Goal: Task Accomplishment & Management: Manage account settings

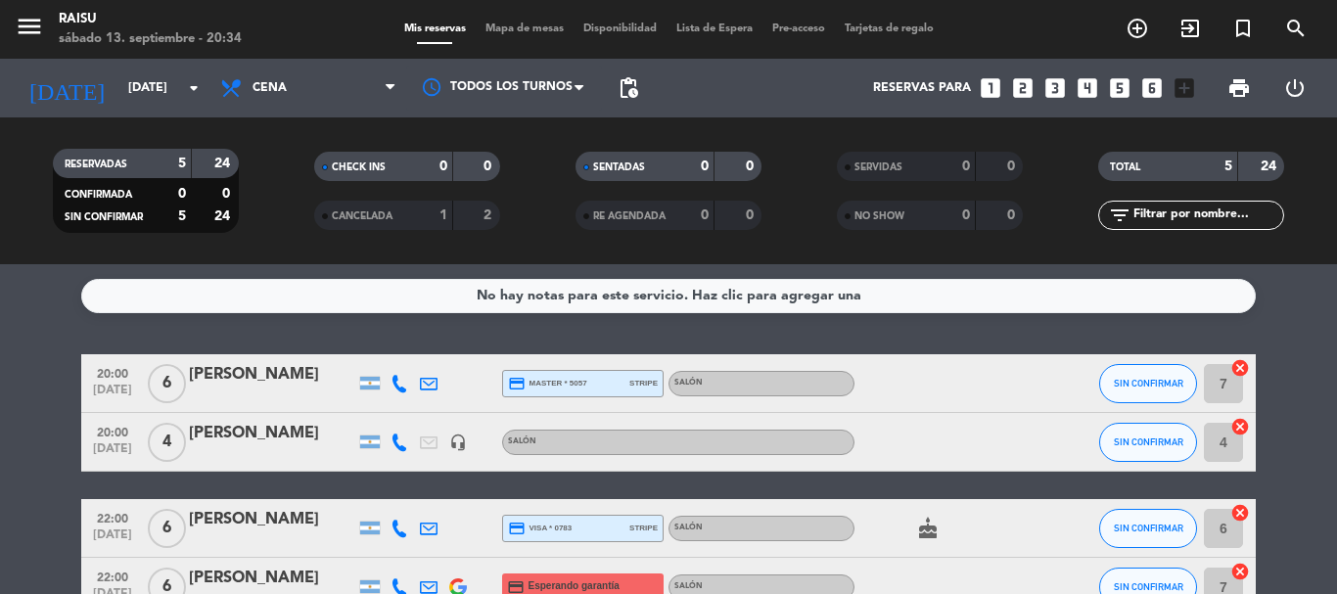
click at [178, 89] on input "[DATE]" at bounding box center [200, 87] width 165 height 33
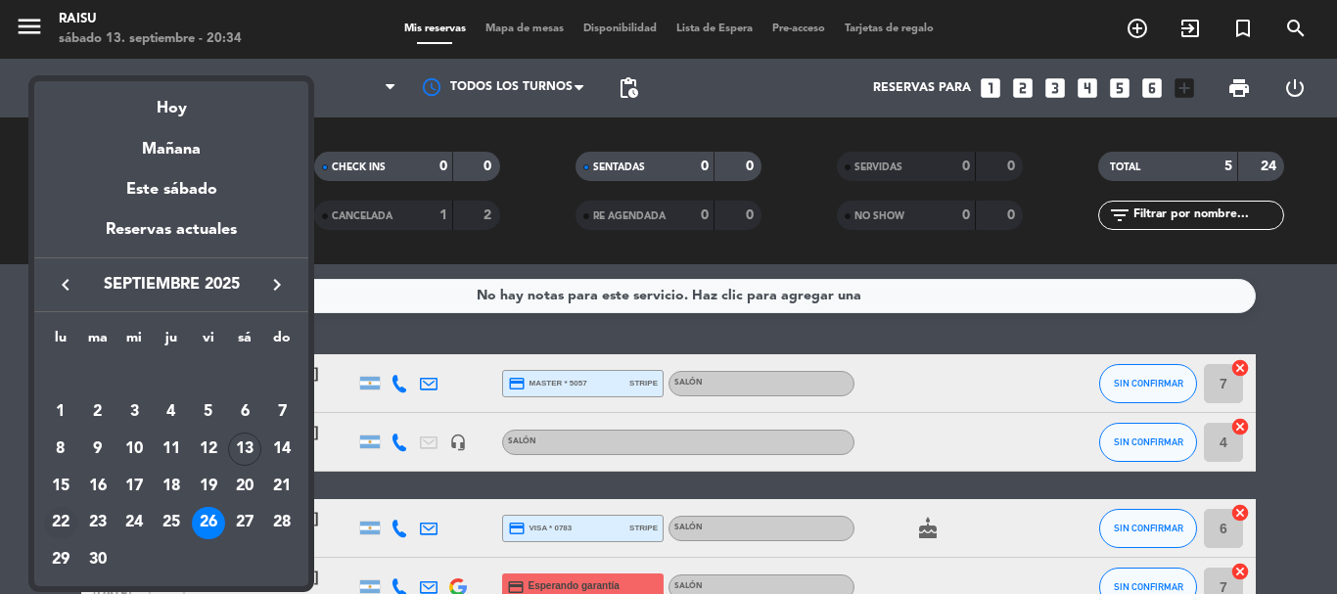
click at [65, 516] on div "22" at bounding box center [60, 523] width 33 height 33
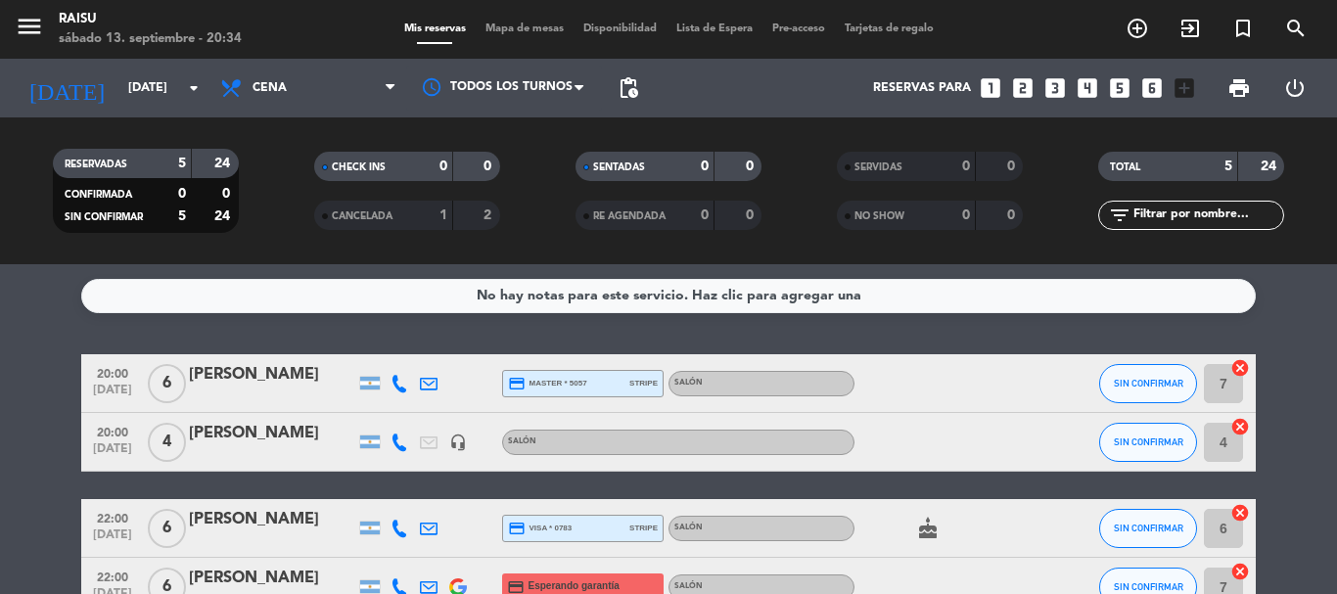
type input "[DATE]"
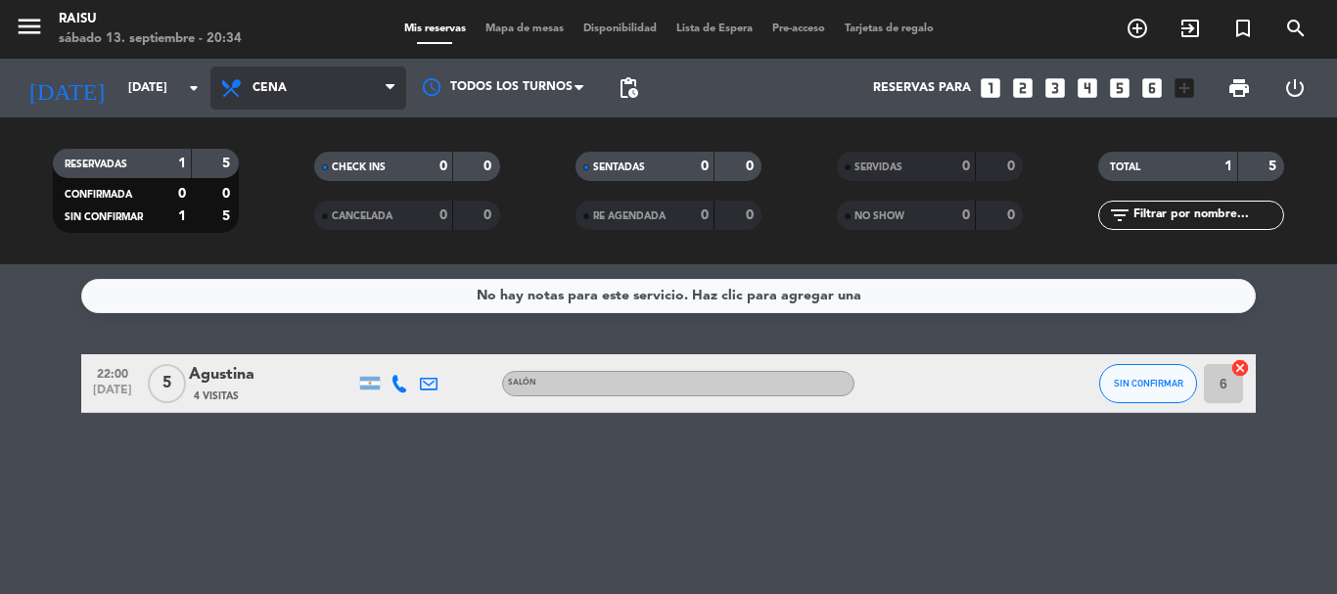
click at [373, 82] on span "Cena" at bounding box center [309, 88] width 196 height 43
click at [330, 176] on div "menu Raisu [DATE] 13. septiembre - 20:34 Mis reservas Mapa de mesas Disponibili…" at bounding box center [668, 132] width 1337 height 264
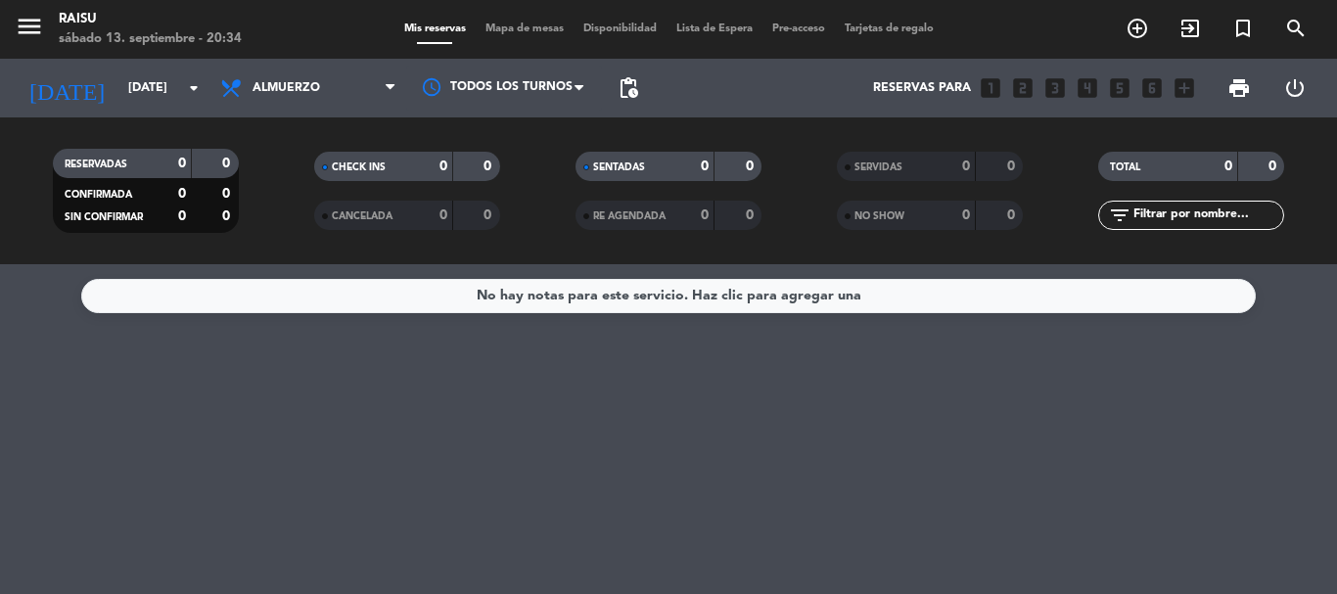
click at [499, 29] on span "Mapa de mesas" at bounding box center [525, 28] width 98 height 11
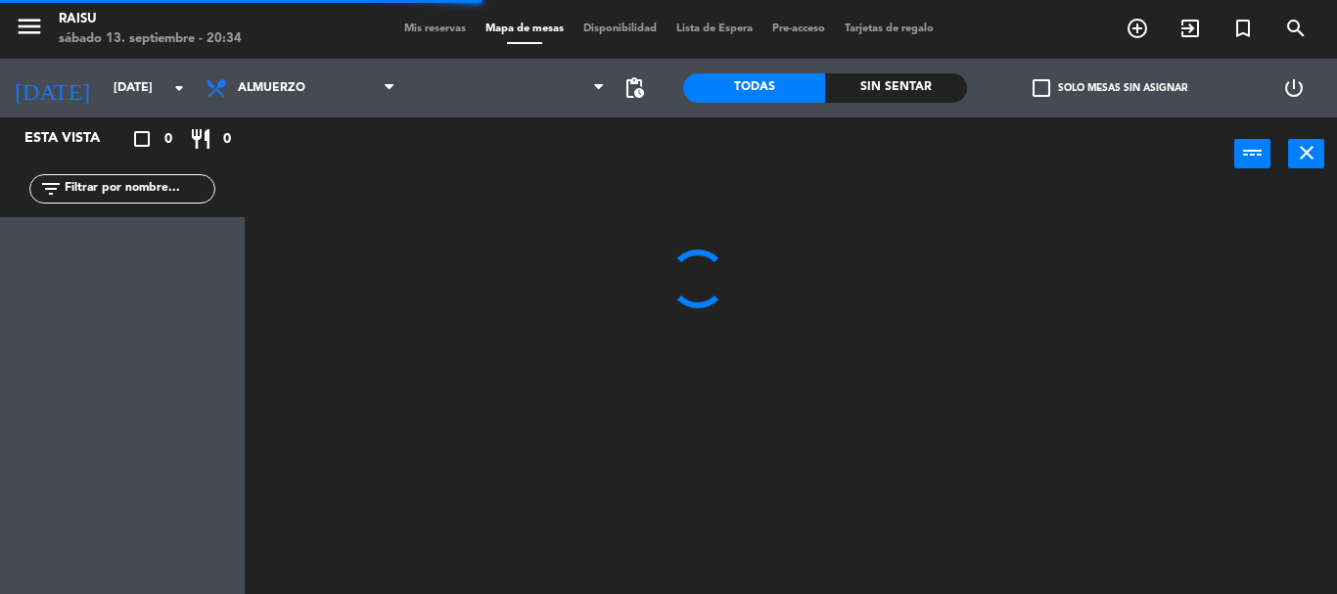
click at [637, 31] on span "Disponibilidad" at bounding box center [620, 28] width 93 height 11
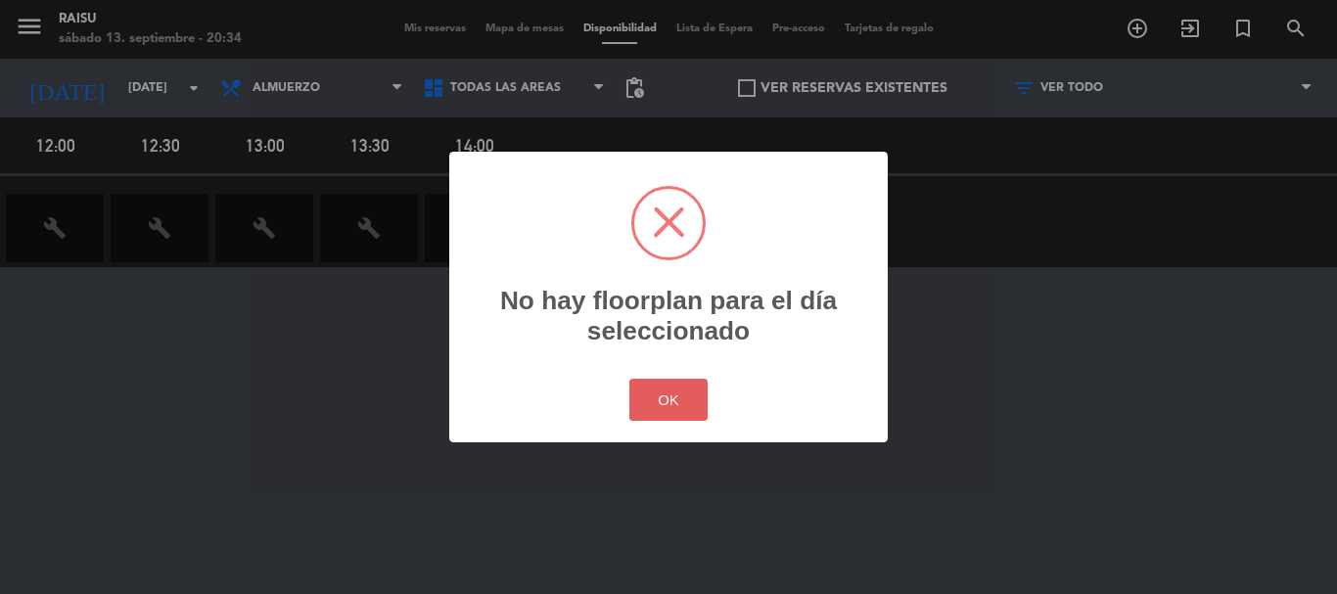
click at [679, 407] on button "OK" at bounding box center [669, 400] width 79 height 42
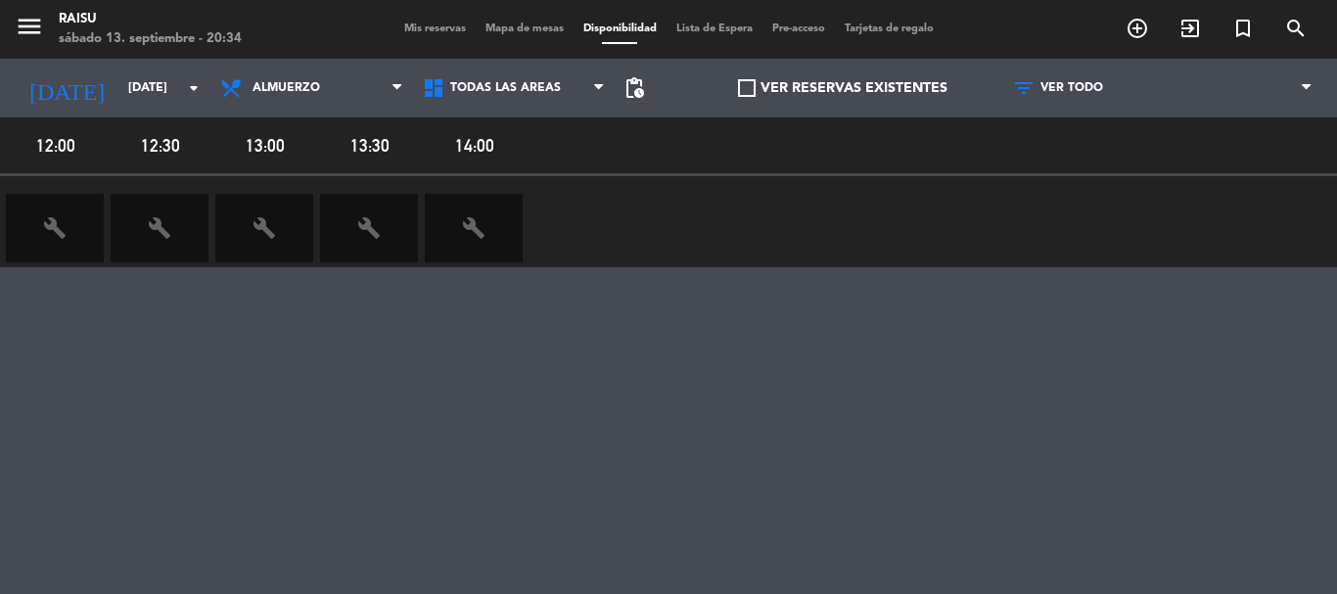
click at [81, 217] on span "build" at bounding box center [55, 228] width 98 height 69
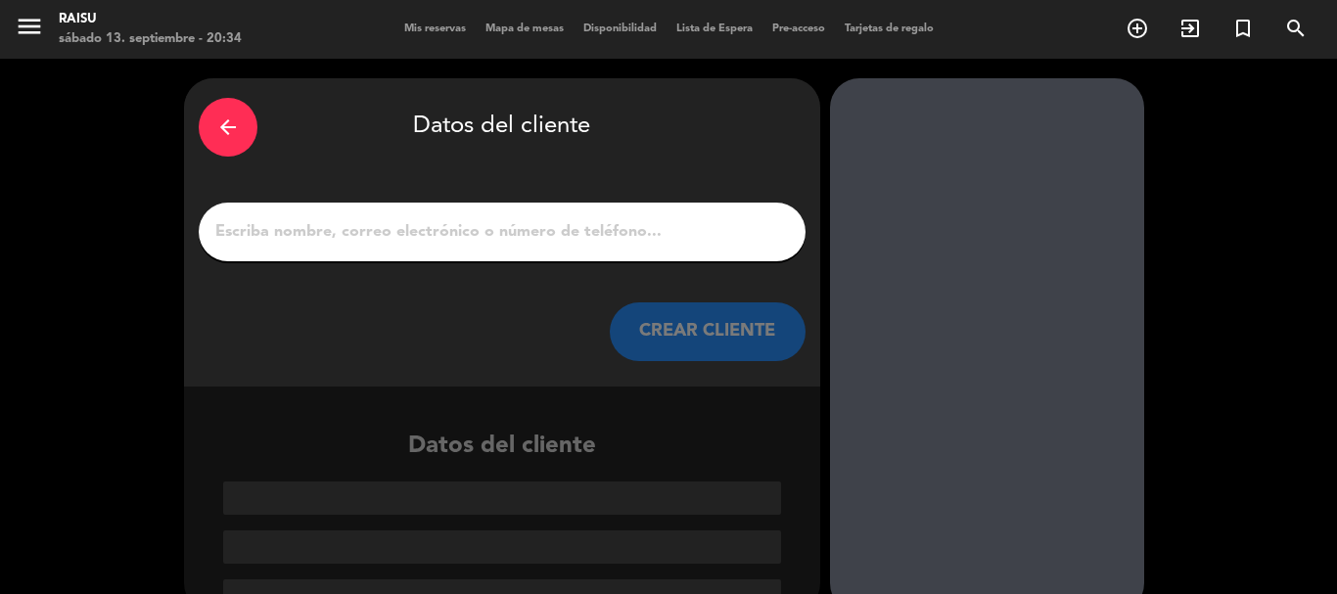
click at [226, 123] on icon "arrow_back" at bounding box center [227, 127] width 23 height 23
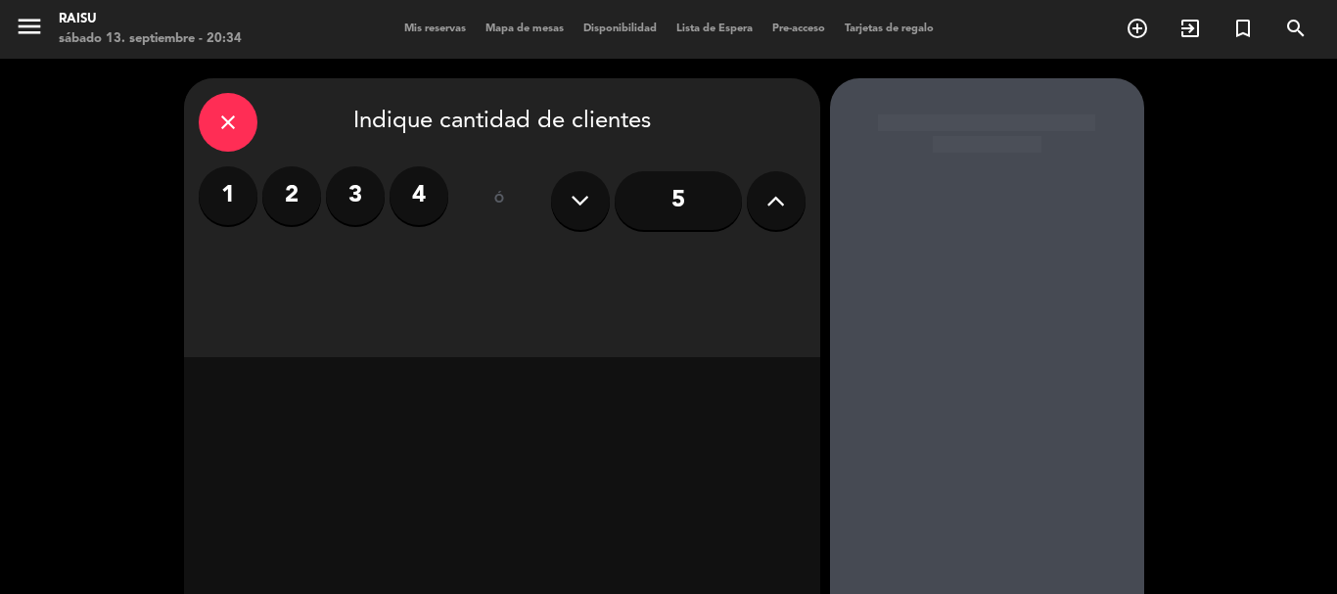
click at [231, 122] on icon "close" at bounding box center [227, 122] width 23 height 23
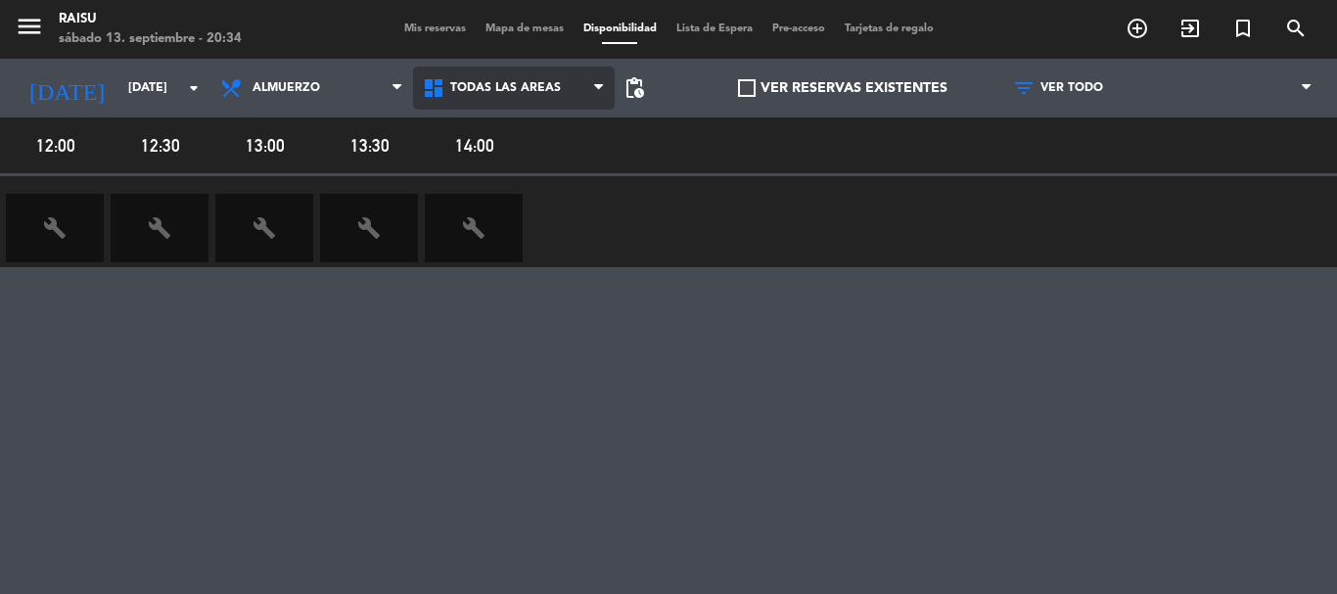
click at [594, 86] on icon at bounding box center [598, 88] width 9 height 16
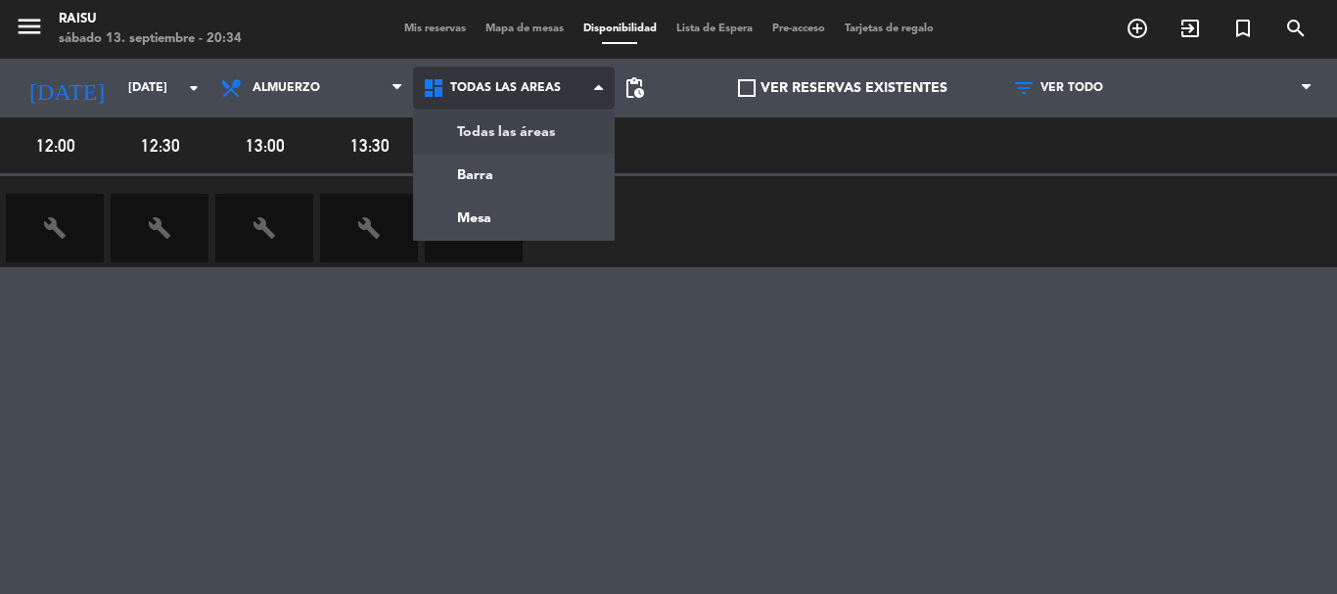
click at [527, 139] on main "menu Raisu [DATE] 13. septiembre - 20:34 Mis reservas Mapa de mesas Disponibili…" at bounding box center [668, 297] width 1337 height 594
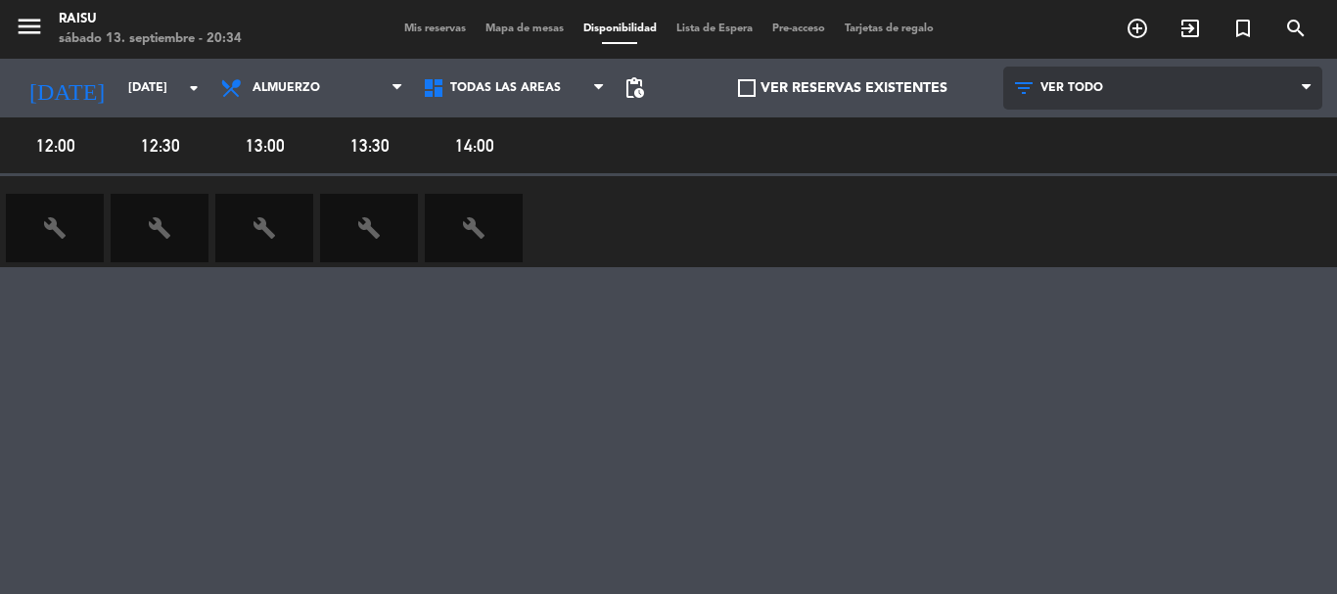
click at [1089, 89] on span "VER TODO" at bounding box center [1072, 88] width 63 height 14
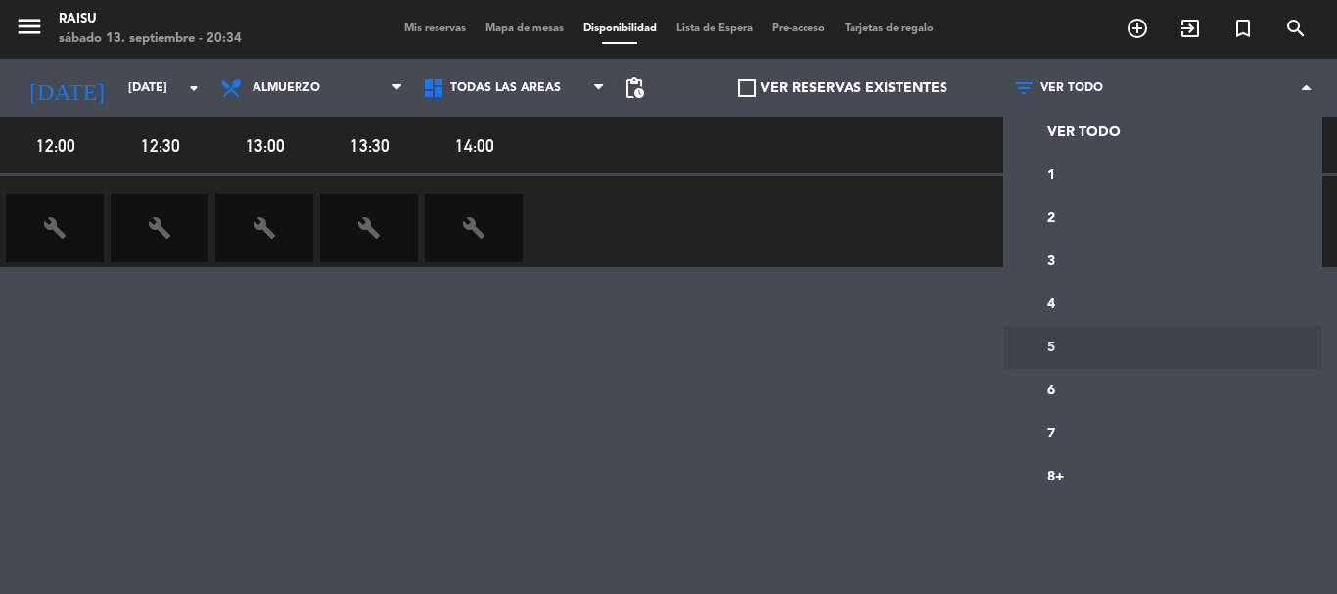
click at [845, 348] on div "12:00 12:30 13:00 13:30 14:00 build build build build build" at bounding box center [668, 410] width 1337 height 587
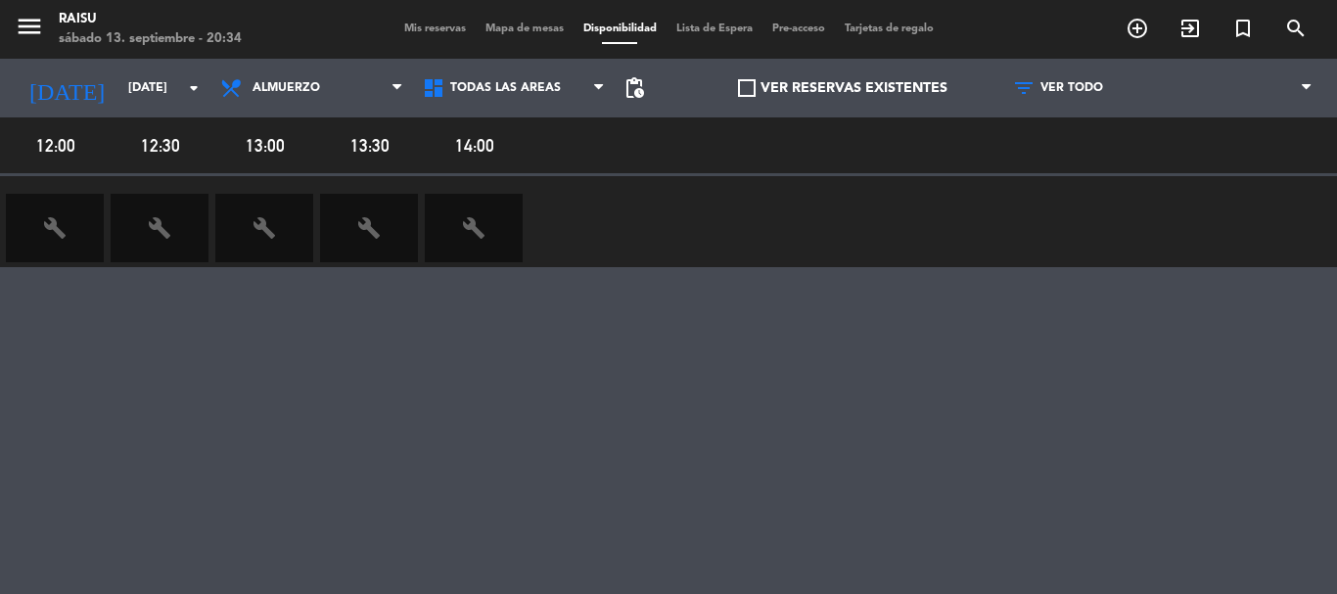
click at [64, 224] on icon "build" at bounding box center [54, 227] width 23 height 23
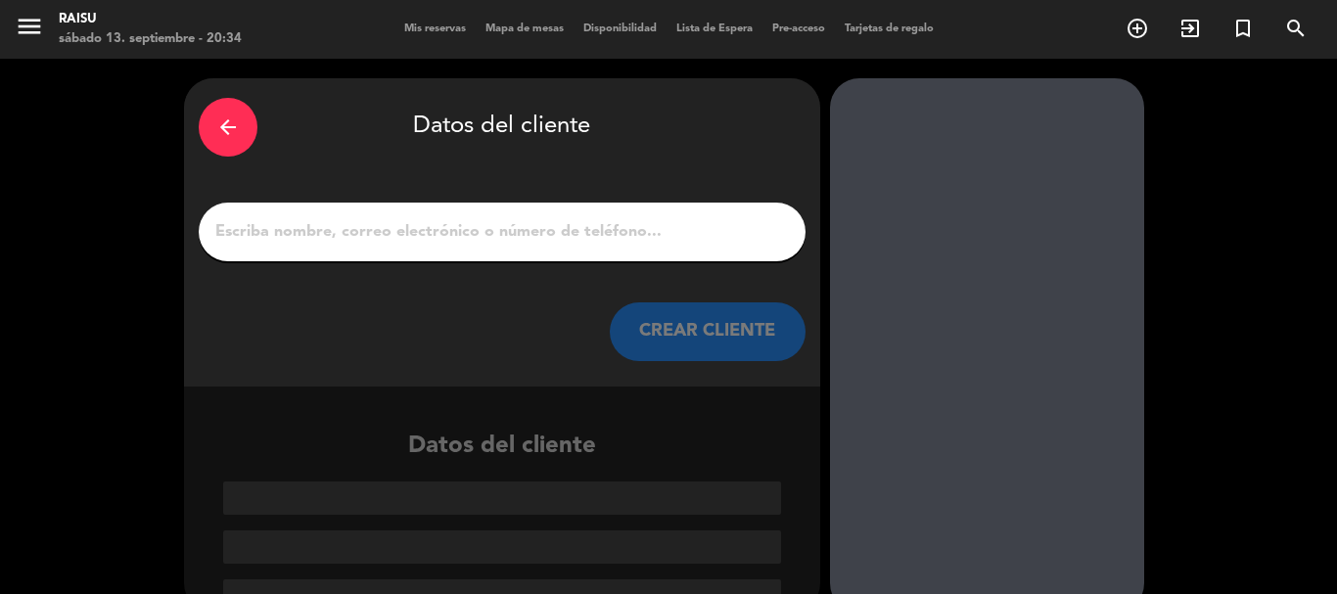
click at [670, 318] on button "CREAR CLIENTE" at bounding box center [708, 332] width 196 height 59
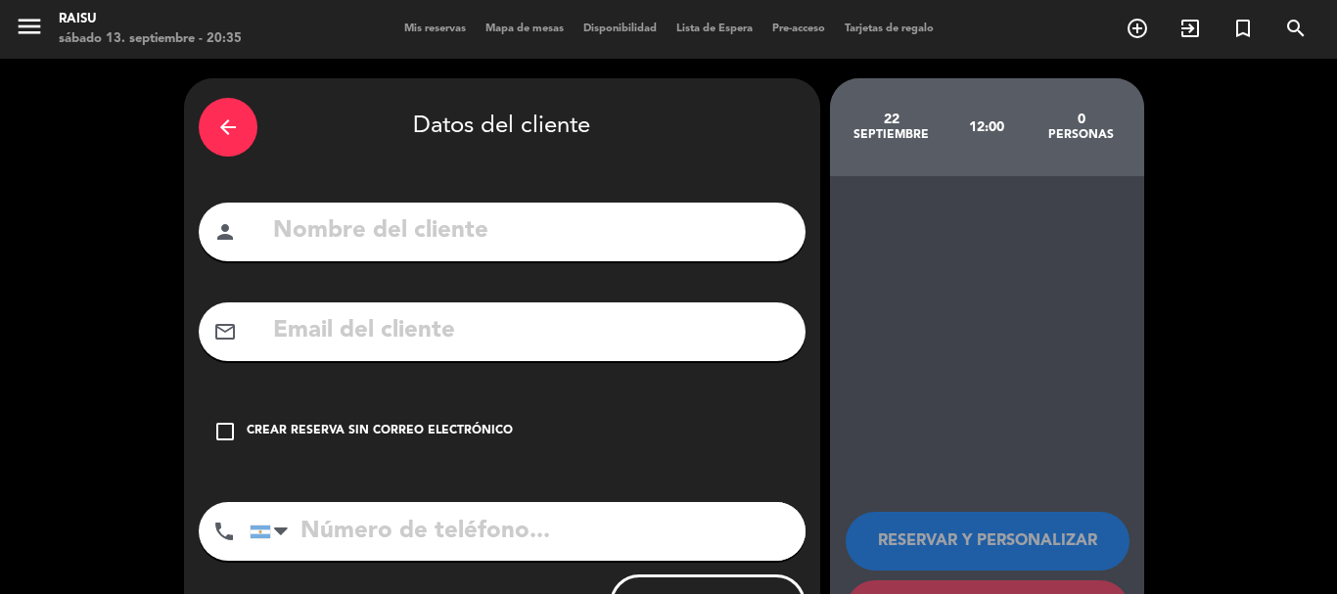
click at [237, 124] on icon "arrow_back" at bounding box center [227, 127] width 23 height 23
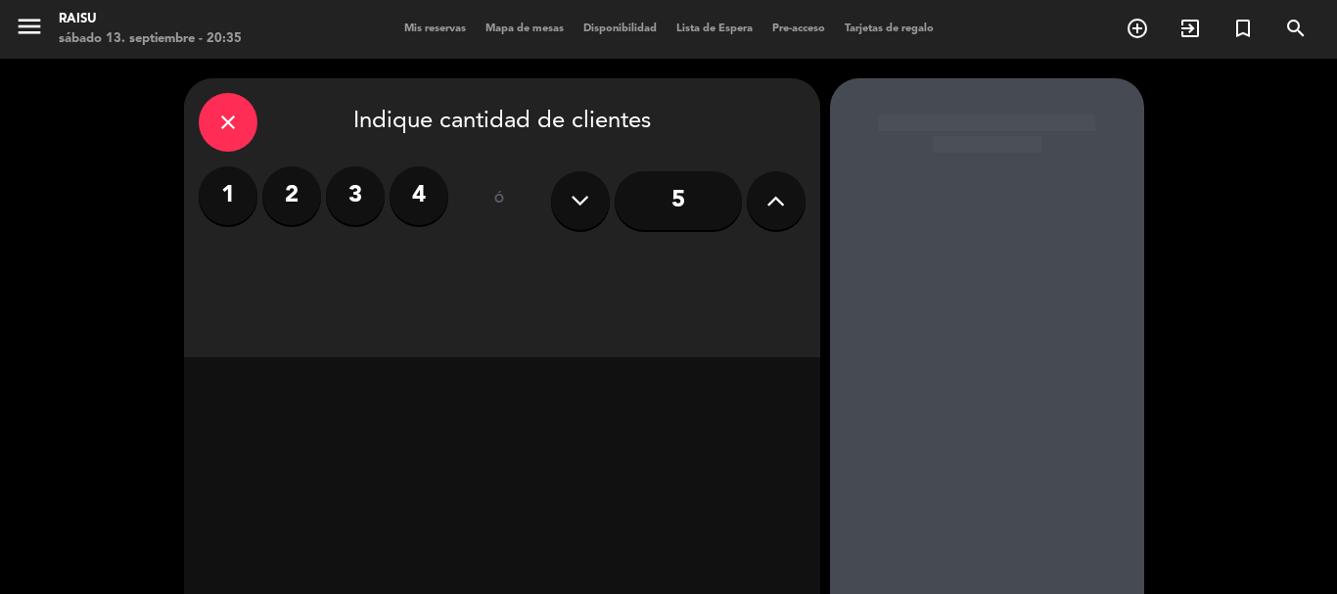
click at [237, 124] on icon "close" at bounding box center [227, 122] width 23 height 23
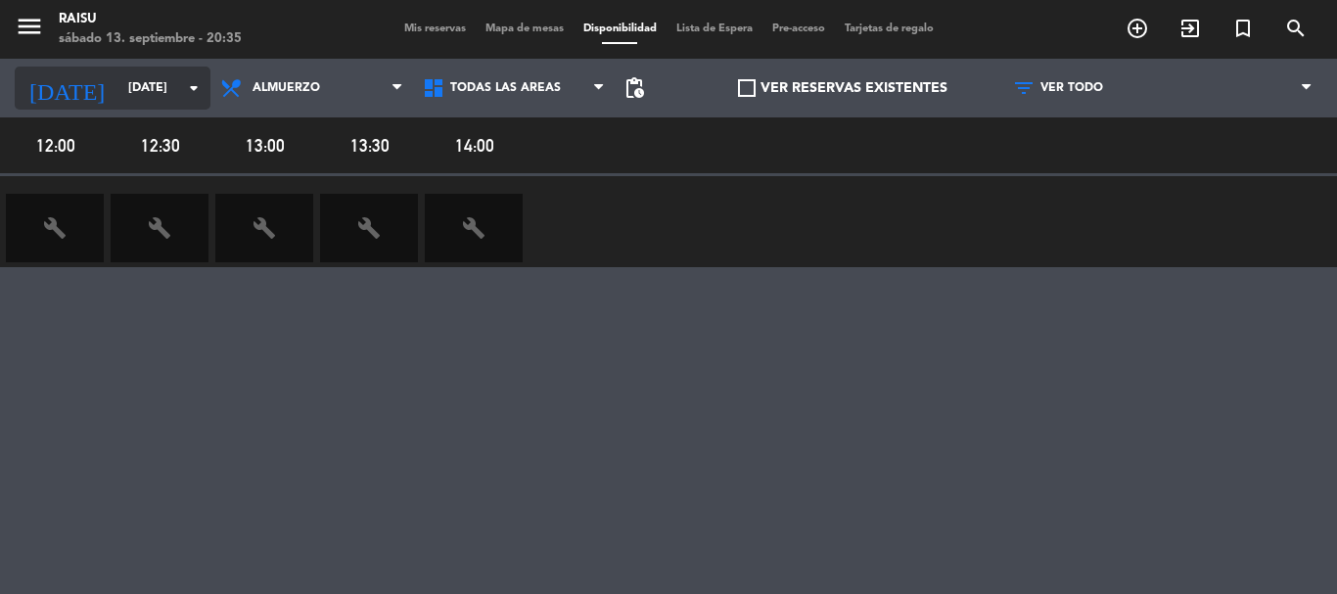
click at [205, 86] on icon "arrow_drop_down" at bounding box center [193, 87] width 23 height 23
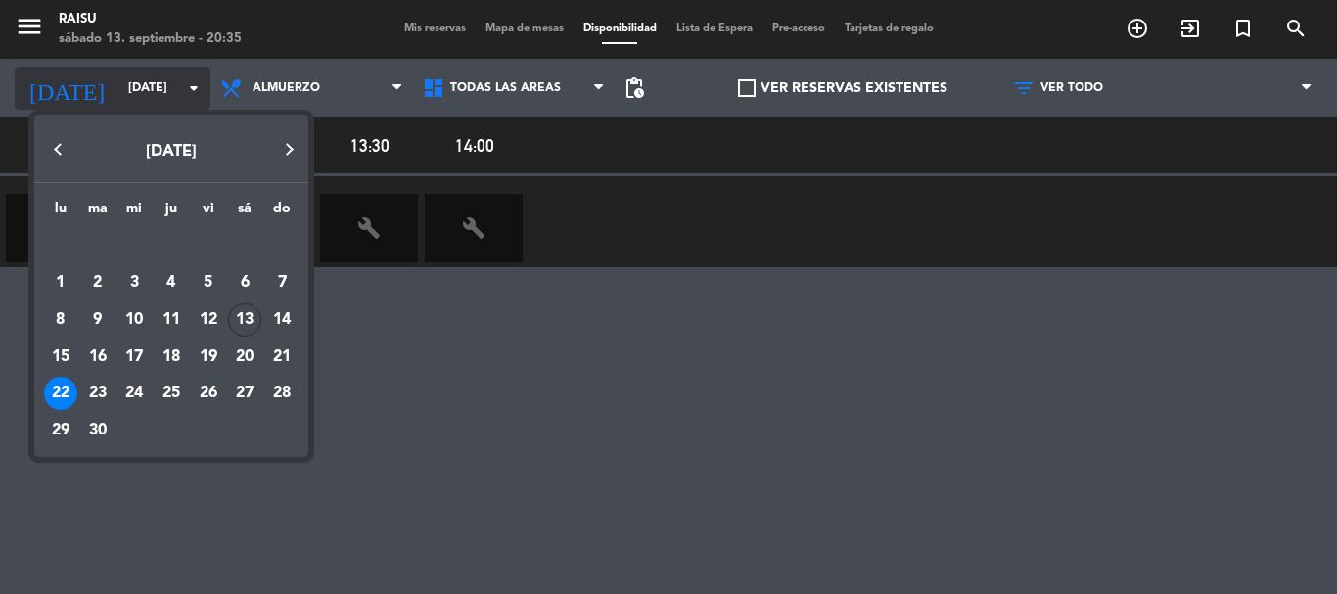
click at [205, 86] on div at bounding box center [668, 297] width 1337 height 594
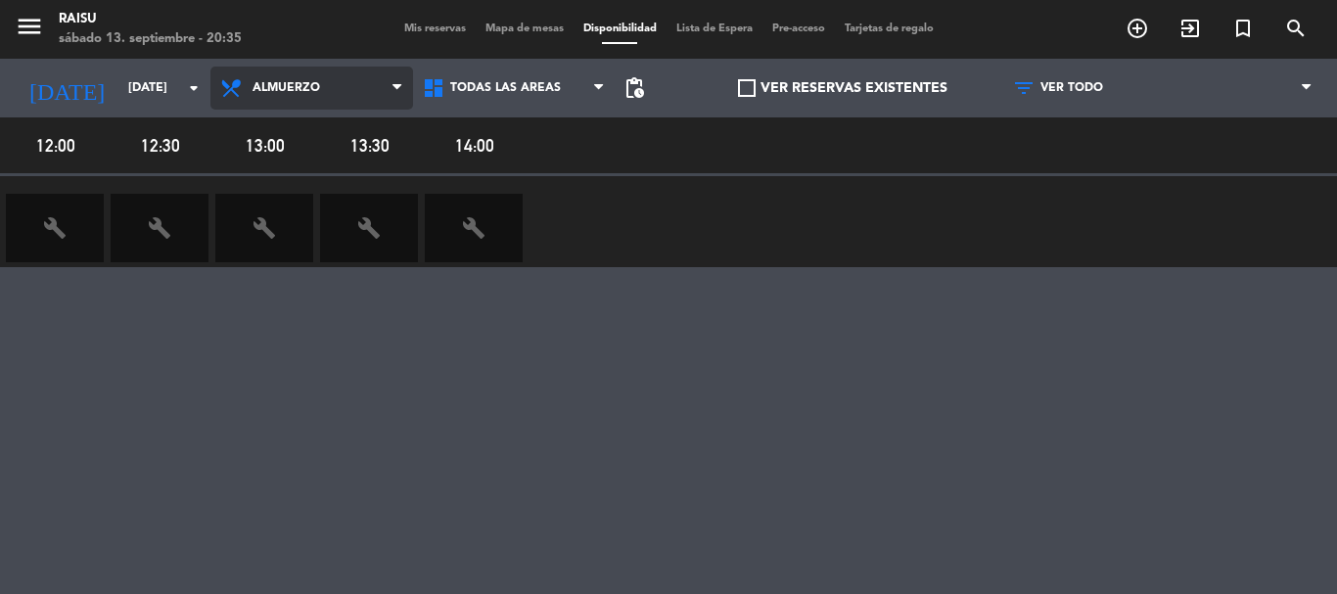
click at [262, 86] on span "Almuerzo" at bounding box center [287, 88] width 68 height 14
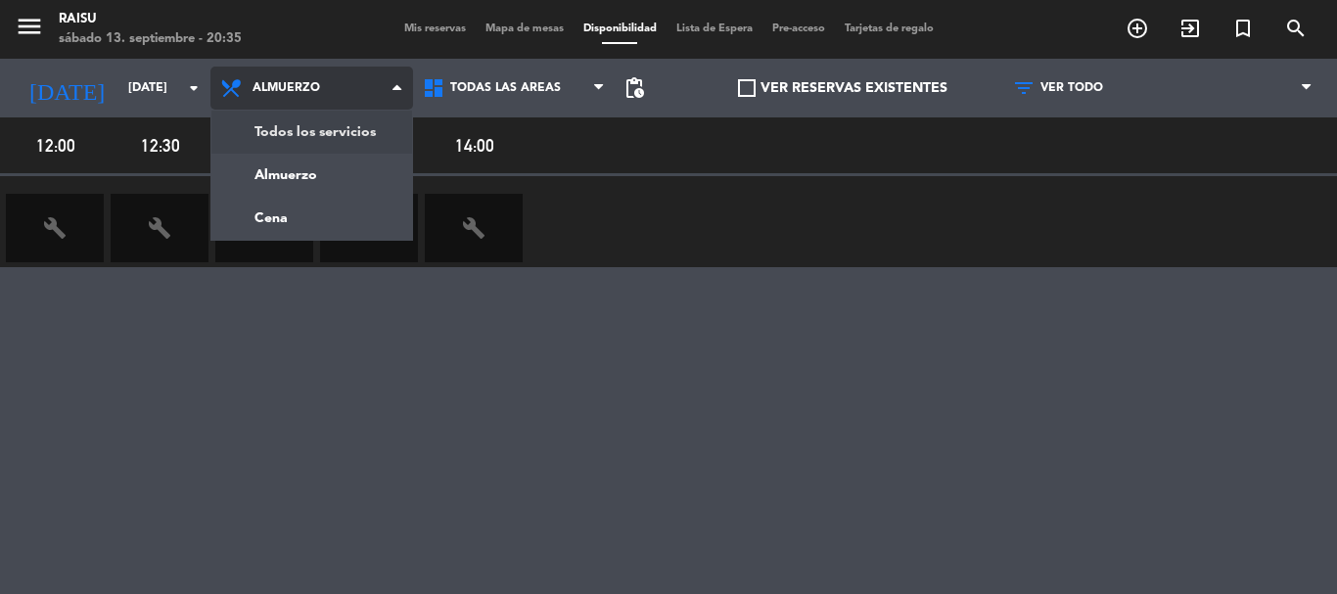
click at [258, 125] on main "menu Raisu [DATE] 13. septiembre - 20:35 Mis reservas Mapa de mesas Disponibili…" at bounding box center [668, 297] width 1337 height 594
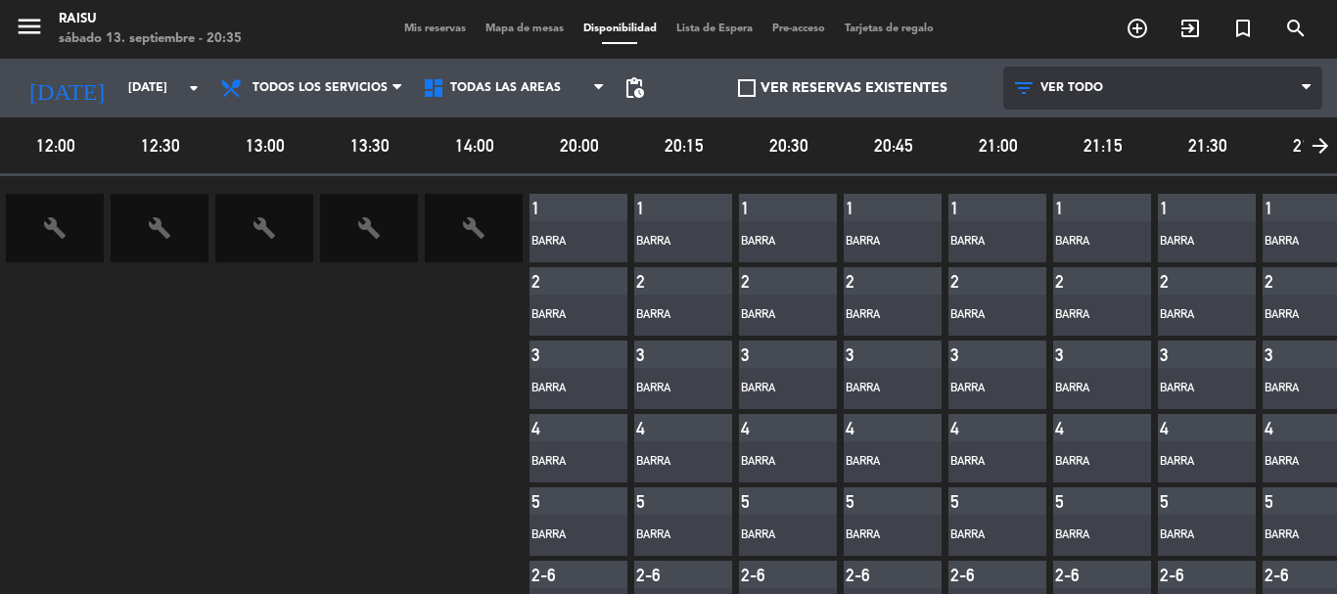
click at [1302, 89] on icon at bounding box center [1306, 88] width 9 height 16
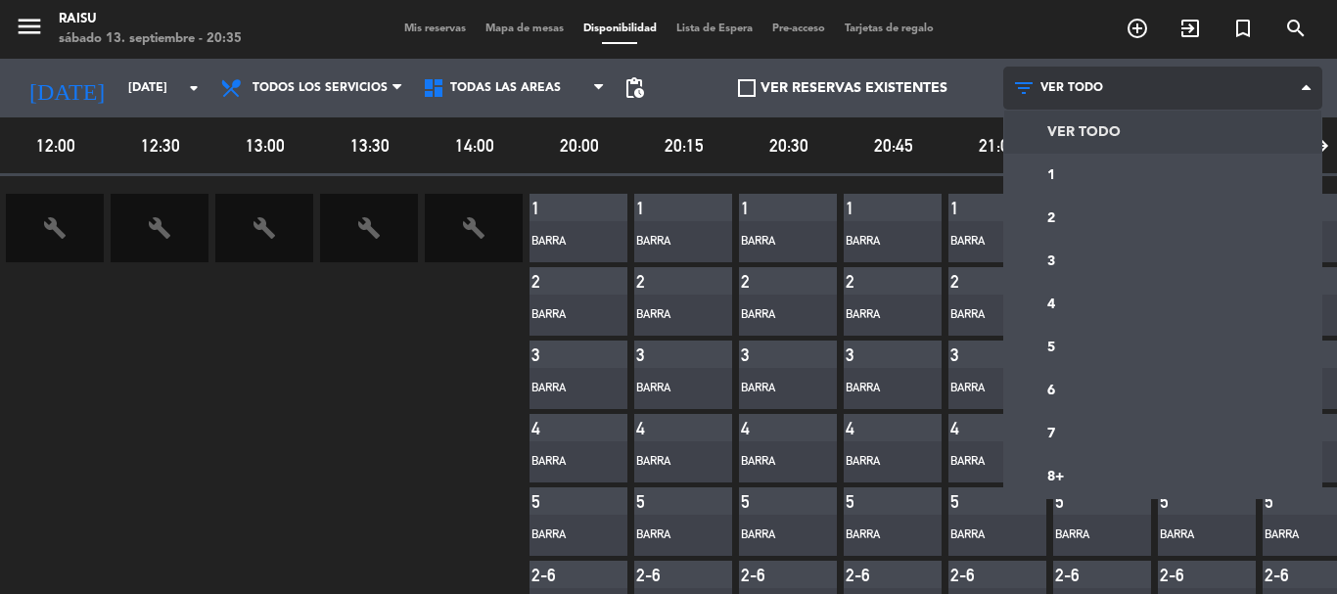
click at [1302, 89] on icon at bounding box center [1306, 88] width 9 height 16
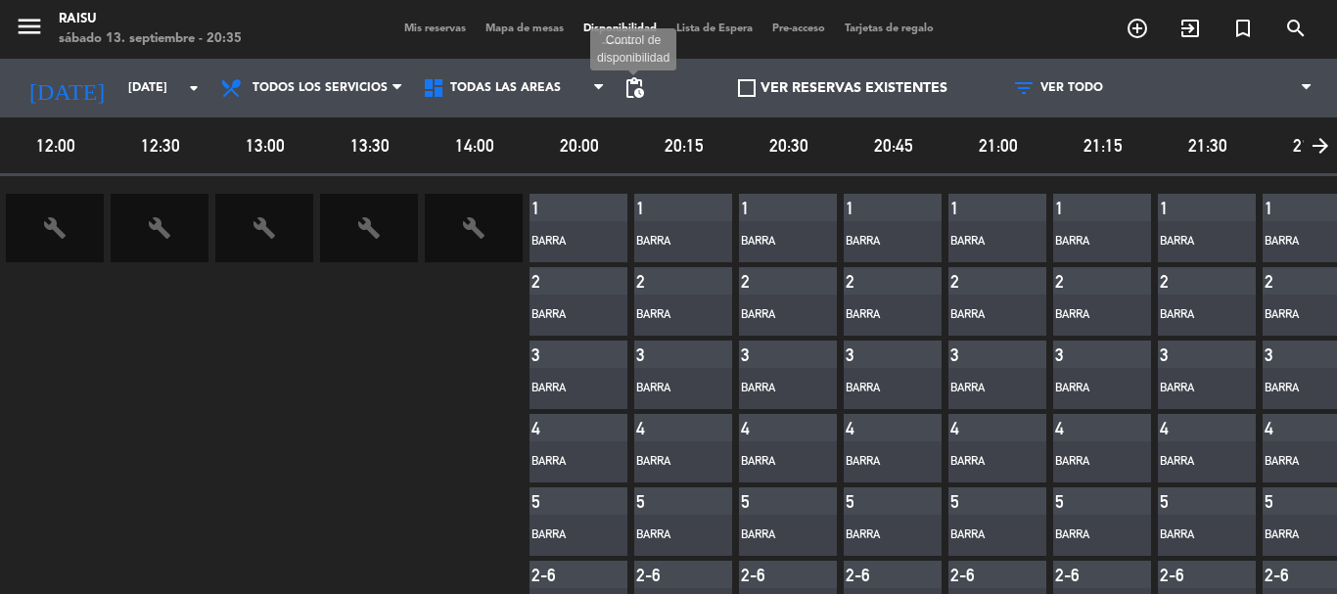
click at [626, 92] on span "pending_actions" at bounding box center [634, 87] width 23 height 23
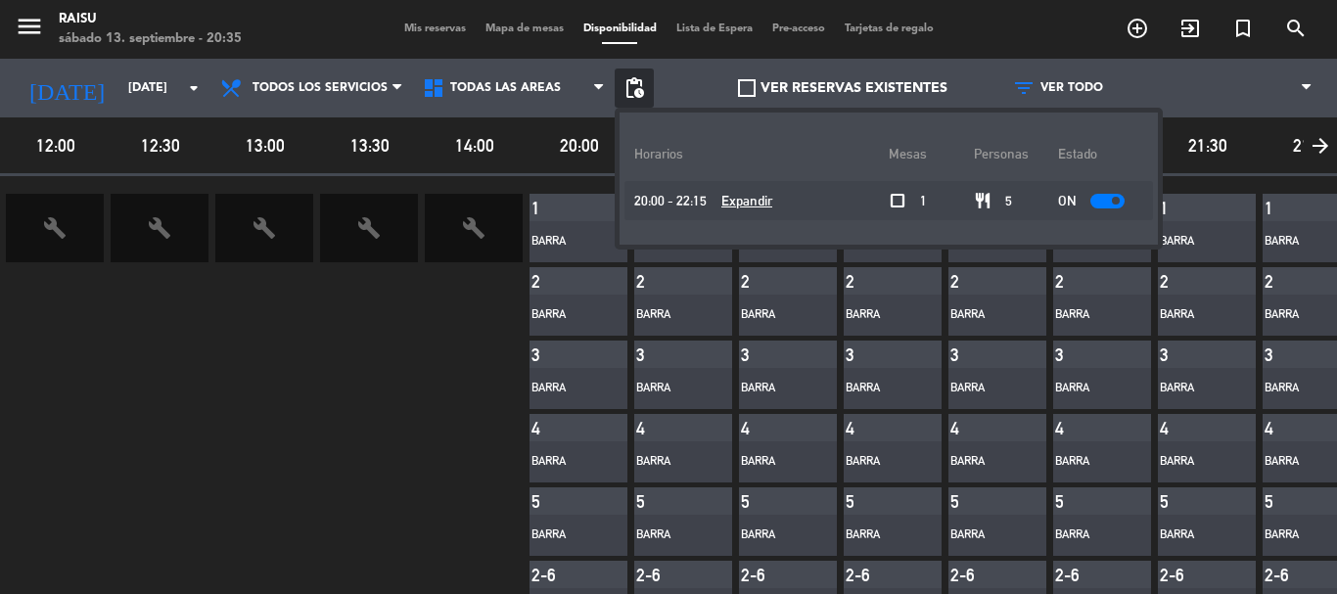
click at [733, 202] on u "Expandir" at bounding box center [747, 201] width 51 height 16
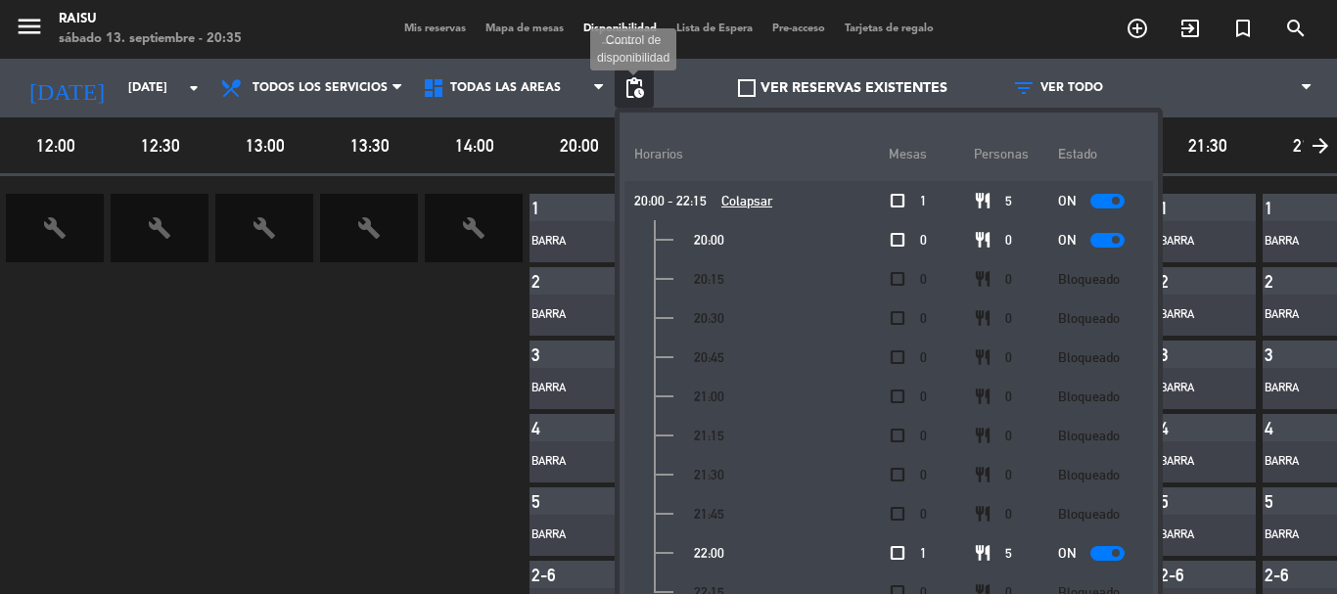
click at [630, 80] on span "pending_actions" at bounding box center [634, 87] width 23 height 23
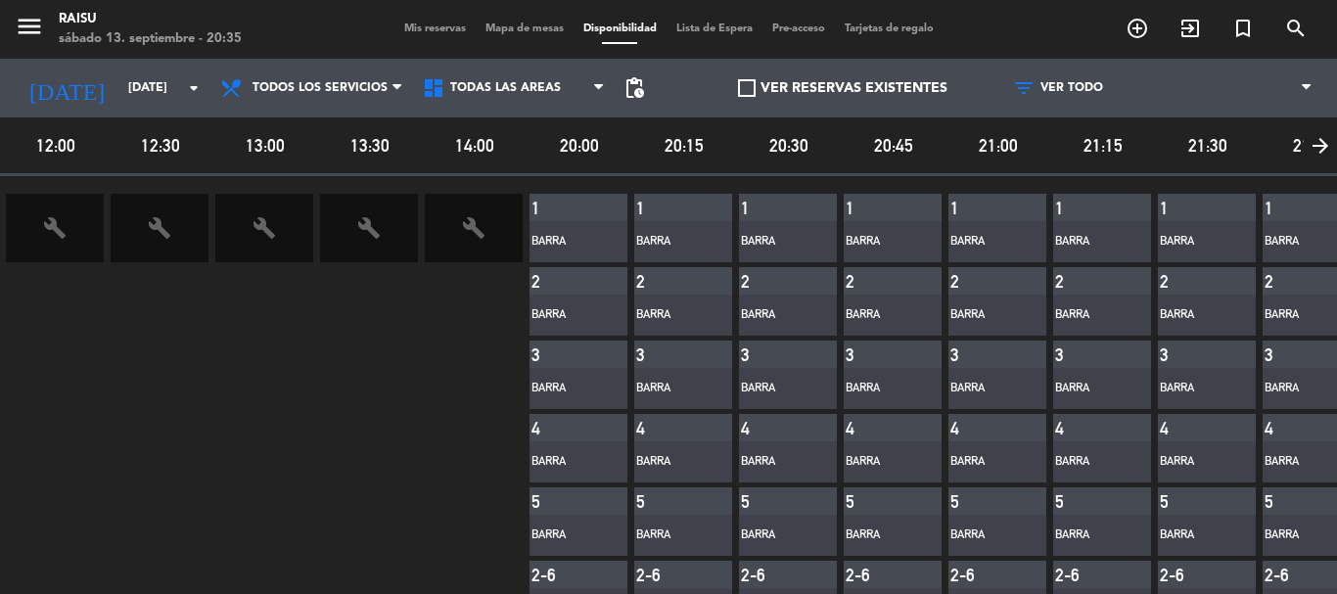
click at [509, 31] on span "Mapa de mesas" at bounding box center [525, 28] width 98 height 11
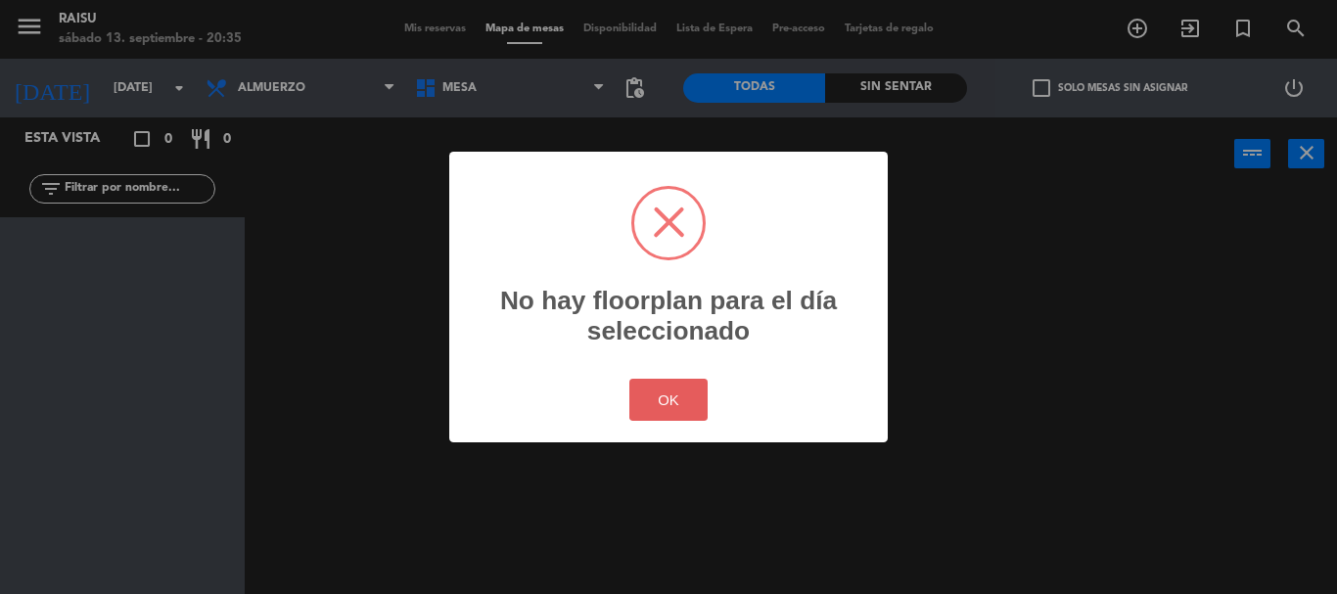
click at [683, 398] on button "OK" at bounding box center [669, 400] width 79 height 42
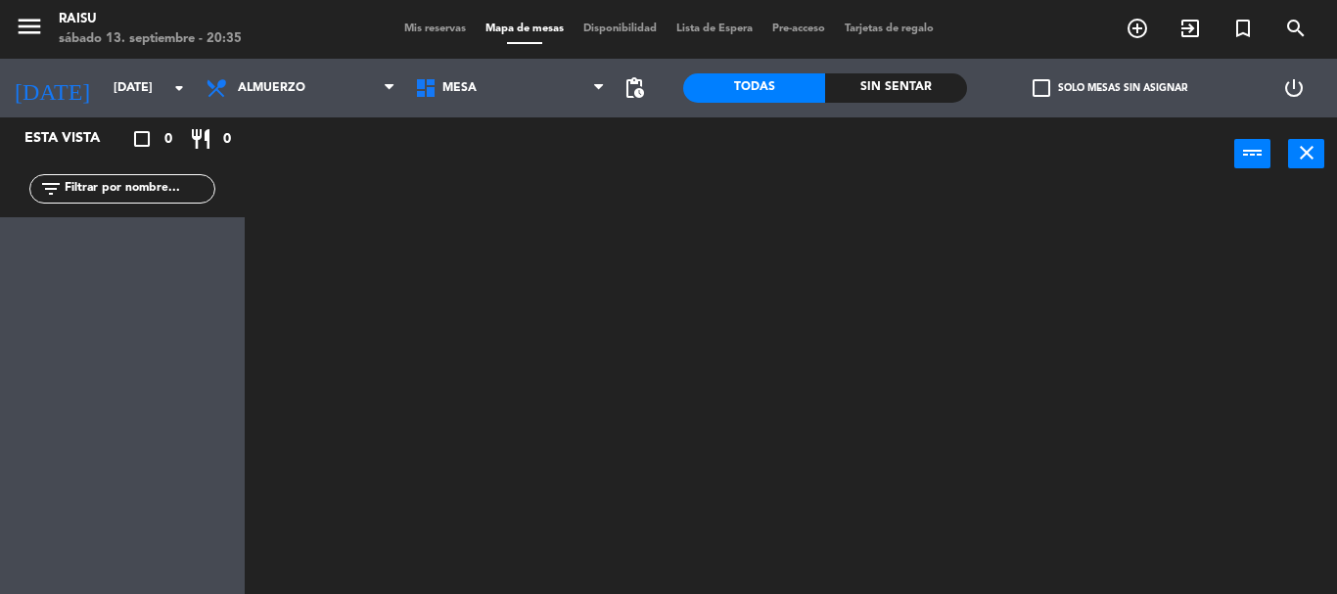
click at [735, 88] on div "Todas" at bounding box center [754, 87] width 142 height 29
drag, startPoint x: 1057, startPoint y: 78, endPoint x: 1049, endPoint y: 85, distance: 11.2
click at [1050, 85] on div "check_box_outline_blank Solo mesas sin asignar" at bounding box center [1109, 88] width 284 height 59
click at [1049, 85] on span "check_box_outline_blank" at bounding box center [1042, 88] width 18 height 18
click at [1110, 88] on input "check_box_outline_blank Solo mesas sin asignar" at bounding box center [1110, 88] width 0 height 0
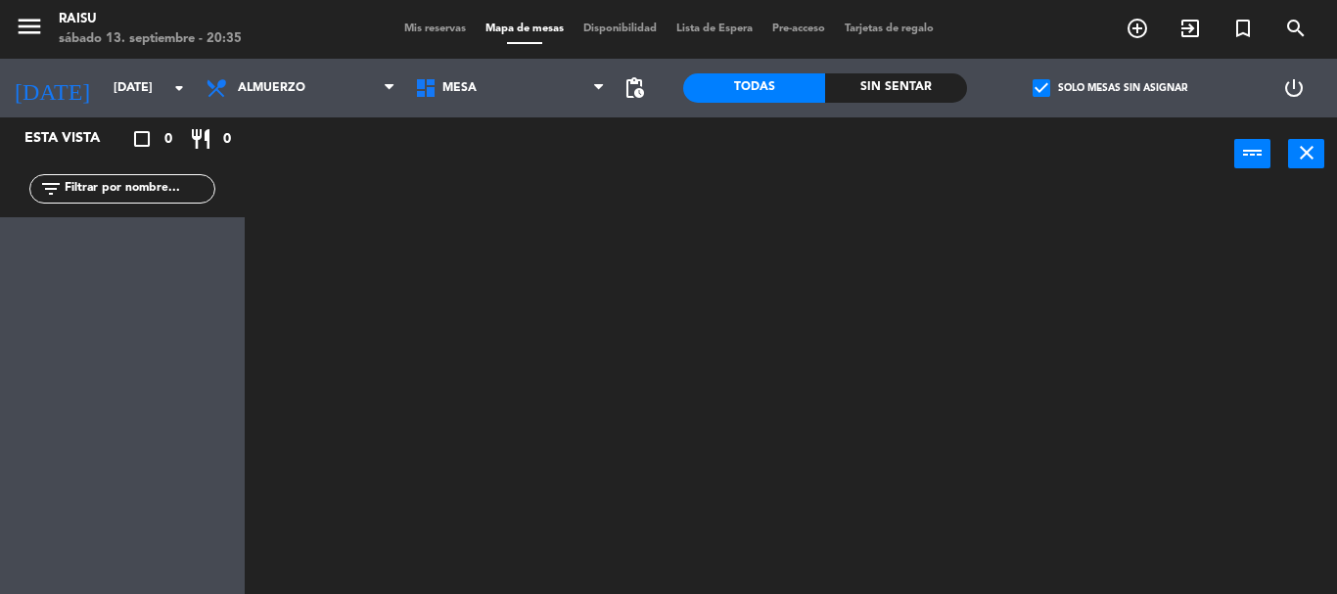
click at [1041, 89] on span "check_box" at bounding box center [1042, 88] width 18 height 18
click at [1110, 88] on input "check_box Solo mesas sin asignar" at bounding box center [1110, 88] width 0 height 0
click at [394, 87] on icon at bounding box center [389, 88] width 9 height 16
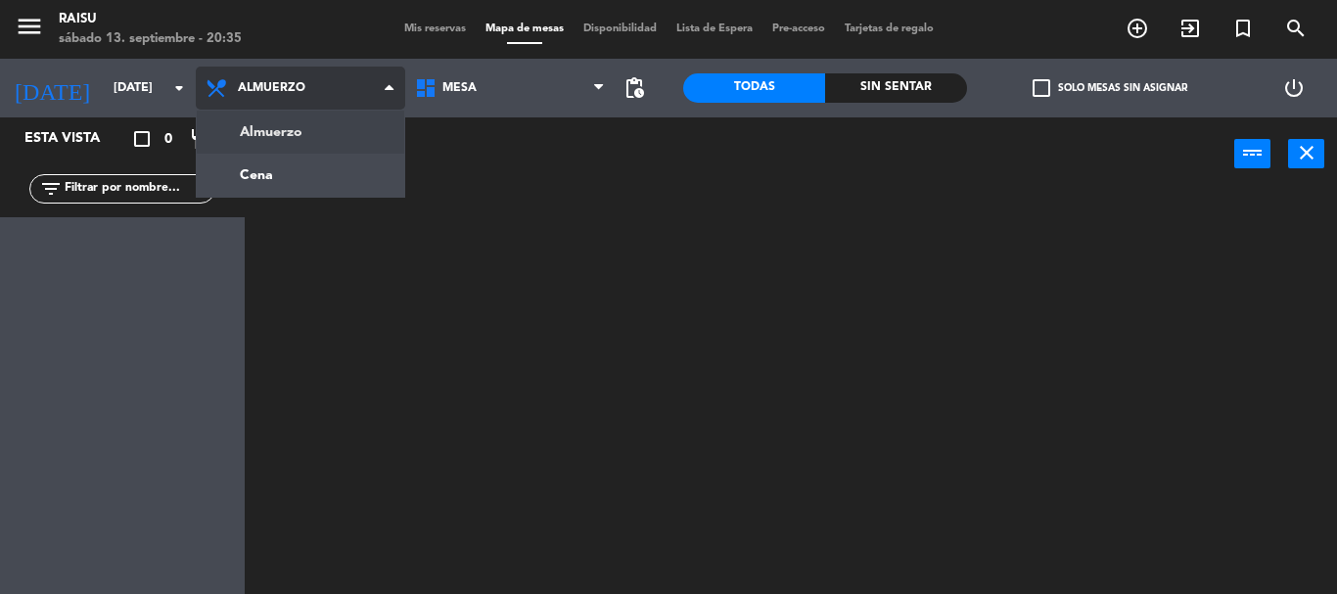
click at [394, 87] on icon at bounding box center [389, 88] width 9 height 16
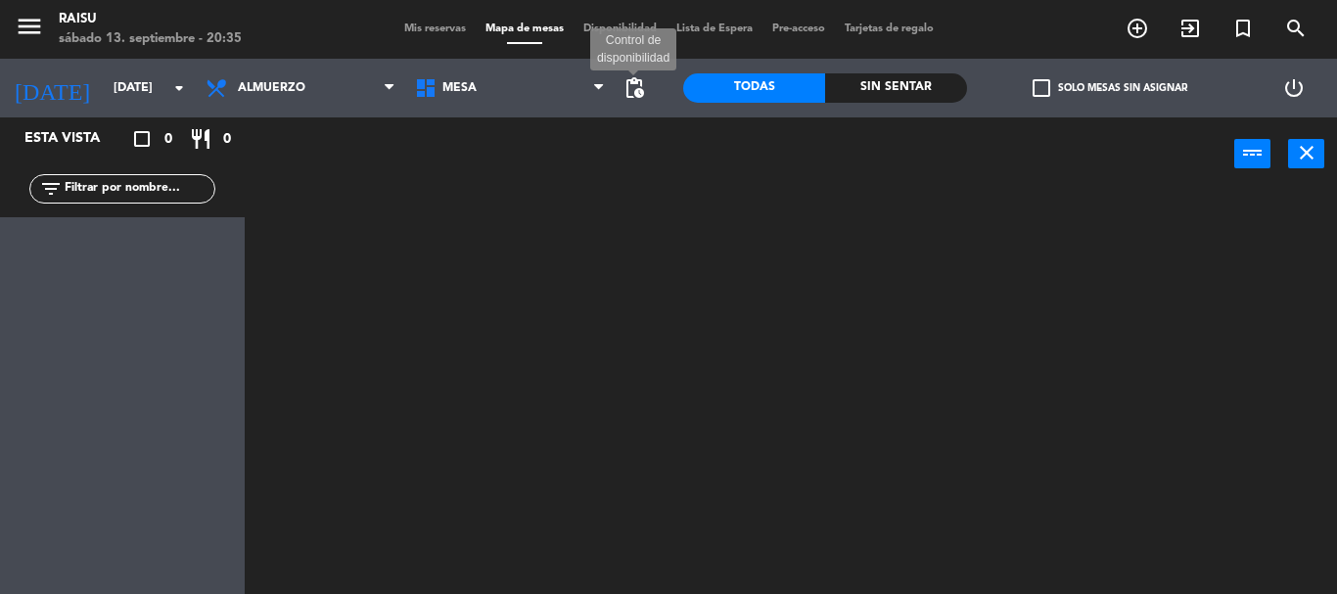
click at [632, 90] on span "pending_actions" at bounding box center [634, 87] width 23 height 23
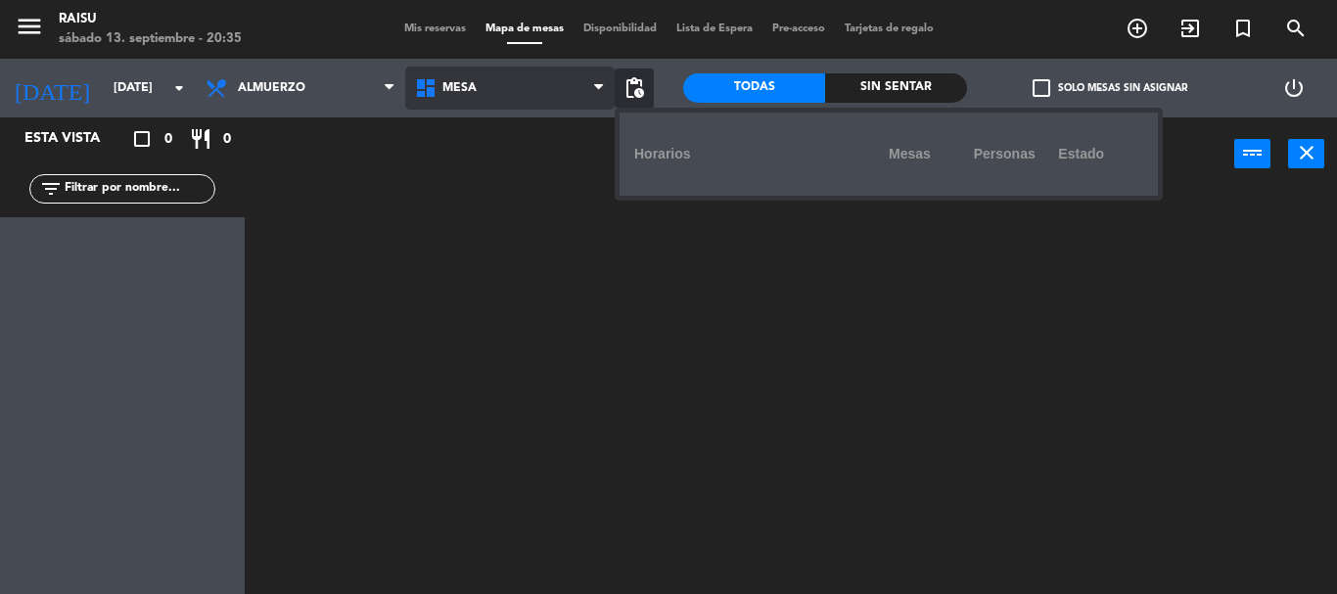
click at [606, 85] on span at bounding box center [604, 88] width 20 height 19
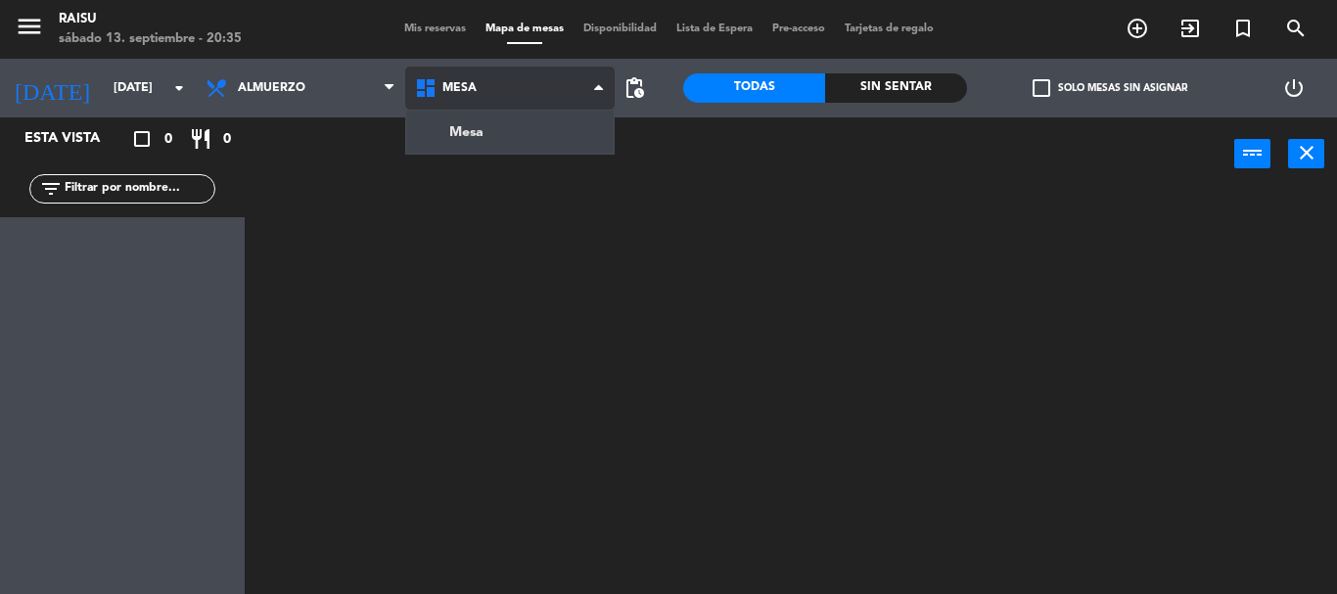
click at [606, 85] on span at bounding box center [604, 88] width 20 height 19
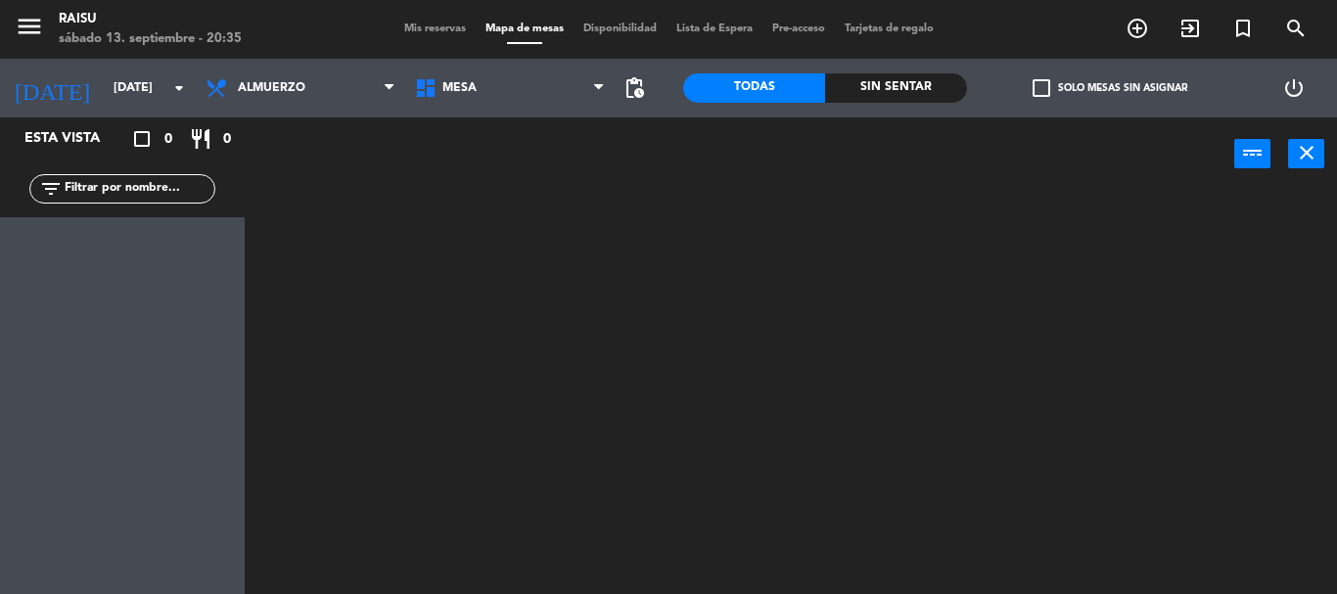
drag, startPoint x: 655, startPoint y: 92, endPoint x: 623, endPoint y: 90, distance: 32.4
click at [652, 93] on div "[DATE] [DATE] arrow_drop_down Almuerzo Cena Almuerzo Almuerzo [GEOGRAPHIC_DATA]…" at bounding box center [326, 88] width 683 height 59
click at [636, 91] on span "pending_actions" at bounding box center [634, 87] width 23 height 23
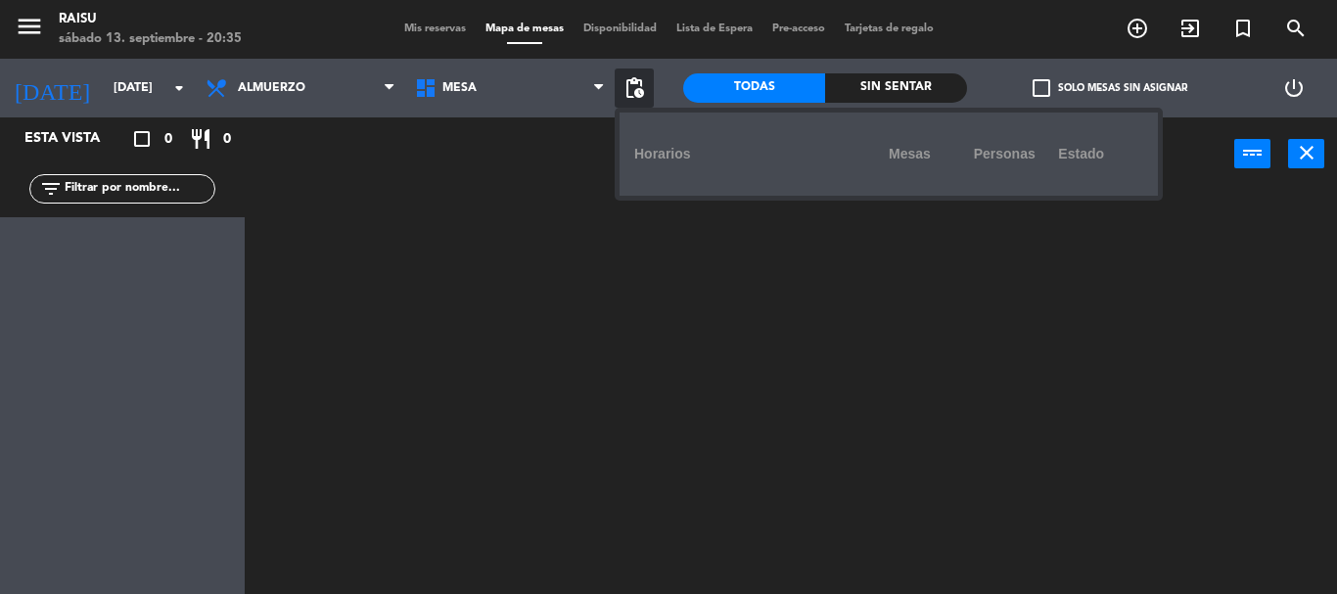
click at [636, 91] on span "pending_actions" at bounding box center [634, 87] width 23 height 23
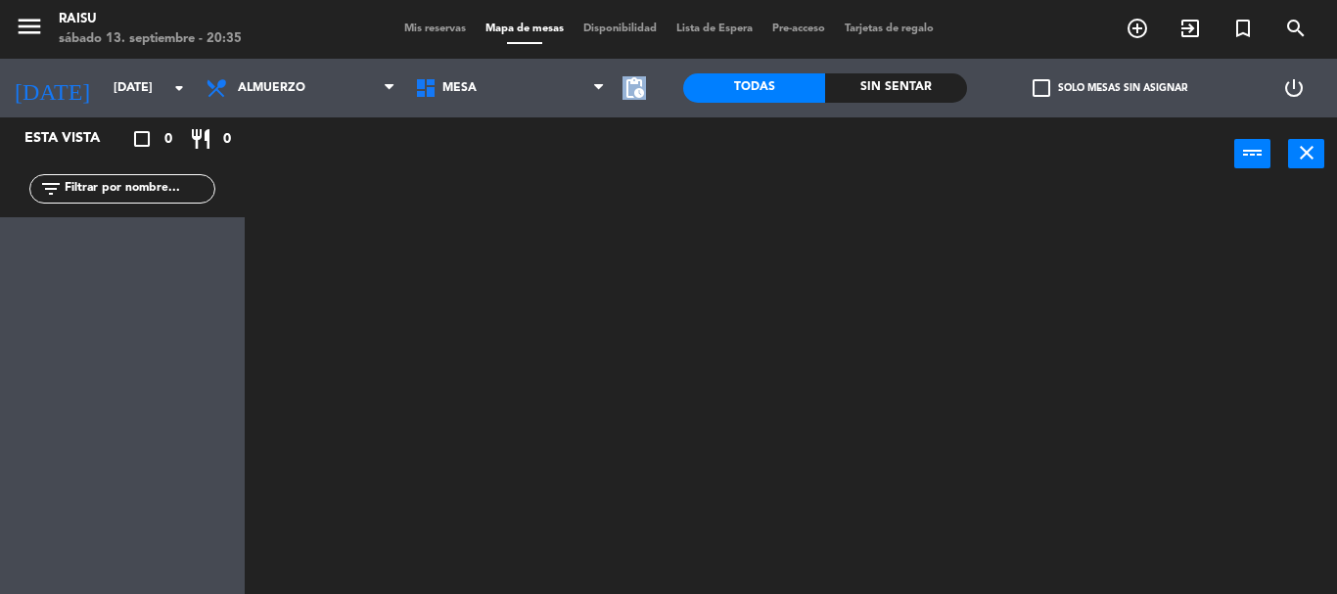
click at [636, 91] on span "pending_actions" at bounding box center [634, 87] width 23 height 23
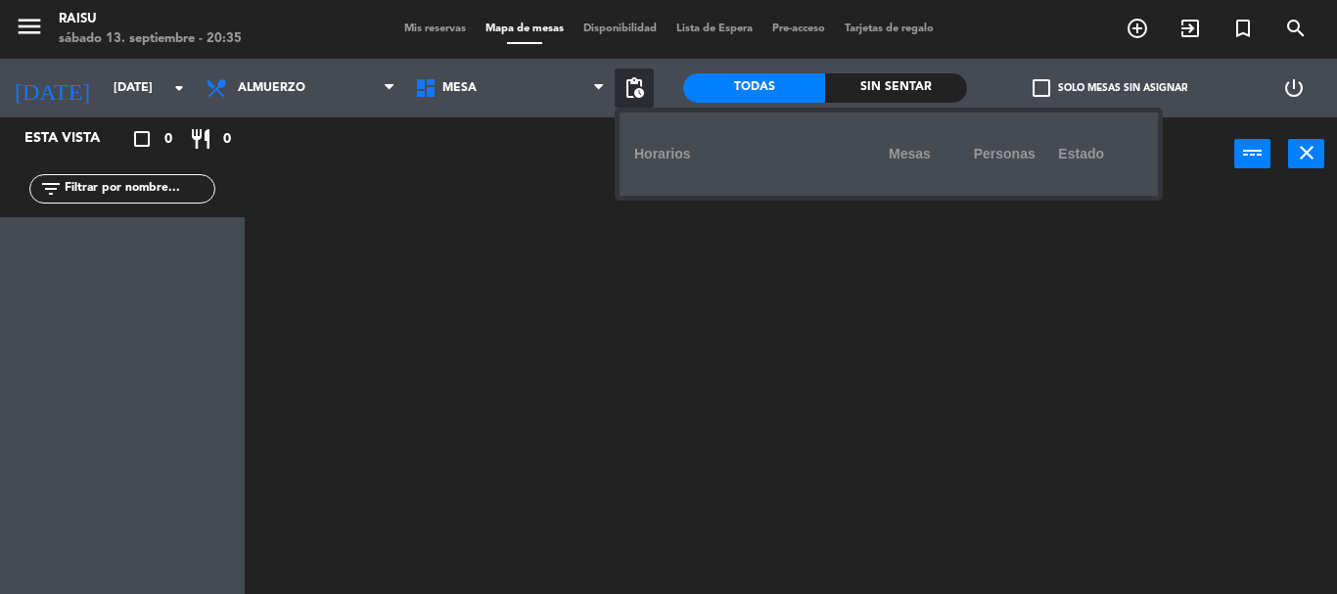
click at [651, 157] on div "Horarios" at bounding box center [761, 154] width 255 height 54
click at [1051, 160] on div "personas" at bounding box center [1016, 154] width 85 height 54
click at [1178, 174] on div "power_input close" at bounding box center [740, 154] width 990 height 74
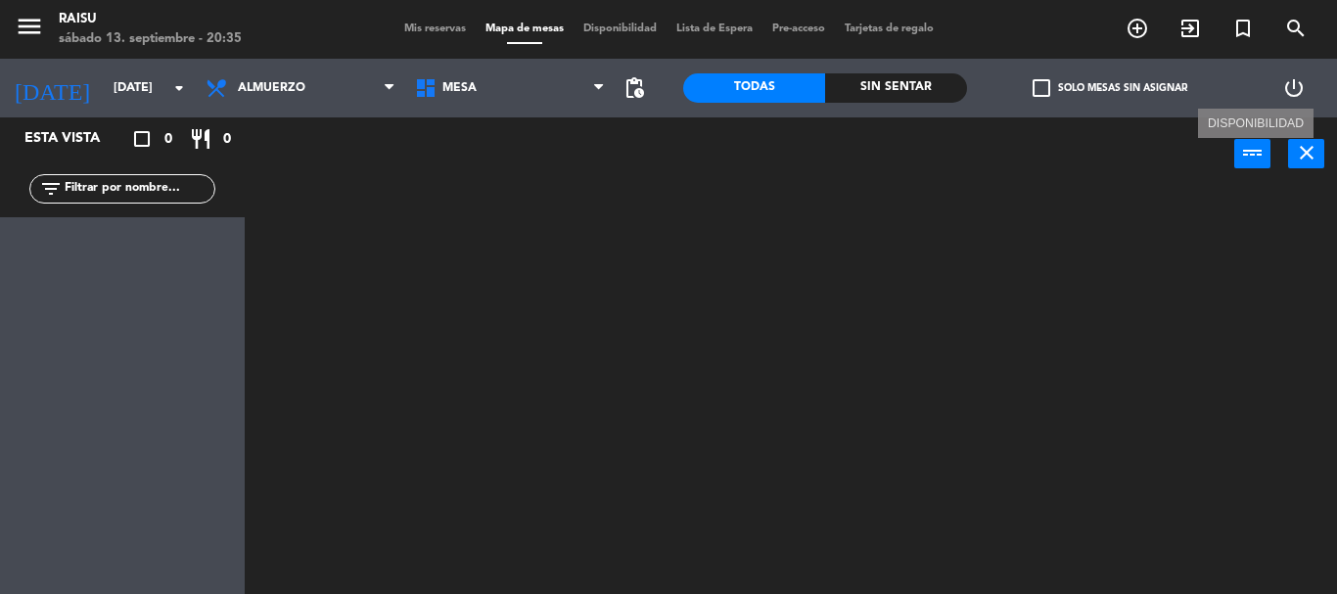
click at [1255, 155] on icon "power_input" at bounding box center [1252, 152] width 23 height 23
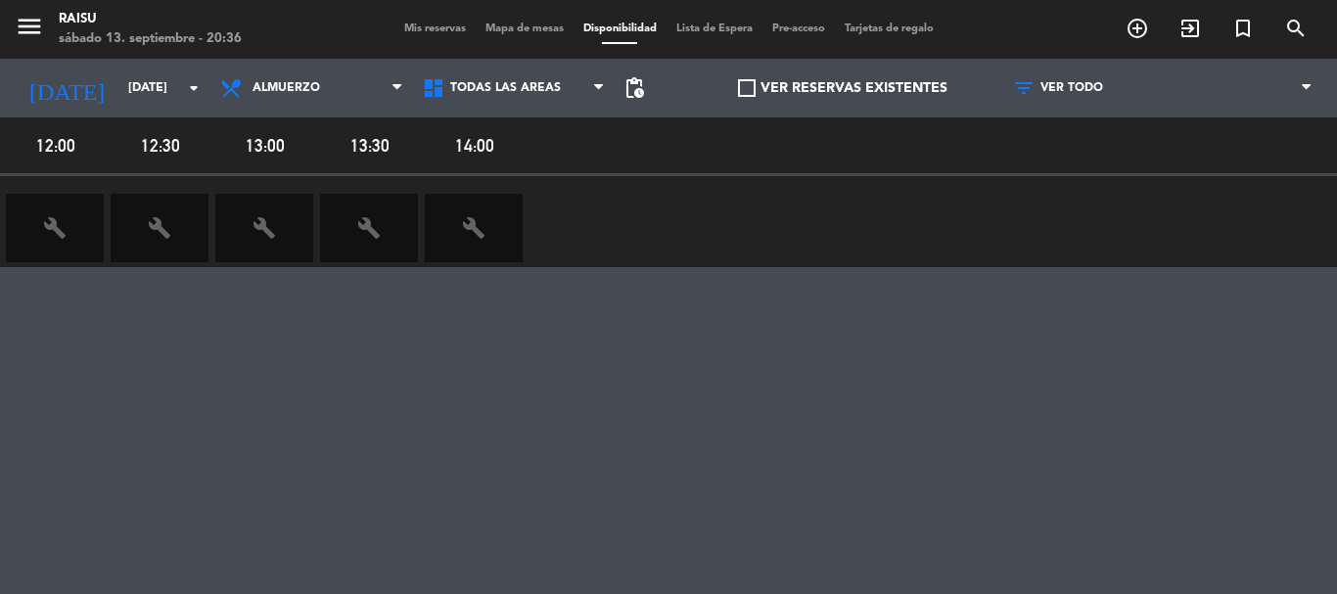
click at [70, 215] on span "build" at bounding box center [55, 228] width 98 height 69
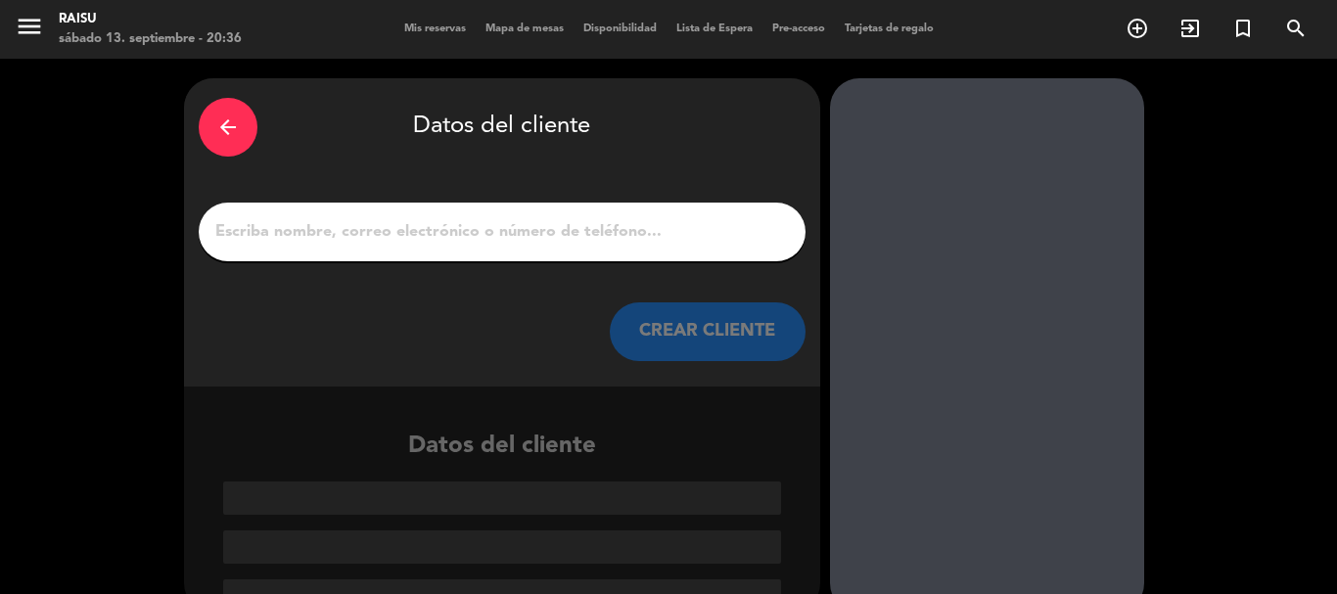
click at [216, 122] on icon "arrow_back" at bounding box center [227, 127] width 23 height 23
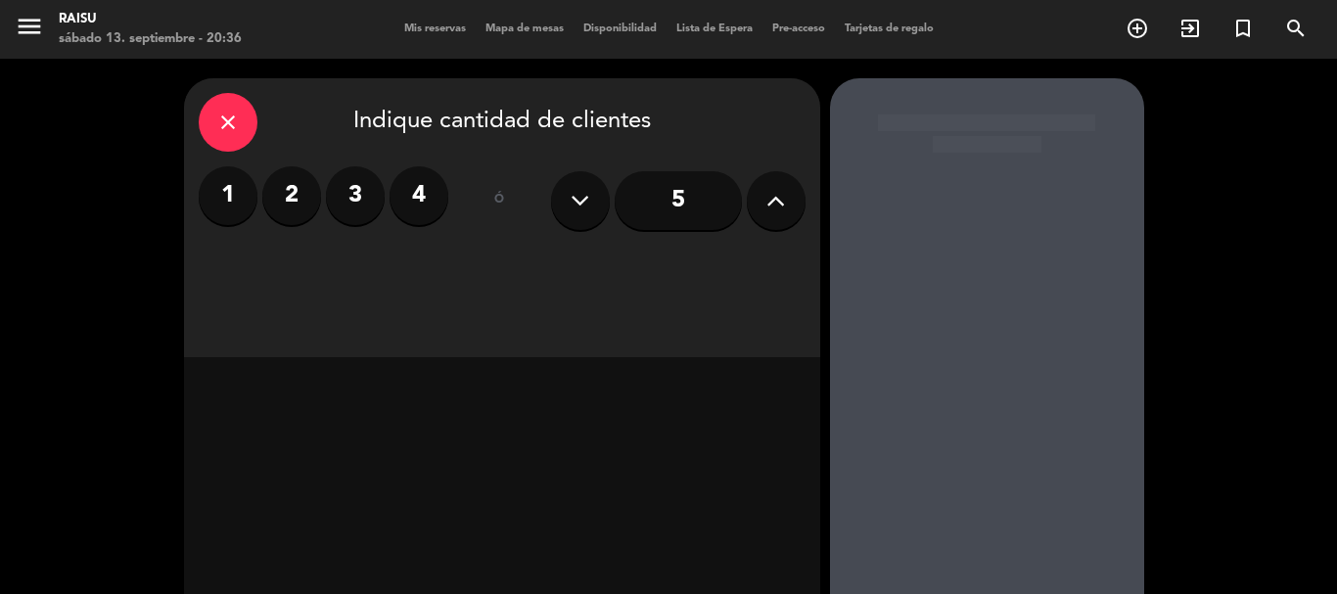
click at [238, 123] on icon "close" at bounding box center [227, 122] width 23 height 23
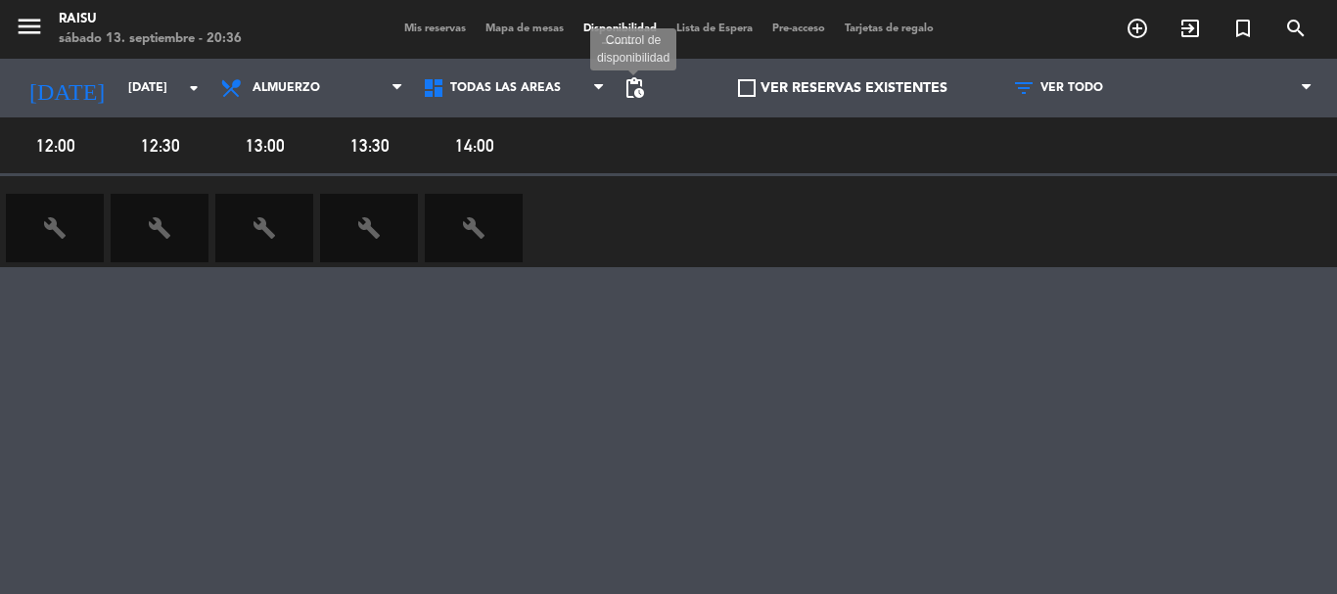
click at [631, 92] on span "pending_actions" at bounding box center [634, 87] width 23 height 23
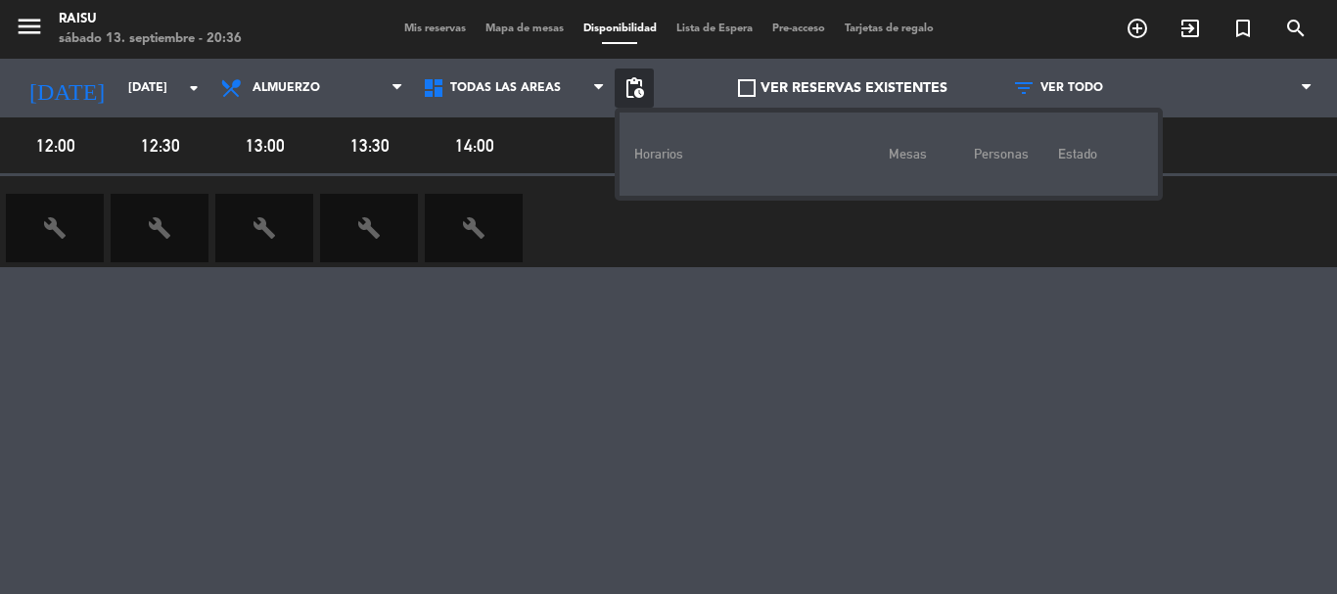
click at [585, 254] on div "build build build build build" at bounding box center [668, 221] width 1337 height 91
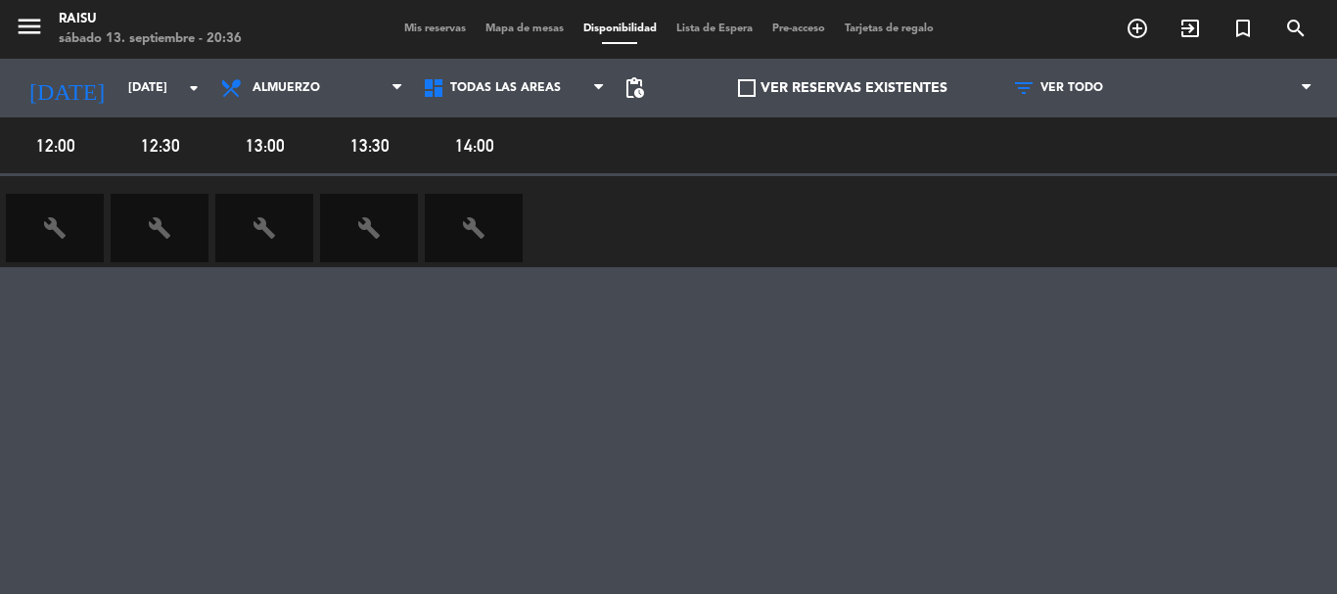
click at [738, 87] on span at bounding box center [747, 88] width 18 height 18
click at [843, 88] on input "VER RESERVAS EXISTENTES" at bounding box center [843, 88] width 0 height 0
click at [738, 87] on span at bounding box center [747, 88] width 18 height 18
click at [843, 88] on input "VER RESERVAS EXISTENTES" at bounding box center [843, 88] width 0 height 0
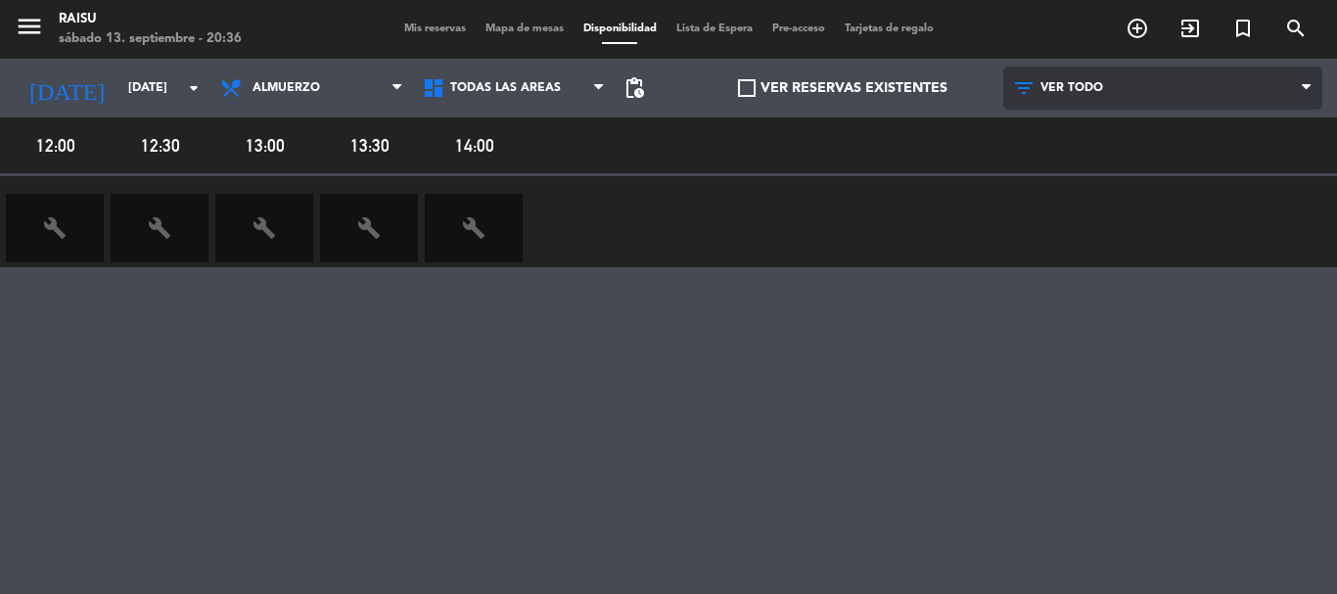
click at [1073, 91] on span "VER TODO" at bounding box center [1072, 88] width 63 height 14
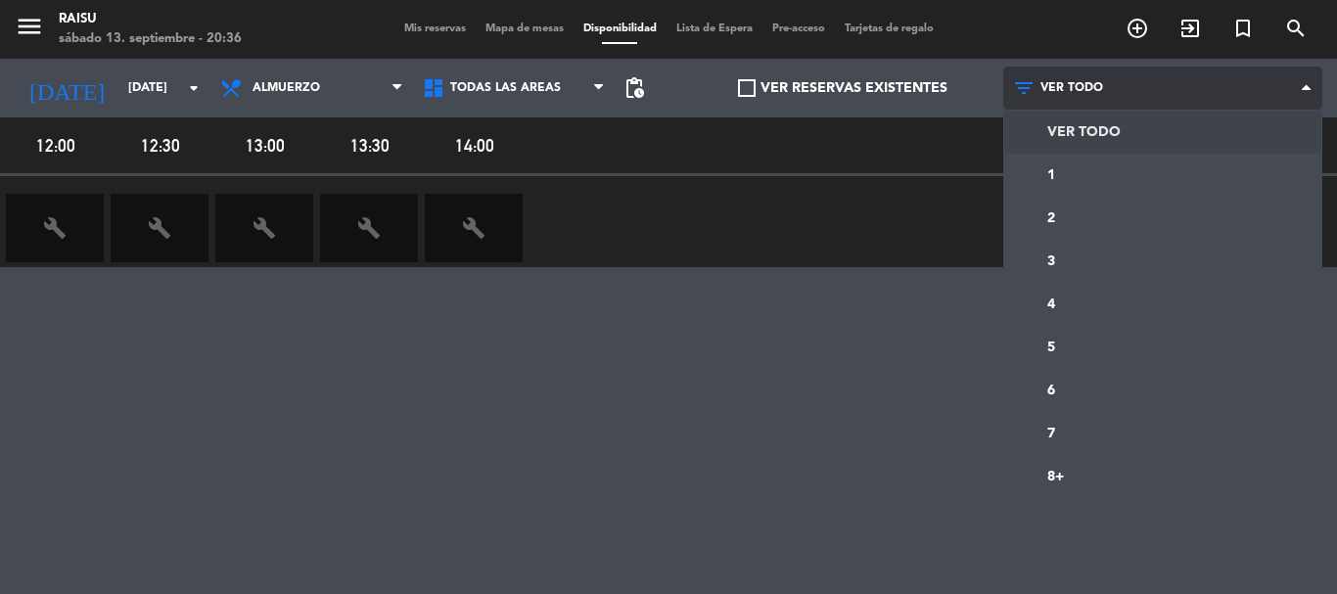
click at [1073, 91] on span "VER TODO" at bounding box center [1072, 88] width 63 height 14
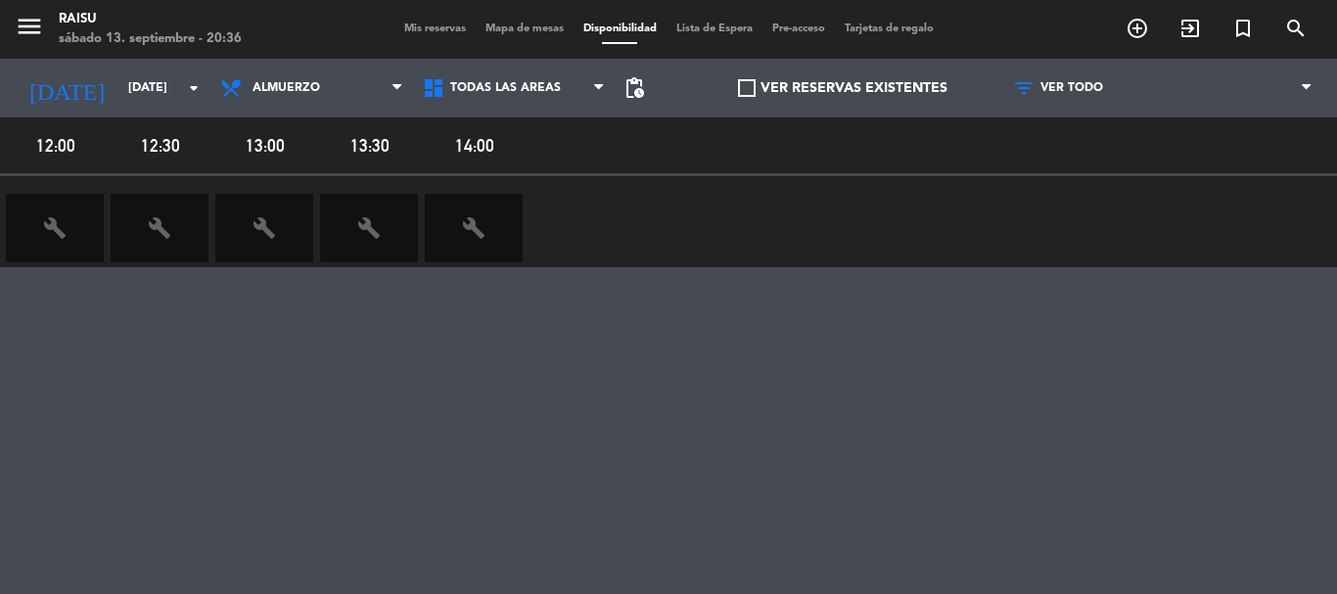
click at [506, 31] on span "Mapa de mesas" at bounding box center [525, 28] width 98 height 11
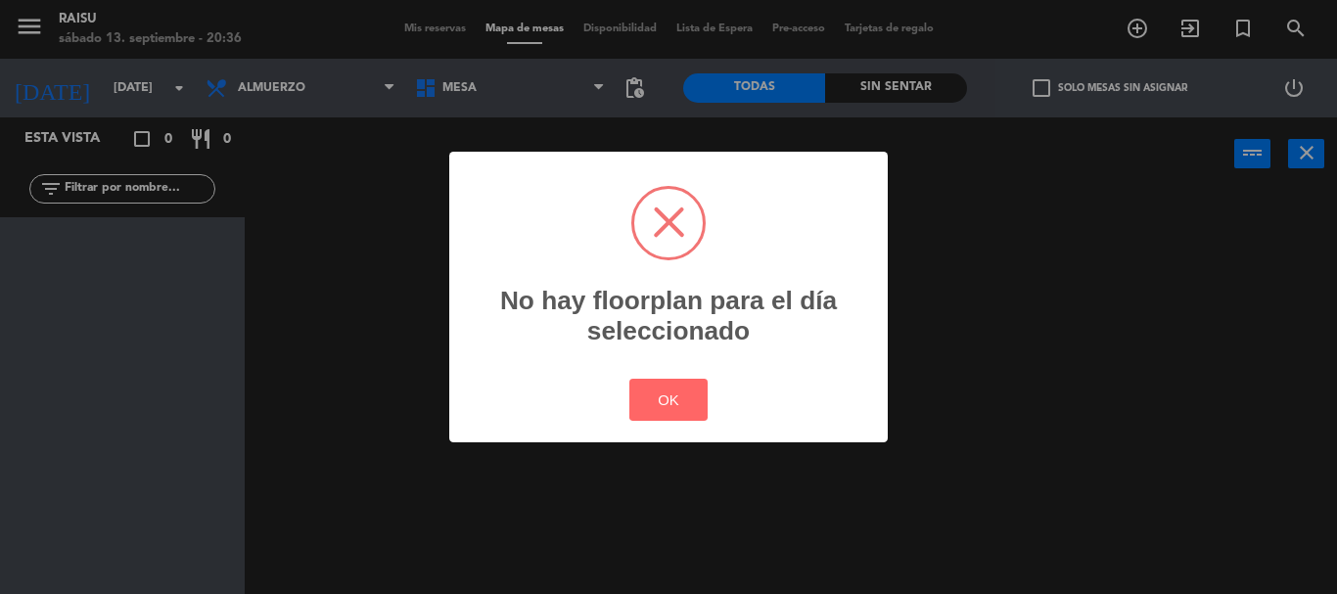
click at [705, 425] on div "OK Cancel" at bounding box center [669, 400] width 88 height 51
click at [688, 407] on button "OK" at bounding box center [669, 400] width 79 height 42
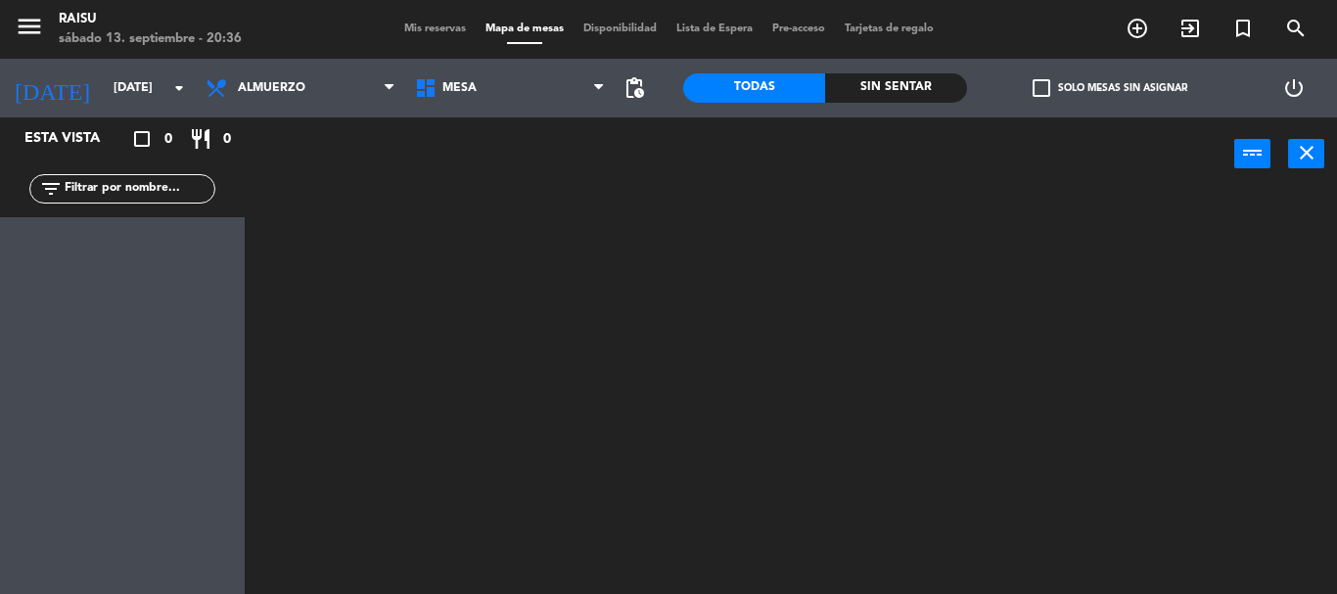
click at [632, 23] on span "Disponibilidad" at bounding box center [620, 28] width 93 height 11
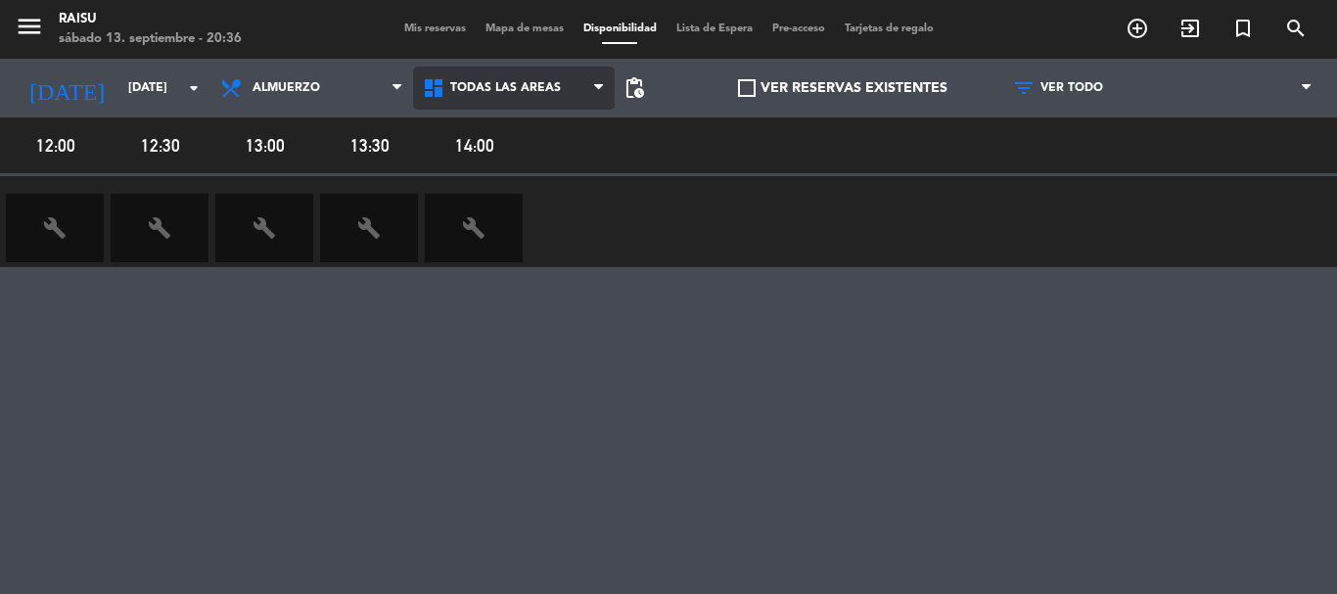
click at [585, 90] on span "Todas las áreas" at bounding box center [514, 88] width 203 height 43
click at [504, 134] on main "menu Raisu [DATE] 13. septiembre - 20:36 Mis reservas Mapa de mesas Disponibili…" at bounding box center [668, 297] width 1337 height 594
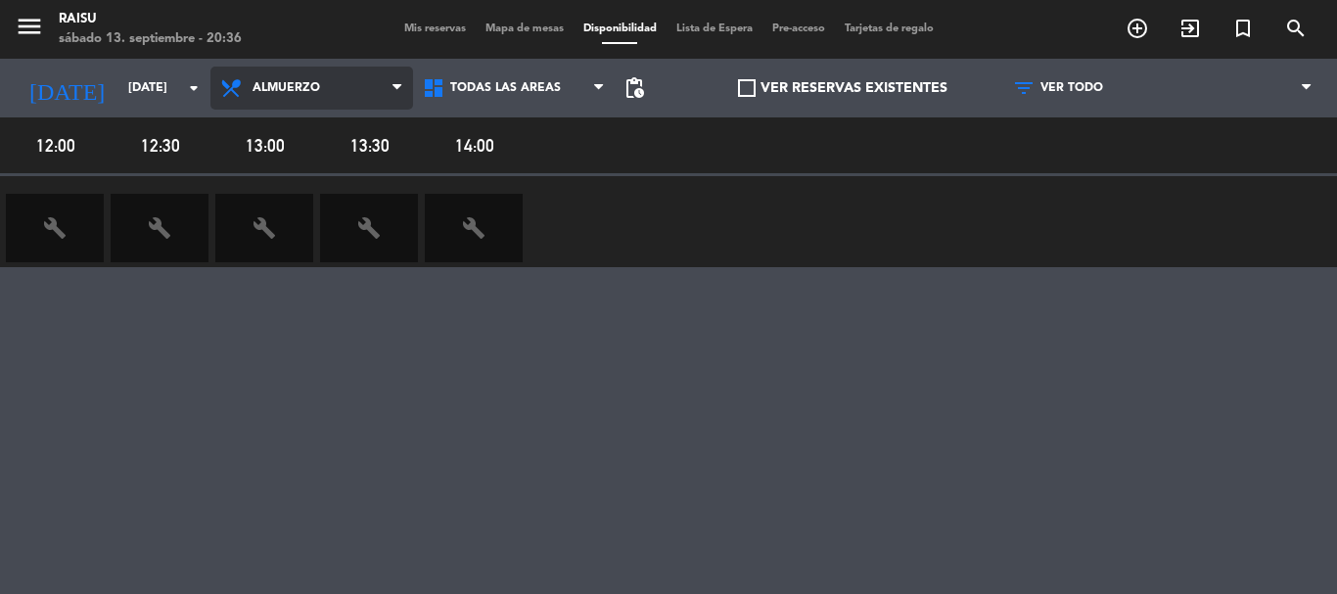
click at [404, 86] on span at bounding box center [403, 88] width 20 height 19
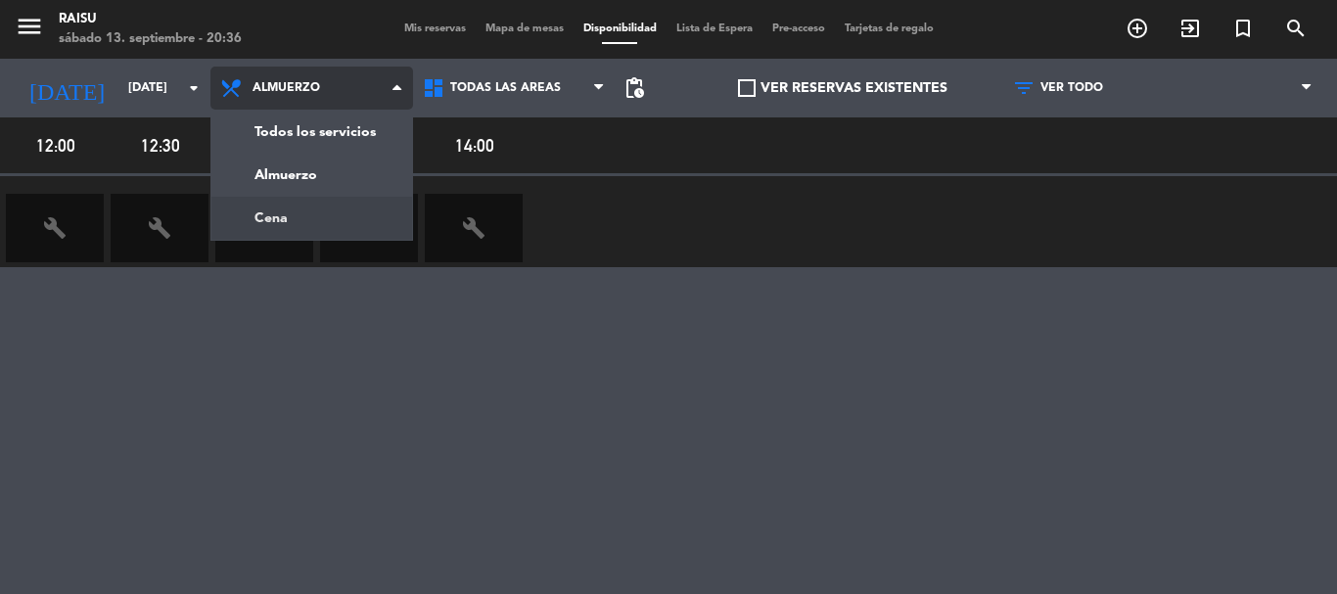
click at [341, 215] on main "menu Raisu [DATE] 13. septiembre - 20:36 Mis reservas Mapa de mesas Disponibili…" at bounding box center [668, 297] width 1337 height 594
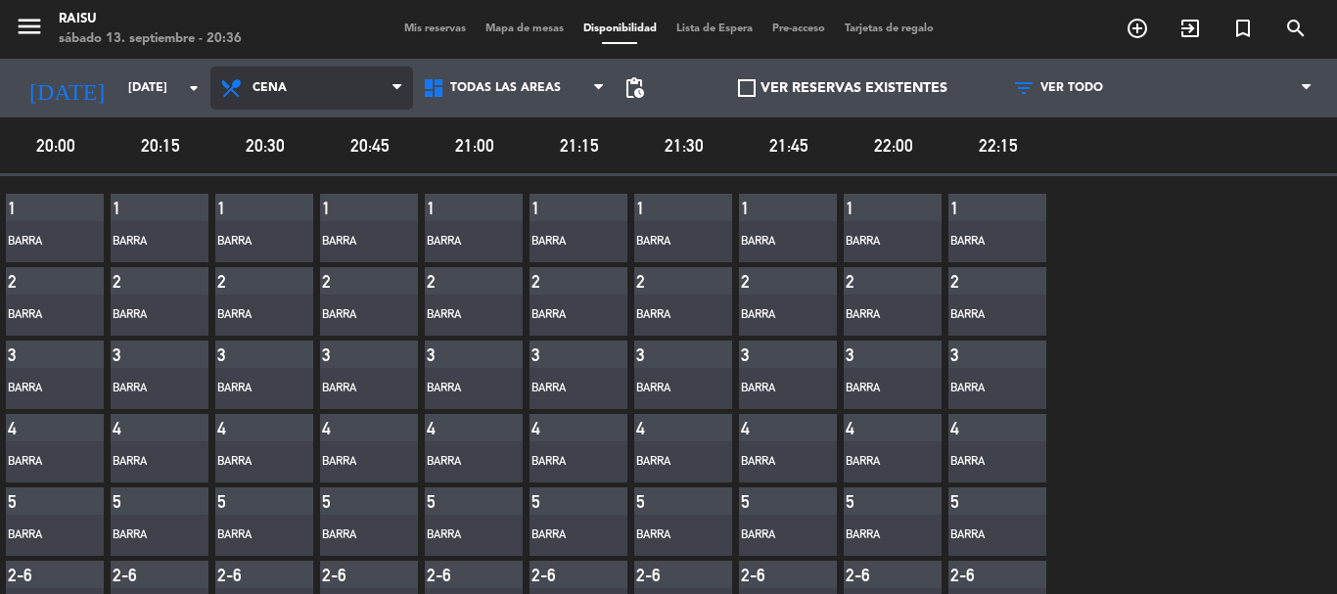
click at [369, 93] on span "Cena" at bounding box center [312, 88] width 203 height 43
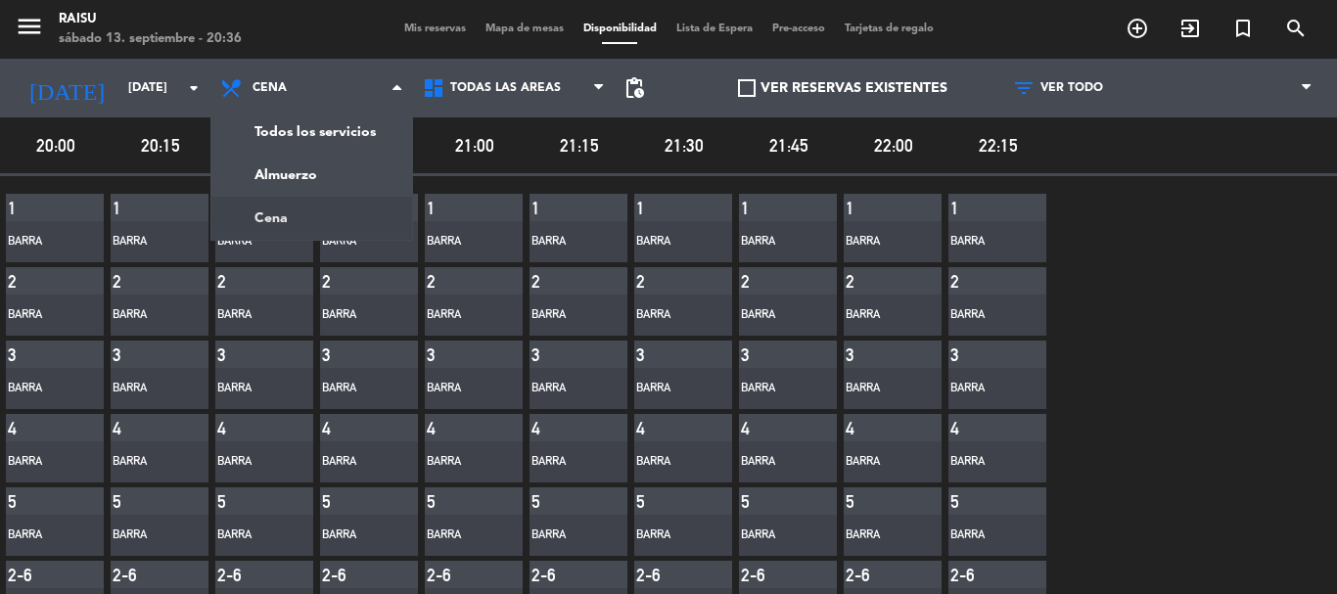
click at [458, 241] on div "Barra" at bounding box center [461, 242] width 69 height 20
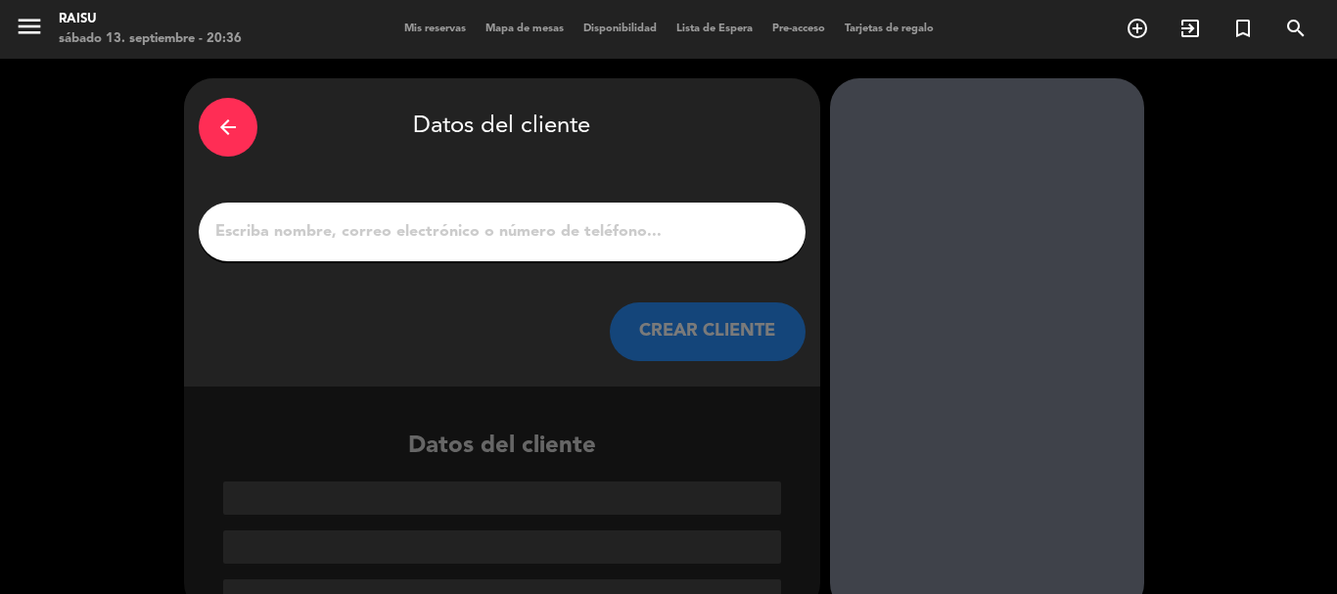
click at [212, 120] on div "arrow_back" at bounding box center [228, 127] width 59 height 59
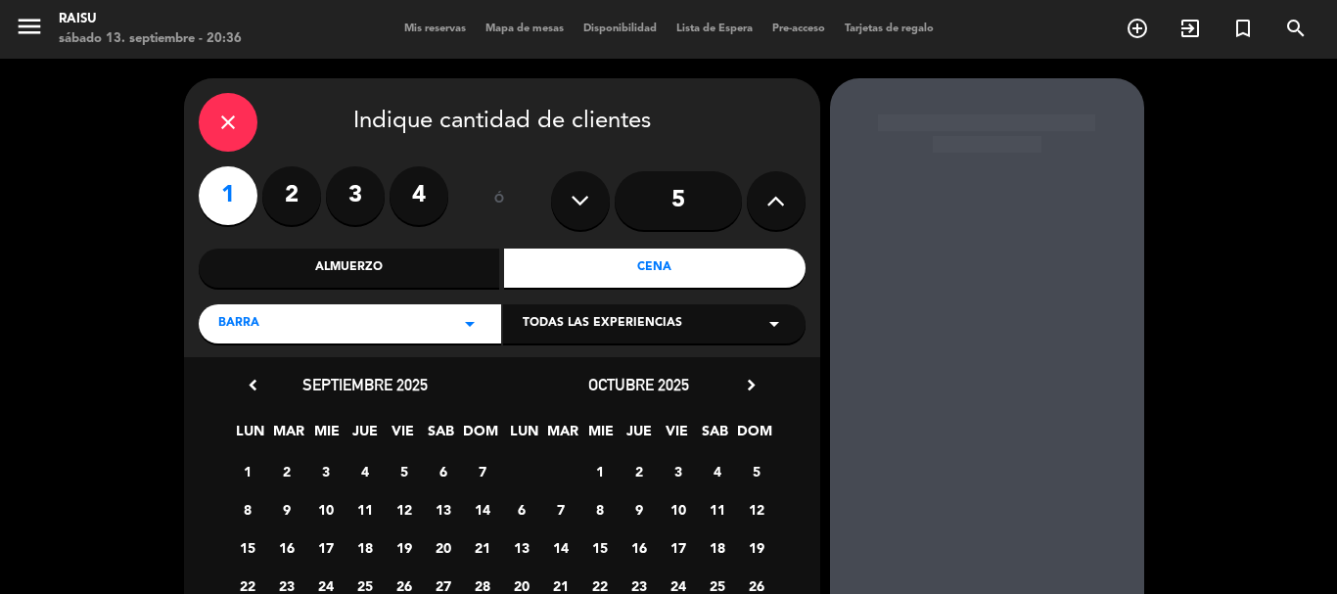
click at [249, 118] on div "close" at bounding box center [228, 122] width 59 height 59
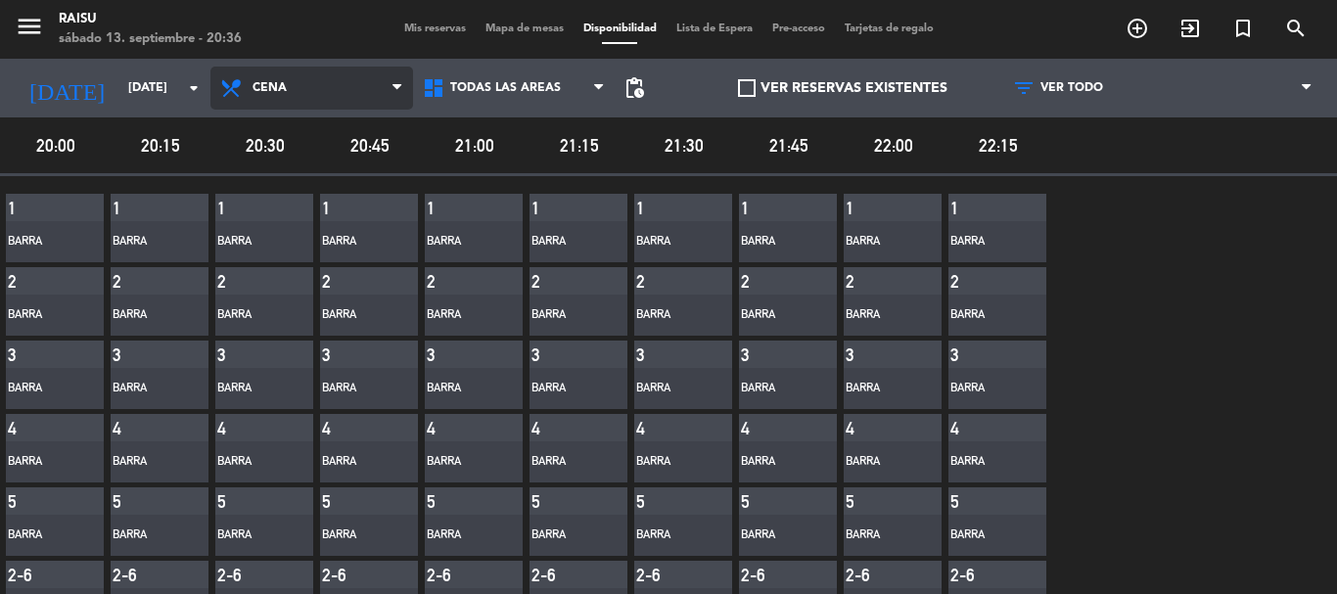
click at [393, 81] on icon at bounding box center [397, 88] width 9 height 16
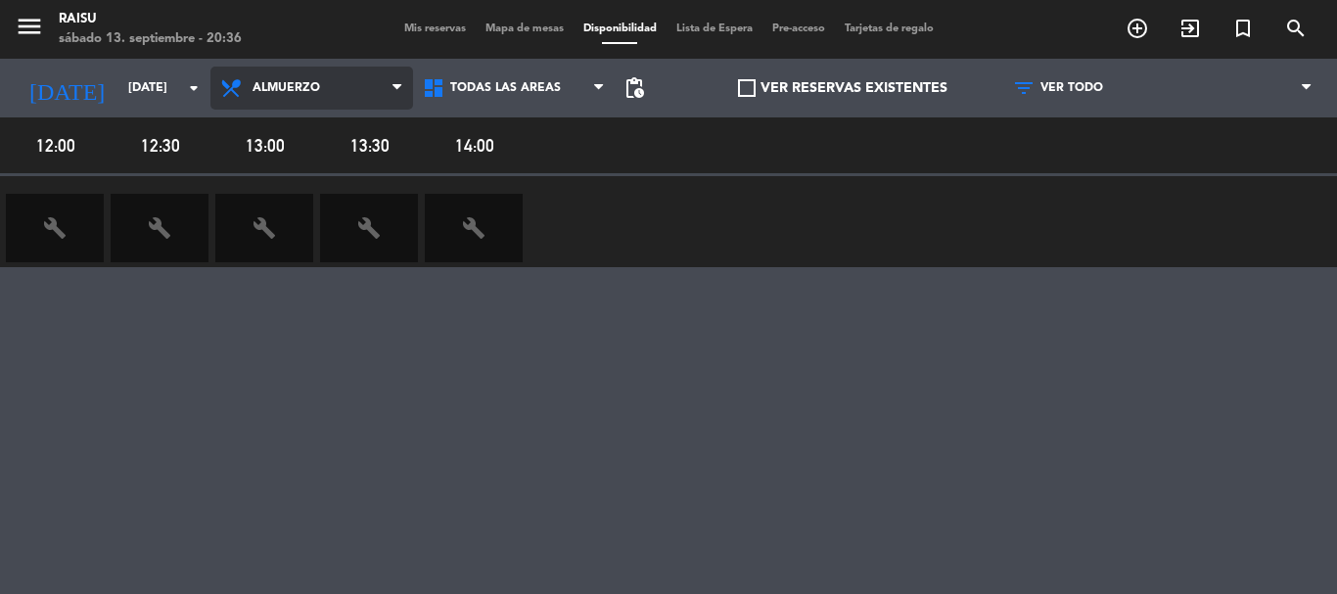
click at [320, 173] on main "menu Raisu [DATE] 13. septiembre - 20:36 Mis reservas Mapa de mesas Disponibili…" at bounding box center [668, 297] width 1337 height 594
drag, startPoint x: 57, startPoint y: 225, endPoint x: 718, endPoint y: 441, distance: 695.1
click at [718, 441] on div "12:00 12:30 13:00 13:30 14:00 build build build build build" at bounding box center [668, 410] width 1337 height 587
click at [435, 27] on span "Mis reservas" at bounding box center [435, 28] width 81 height 11
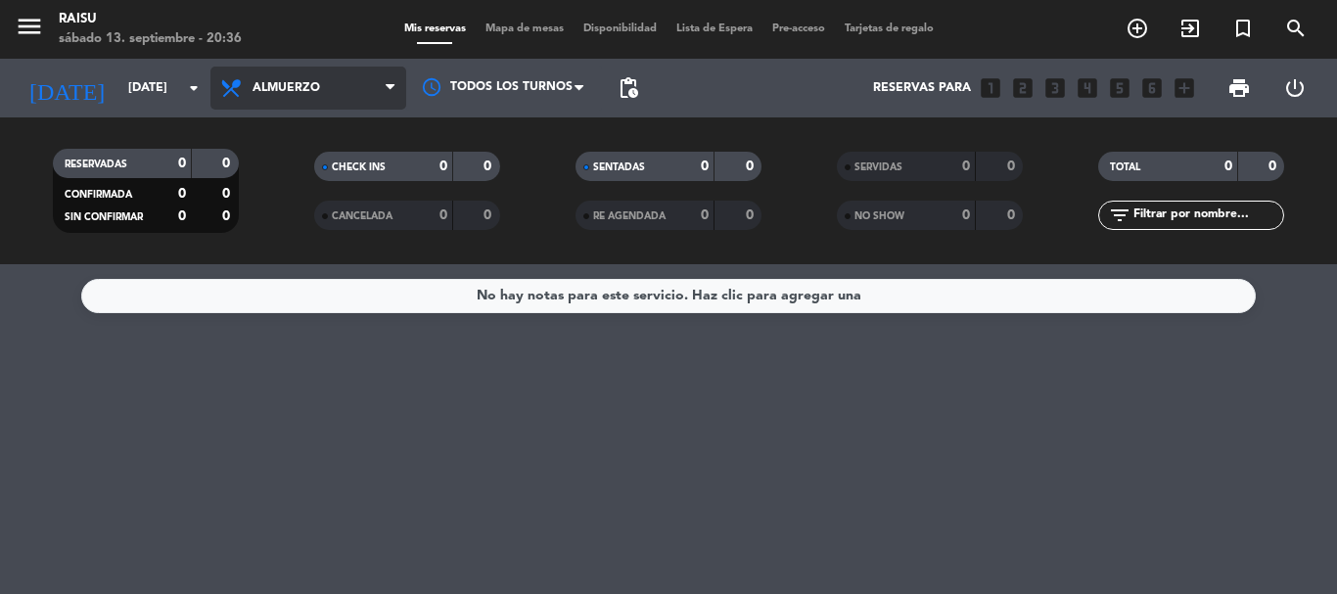
click at [356, 86] on span "Almuerzo" at bounding box center [309, 88] width 196 height 43
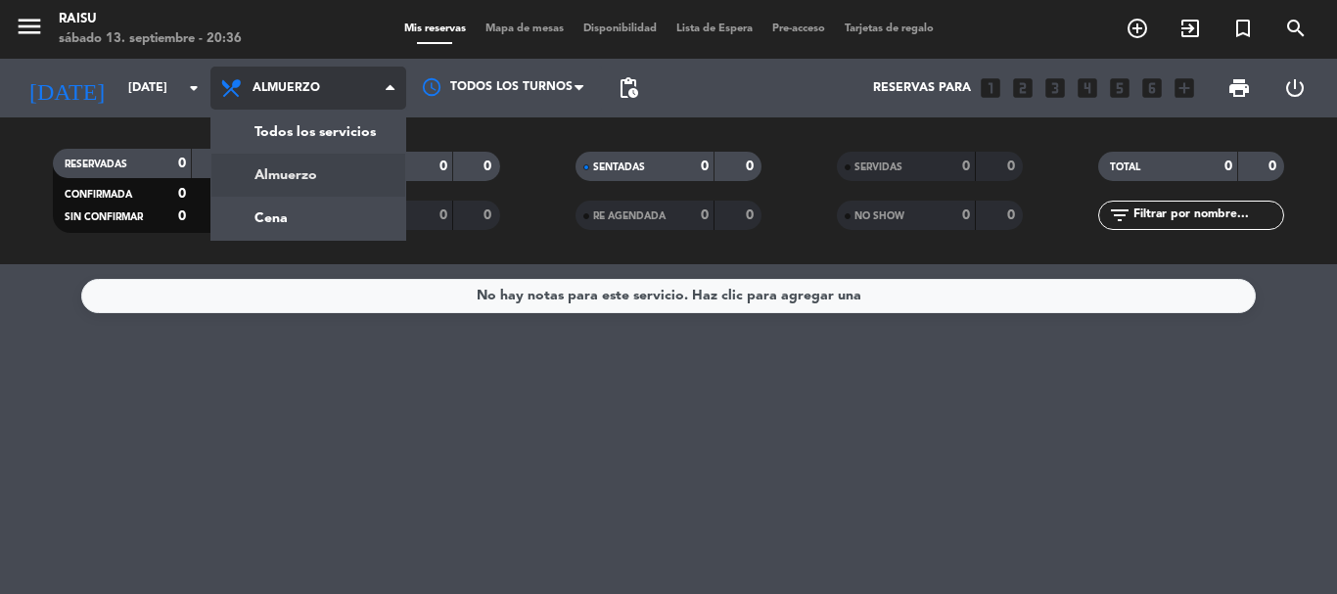
click at [356, 86] on span "Almuerzo" at bounding box center [309, 88] width 196 height 43
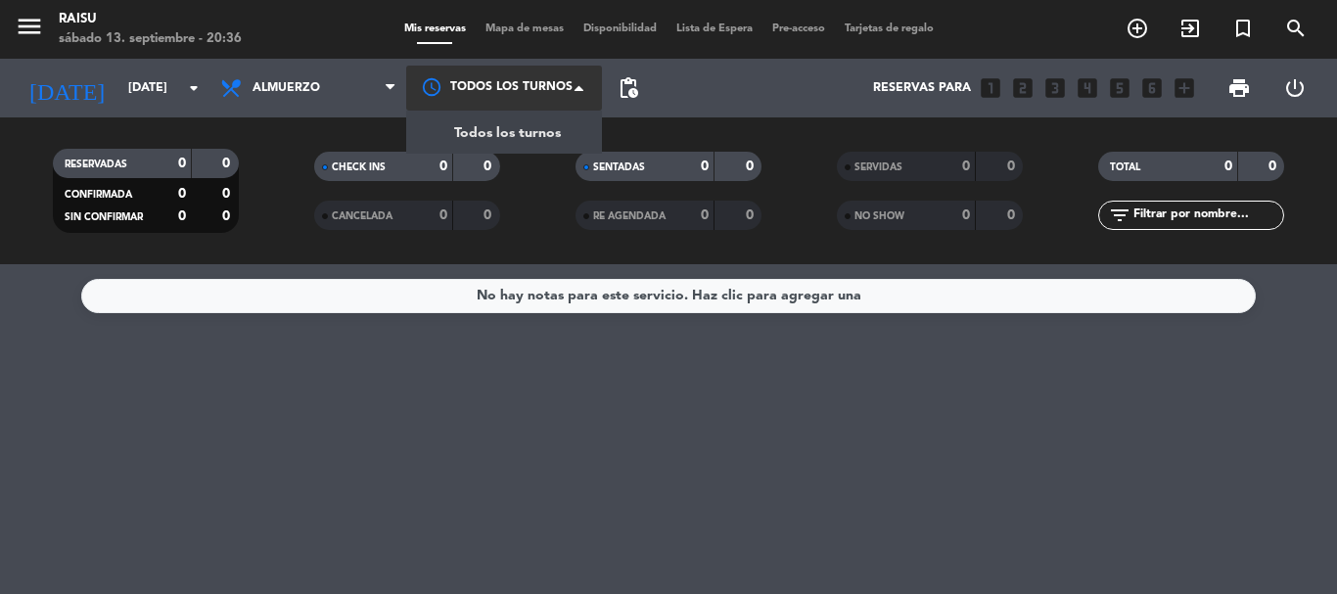
click at [471, 79] on div at bounding box center [504, 88] width 196 height 44
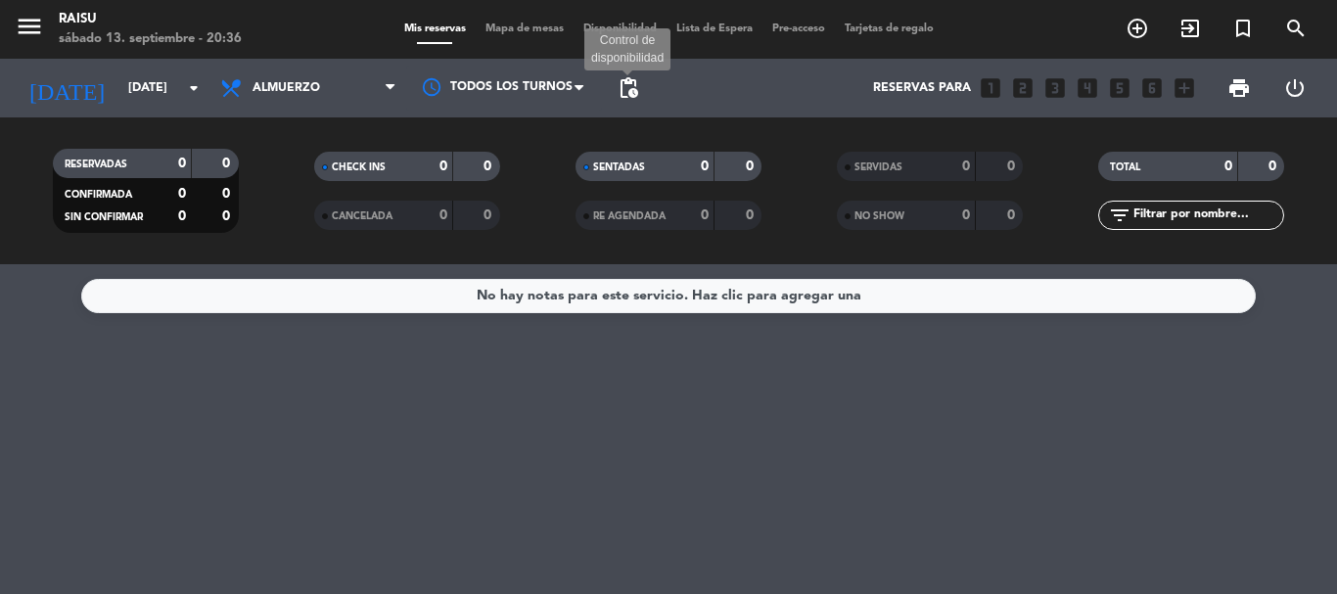
click at [623, 85] on span "pending_actions" at bounding box center [628, 87] width 23 height 23
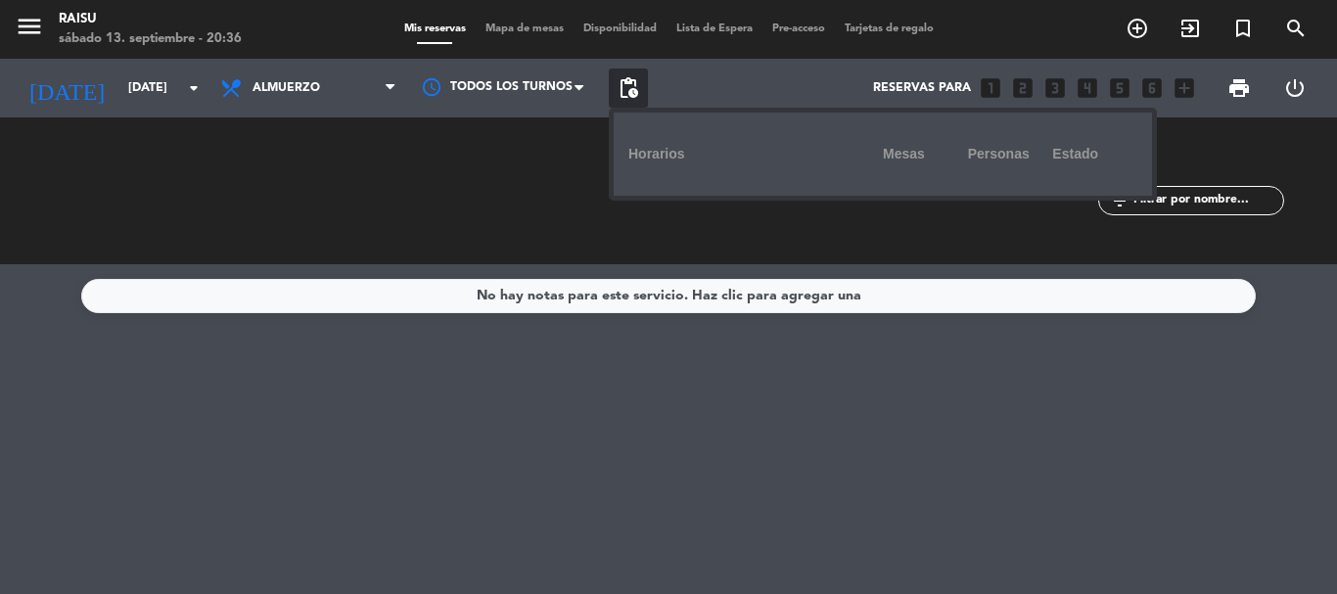
click at [643, 149] on div "Horarios" at bounding box center [756, 154] width 255 height 54
click at [622, 86] on span "pending_actions" at bounding box center [628, 87] width 23 height 23
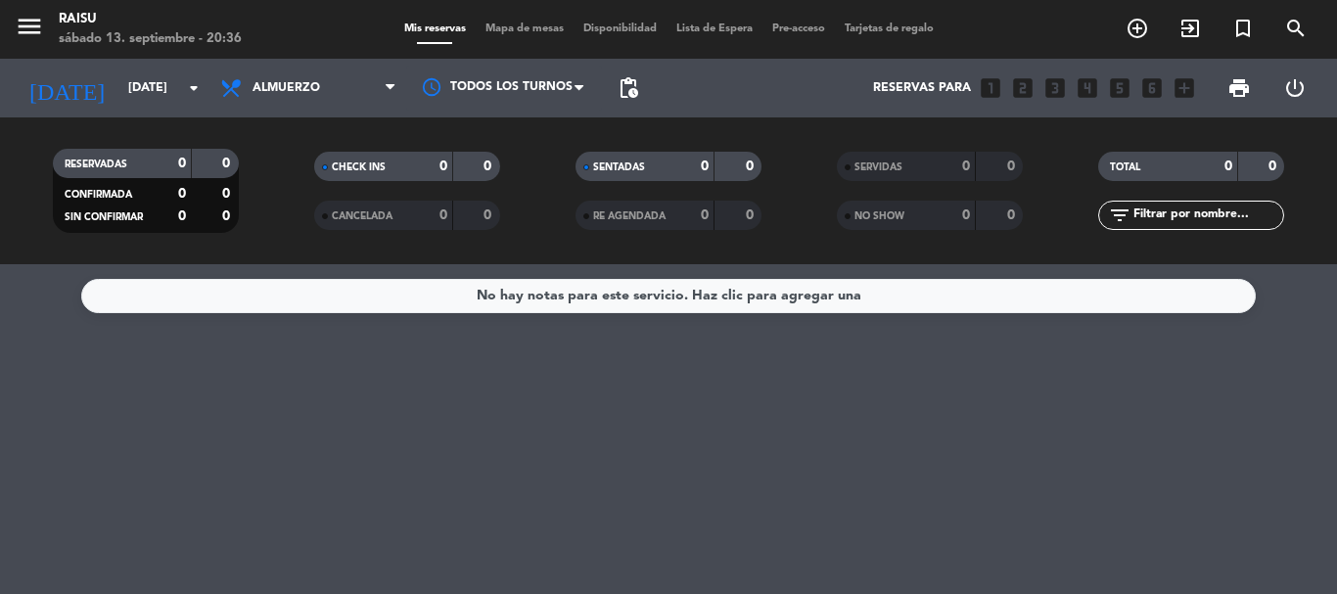
click at [622, 86] on span "pending_actions" at bounding box center [628, 87] width 23 height 23
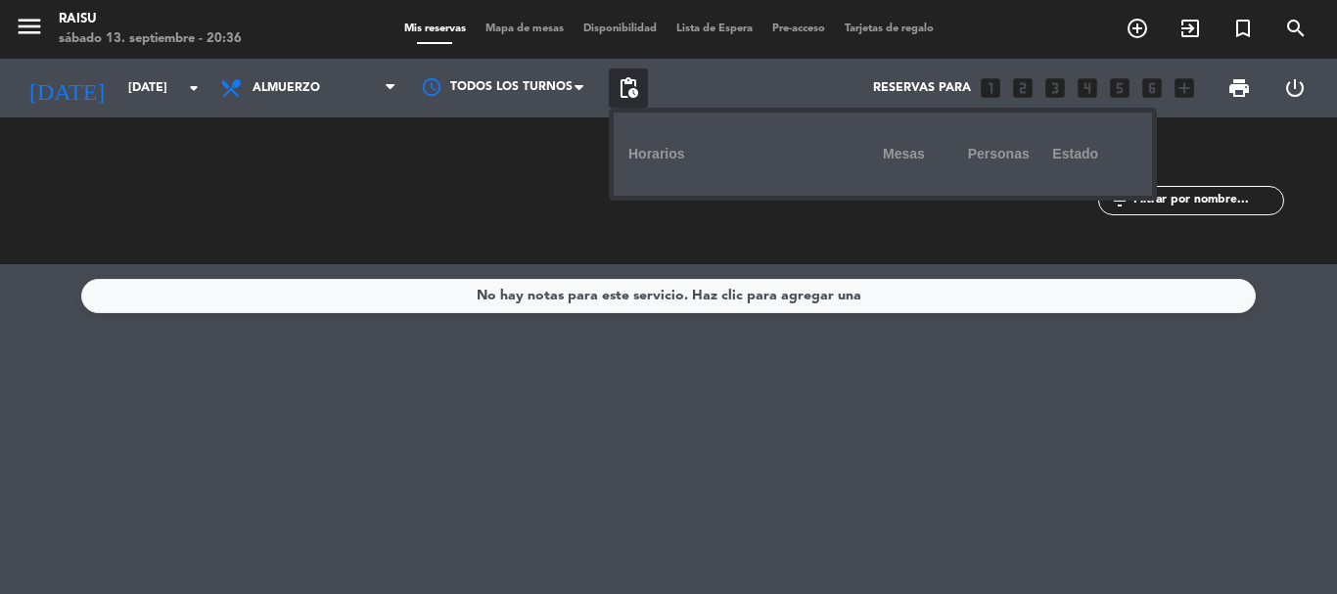
click at [622, 86] on span "pending_actions" at bounding box center [628, 87] width 23 height 23
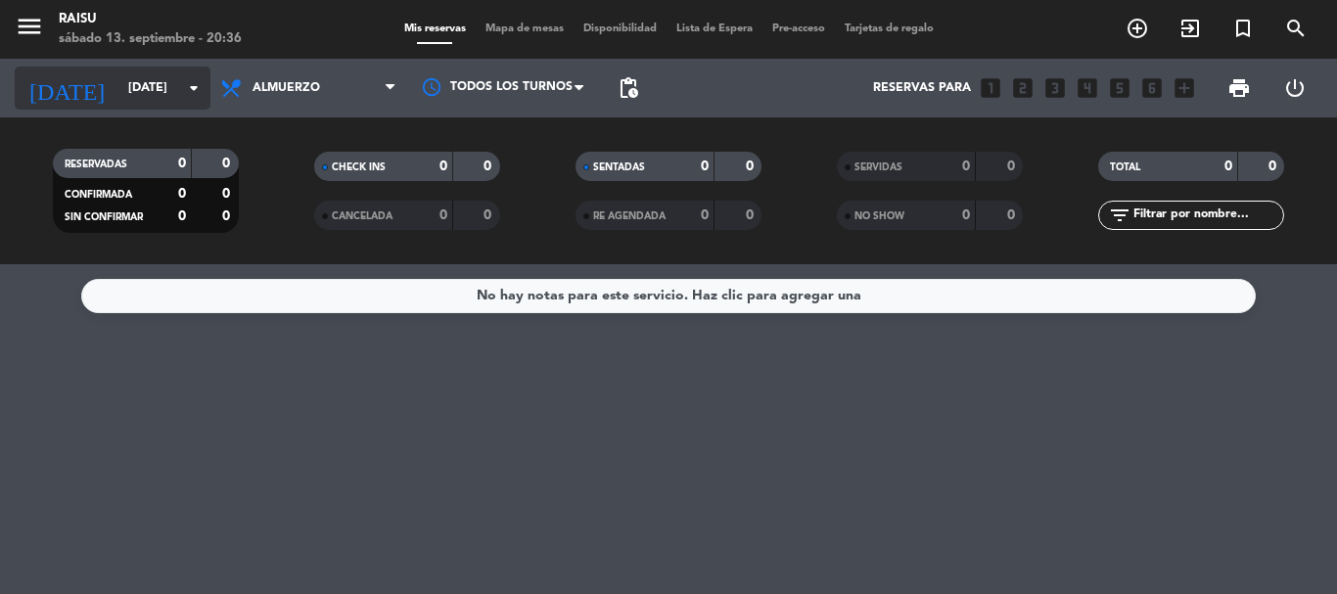
click at [38, 78] on icon "[DATE]" at bounding box center [67, 88] width 104 height 43
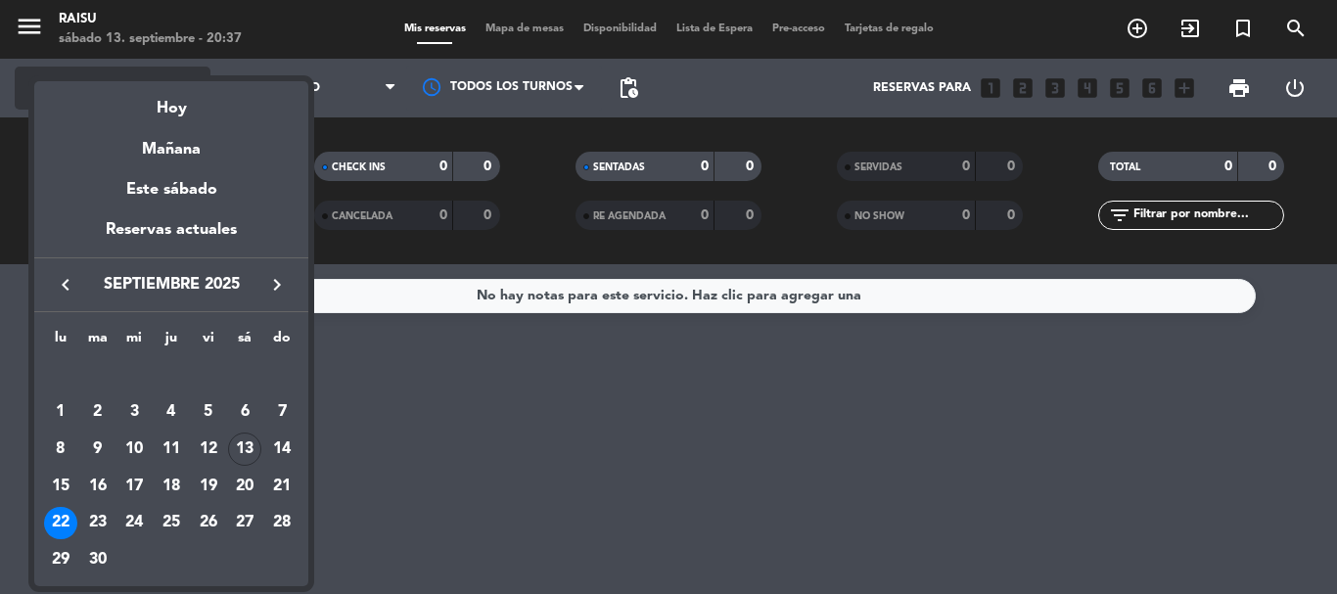
click at [38, 78] on mat-datepicker-content "semana que viene esta semana semana previa misma semana del año anterior [DATE]…" at bounding box center [171, 331] width 274 height 510
click at [385, 66] on div at bounding box center [668, 297] width 1337 height 594
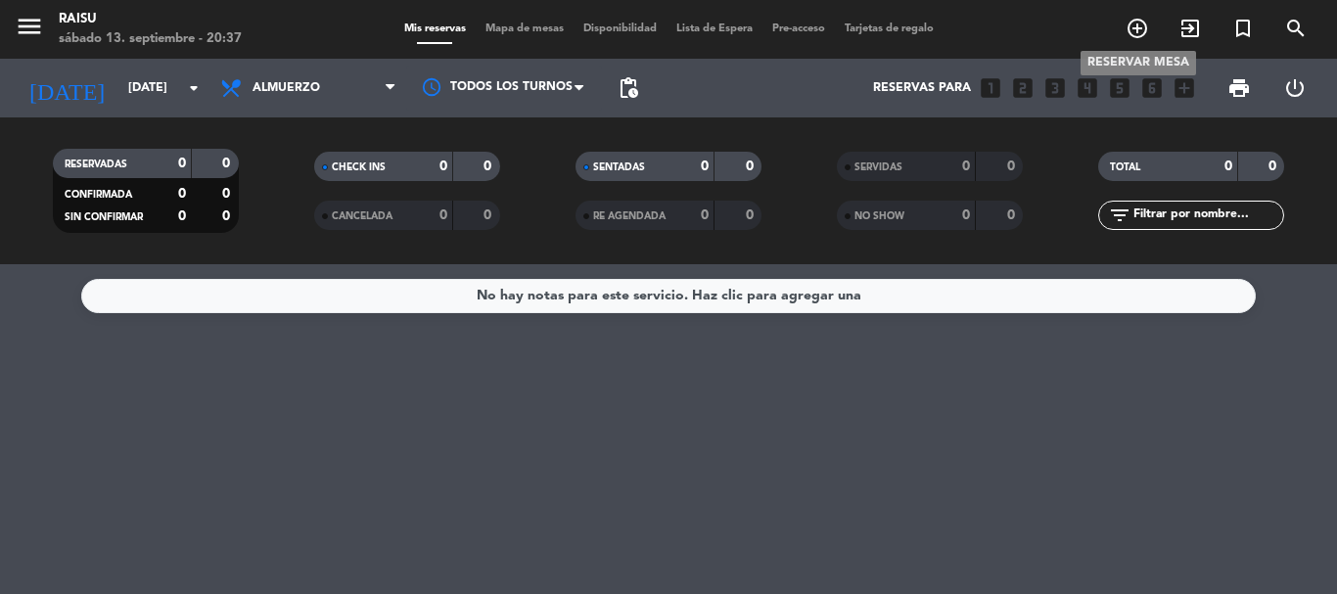
click at [1140, 30] on icon "add_circle_outline" at bounding box center [1137, 28] width 23 height 23
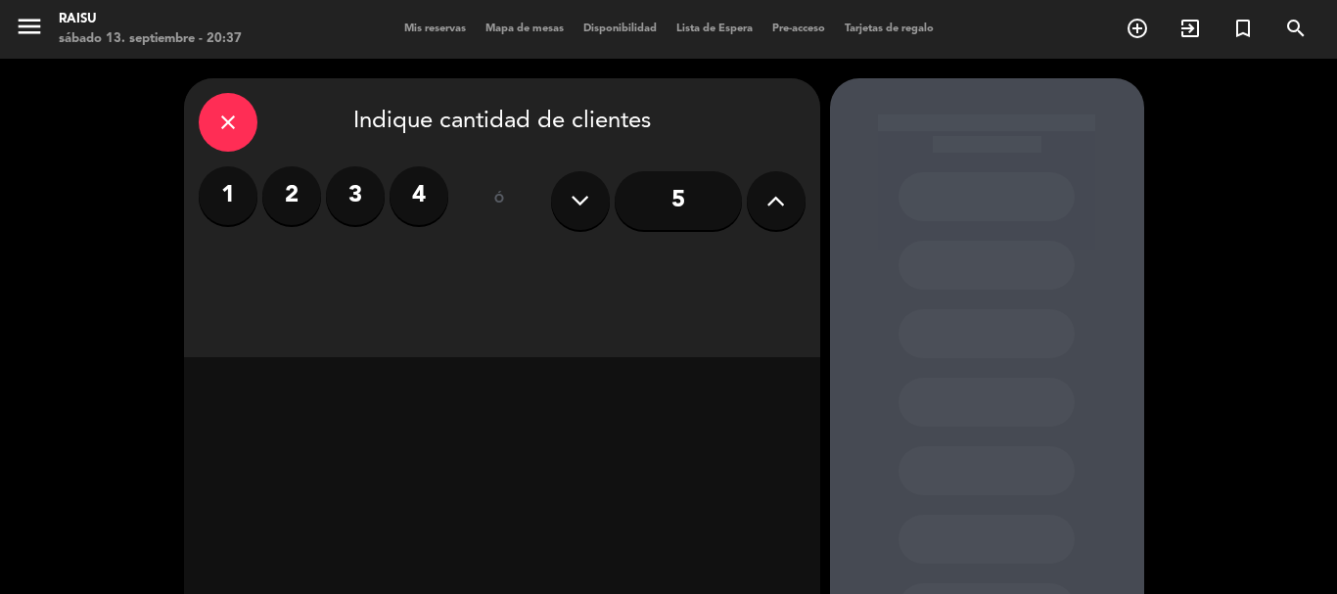
click at [284, 193] on label "2" at bounding box center [291, 195] width 59 height 59
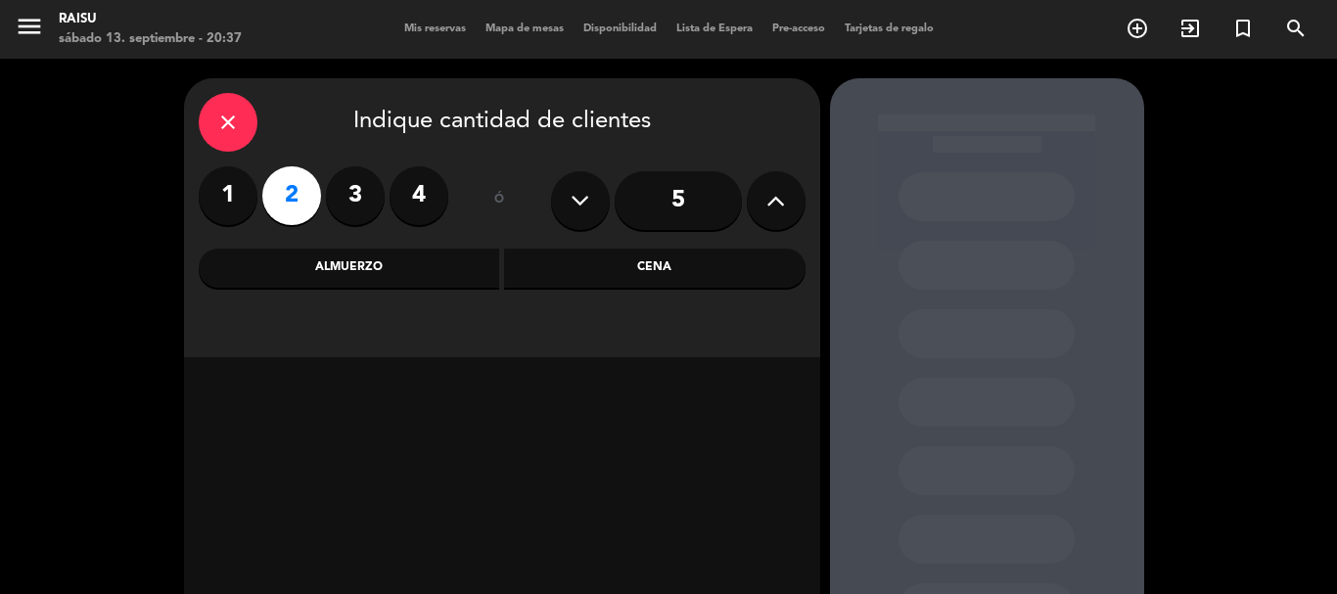
click at [313, 252] on div "Almuerzo" at bounding box center [350, 268] width 302 height 39
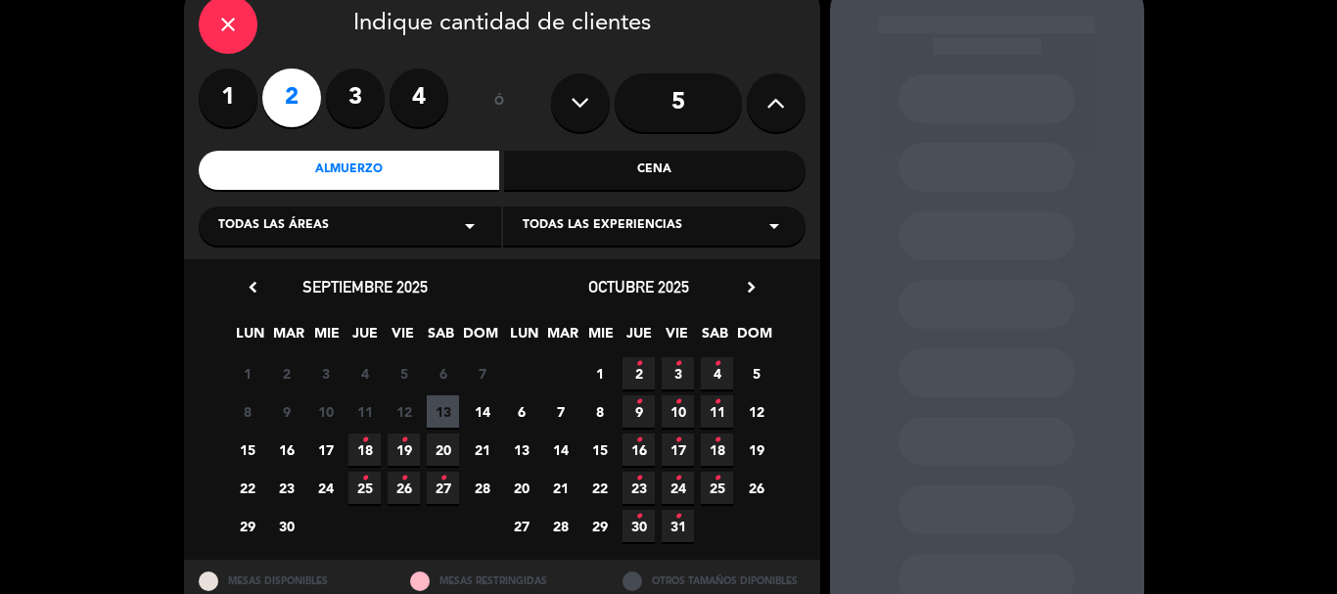
scroll to position [166, 0]
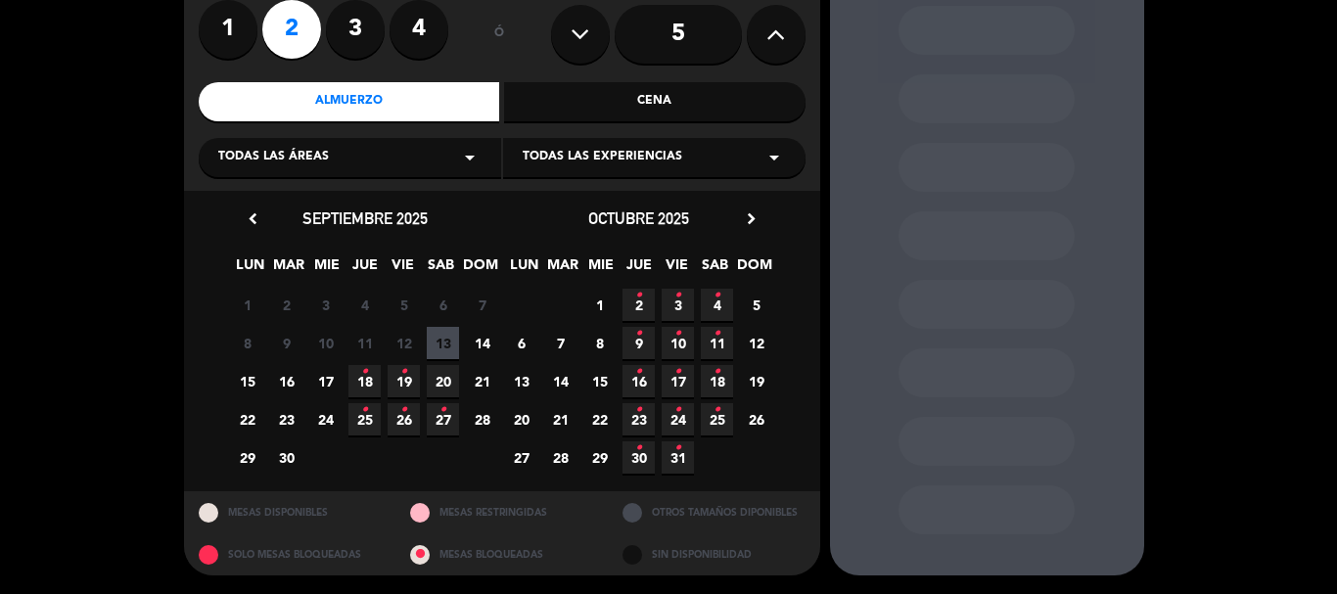
click at [414, 512] on div at bounding box center [420, 513] width 20 height 20
click at [413, 513] on div at bounding box center [420, 513] width 20 height 20
click at [203, 517] on div at bounding box center [209, 513] width 20 height 20
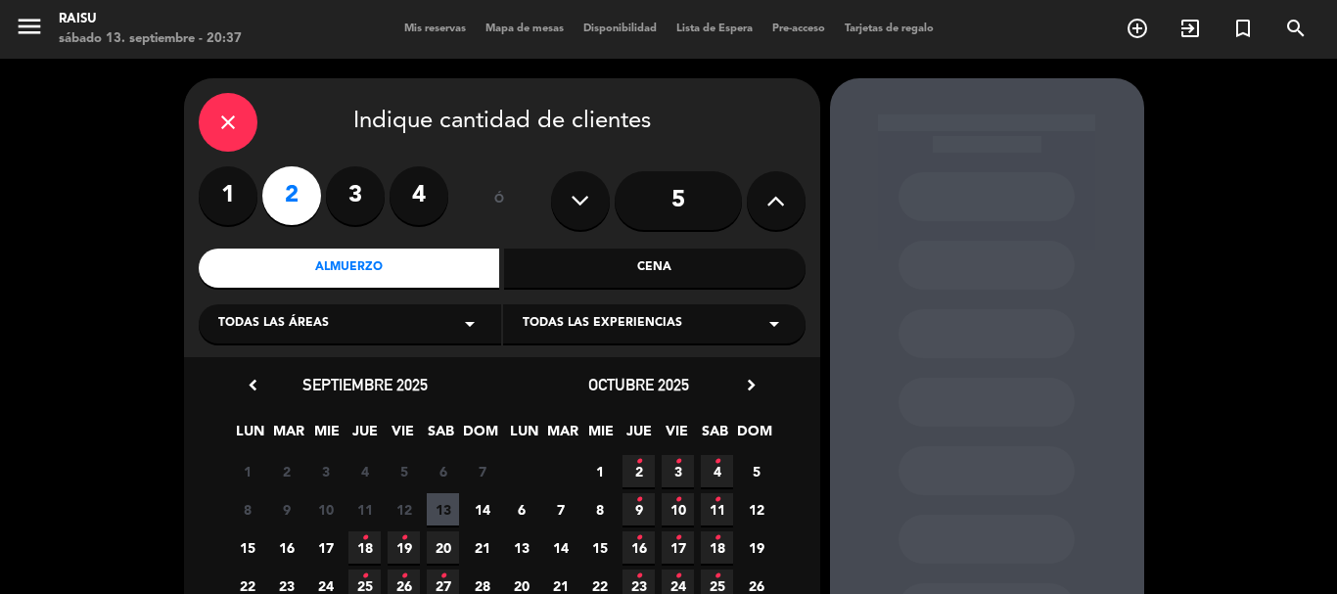
click at [667, 334] on span "Todas las experiencias" at bounding box center [603, 324] width 160 height 20
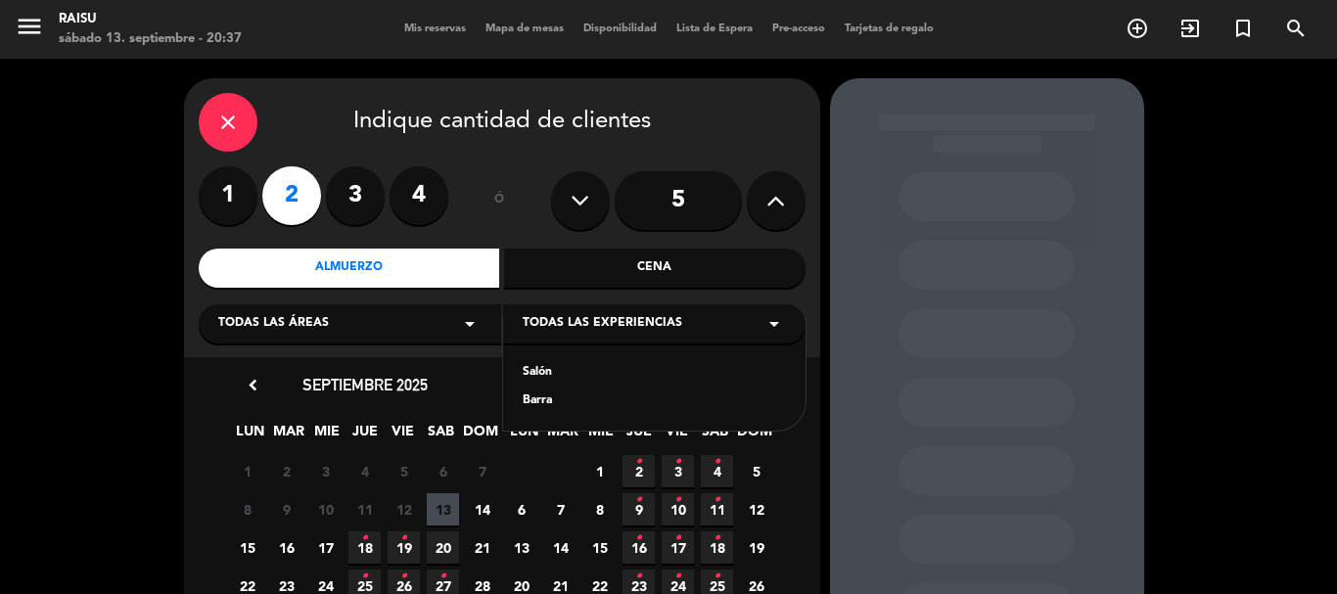
click at [561, 321] on span "Todas las experiencias" at bounding box center [603, 324] width 160 height 20
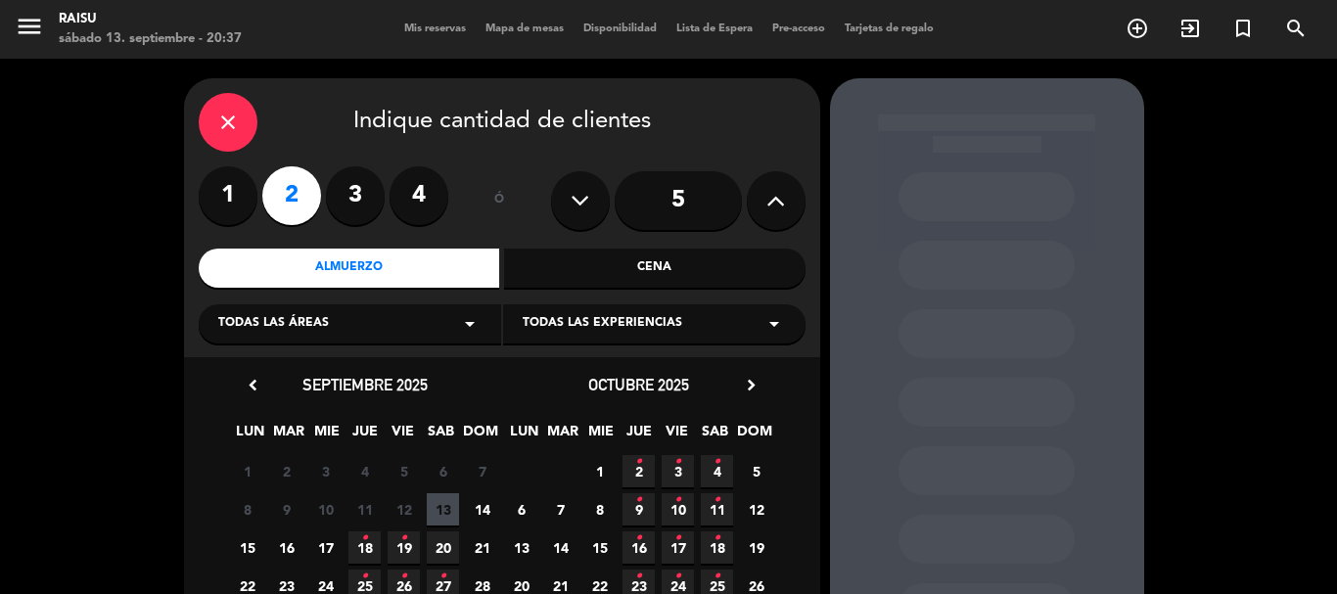
click at [292, 263] on div "Almuerzo" at bounding box center [350, 268] width 302 height 39
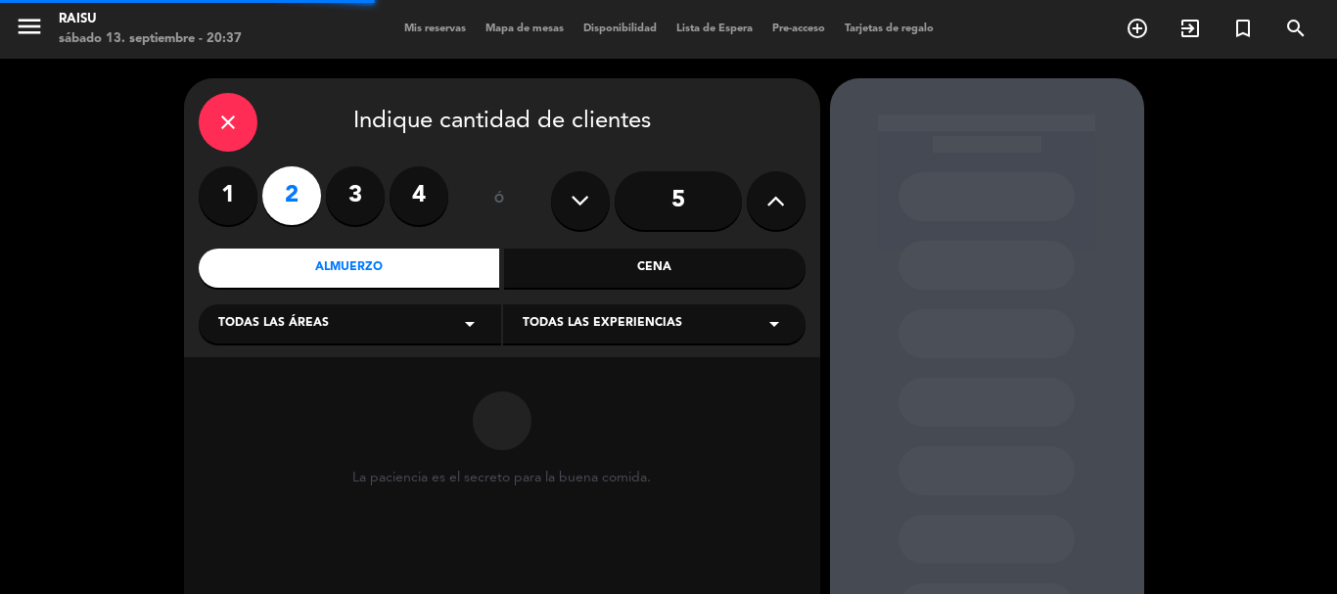
click at [236, 123] on icon "close" at bounding box center [227, 122] width 23 height 23
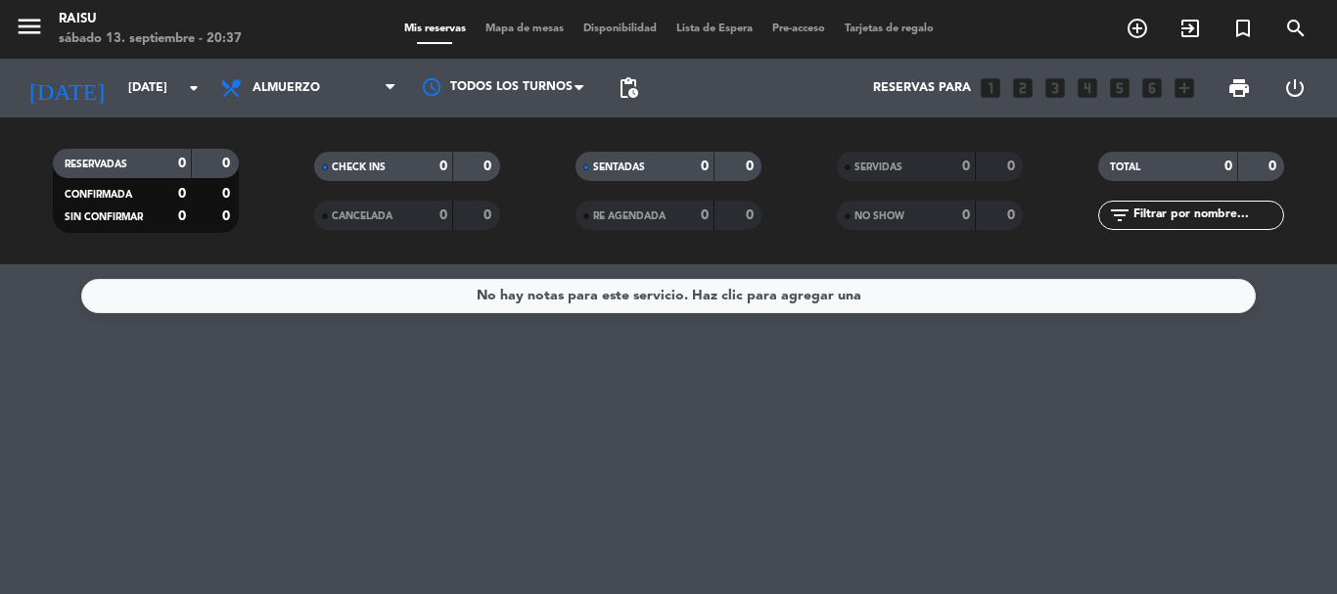
click at [818, 31] on span "Pre-acceso" at bounding box center [799, 28] width 72 height 11
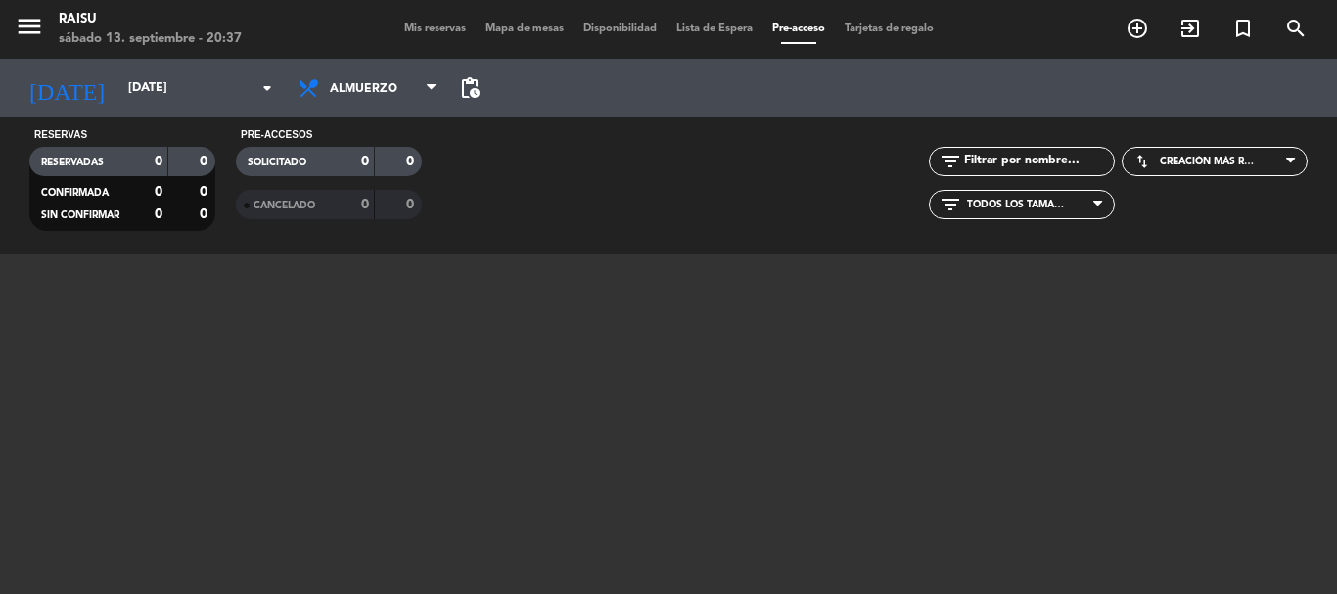
click at [1222, 165] on span "Creación más reciente" at bounding box center [1209, 162] width 98 height 12
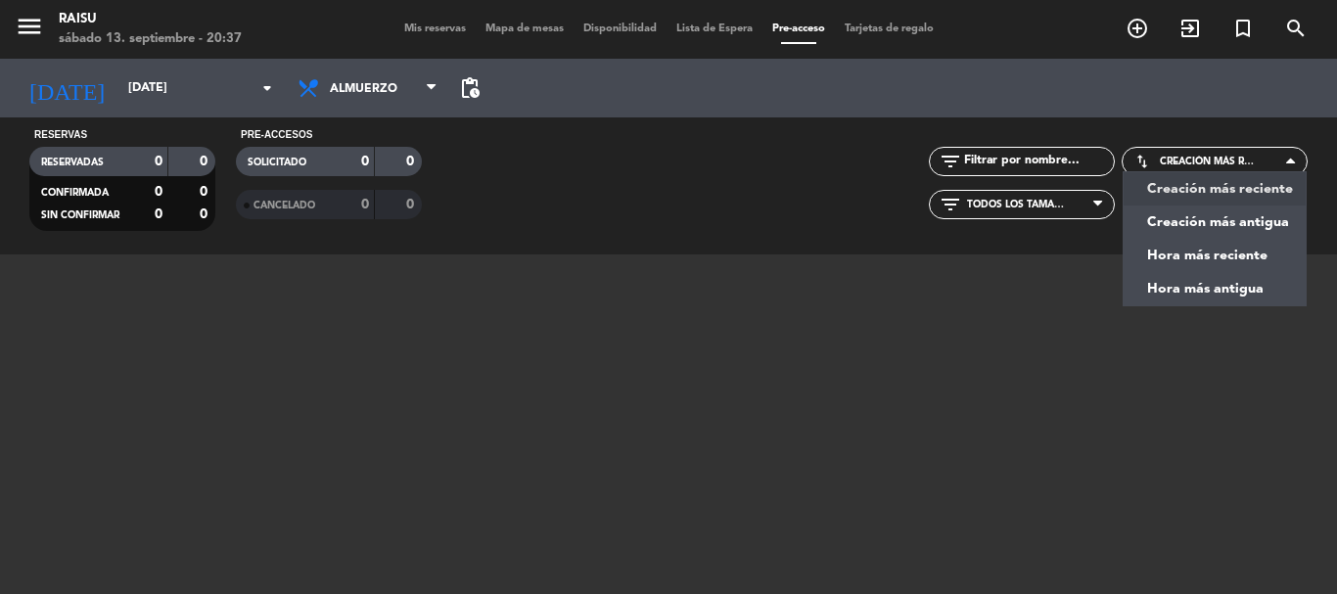
click at [1222, 165] on span "Creación más reciente" at bounding box center [1209, 162] width 98 height 12
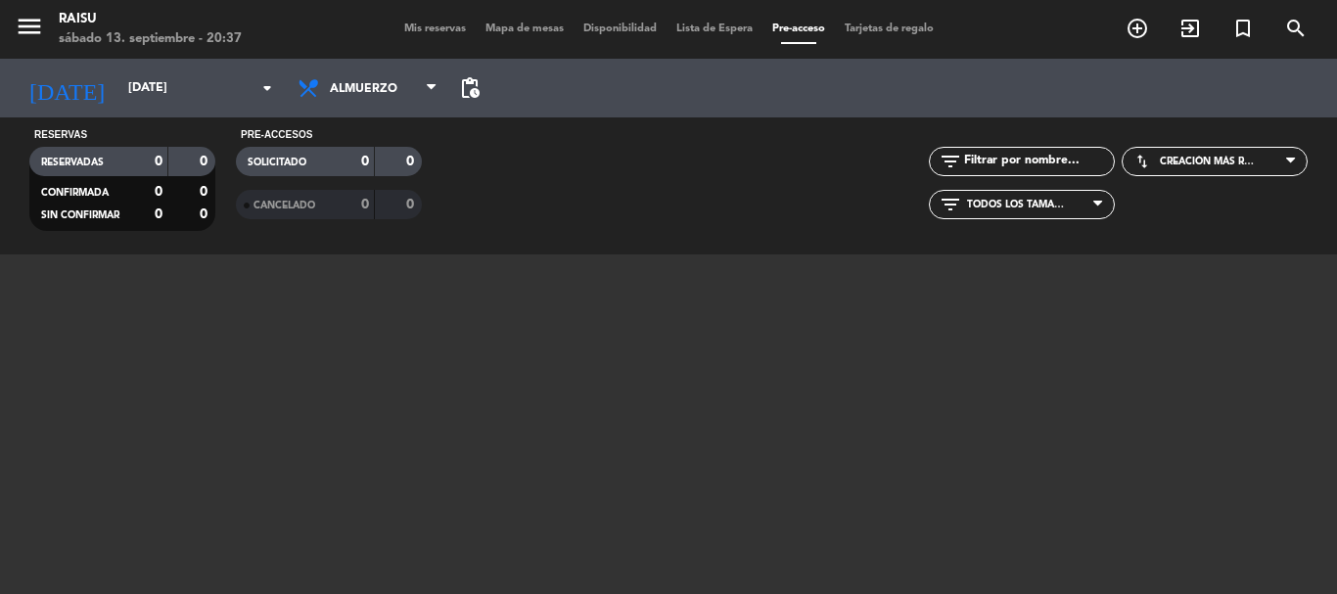
click at [927, 30] on span "Tarjetas de regalo" at bounding box center [889, 28] width 109 height 11
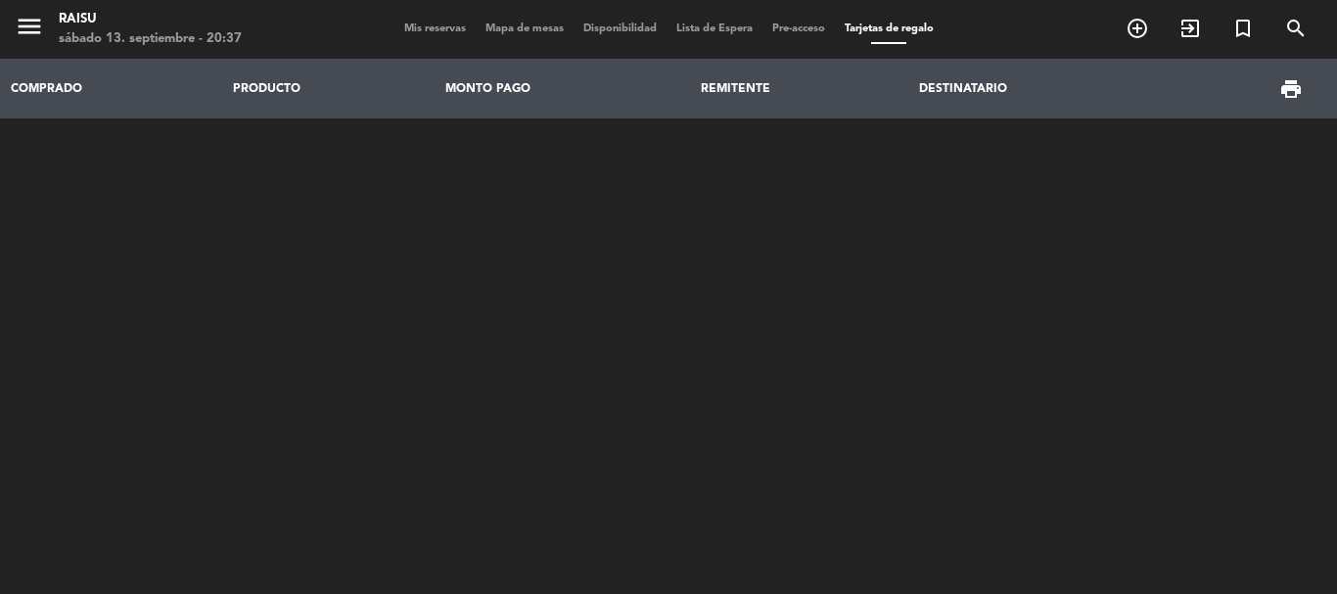
click at [685, 24] on span "Lista de Espera" at bounding box center [715, 28] width 96 height 11
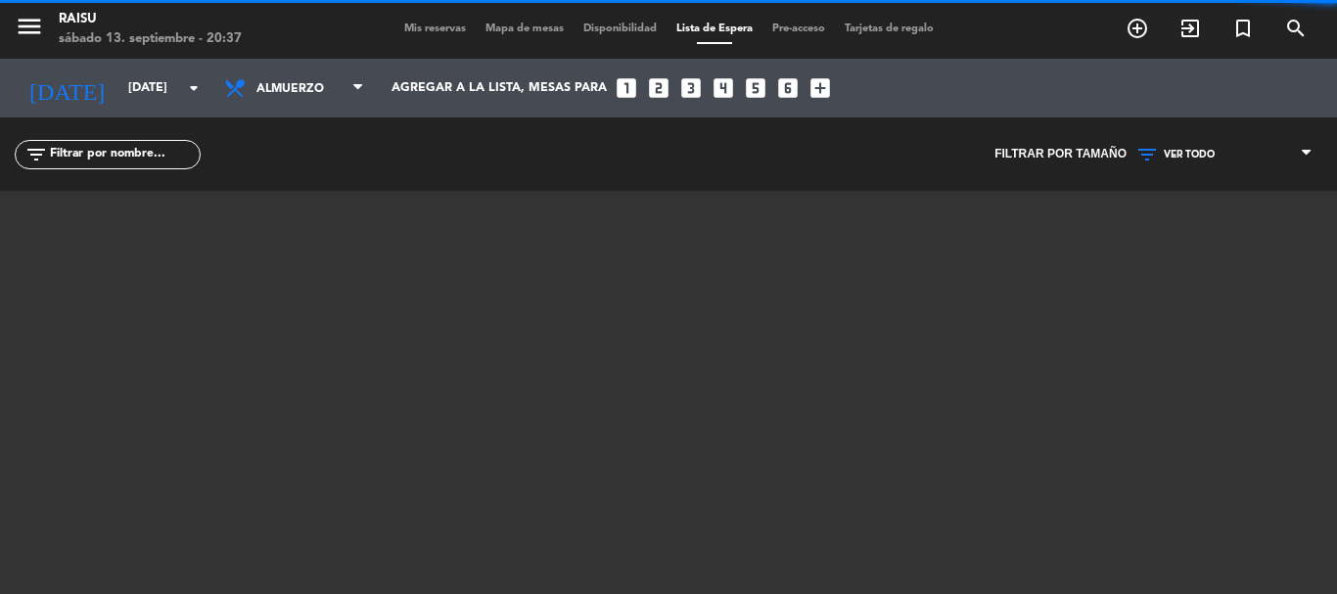
click at [612, 23] on span "Disponibilidad" at bounding box center [620, 28] width 93 height 11
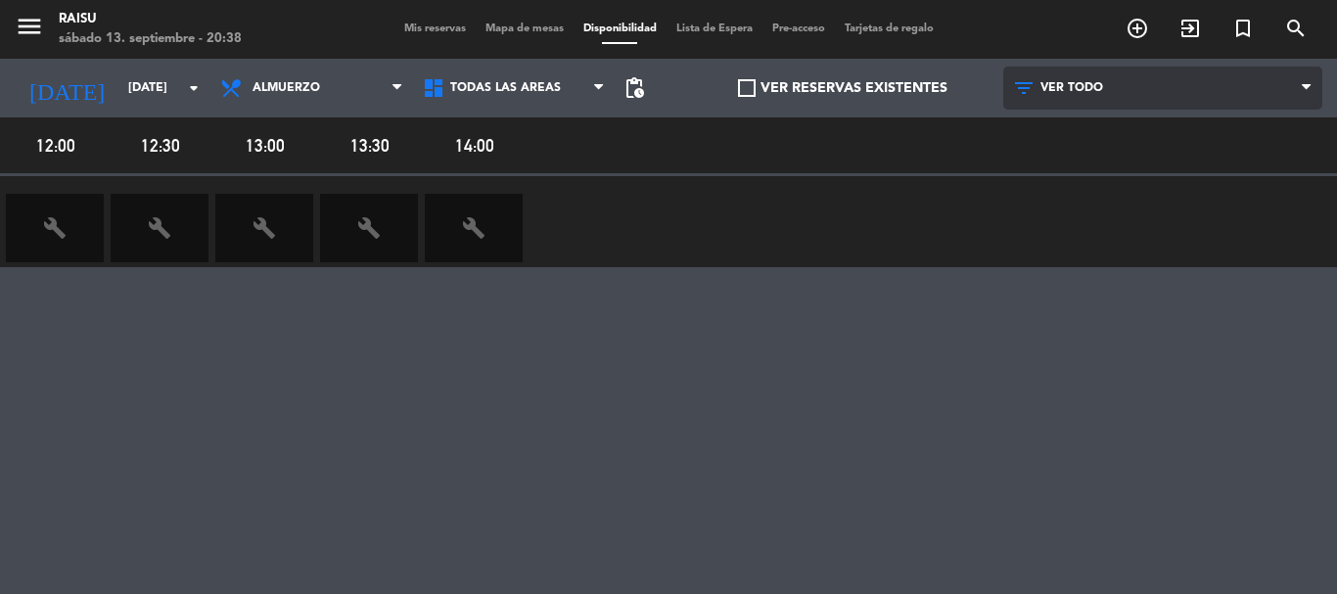
click at [1058, 88] on span "VER TODO" at bounding box center [1072, 88] width 63 height 14
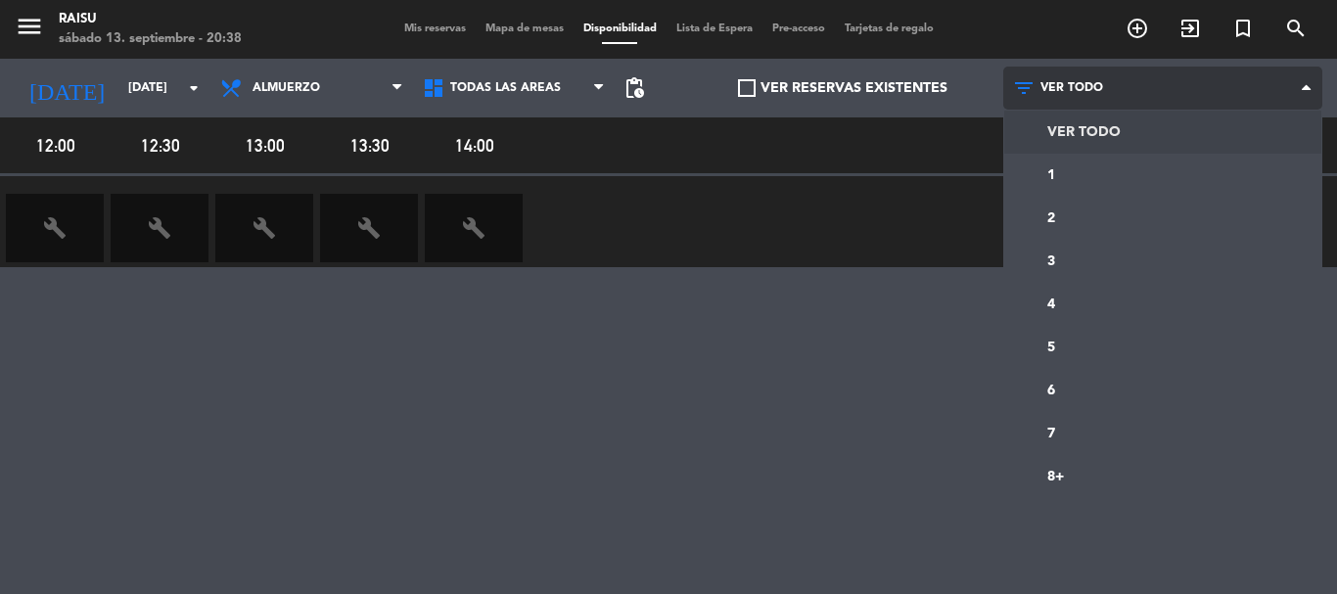
click at [1058, 88] on span "VER TODO" at bounding box center [1072, 88] width 63 height 14
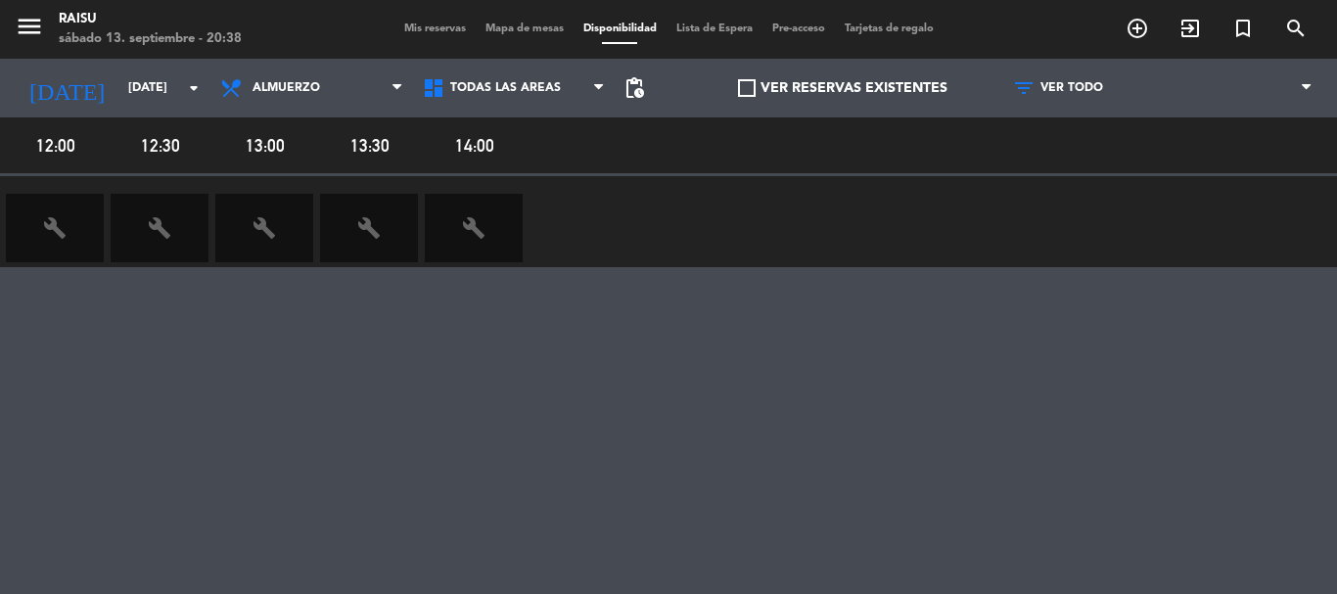
click at [407, 32] on span "Mis reservas" at bounding box center [435, 28] width 81 height 11
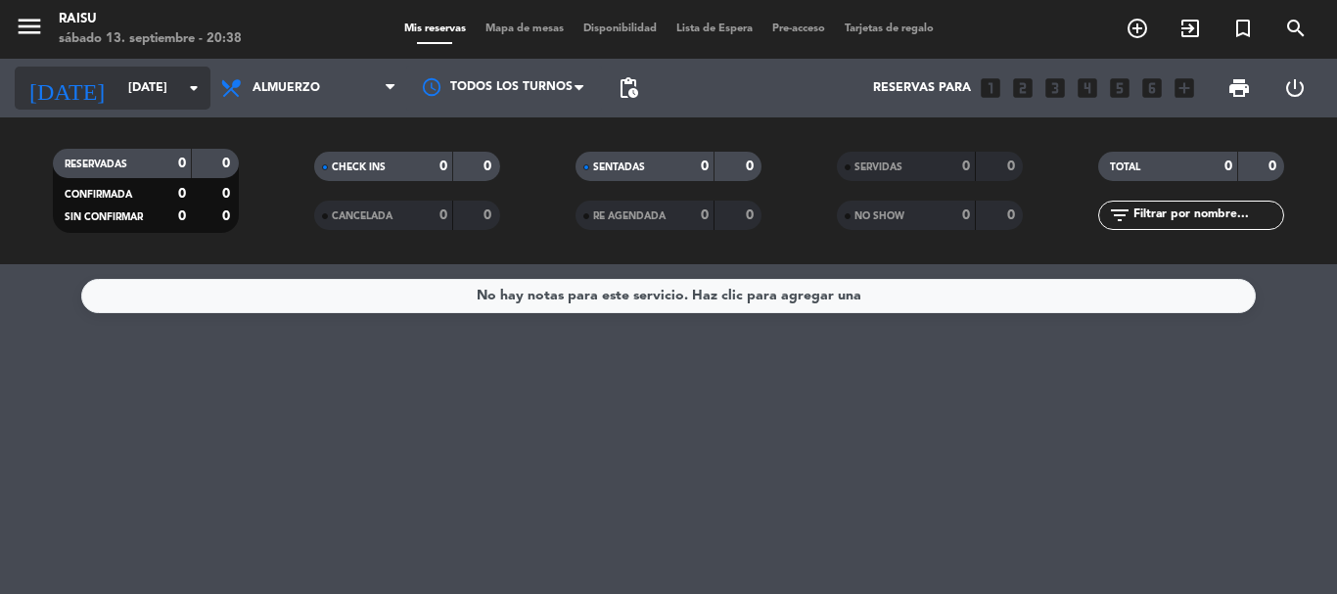
click at [165, 97] on input "[DATE]" at bounding box center [200, 87] width 165 height 33
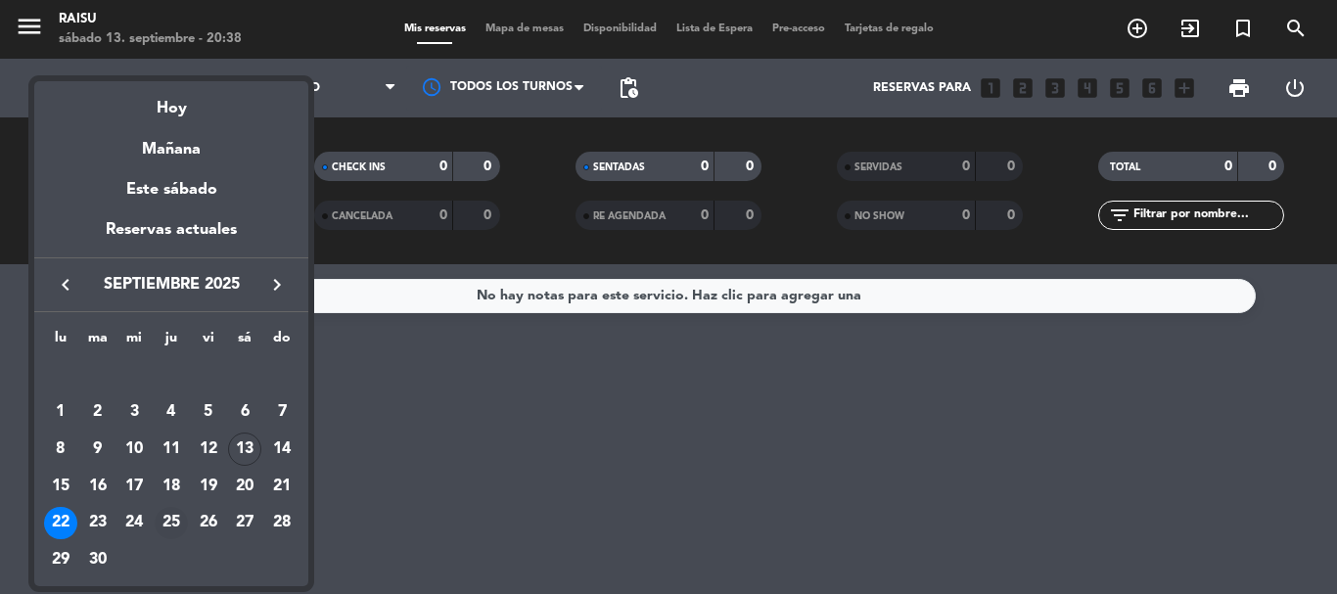
click at [165, 522] on div "25" at bounding box center [171, 523] width 33 height 33
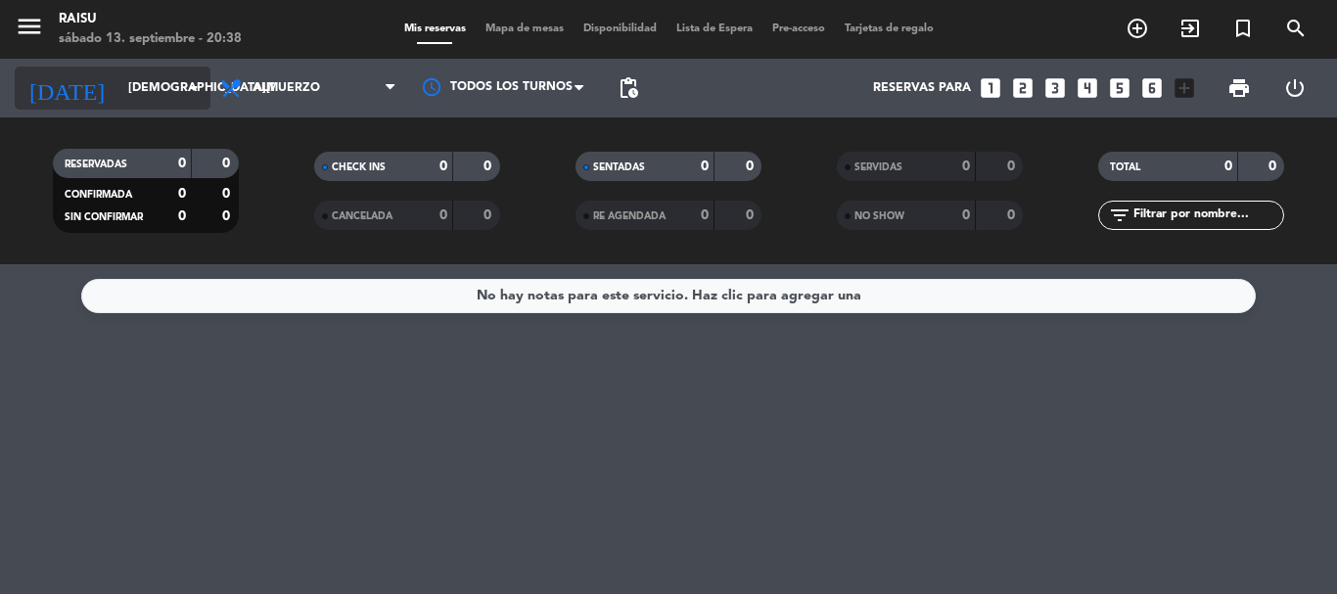
click at [179, 87] on input "[DEMOGRAPHIC_DATA][DATE]" at bounding box center [200, 87] width 165 height 33
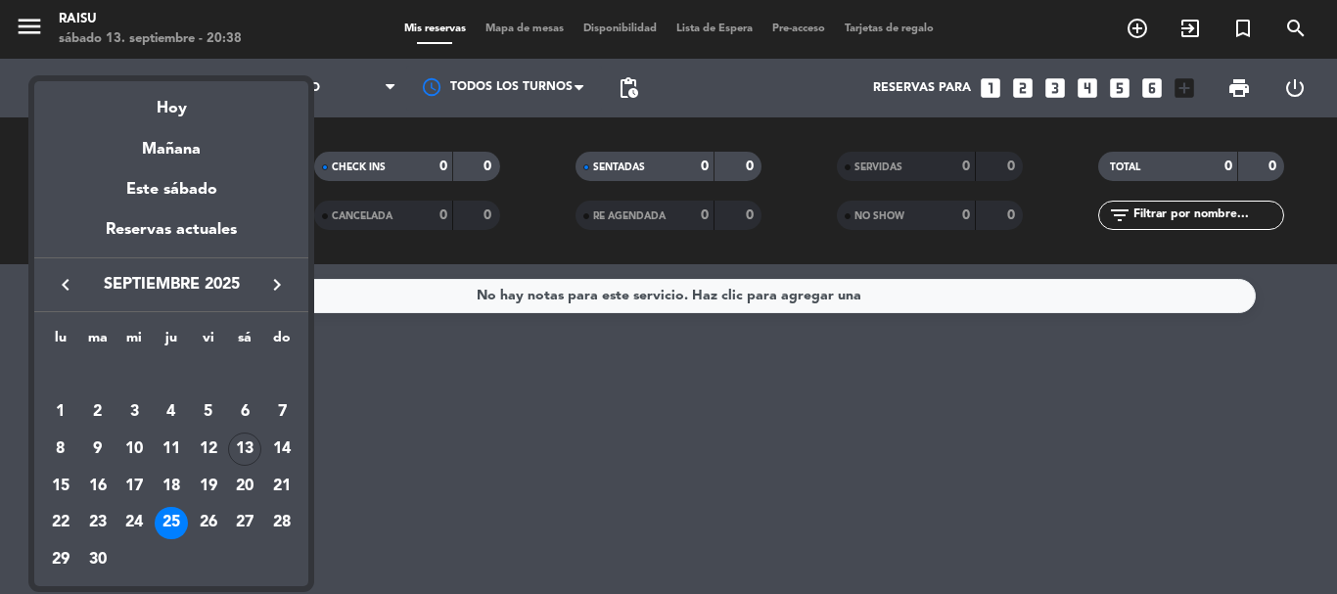
click at [597, 418] on div at bounding box center [668, 297] width 1337 height 594
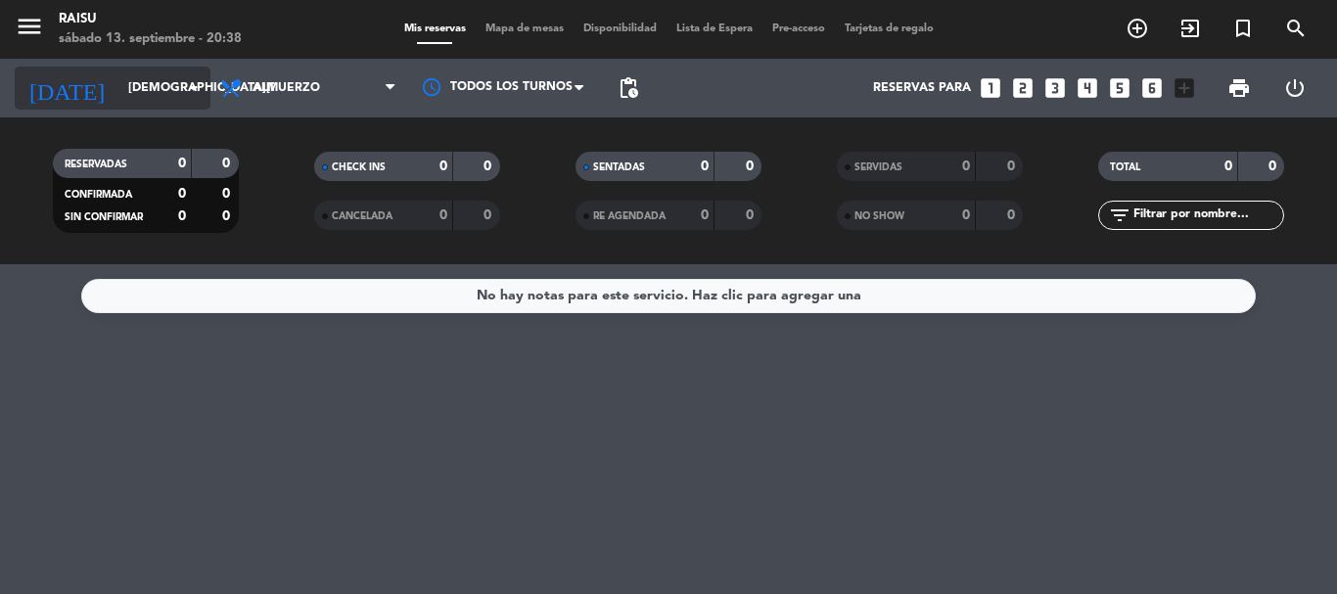
click at [188, 86] on icon "arrow_drop_down" at bounding box center [193, 87] width 23 height 23
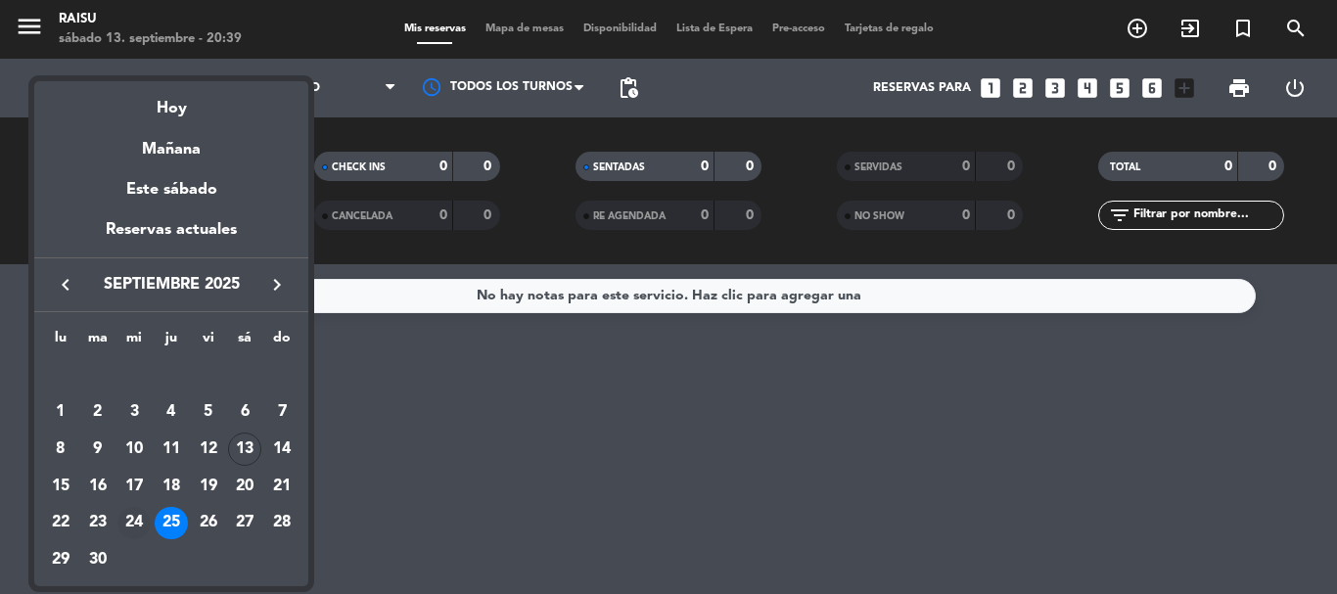
click at [126, 517] on div "24" at bounding box center [133, 523] width 33 height 33
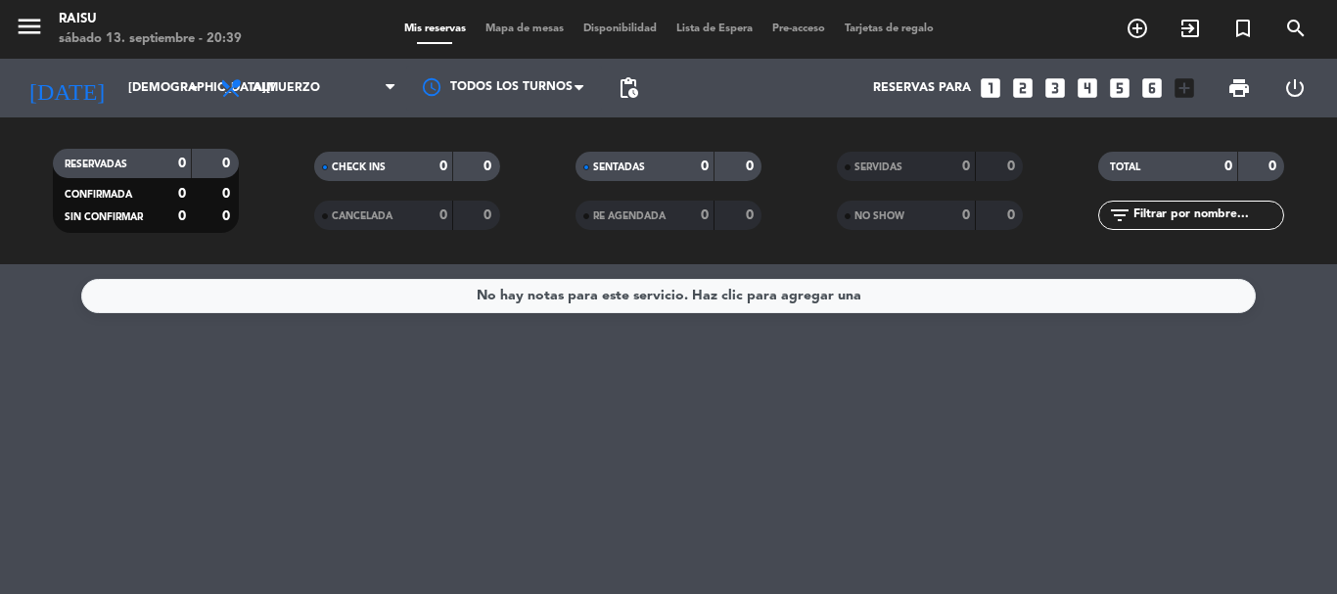
type input "[DATE]"
click at [988, 91] on icon "looks_one" at bounding box center [990, 87] width 25 height 25
click at [548, 25] on span "Mapa de mesas" at bounding box center [525, 28] width 98 height 11
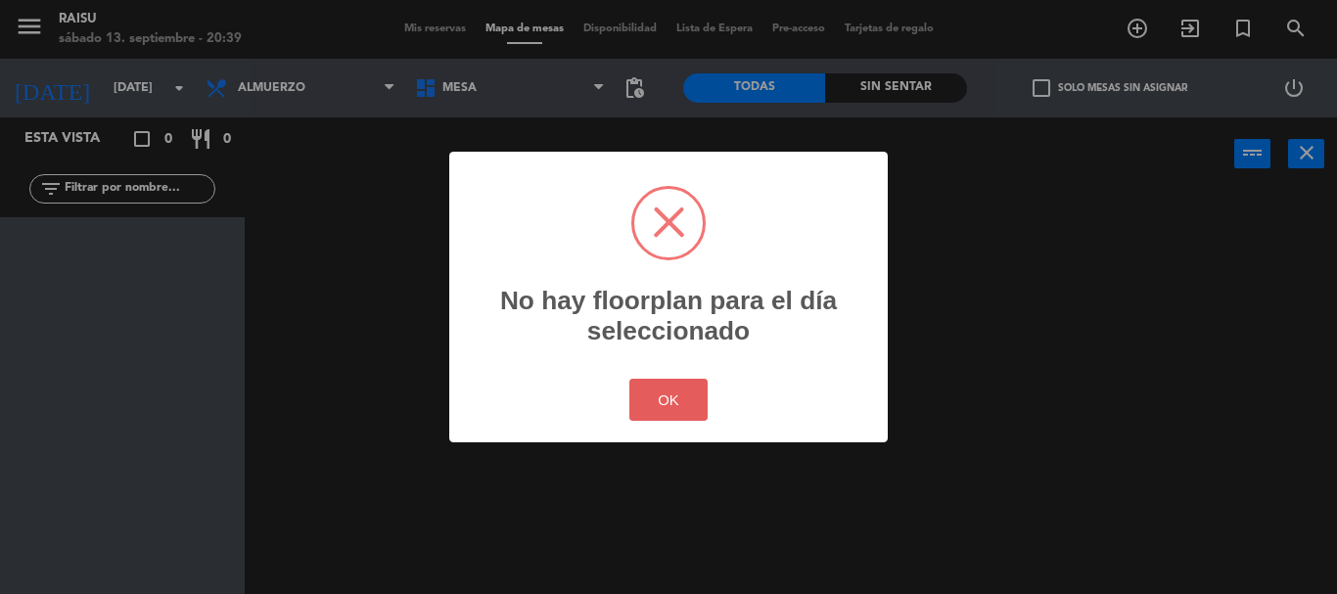
click at [677, 408] on button "OK" at bounding box center [669, 400] width 79 height 42
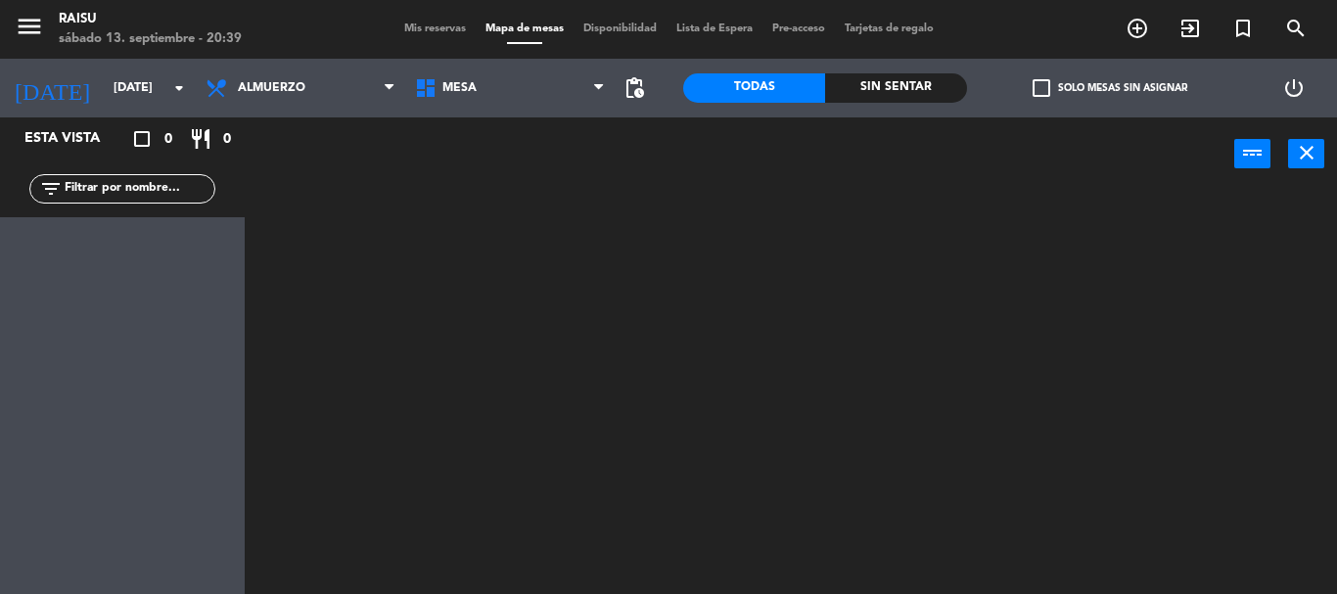
click at [48, 190] on icon "filter_list" at bounding box center [50, 188] width 23 height 23
click at [90, 188] on input "text" at bounding box center [139, 189] width 152 height 22
click at [1311, 149] on icon "close" at bounding box center [1306, 152] width 23 height 23
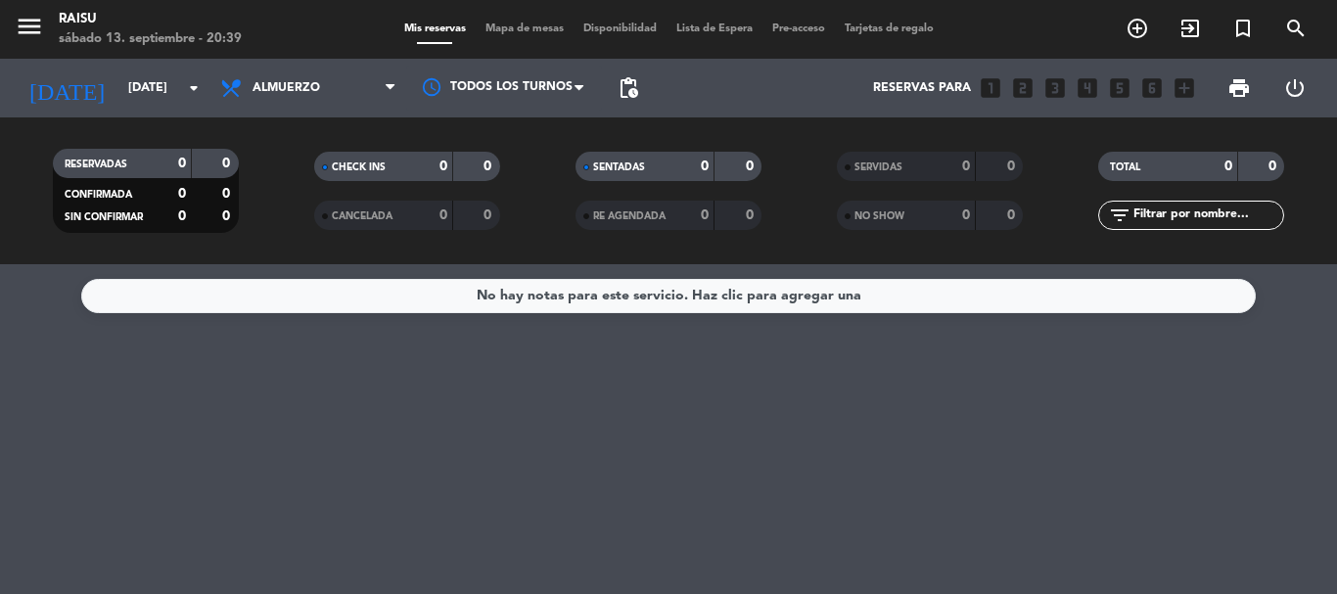
click at [795, 30] on span "Pre-acceso" at bounding box center [799, 28] width 72 height 11
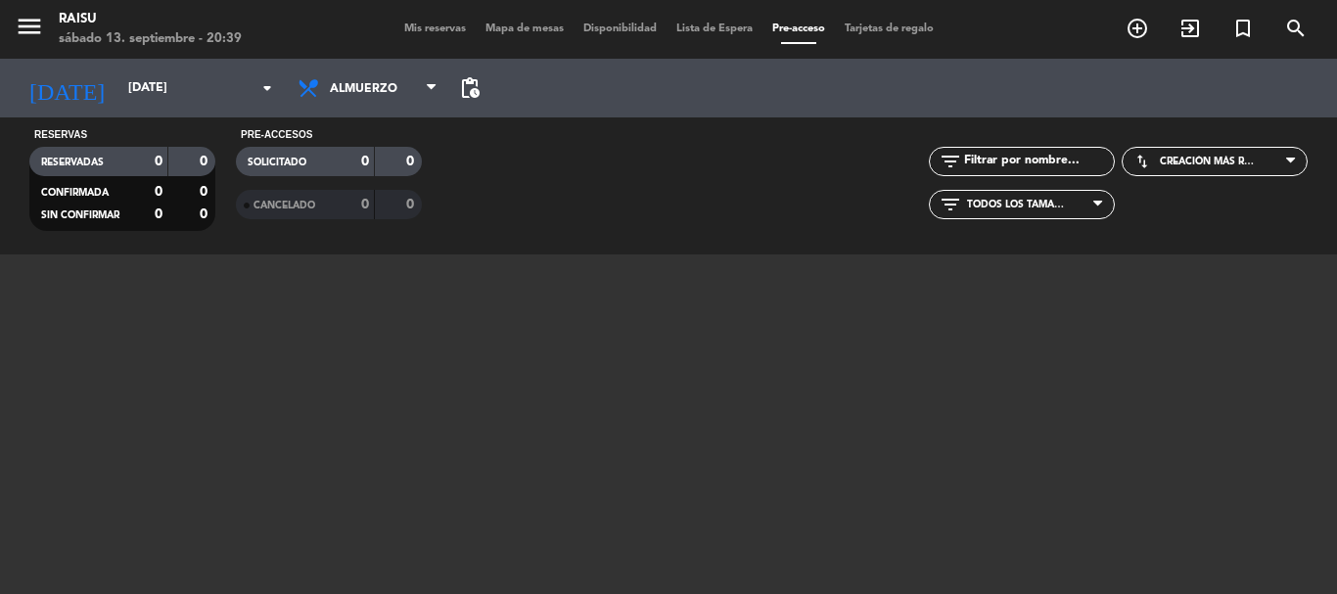
click at [1094, 207] on icon at bounding box center [1098, 205] width 9 height 16
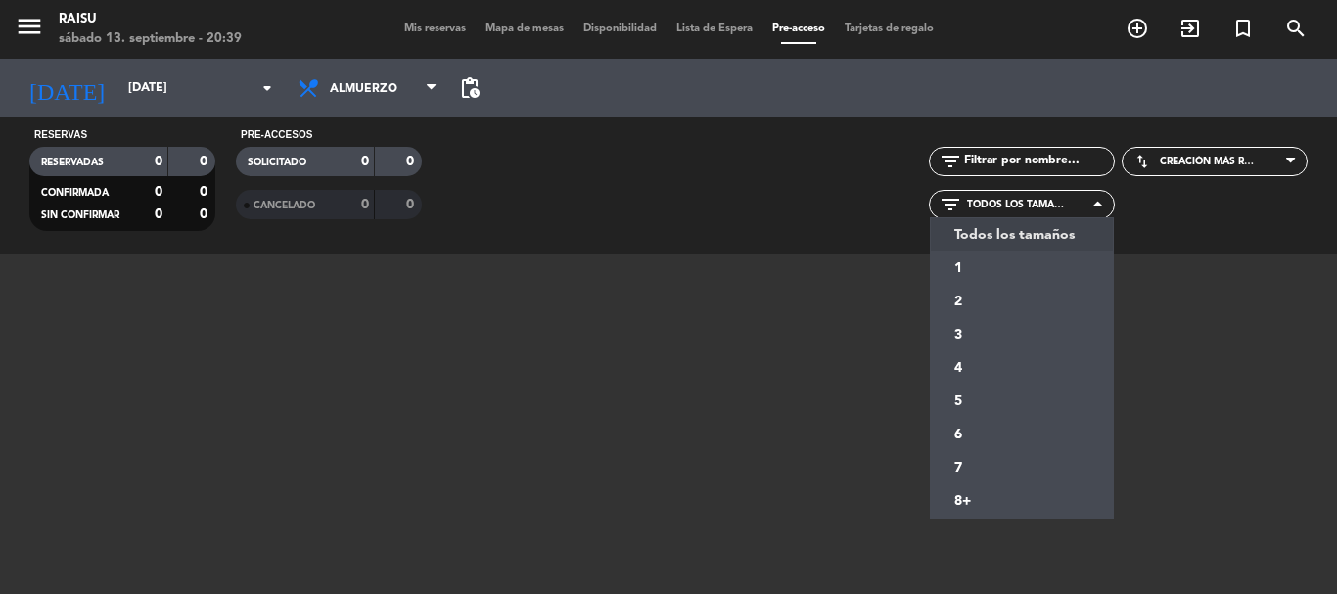
click at [1094, 207] on icon at bounding box center [1098, 205] width 9 height 16
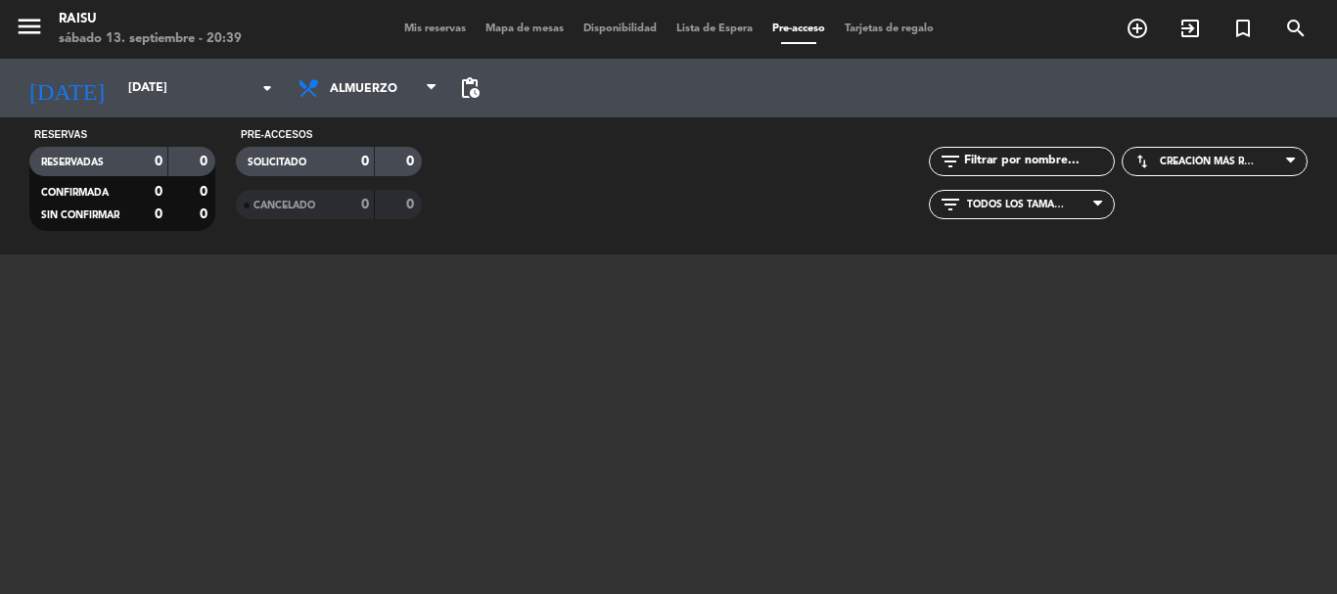
click at [1279, 160] on span "Creación más reciente" at bounding box center [1215, 162] width 184 height 20
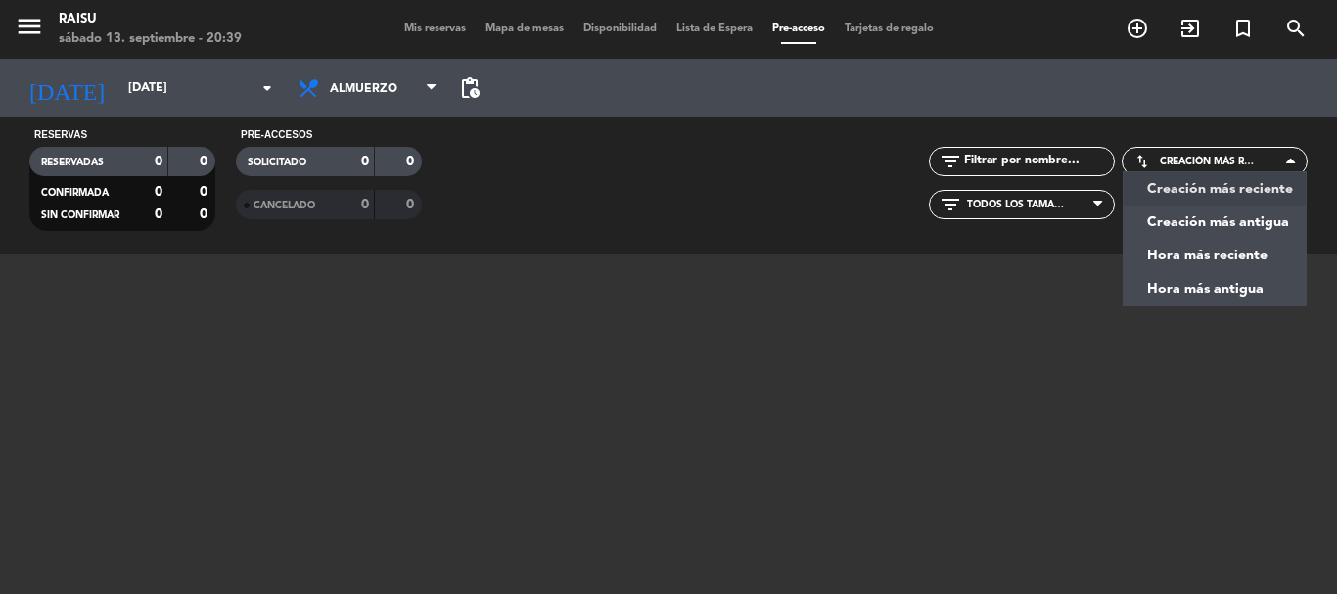
click at [1287, 160] on icon at bounding box center [1291, 162] width 9 height 16
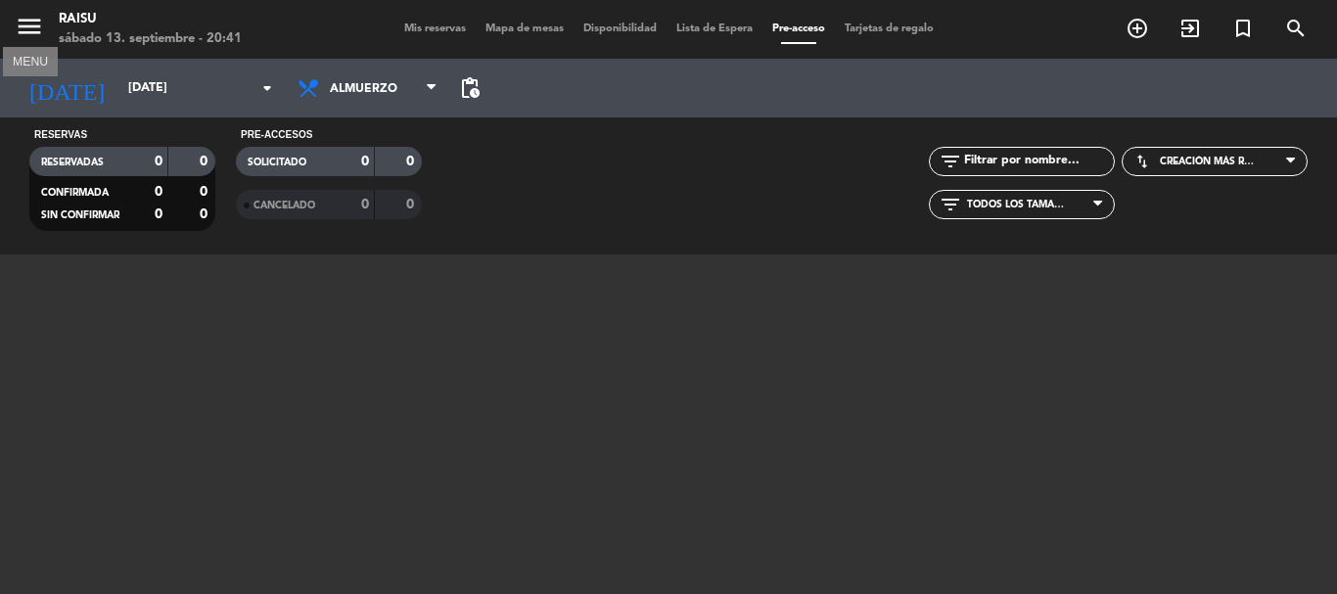
click at [34, 32] on icon "menu" at bounding box center [29, 26] width 29 height 29
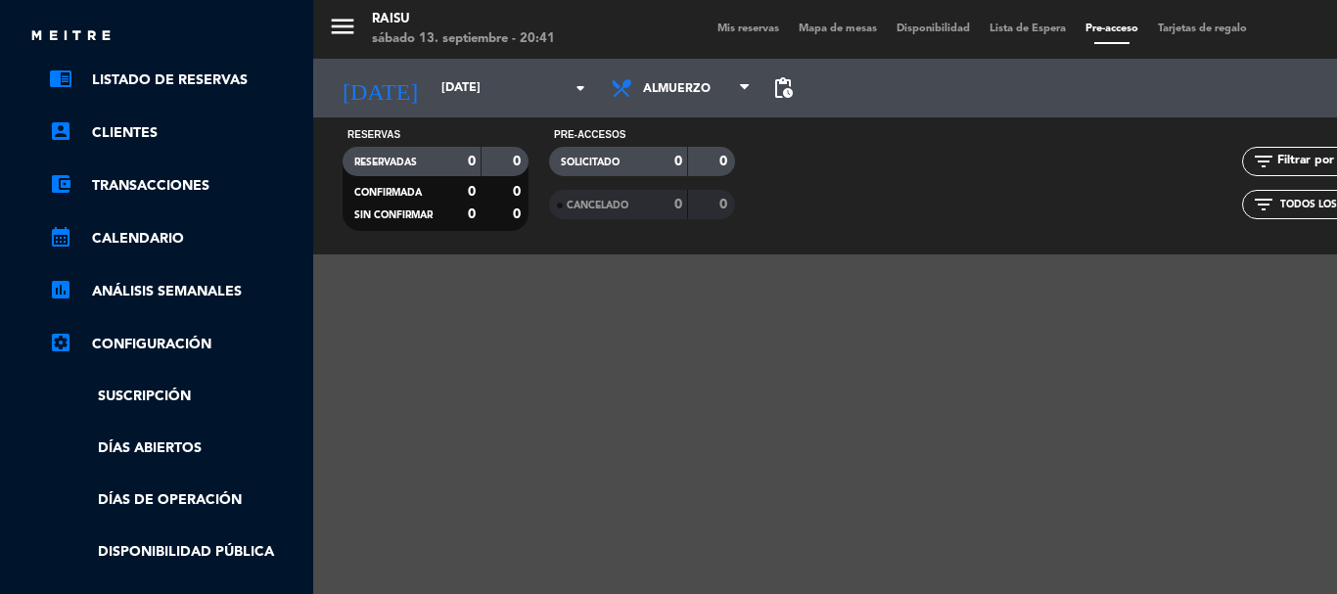
scroll to position [196, 0]
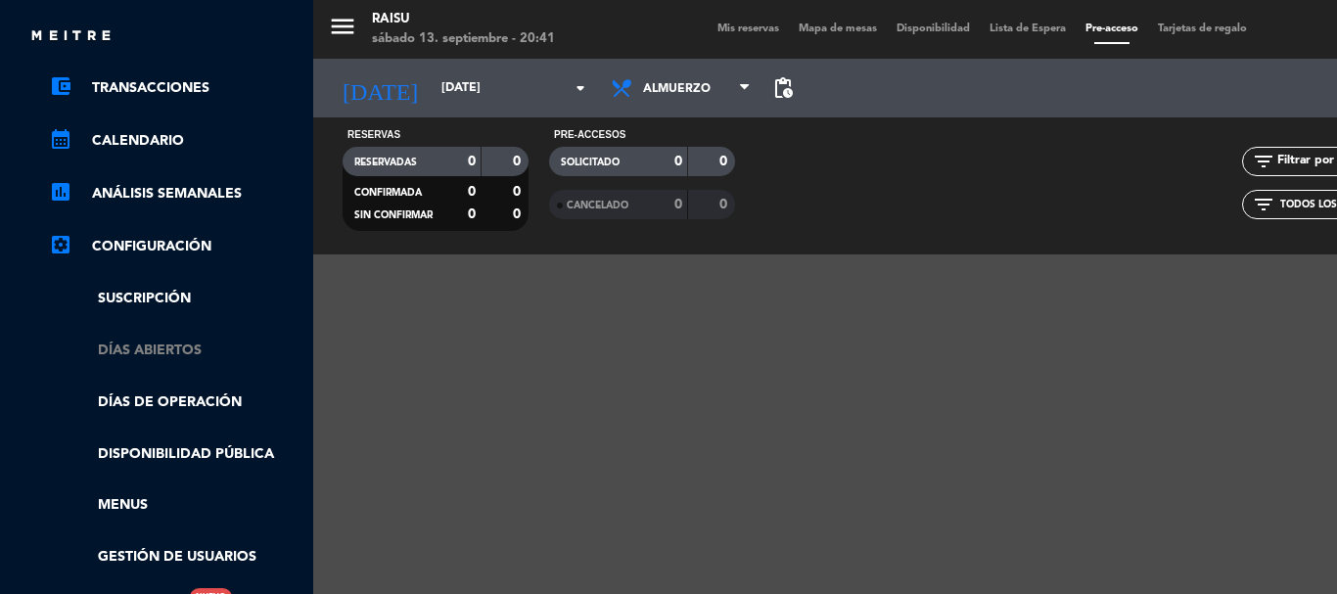
click at [189, 350] on link "Días abiertos" at bounding box center [176, 351] width 255 height 23
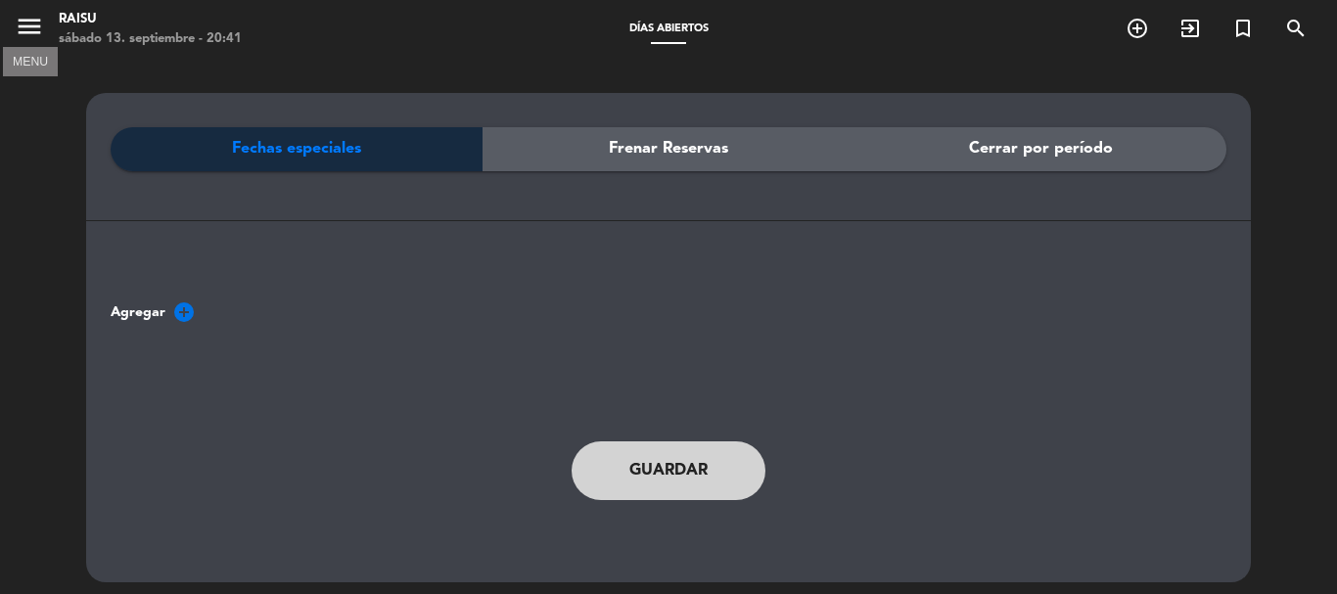
click at [26, 23] on icon "menu" at bounding box center [29, 26] width 29 height 29
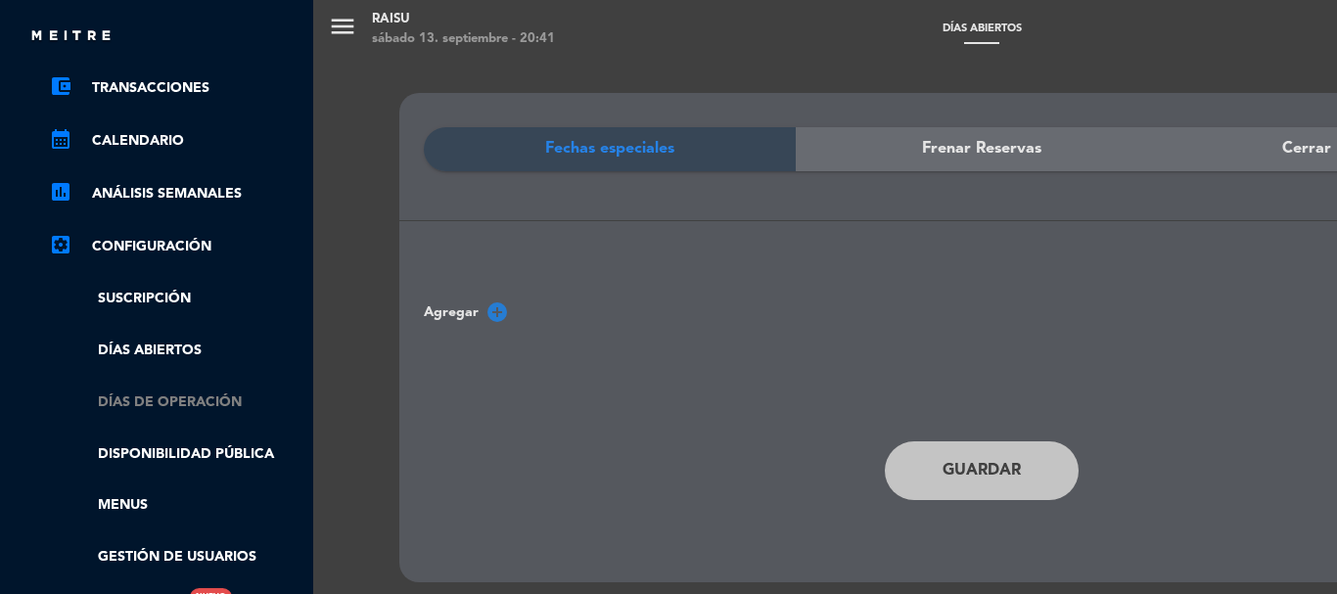
click at [219, 406] on link "Días de Operación" at bounding box center [176, 403] width 255 height 23
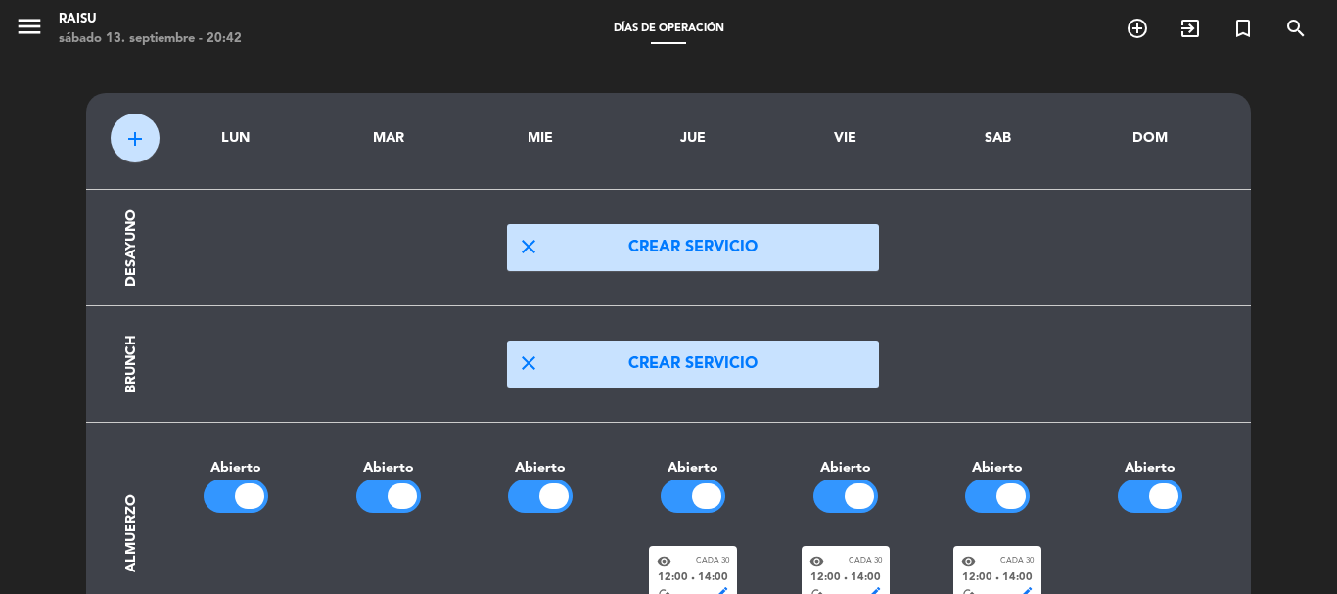
click at [137, 135] on span "add" at bounding box center [134, 138] width 23 height 23
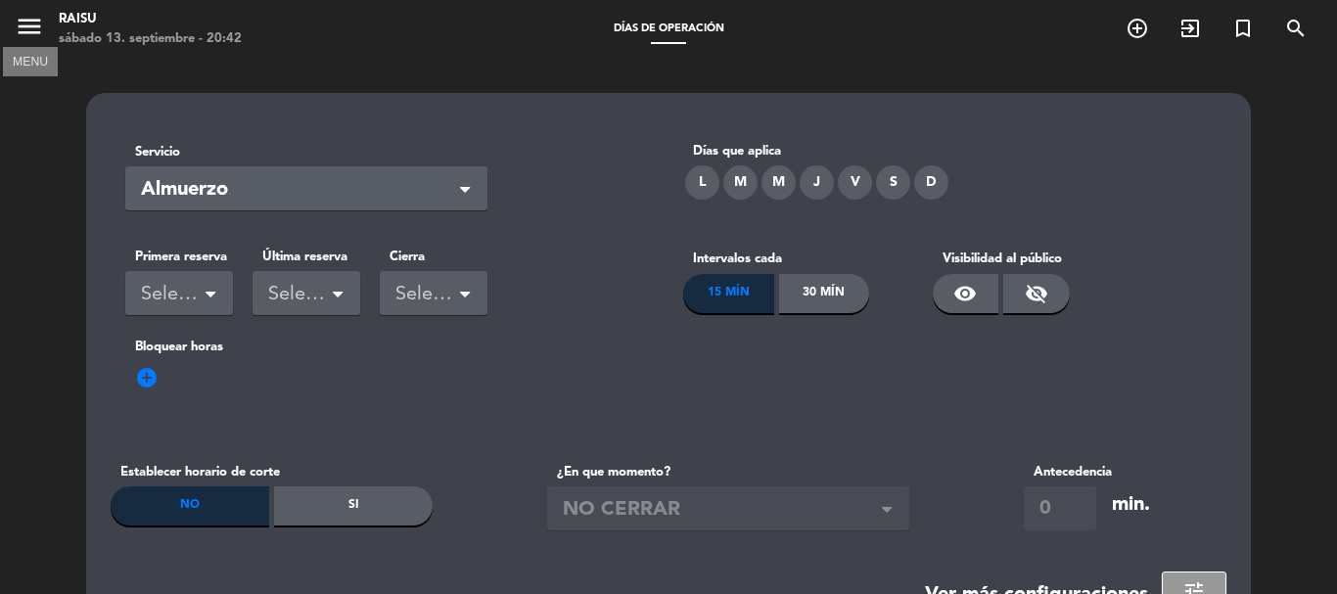
click at [29, 31] on icon "menu" at bounding box center [29, 26] width 29 height 29
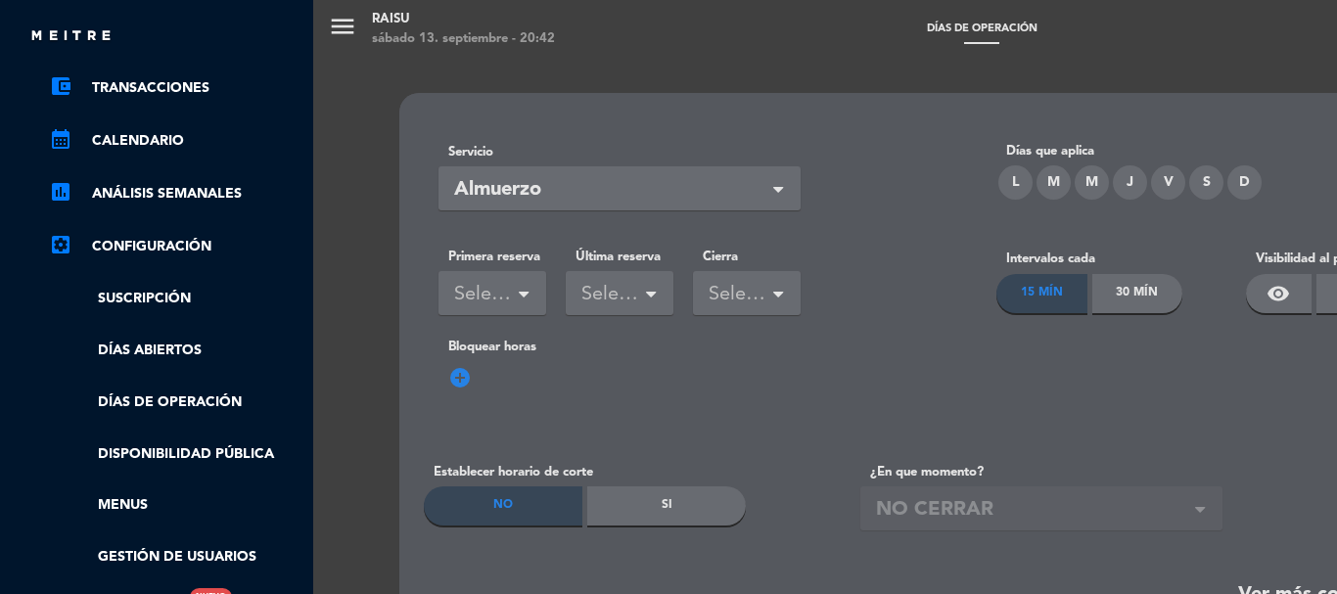
scroll to position [294, 0]
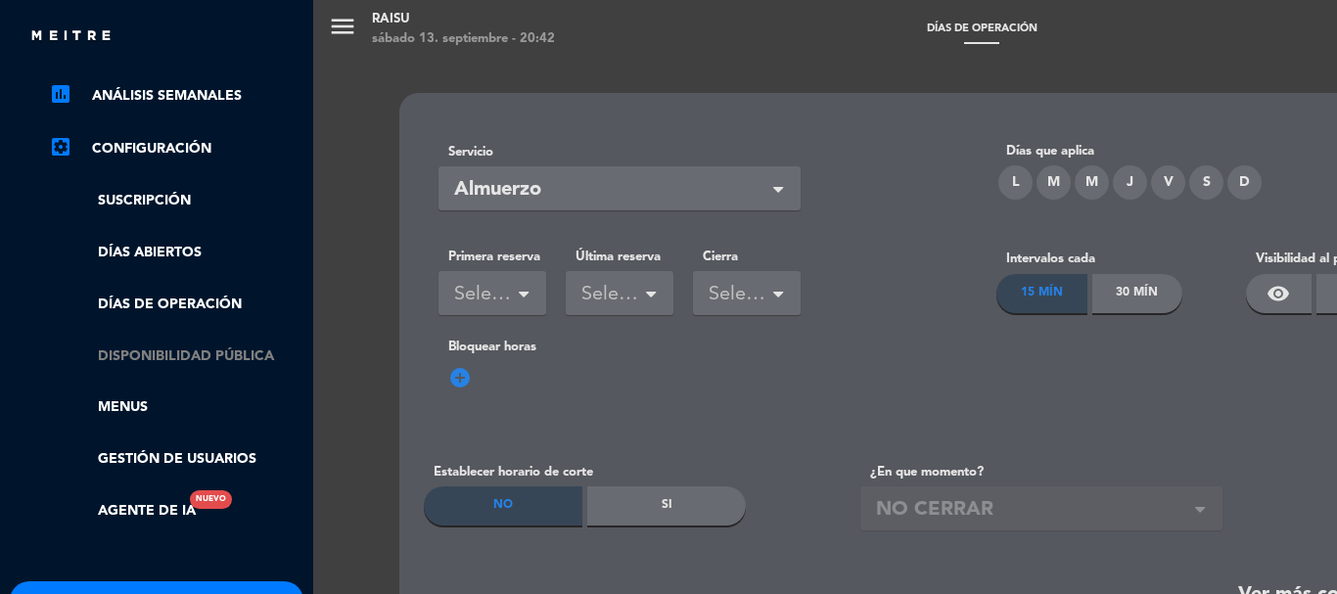
click at [228, 354] on link "Disponibilidad pública" at bounding box center [176, 357] width 255 height 23
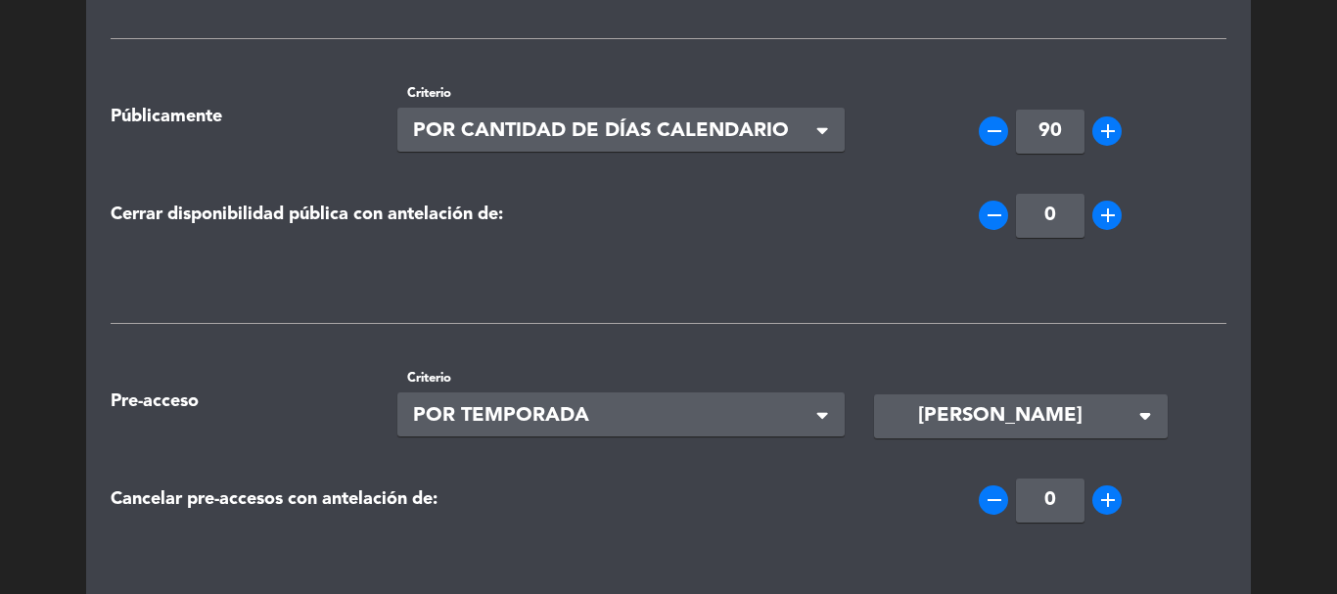
scroll to position [0, 0]
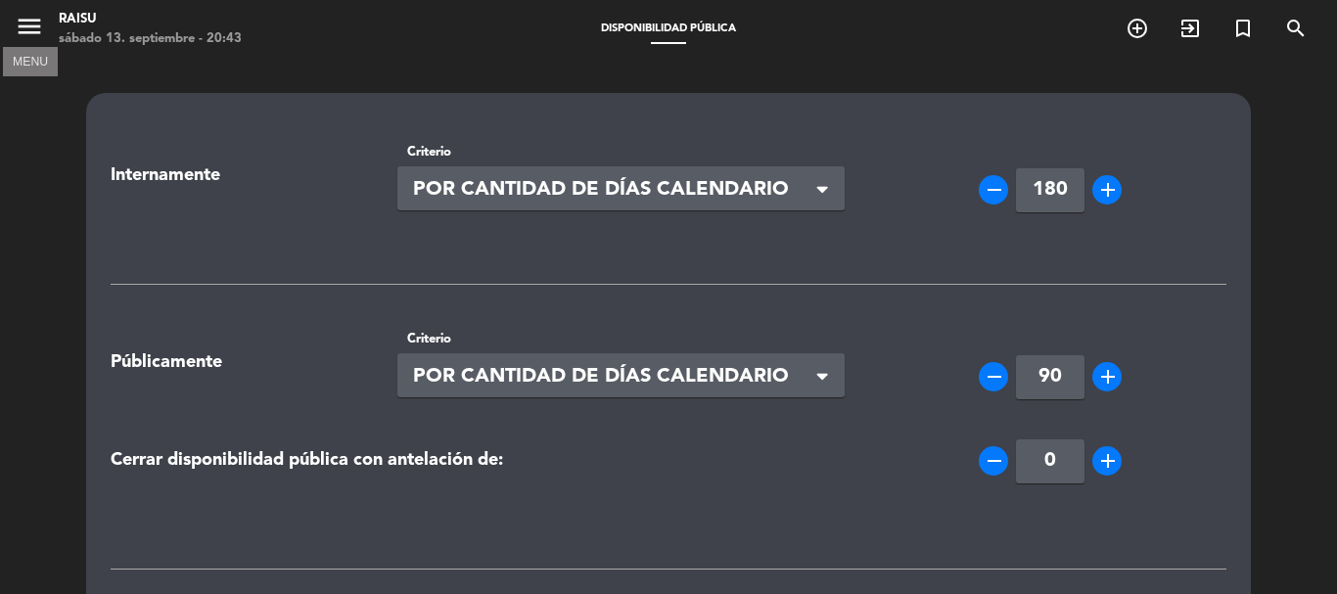
click at [43, 26] on icon "menu" at bounding box center [29, 26] width 29 height 29
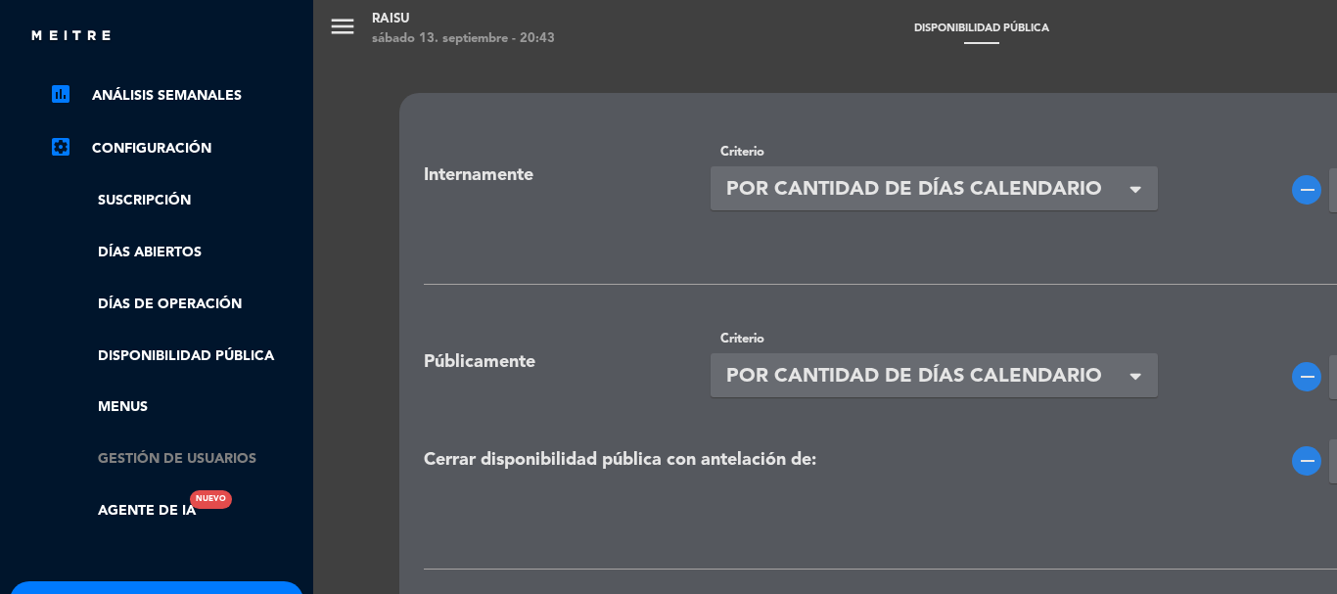
scroll to position [392, 0]
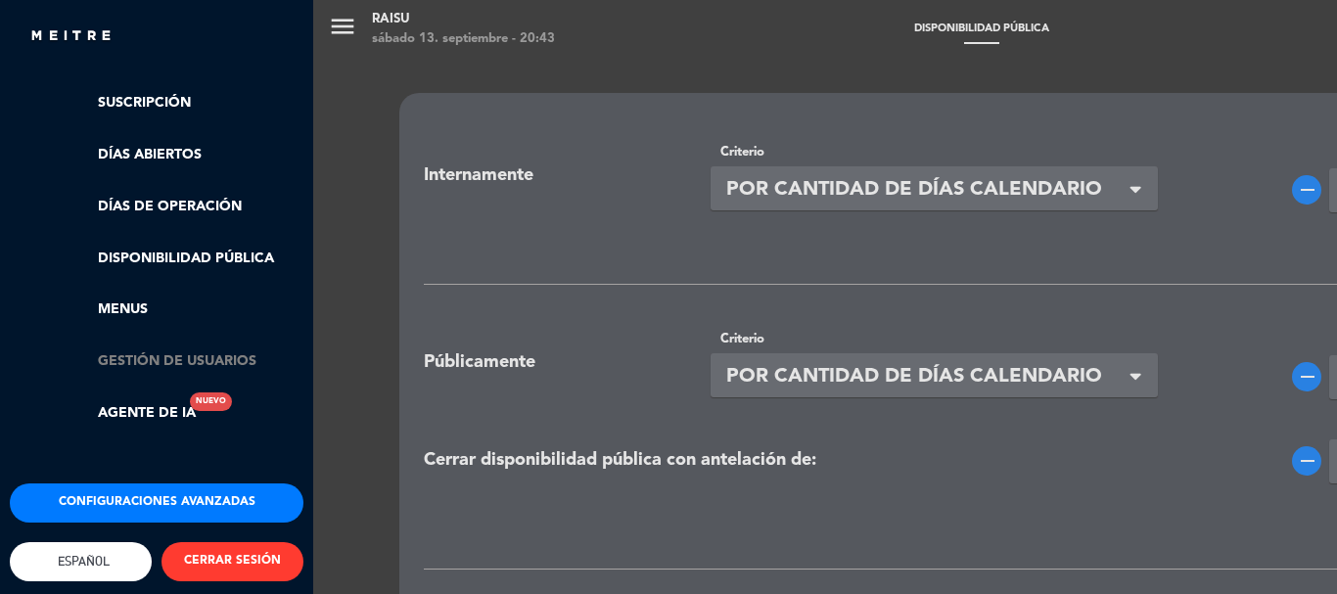
click at [193, 352] on link "Gestión de usuarios" at bounding box center [176, 362] width 255 height 23
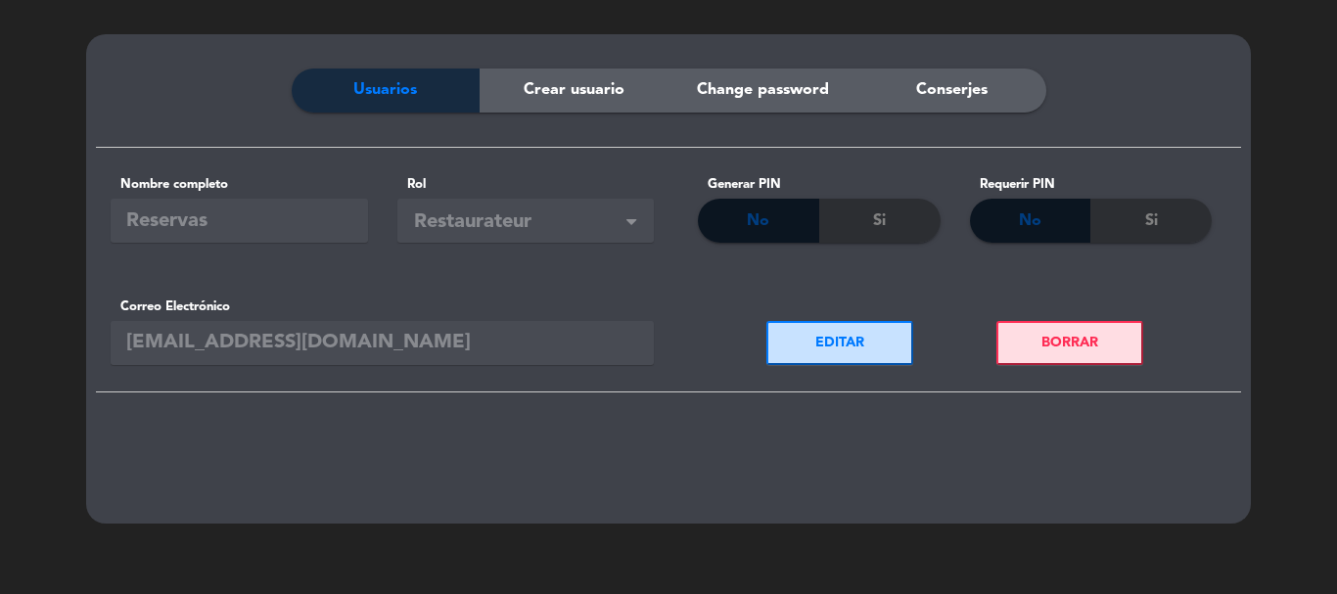
scroll to position [0, 0]
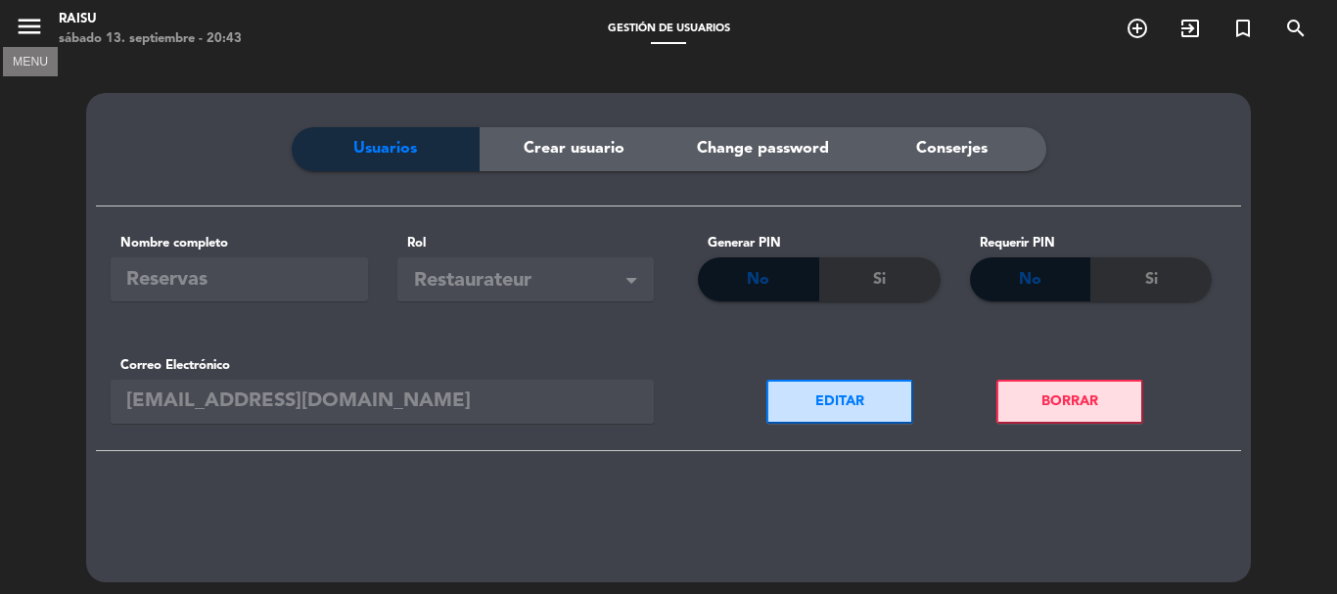
click at [37, 18] on icon "menu" at bounding box center [29, 26] width 29 height 29
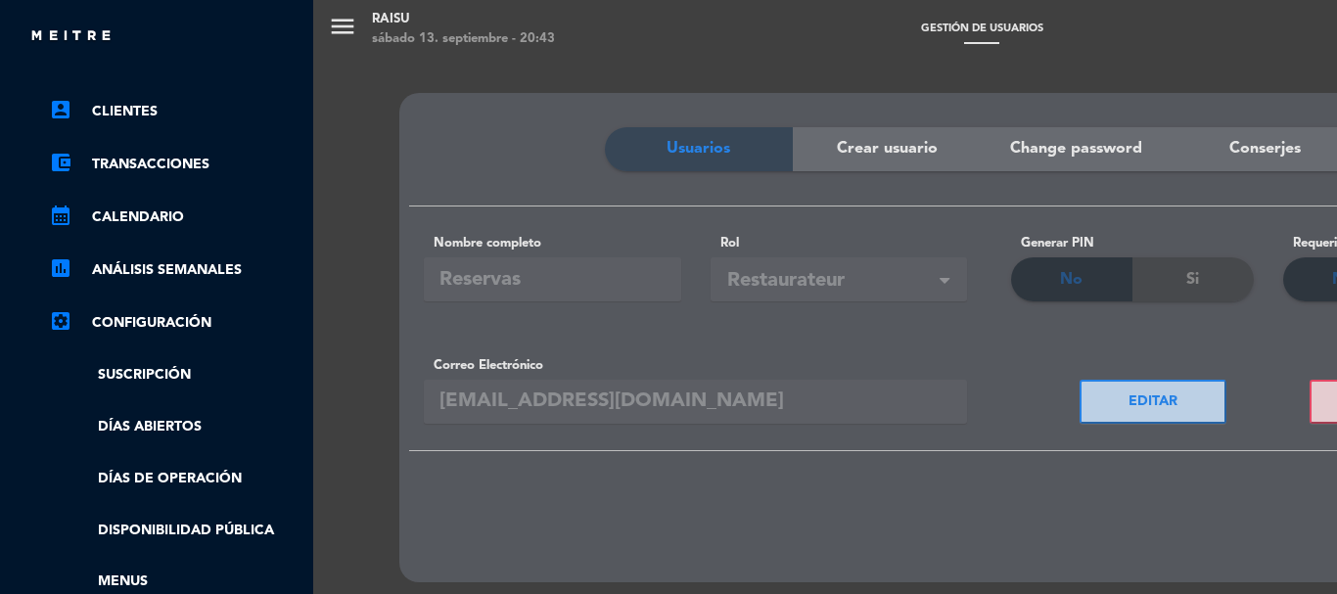
scroll to position [217, 0]
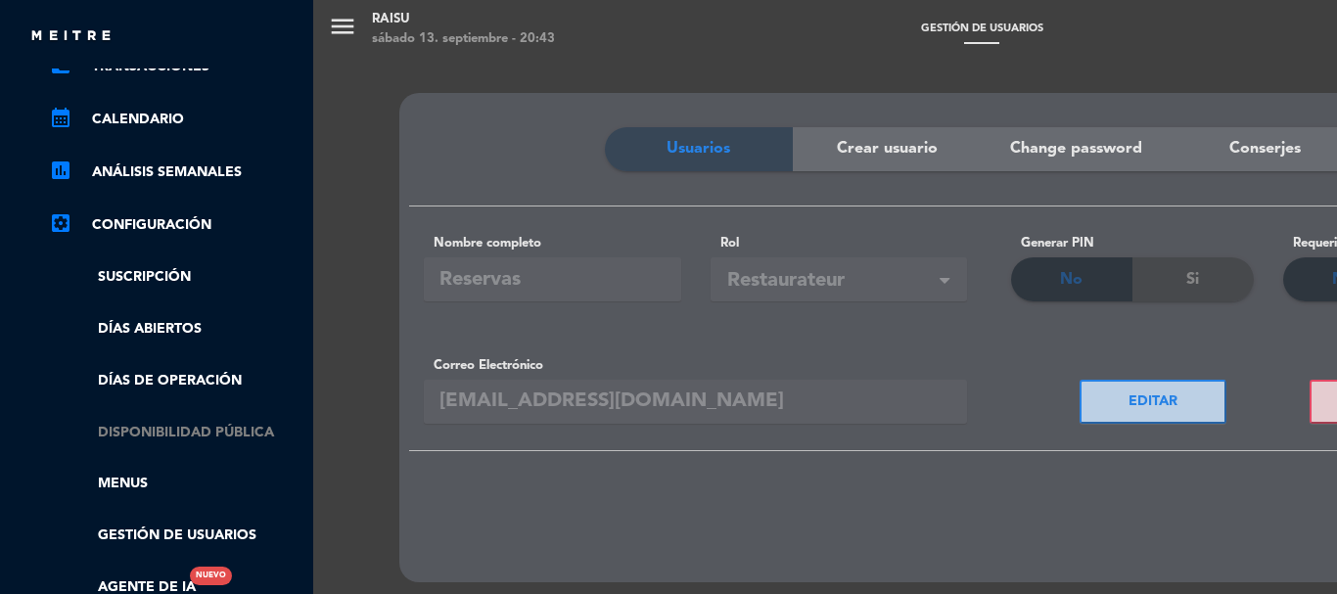
click at [219, 433] on link "Disponibilidad pública" at bounding box center [176, 433] width 255 height 23
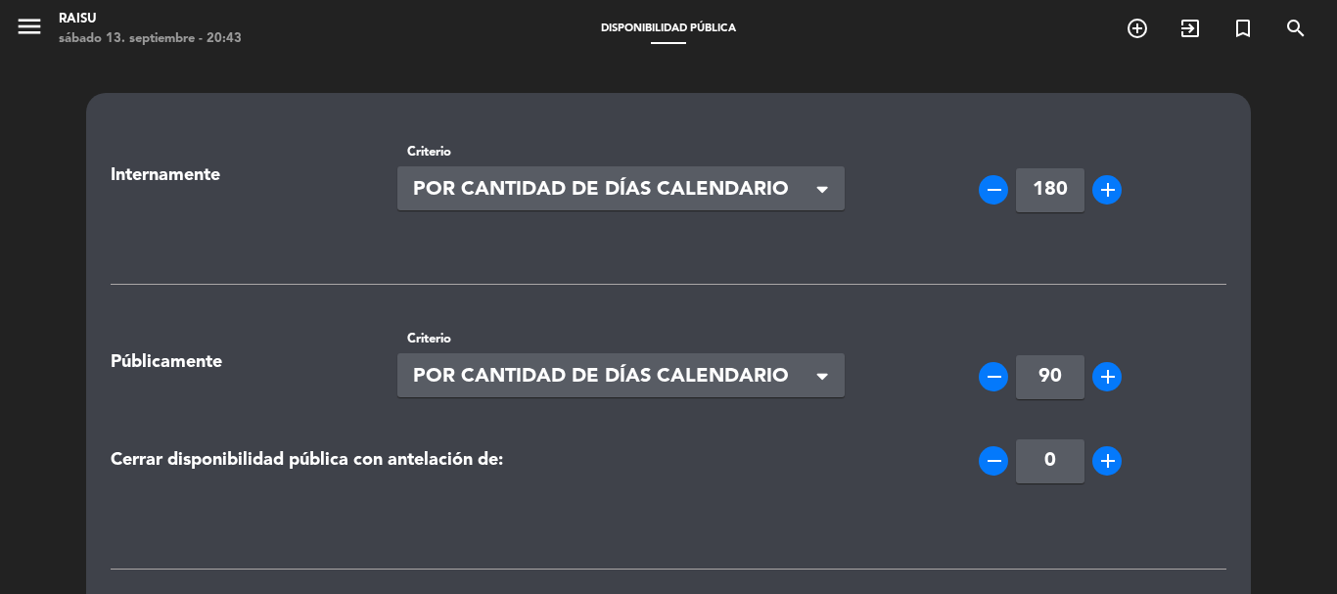
click at [824, 182] on span at bounding box center [823, 191] width 10 height 18
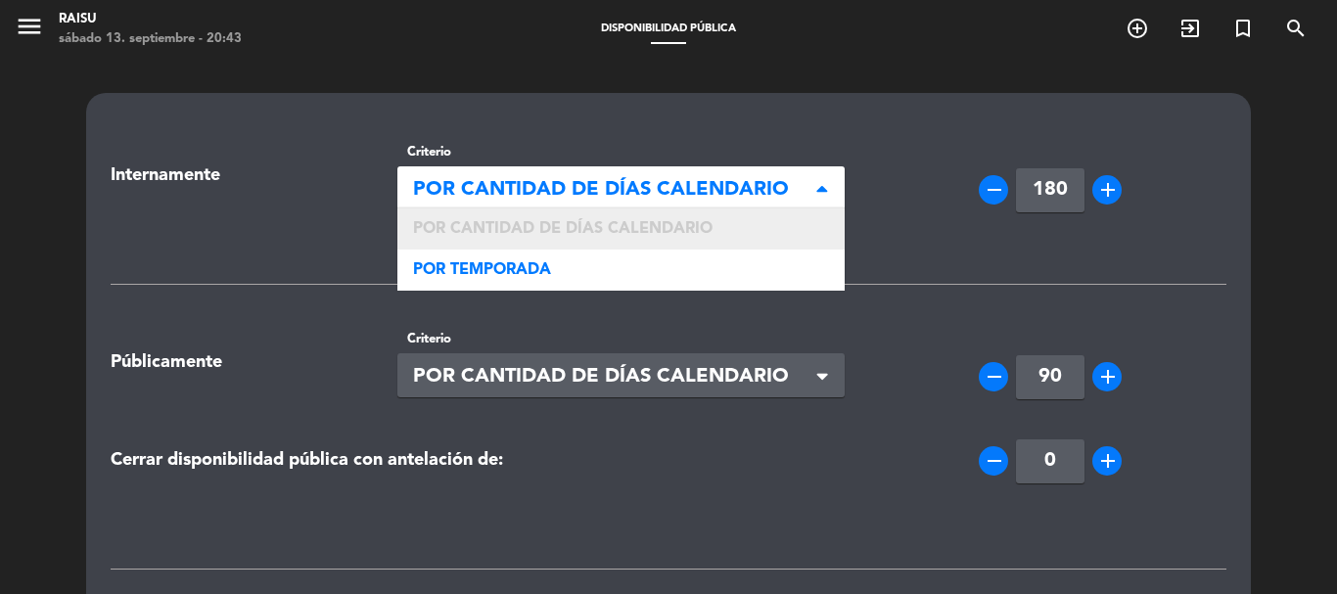
click at [705, 229] on span "POR CANTIDAD DE DÍAS CALENDARIO" at bounding box center [563, 229] width 300 height 16
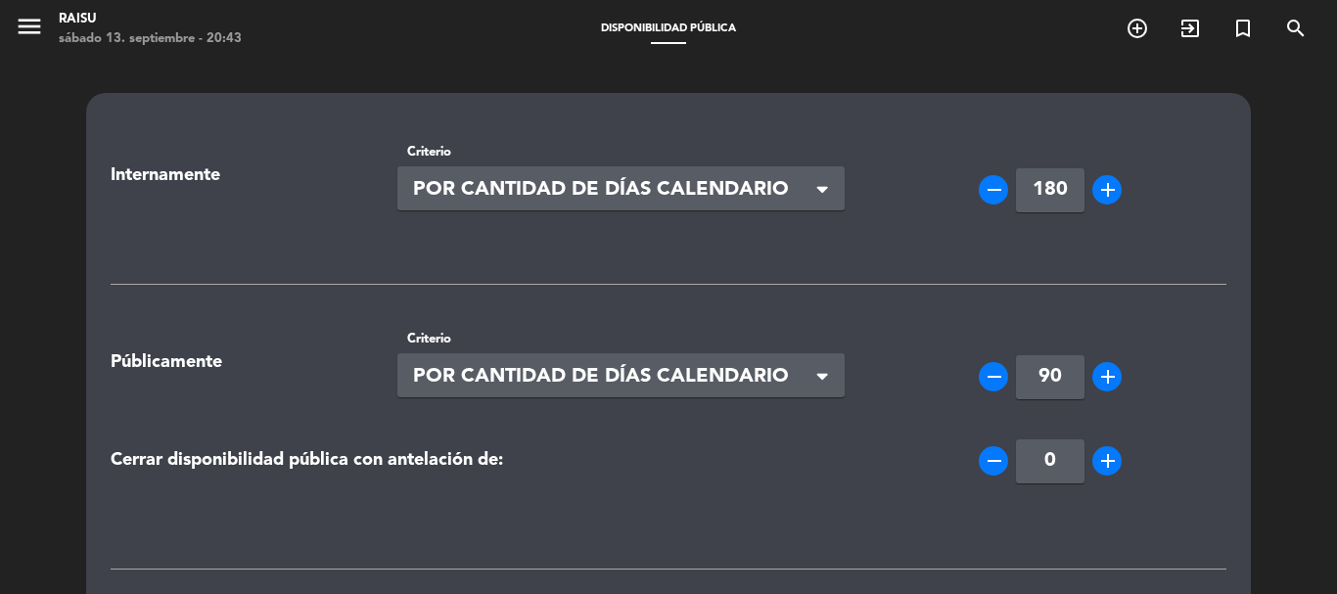
click at [811, 182] on span "POR CANTIDAD DE DÍAS CALENDARIO" at bounding box center [613, 190] width 401 height 32
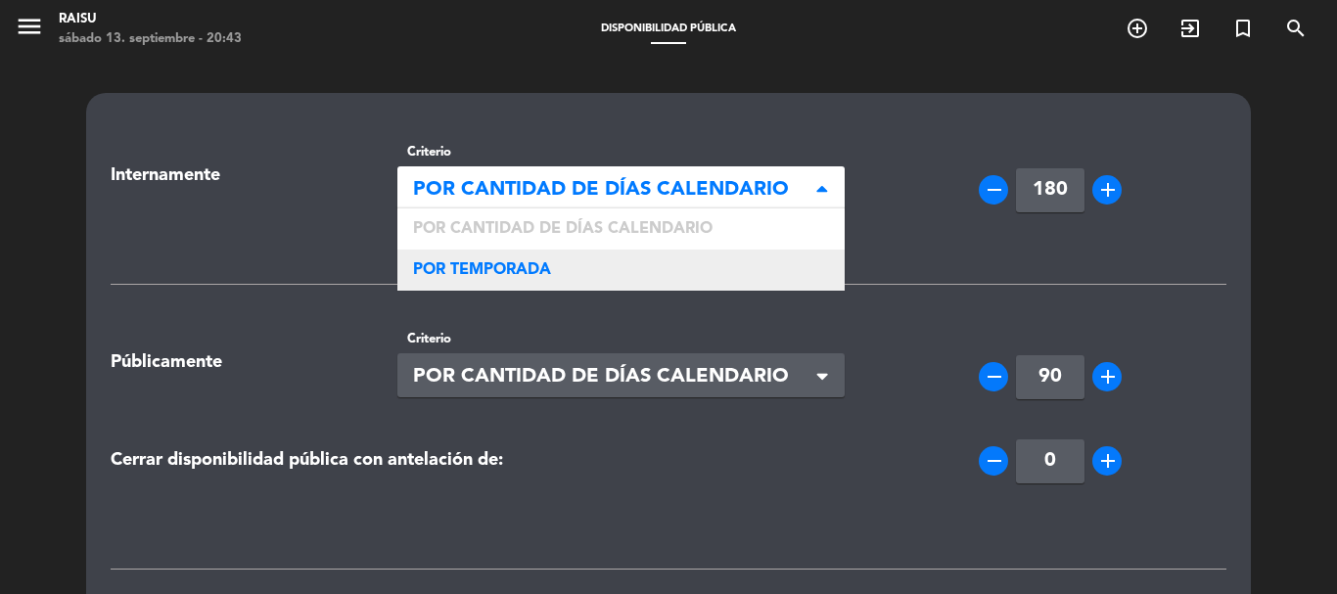
click at [595, 257] on div "POR TEMPORADA" at bounding box center [622, 270] width 448 height 41
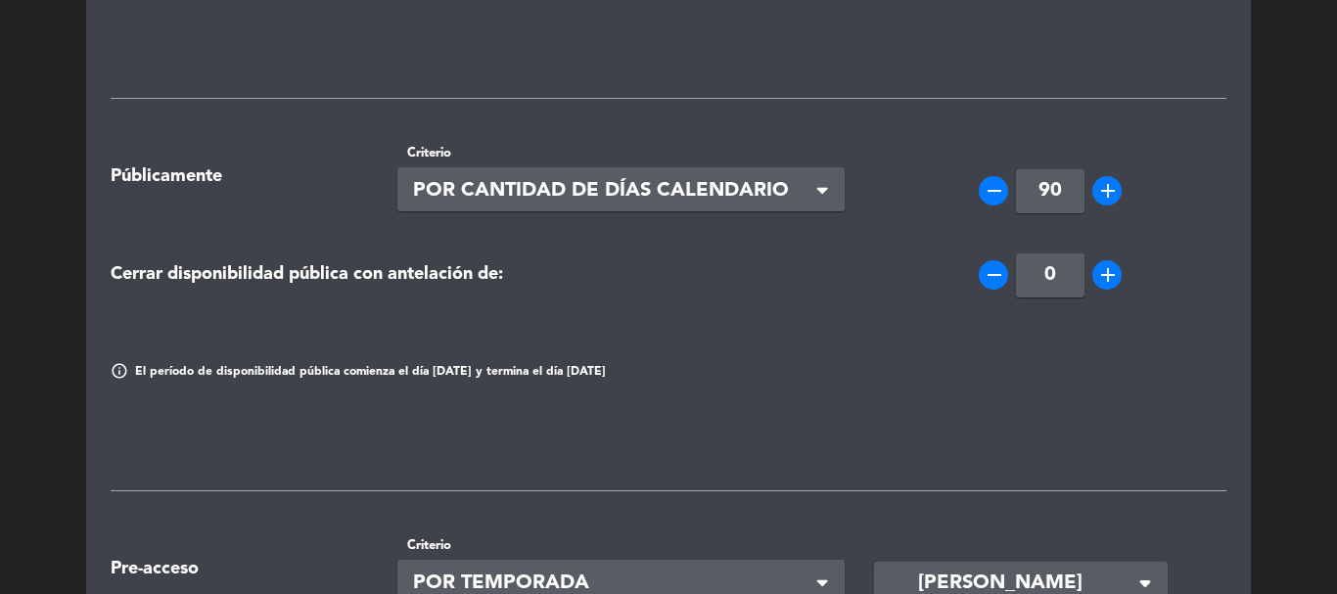
scroll to position [0, 0]
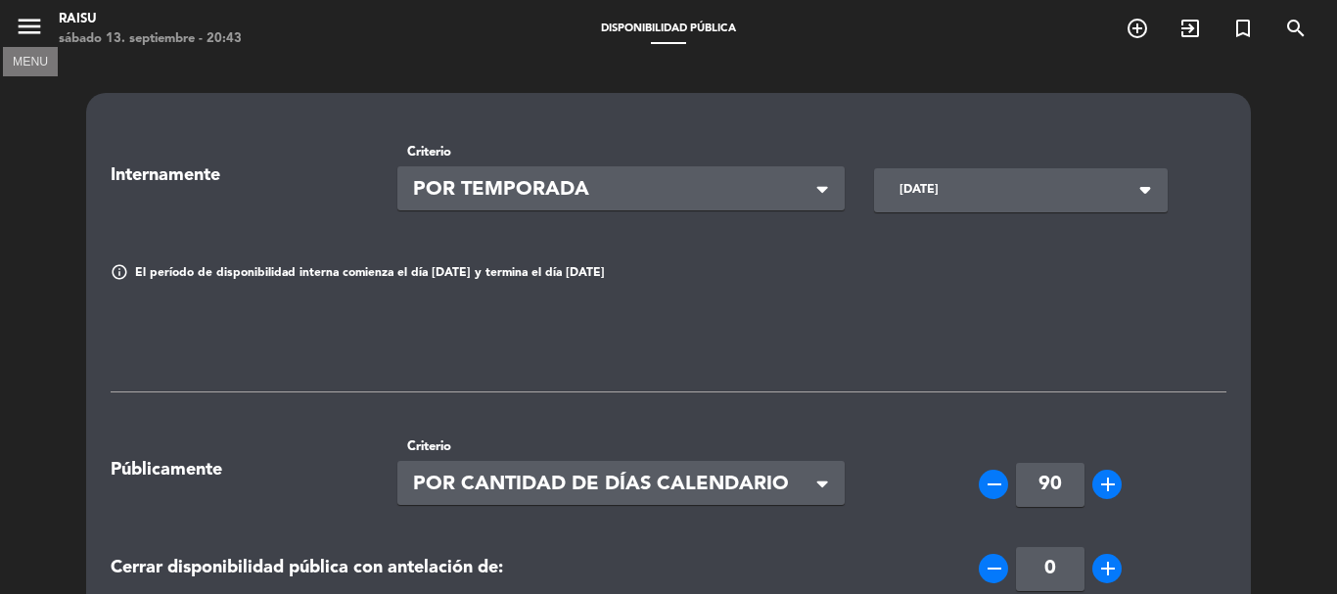
click at [33, 31] on icon "menu" at bounding box center [29, 26] width 29 height 29
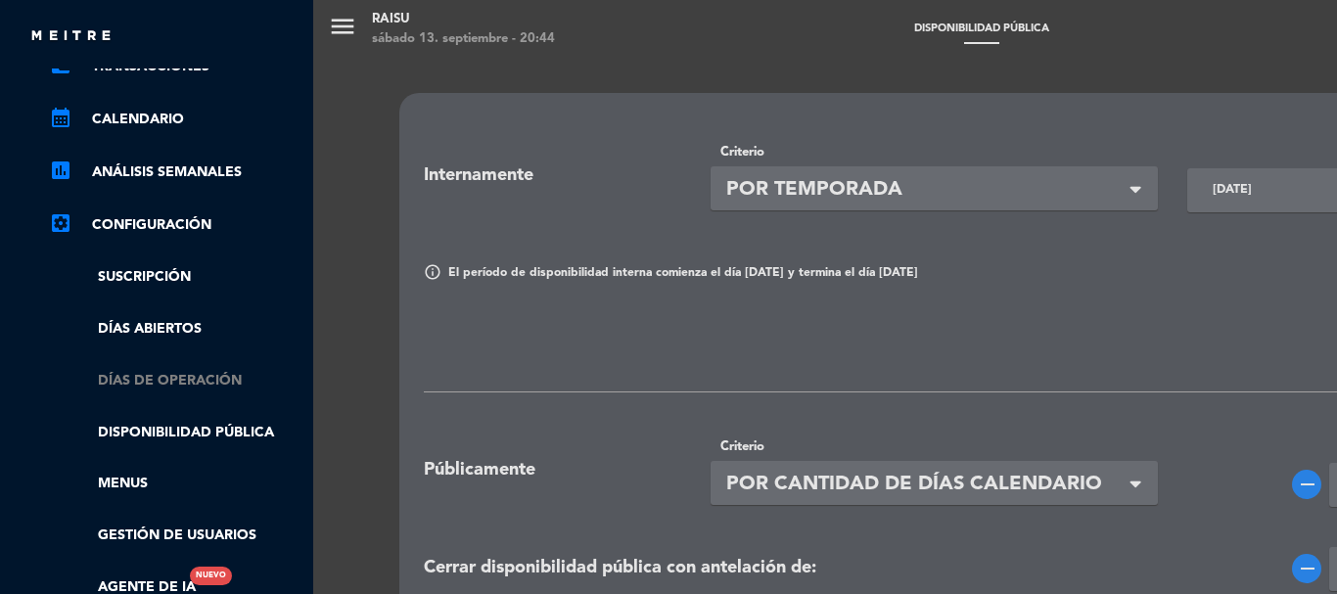
scroll to position [413, 0]
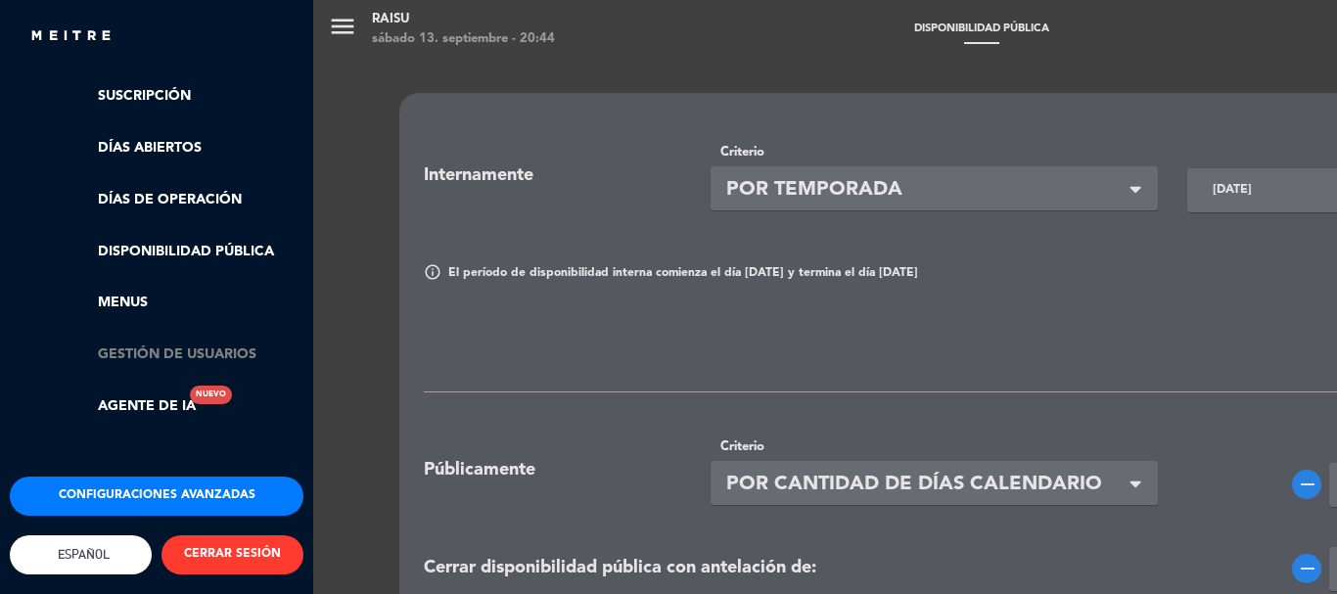
click at [177, 344] on link "Gestión de usuarios" at bounding box center [176, 355] width 255 height 23
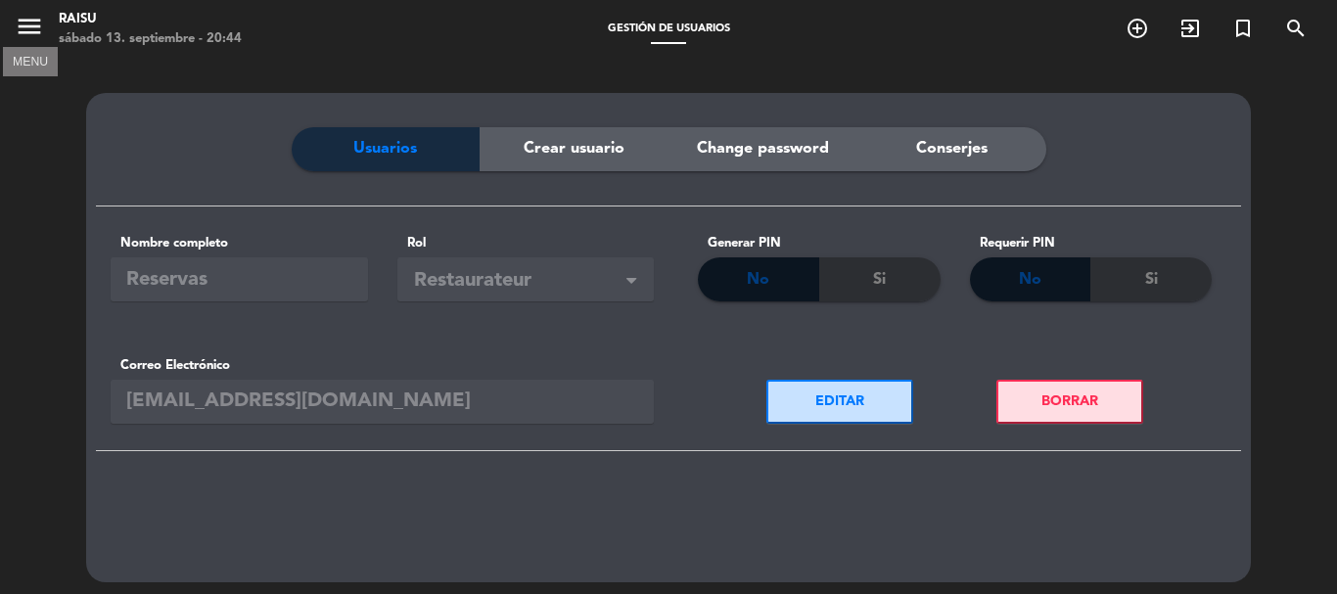
click at [34, 23] on icon "menu" at bounding box center [29, 26] width 29 height 29
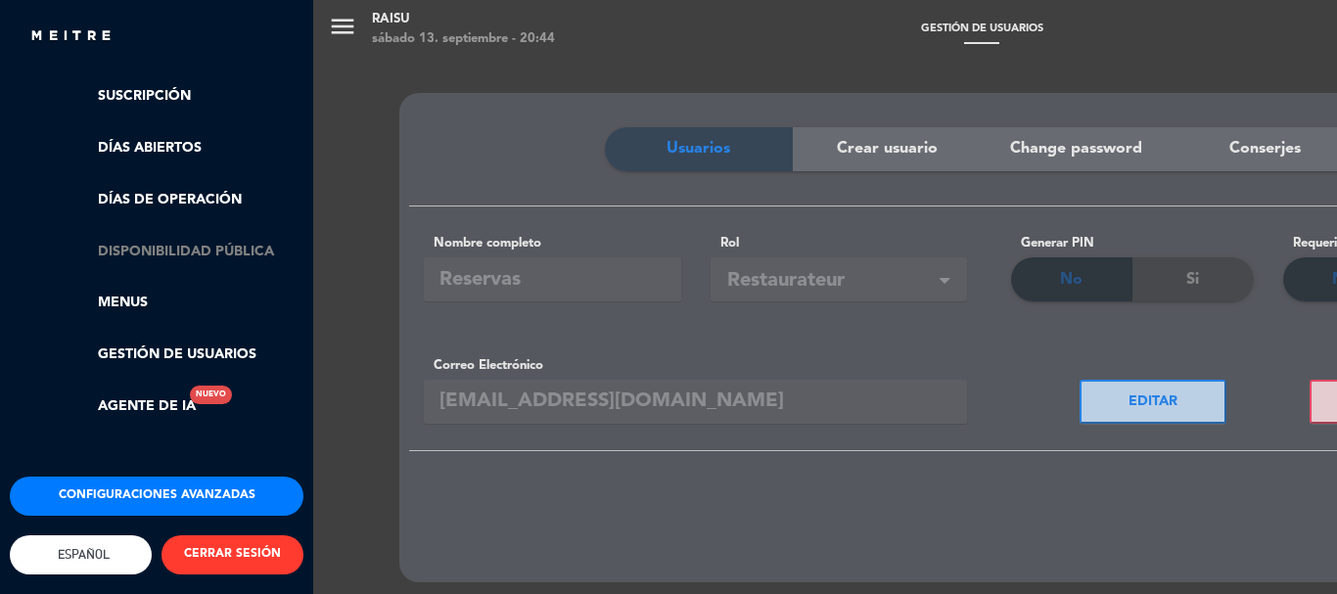
click at [165, 242] on link "Disponibilidad pública" at bounding box center [176, 252] width 255 height 23
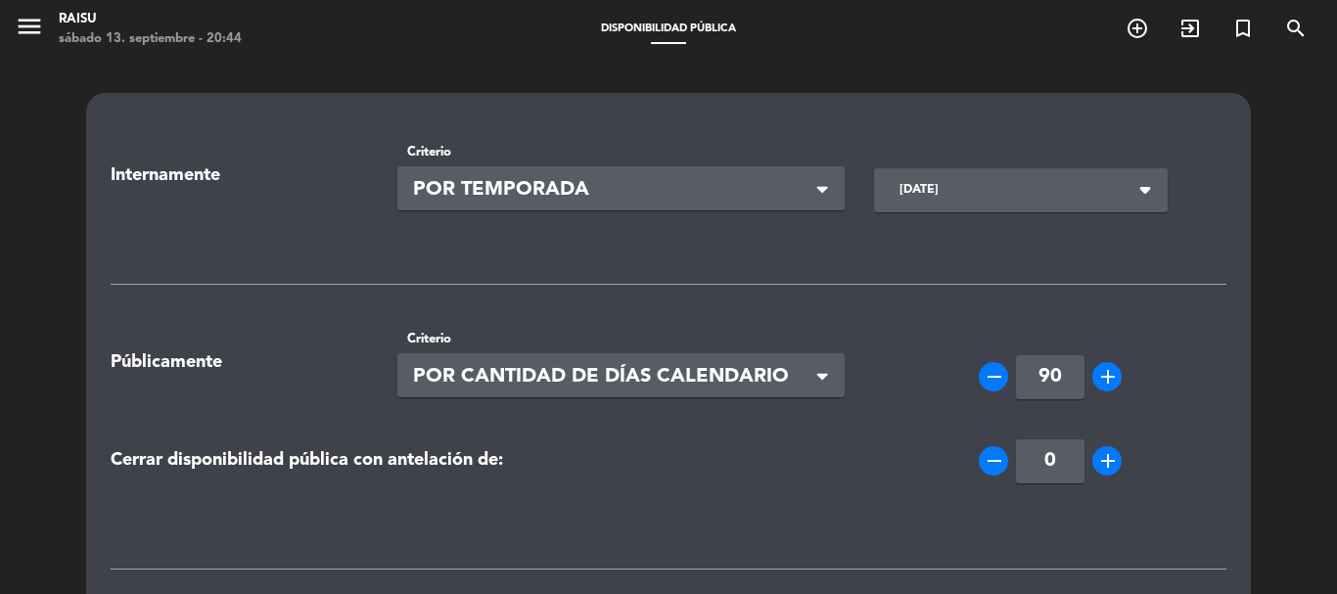
click at [831, 183] on span at bounding box center [828, 189] width 20 height 20
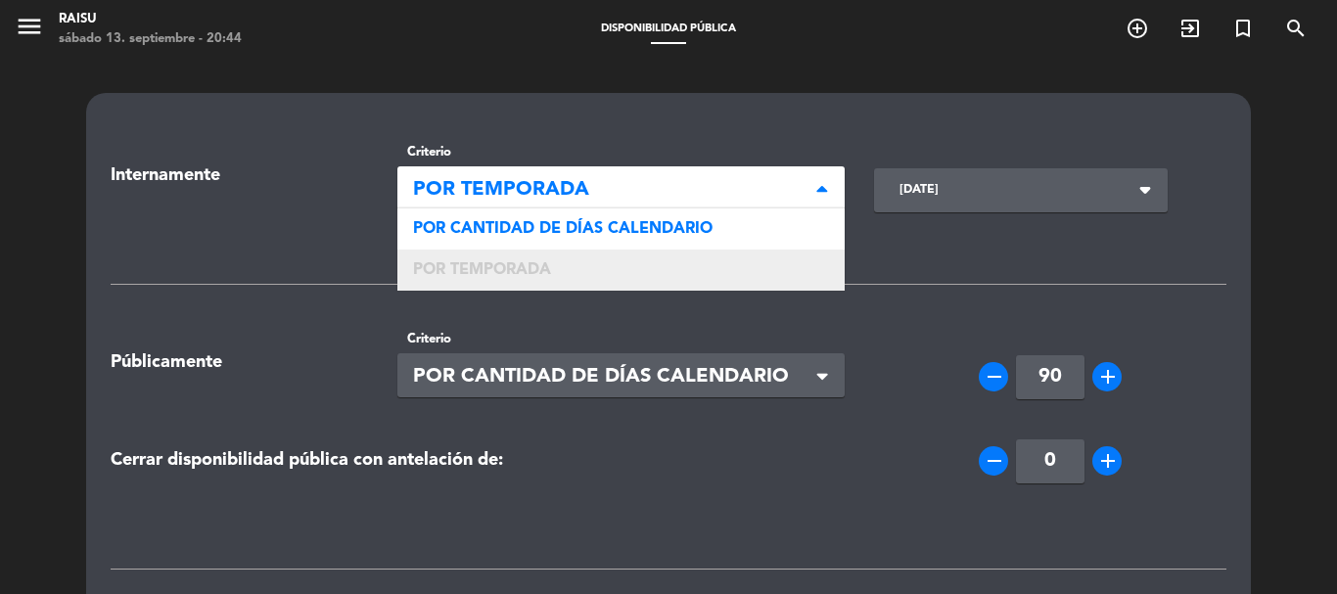
click at [659, 275] on div "POR TEMPORADA" at bounding box center [622, 270] width 448 height 41
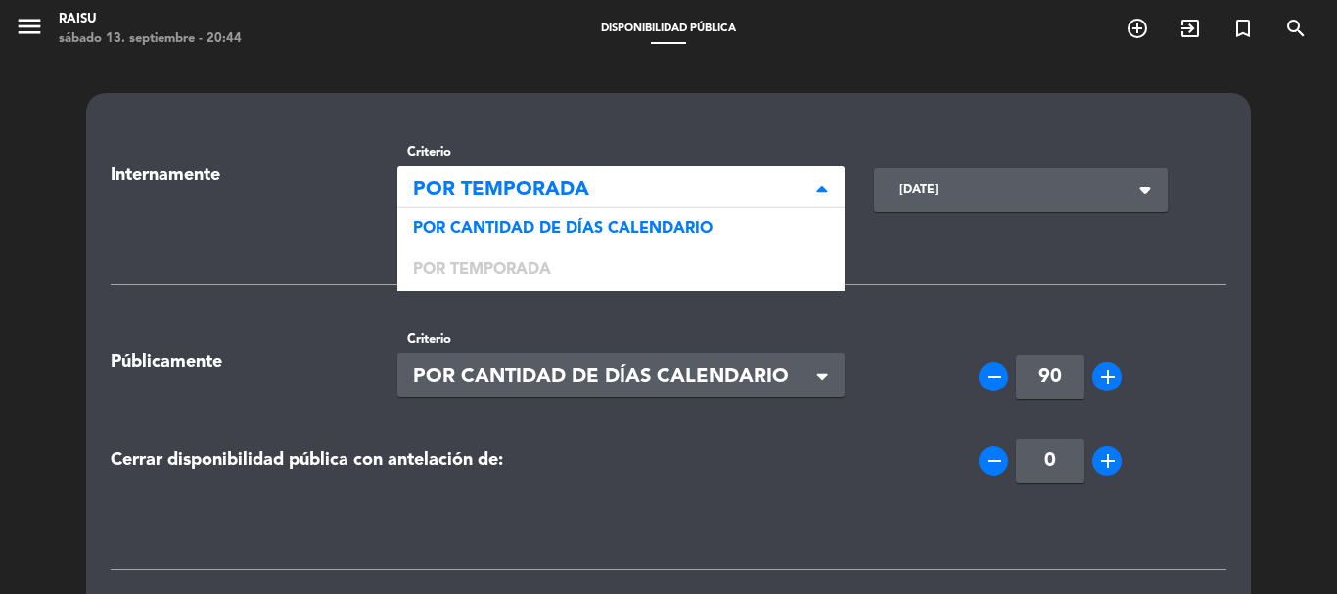
click at [787, 181] on span "POR TEMPORADA" at bounding box center [613, 190] width 401 height 32
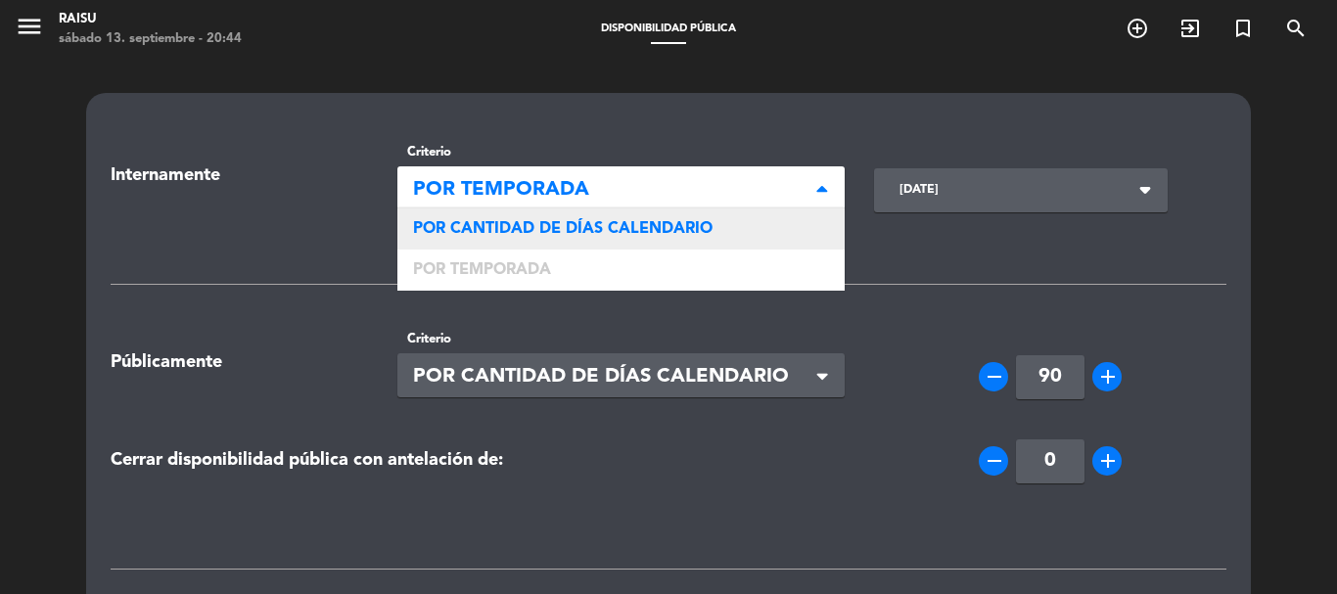
click at [625, 218] on div "POR CANTIDAD DE DÍAS CALENDARIO" at bounding box center [622, 229] width 448 height 41
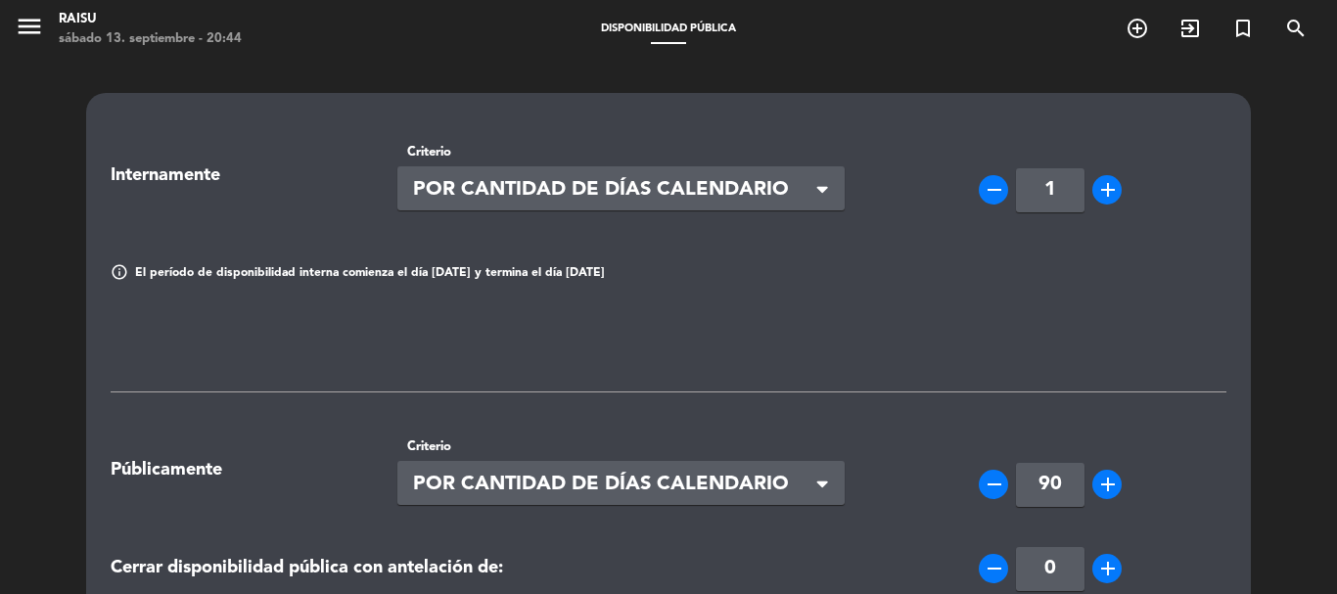
click at [1111, 180] on icon "add" at bounding box center [1108, 189] width 23 height 23
click at [1108, 180] on icon "add" at bounding box center [1108, 189] width 23 height 23
click at [1107, 180] on icon "add" at bounding box center [1108, 189] width 23 height 23
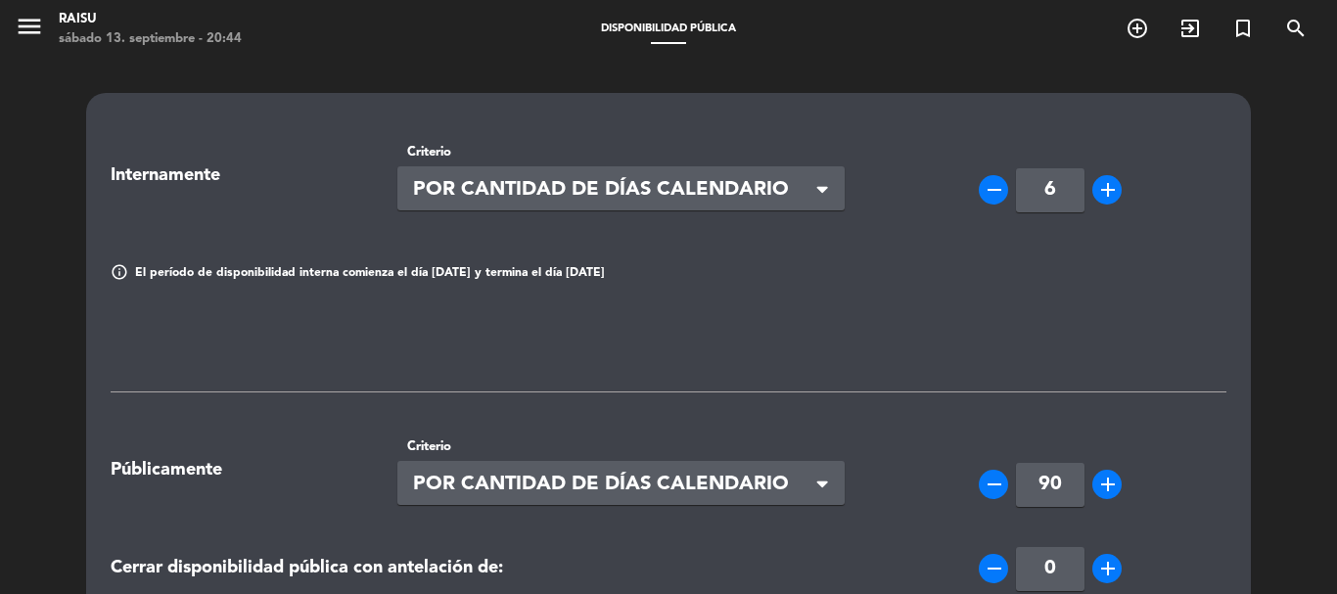
click at [1107, 180] on icon "add" at bounding box center [1108, 189] width 23 height 23
click at [1106, 180] on icon "add" at bounding box center [1108, 189] width 23 height 23
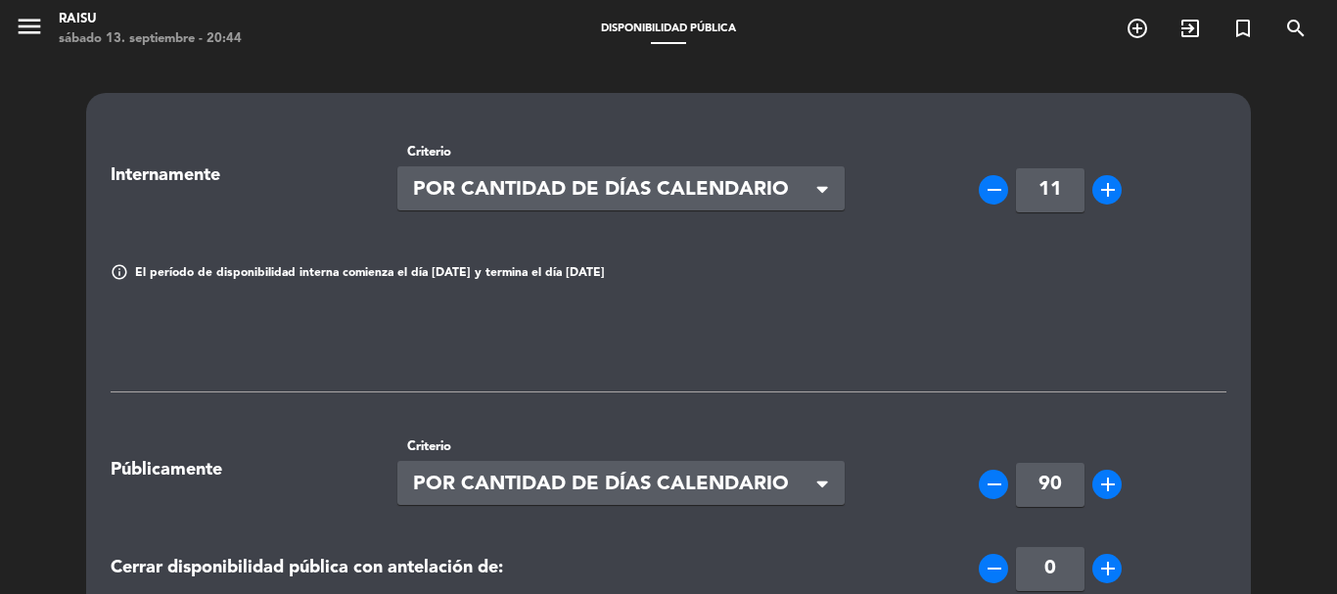
click at [992, 188] on icon "remove" at bounding box center [994, 189] width 23 height 23
click at [994, 190] on icon "remove" at bounding box center [994, 189] width 23 height 23
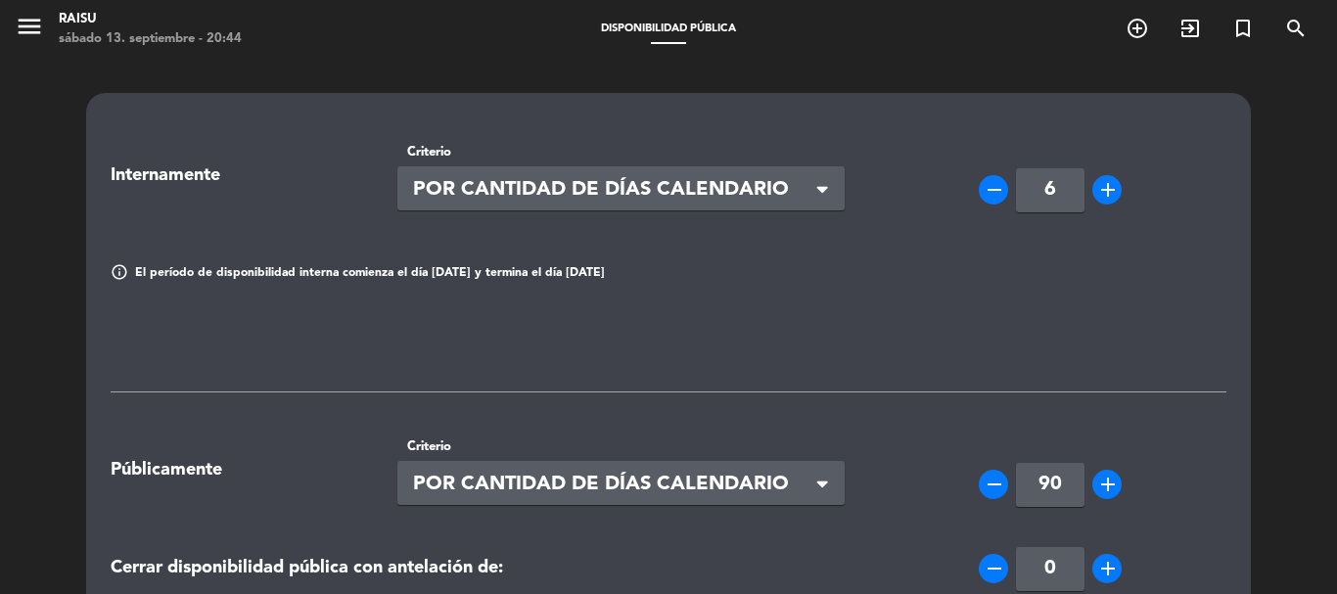
click at [996, 190] on icon "remove" at bounding box center [994, 189] width 23 height 23
click at [998, 190] on icon "remove" at bounding box center [994, 189] width 23 height 23
click at [999, 190] on icon "remove" at bounding box center [994, 189] width 23 height 23
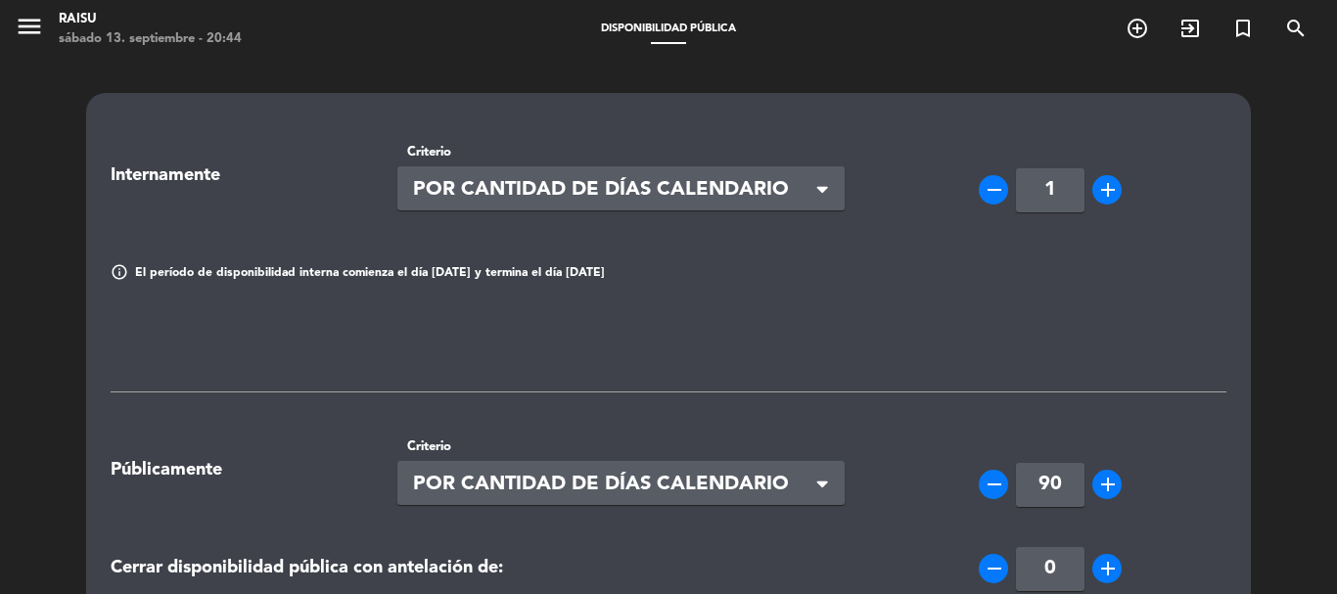
click at [999, 190] on icon "remove" at bounding box center [994, 189] width 23 height 23
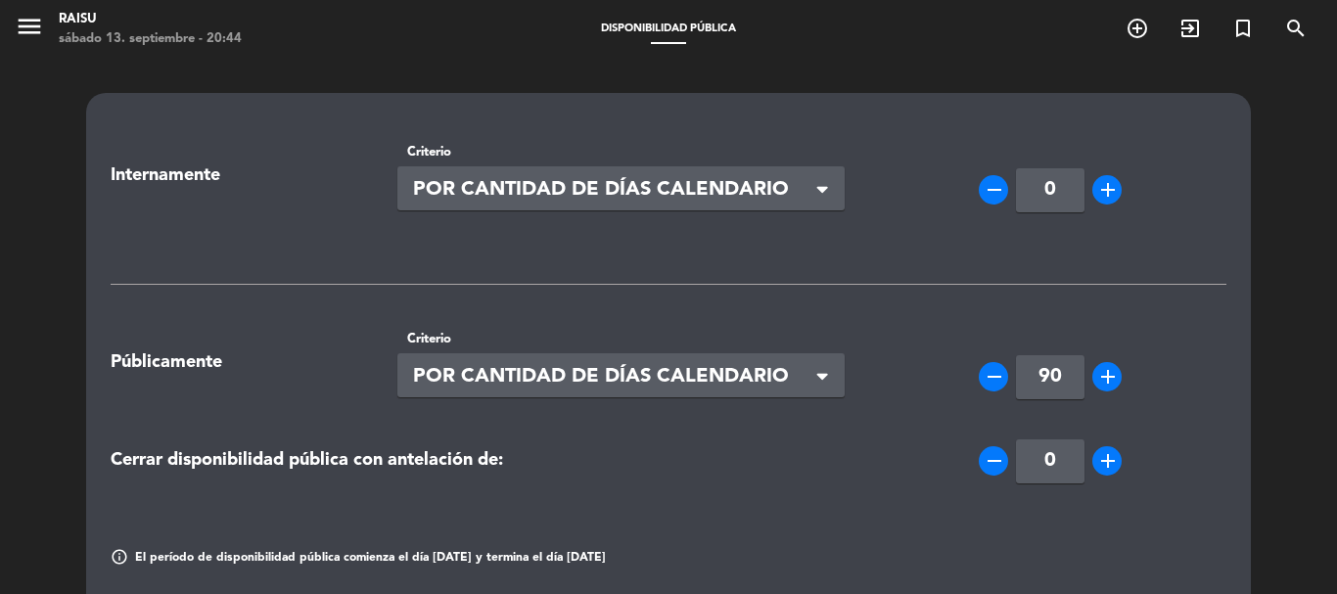
click at [1098, 194] on icon "add" at bounding box center [1108, 189] width 23 height 23
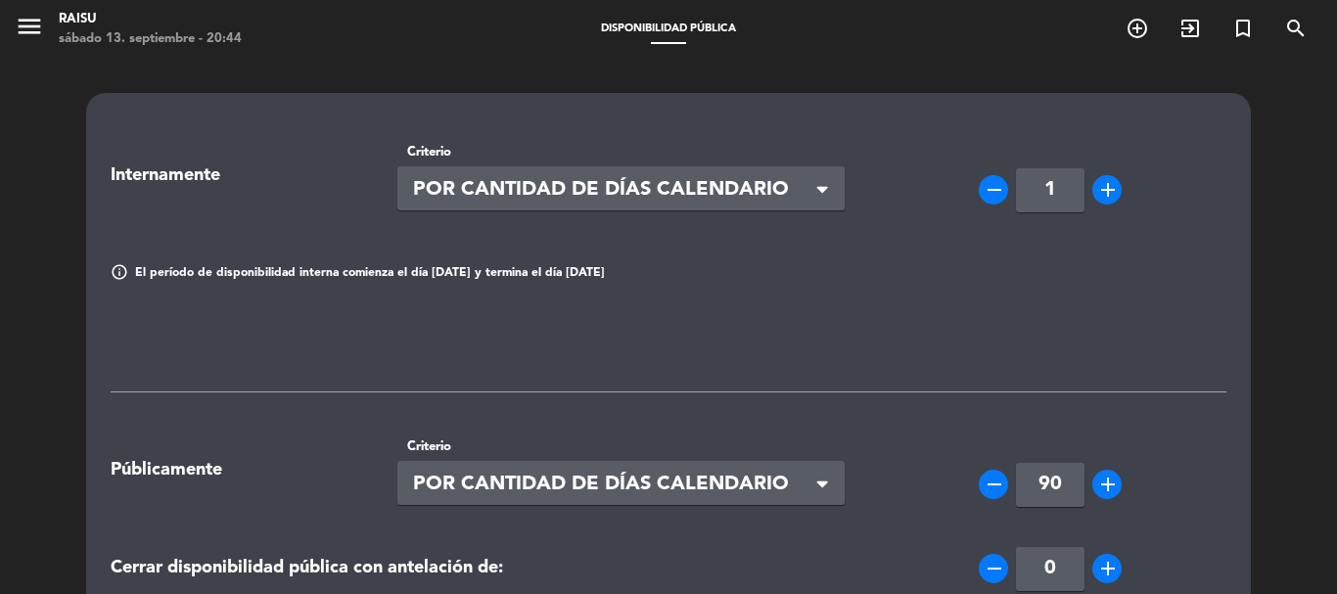
click at [995, 189] on icon "remove" at bounding box center [994, 189] width 23 height 23
type input "0"
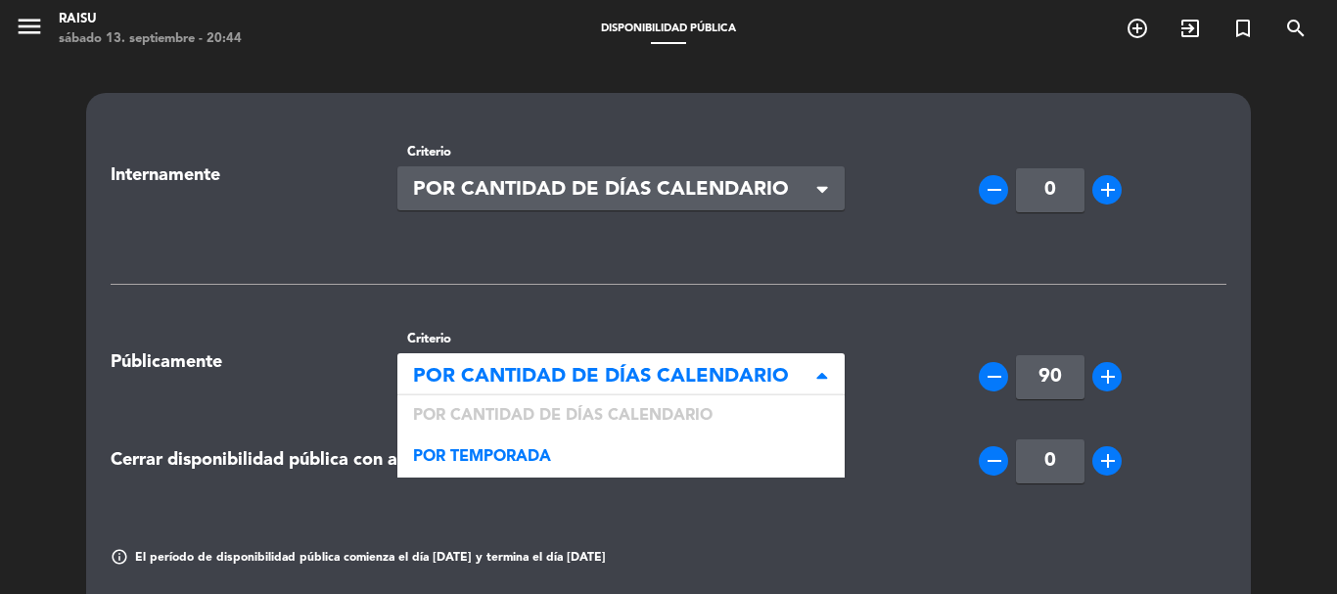
click at [817, 373] on div "Seleccionar × POR CANTIDAD DE DÍAS CALENDARIO" at bounding box center [622, 375] width 448 height 44
click at [818, 373] on span at bounding box center [823, 376] width 10 height 18
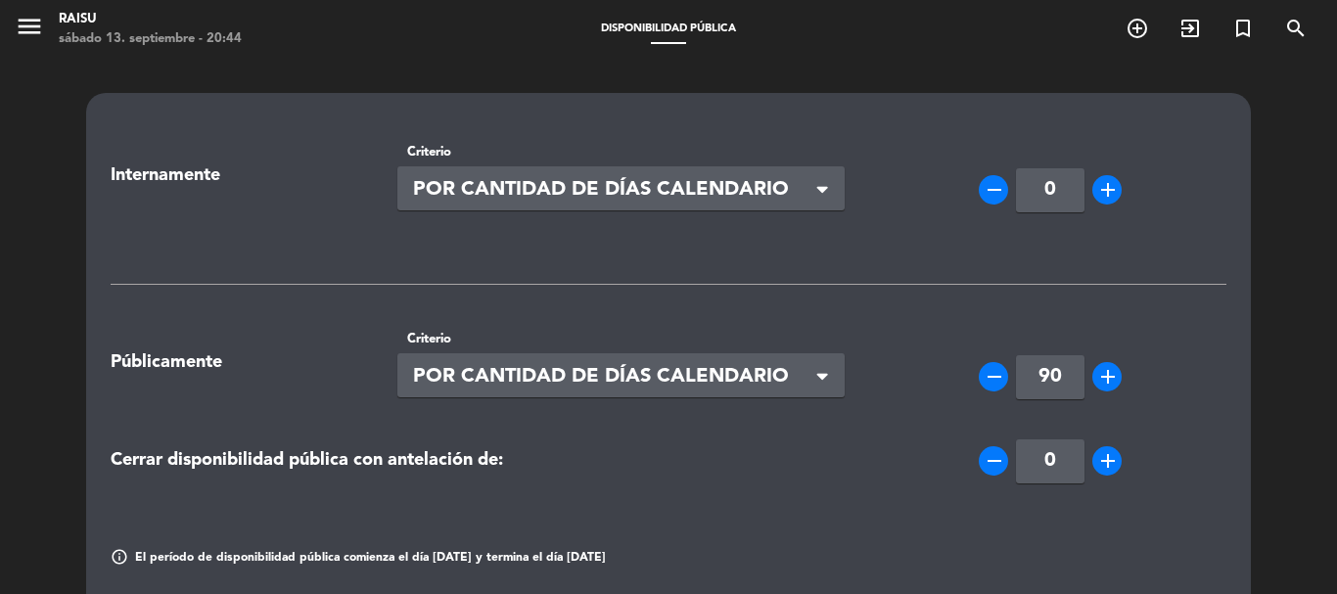
scroll to position [196, 0]
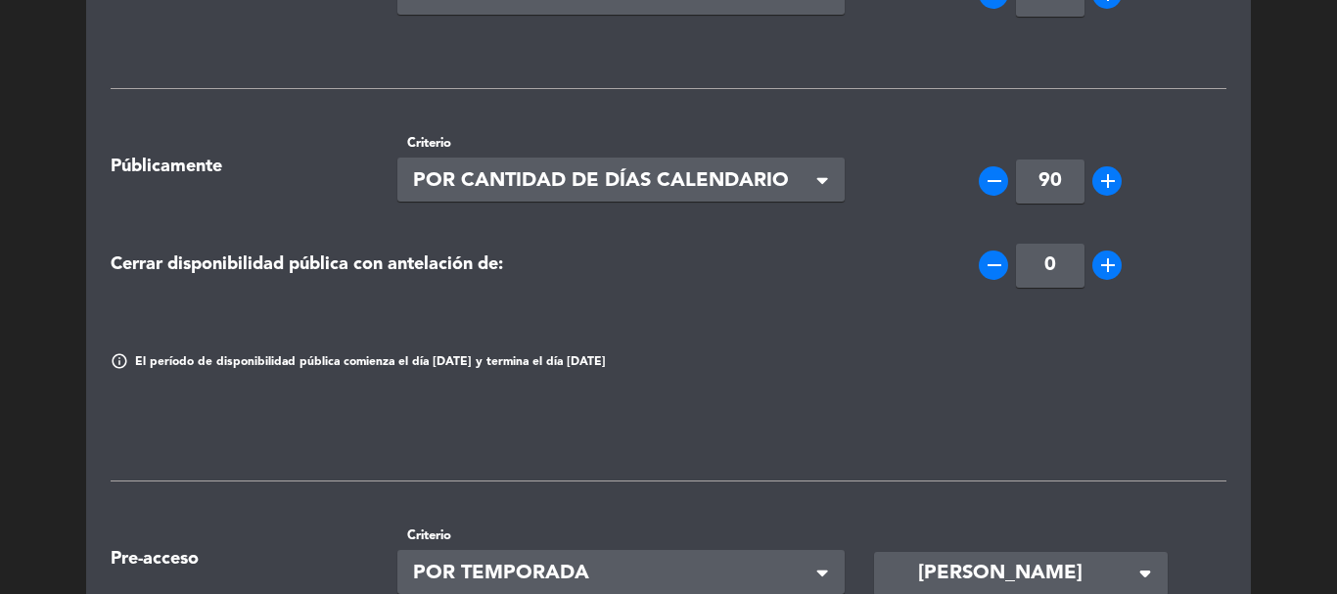
click at [999, 182] on icon "remove" at bounding box center [994, 180] width 23 height 23
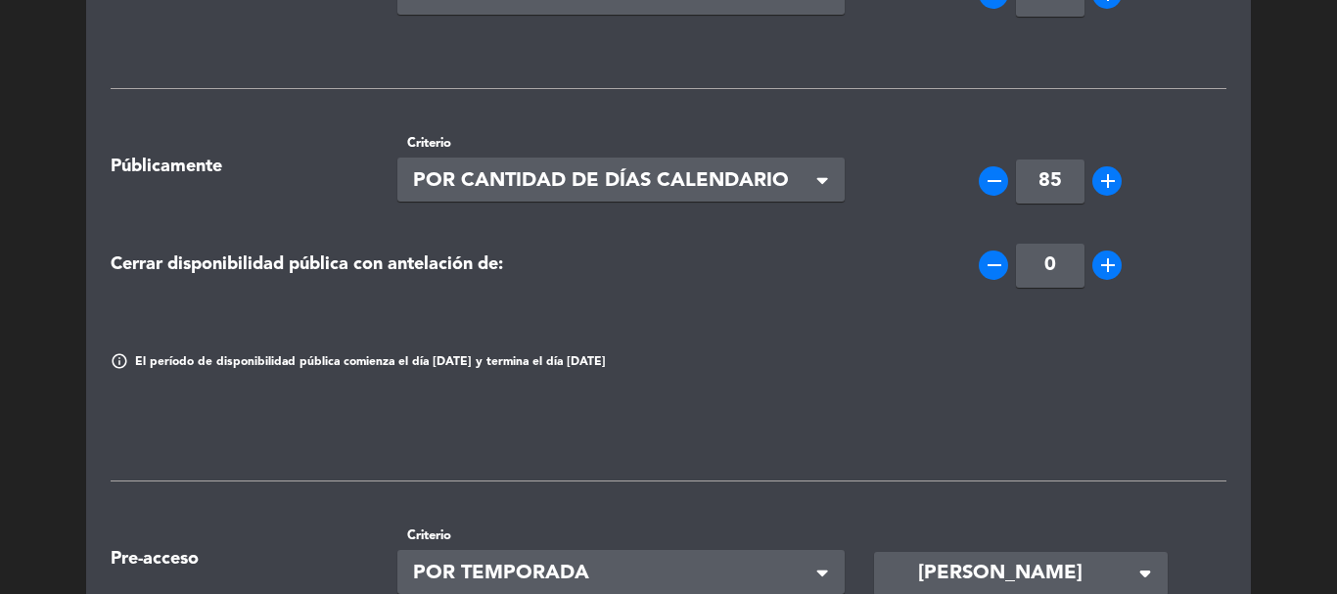
click at [999, 182] on icon "remove" at bounding box center [994, 180] width 23 height 23
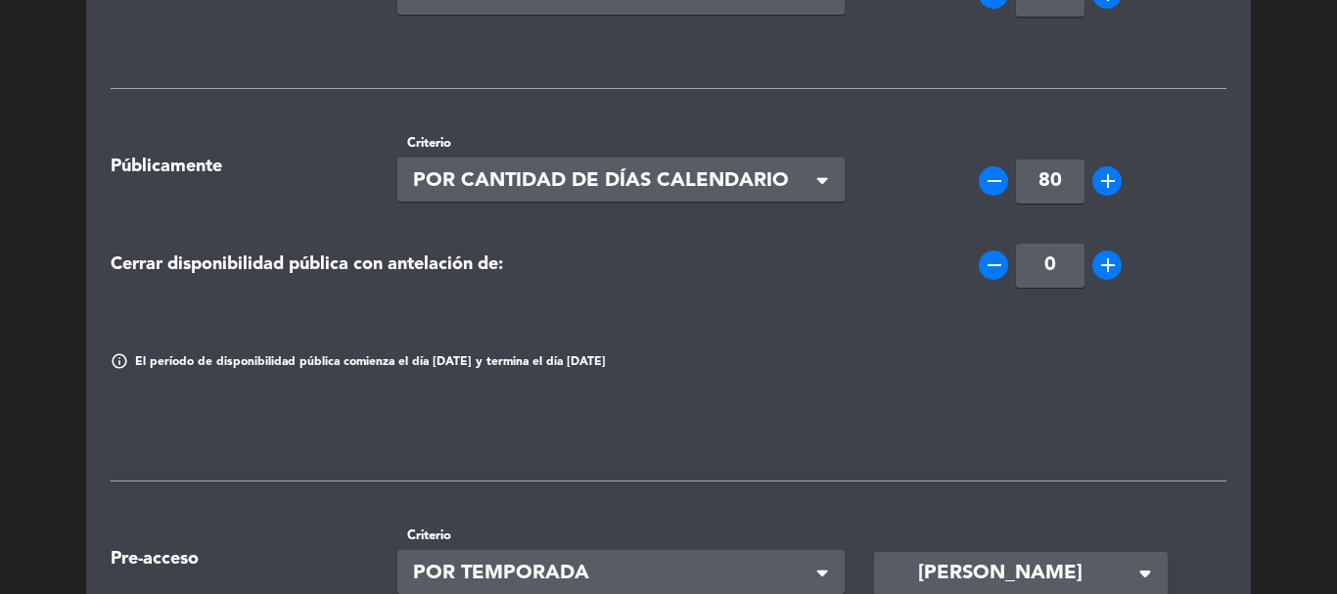
click at [999, 182] on icon "remove" at bounding box center [994, 180] width 23 height 23
click at [1105, 185] on icon "add" at bounding box center [1108, 180] width 23 height 23
click at [1104, 185] on icon "add" at bounding box center [1108, 180] width 23 height 23
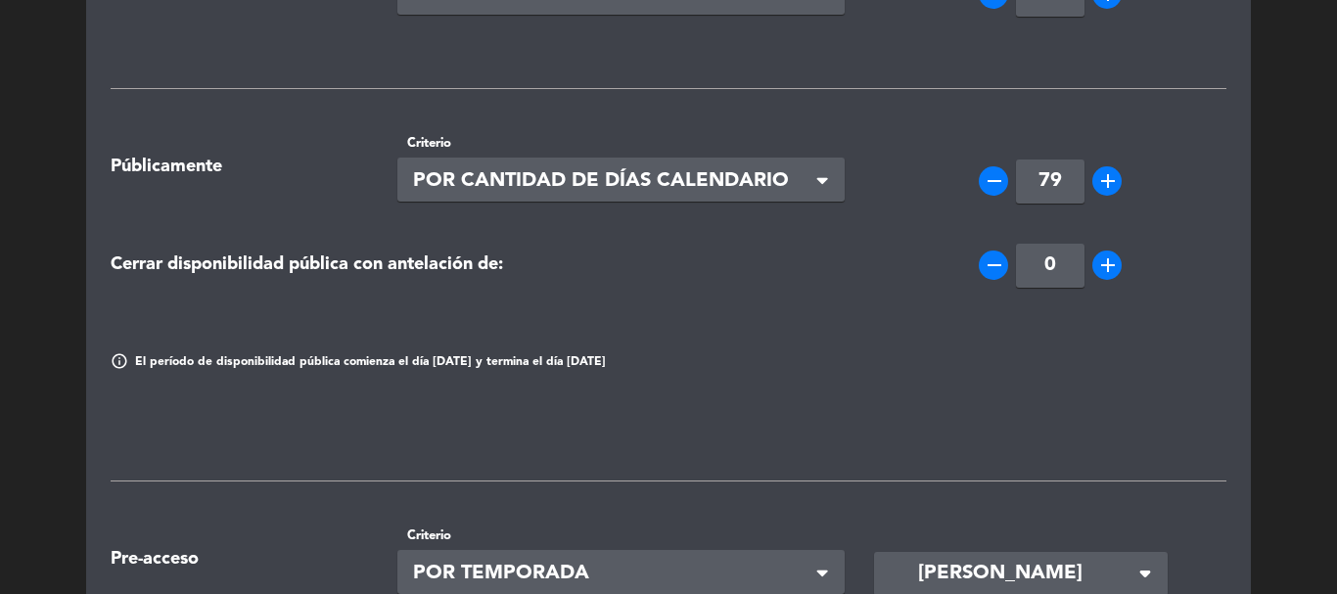
click at [1104, 185] on icon "add" at bounding box center [1108, 180] width 23 height 23
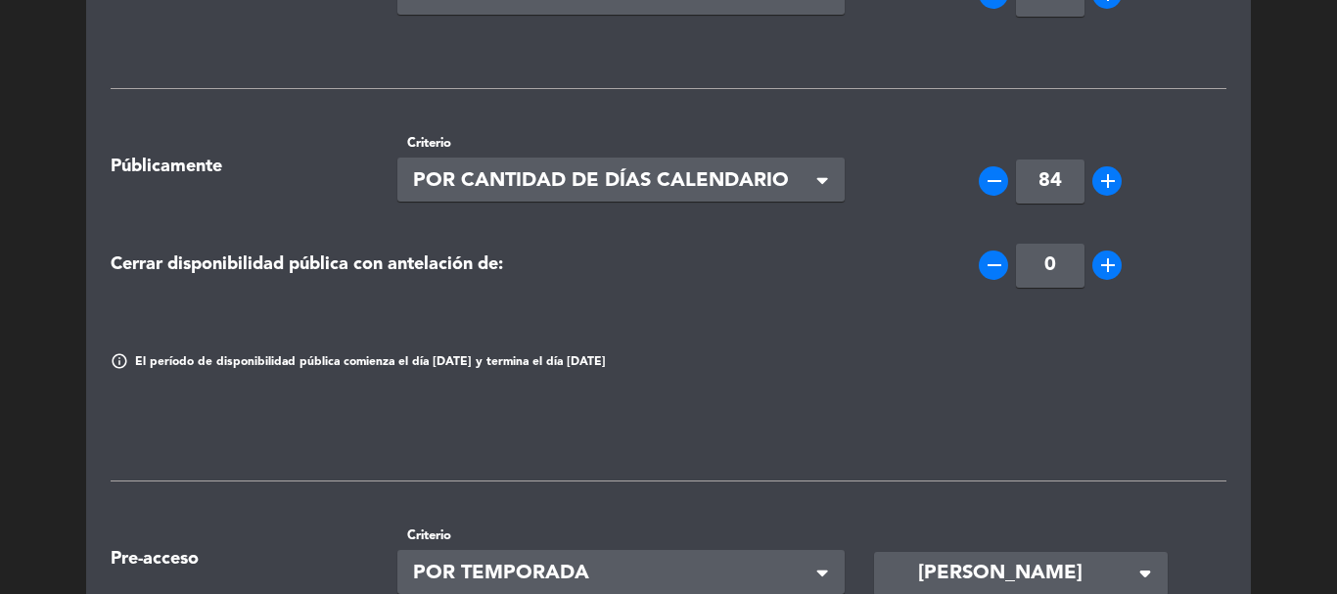
click at [1104, 185] on icon "add" at bounding box center [1108, 180] width 23 height 23
click at [1103, 185] on icon "add" at bounding box center [1108, 180] width 23 height 23
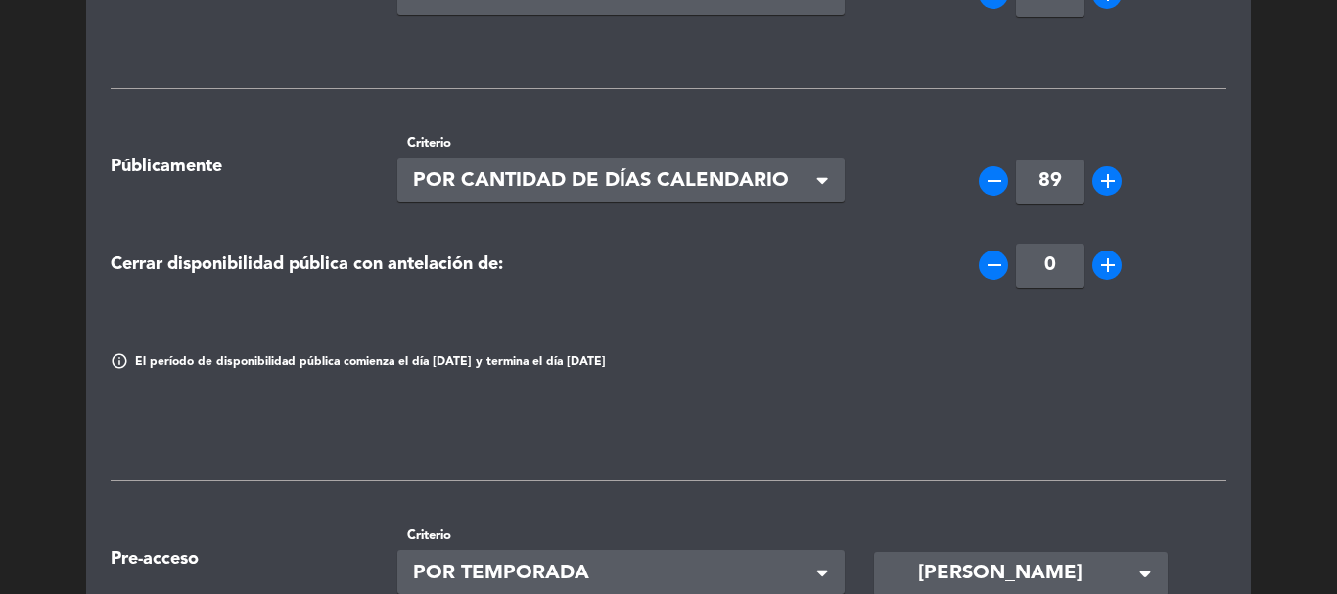
click at [1103, 185] on icon "add" at bounding box center [1108, 180] width 23 height 23
click at [1102, 184] on icon "add" at bounding box center [1108, 180] width 23 height 23
click at [993, 182] on icon "remove" at bounding box center [994, 180] width 23 height 23
type input "90"
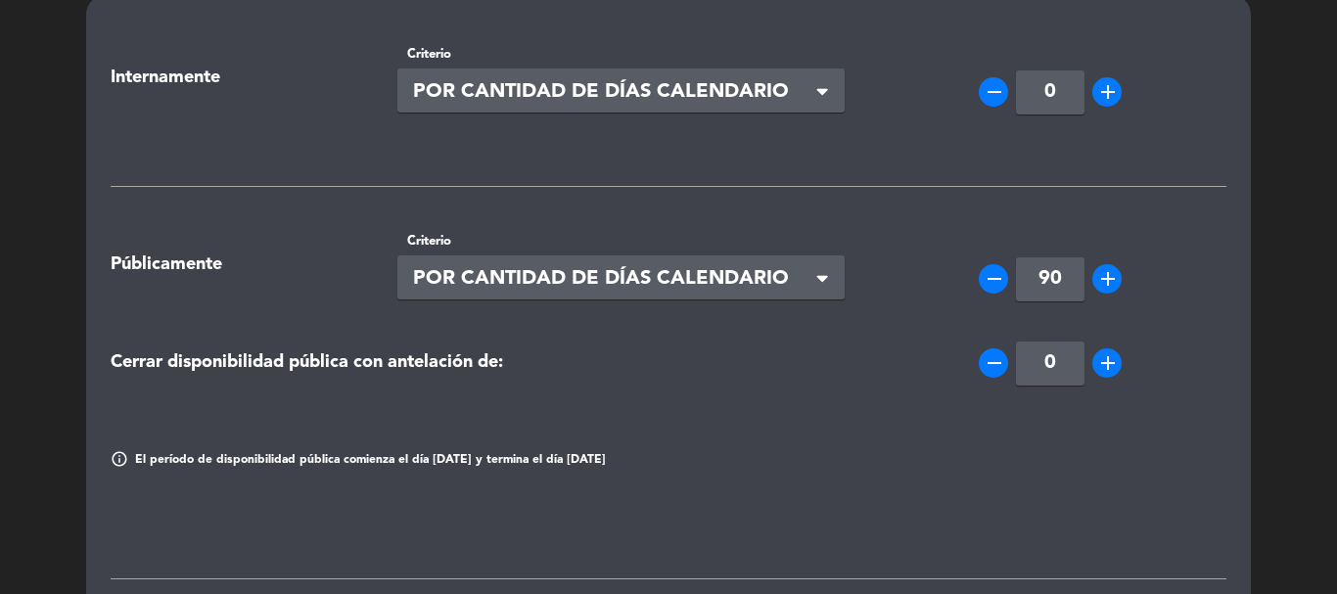
scroll to position [0, 0]
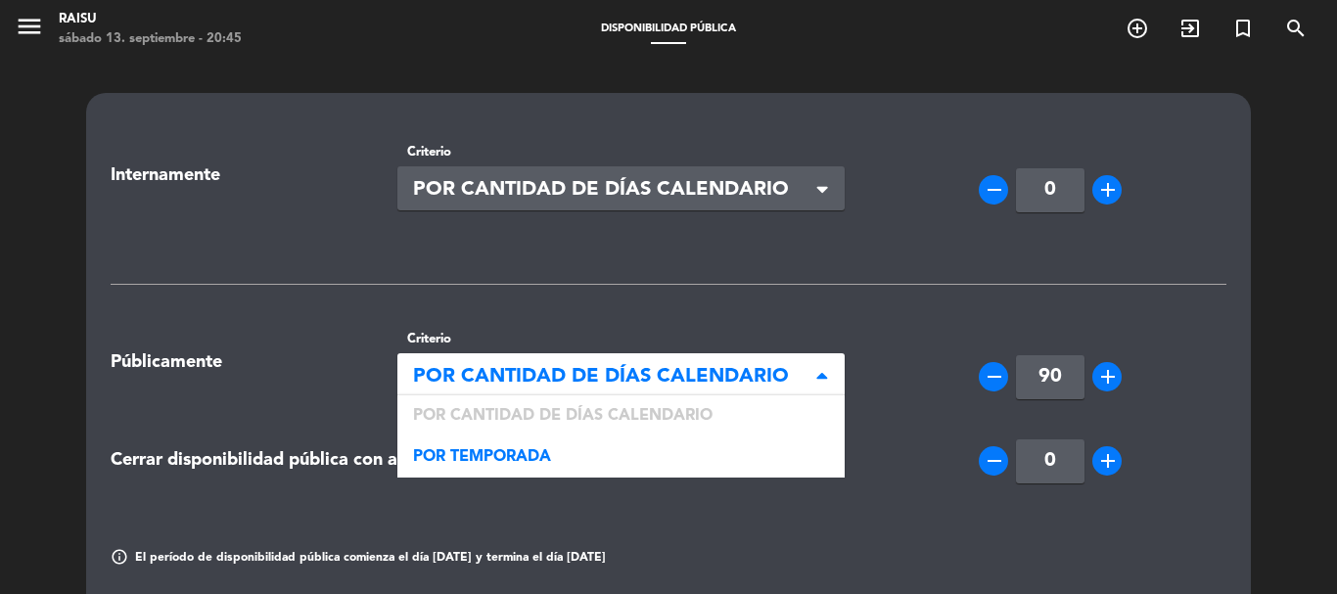
click at [814, 378] on div "Seleccionar × POR CANTIDAD DE DÍAS CALENDARIO" at bounding box center [622, 375] width 448 height 44
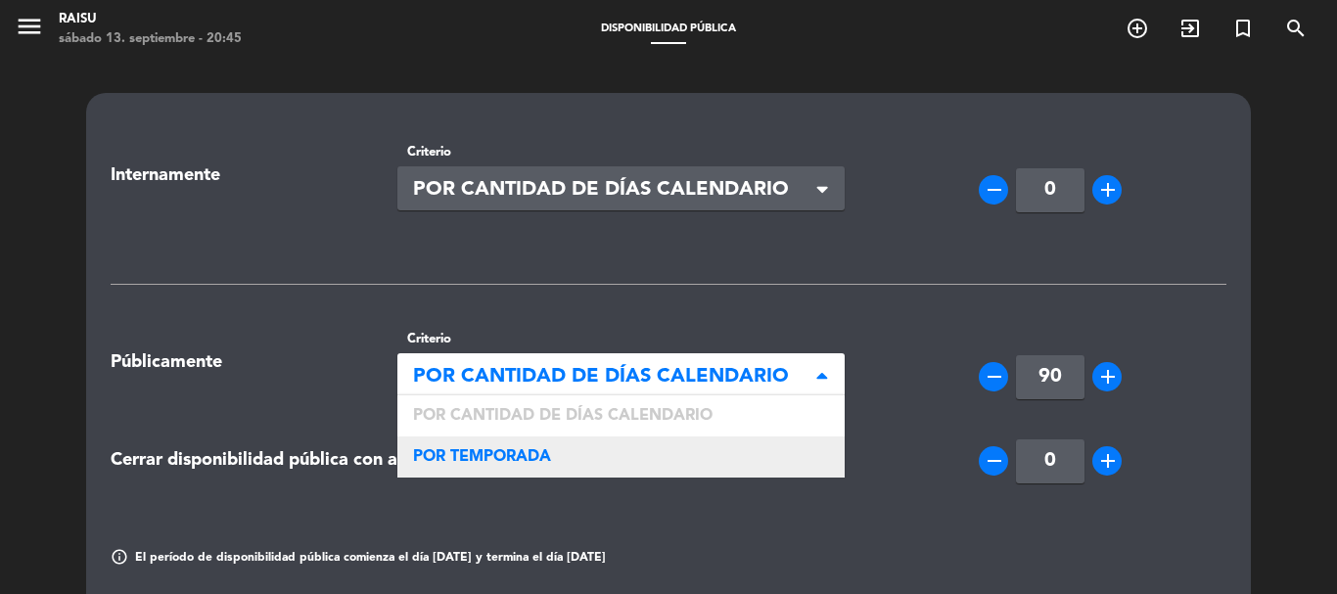
click at [687, 449] on div "POR TEMPORADA" at bounding box center [622, 457] width 448 height 41
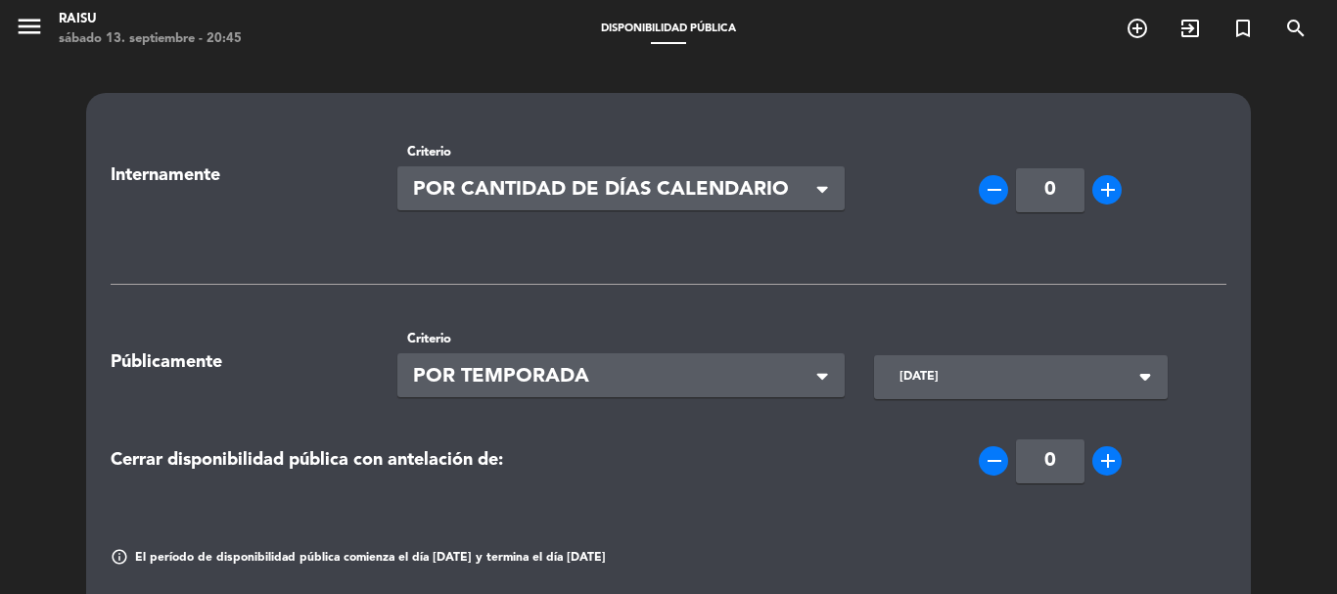
scroll to position [98, 0]
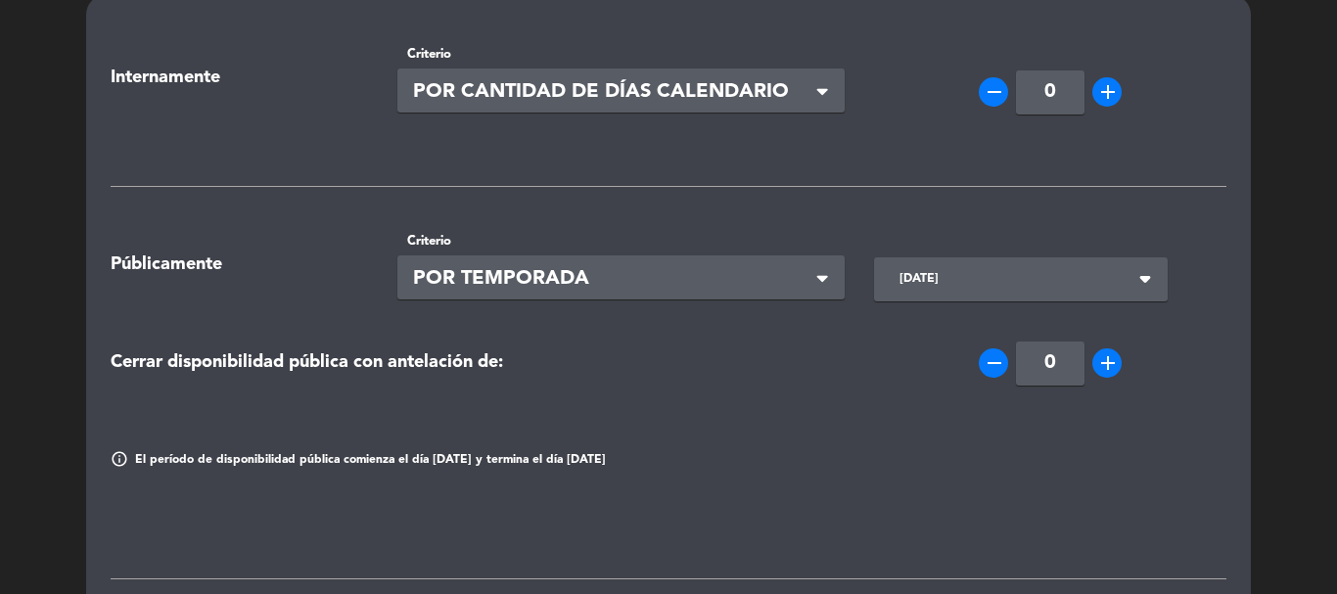
click at [824, 84] on span at bounding box center [823, 93] width 10 height 18
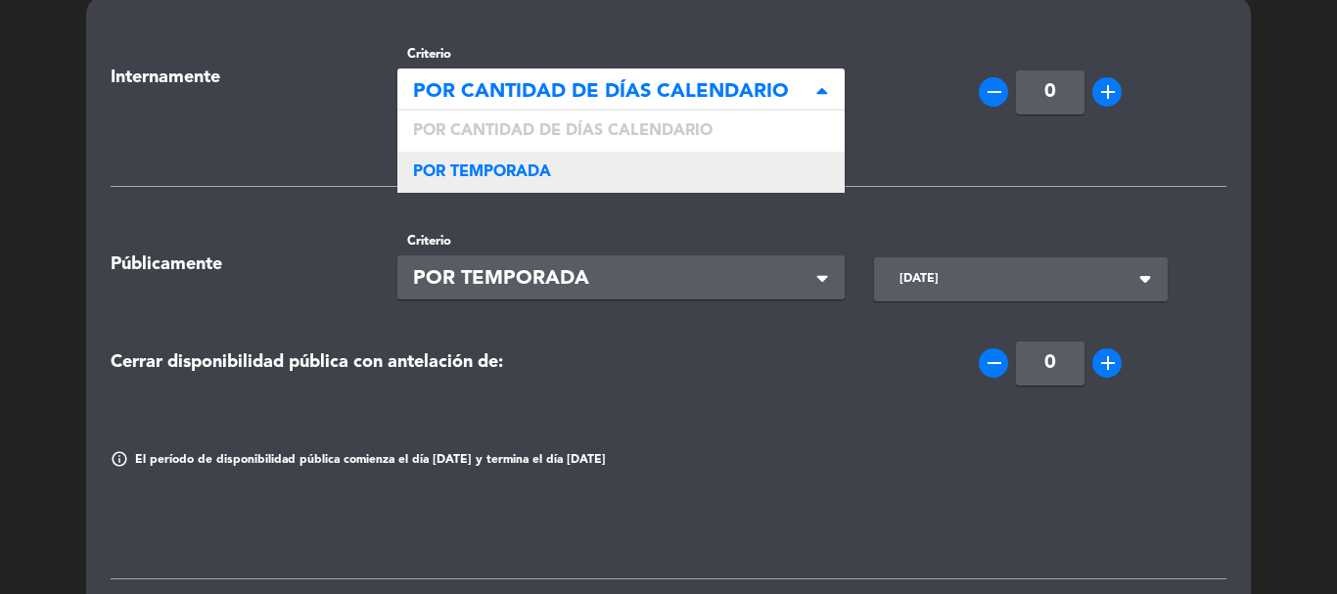
click at [696, 163] on div "POR TEMPORADA" at bounding box center [622, 172] width 448 height 41
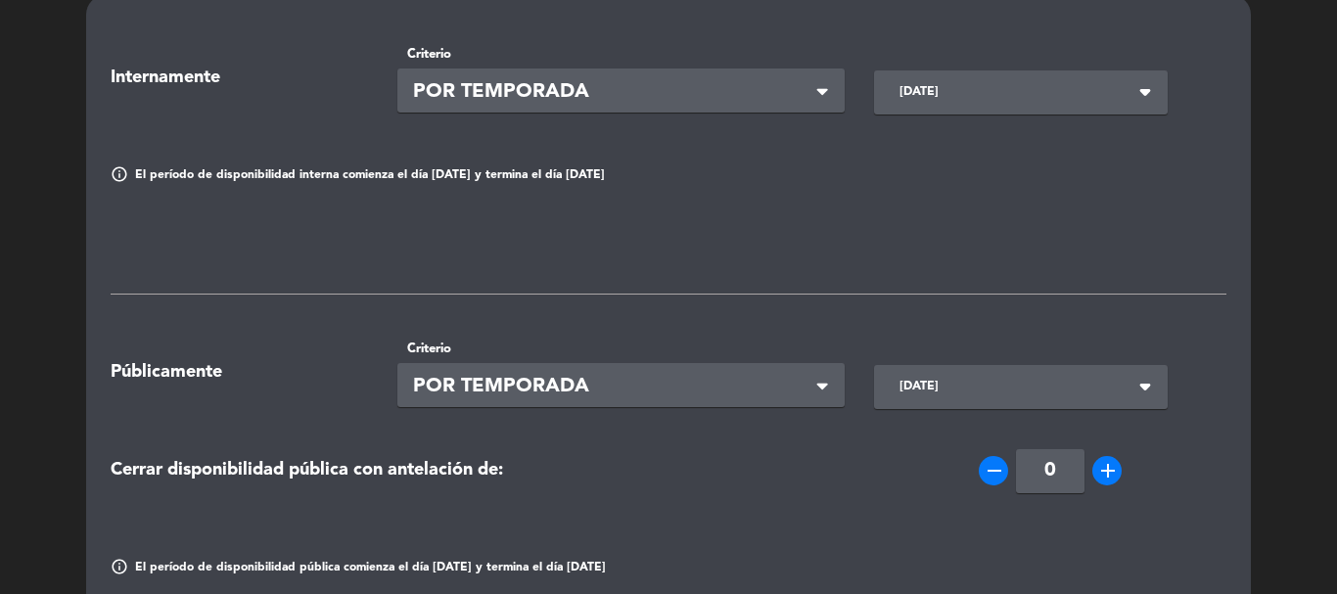
scroll to position [0, 0]
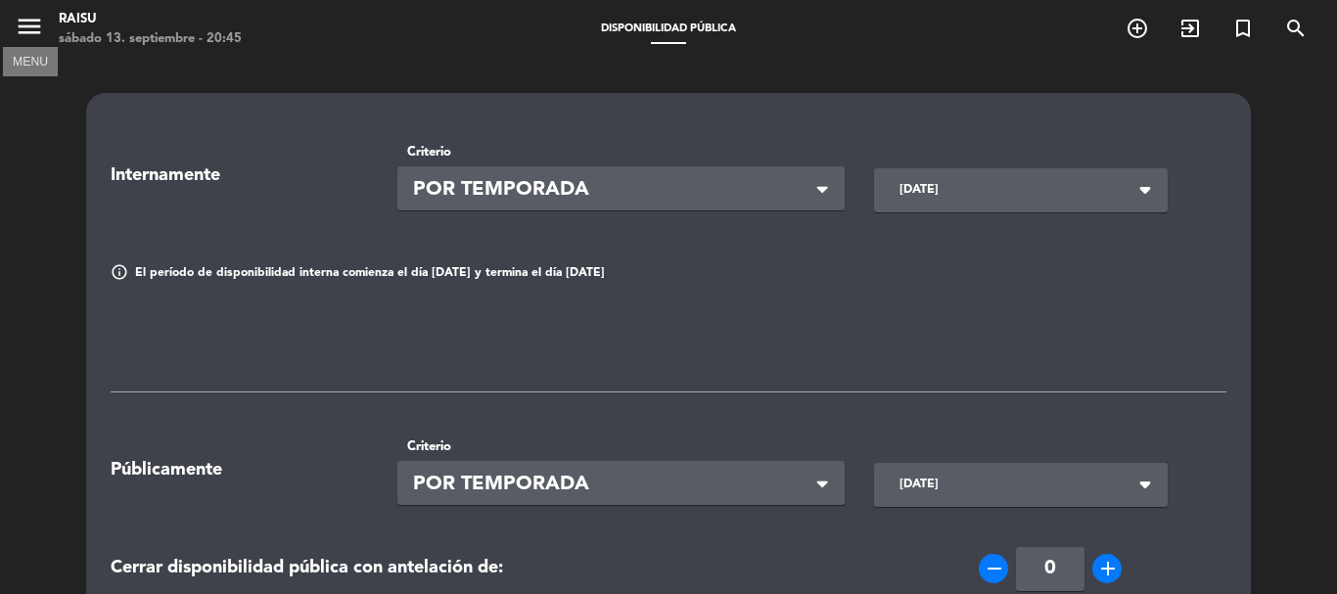
click at [42, 24] on icon "menu" at bounding box center [29, 26] width 29 height 29
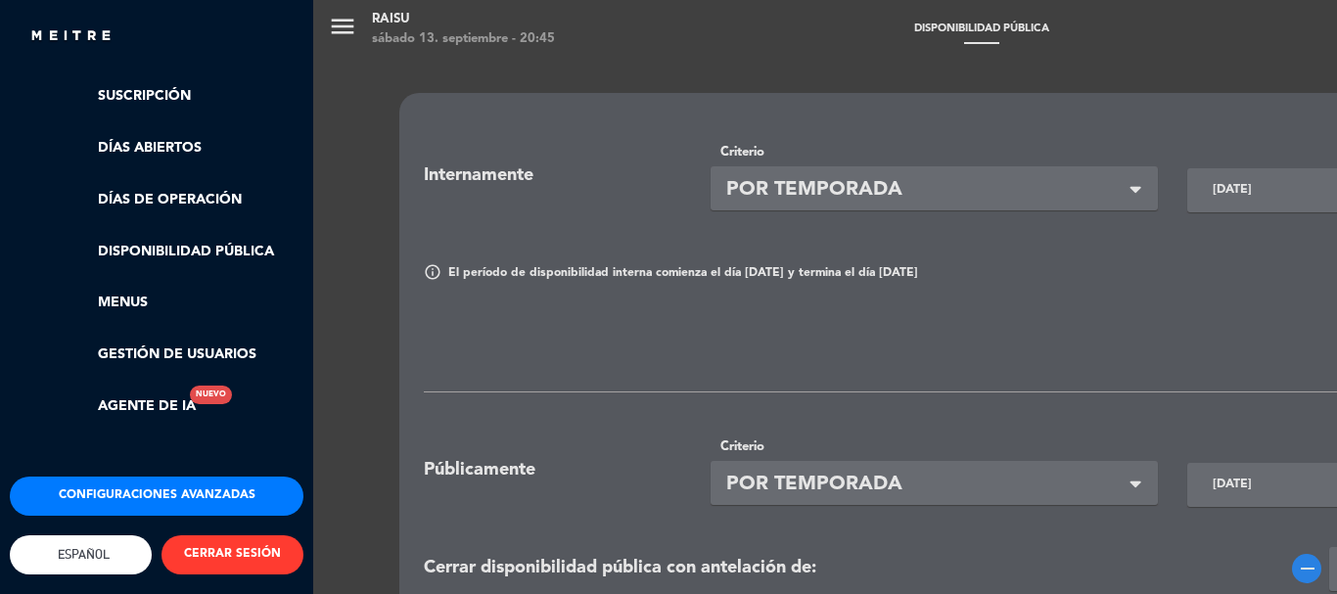
click at [201, 480] on button "Configuraciones avanzadas" at bounding box center [157, 496] width 294 height 39
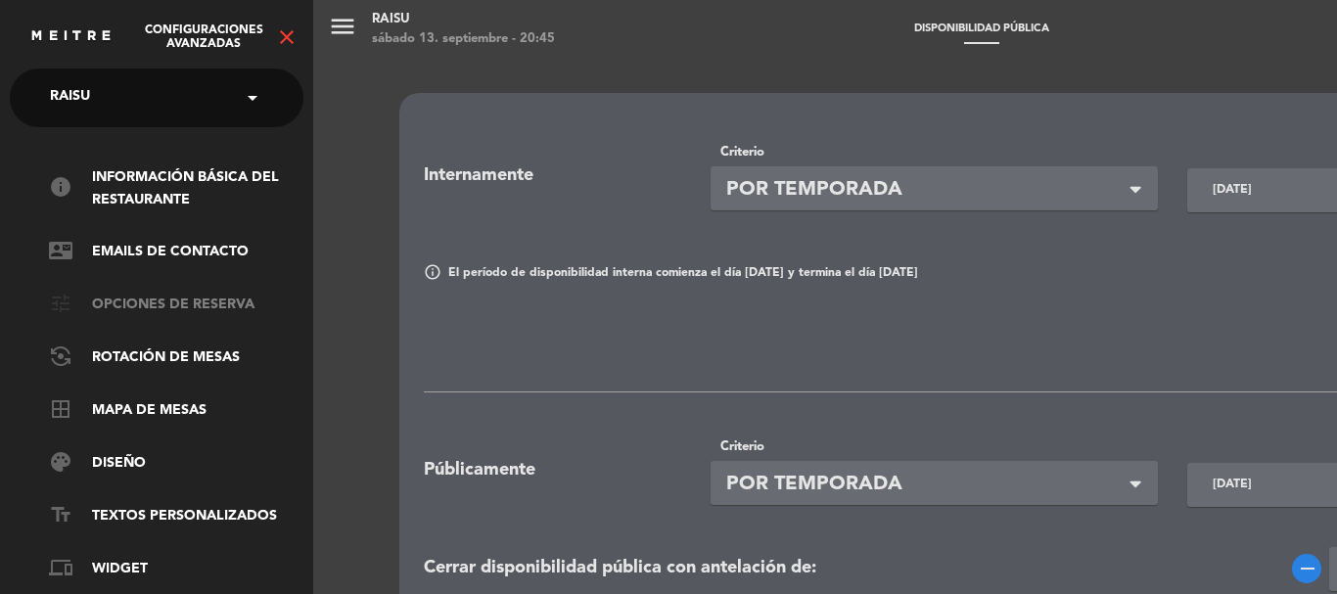
click at [183, 306] on link "tune Opciones de reserva" at bounding box center [176, 305] width 255 height 23
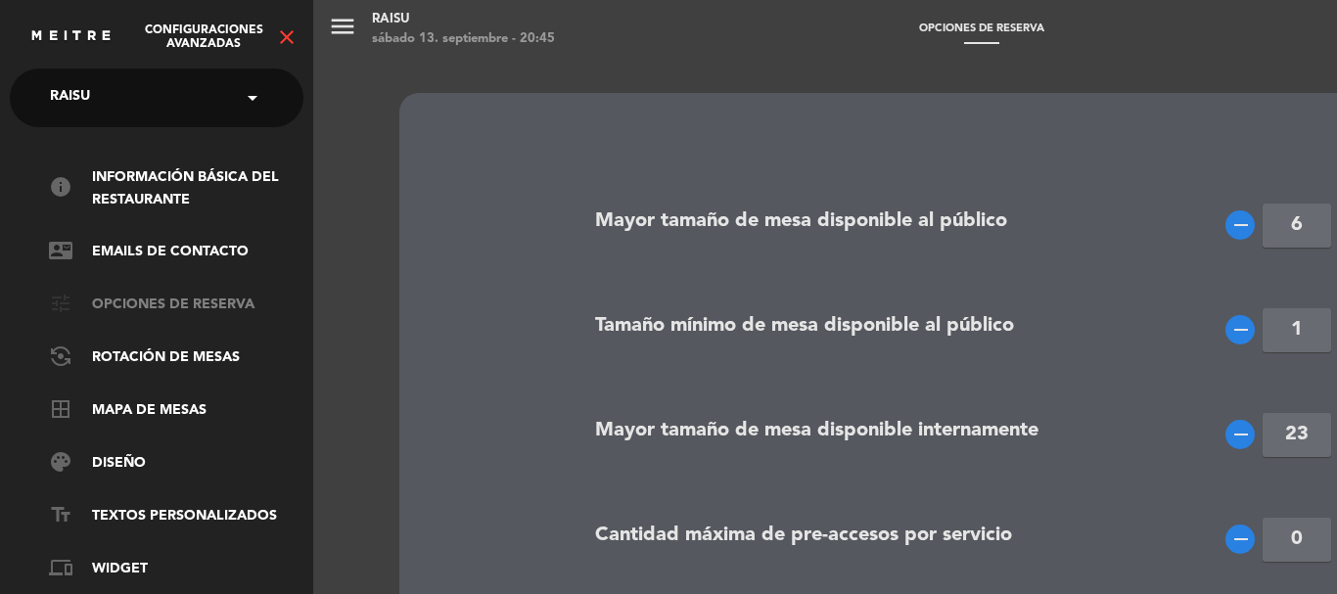
type input "[PHONE_NUMBER]"
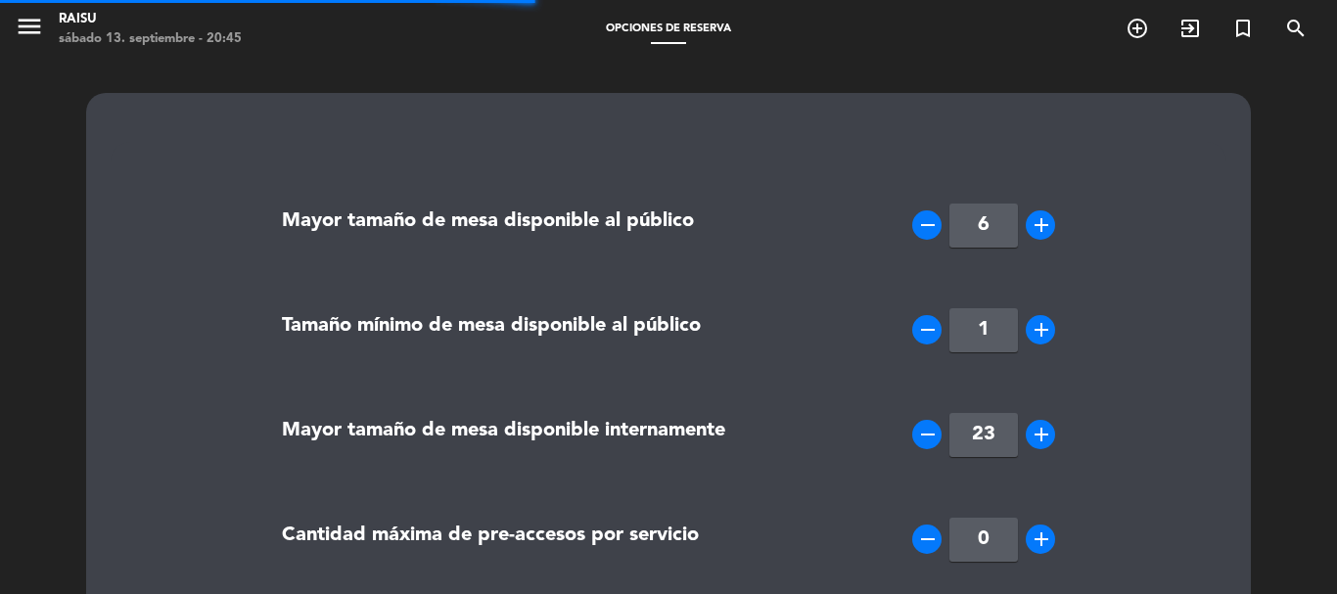
type textarea "<p><strong>Importante:</strong></p> <ul> <li>Debido a la demanda la tolerancia …"
click at [32, 36] on icon "menu" at bounding box center [29, 26] width 29 height 29
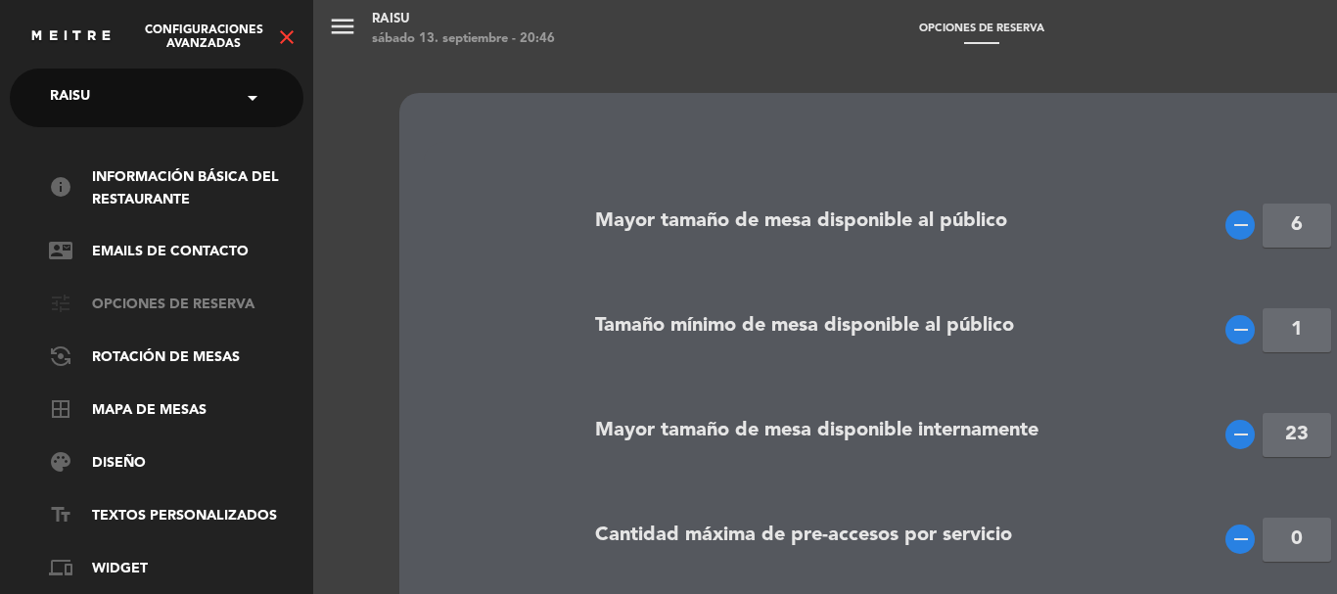
click at [193, 308] on link "tune Opciones de reserva" at bounding box center [176, 305] width 255 height 23
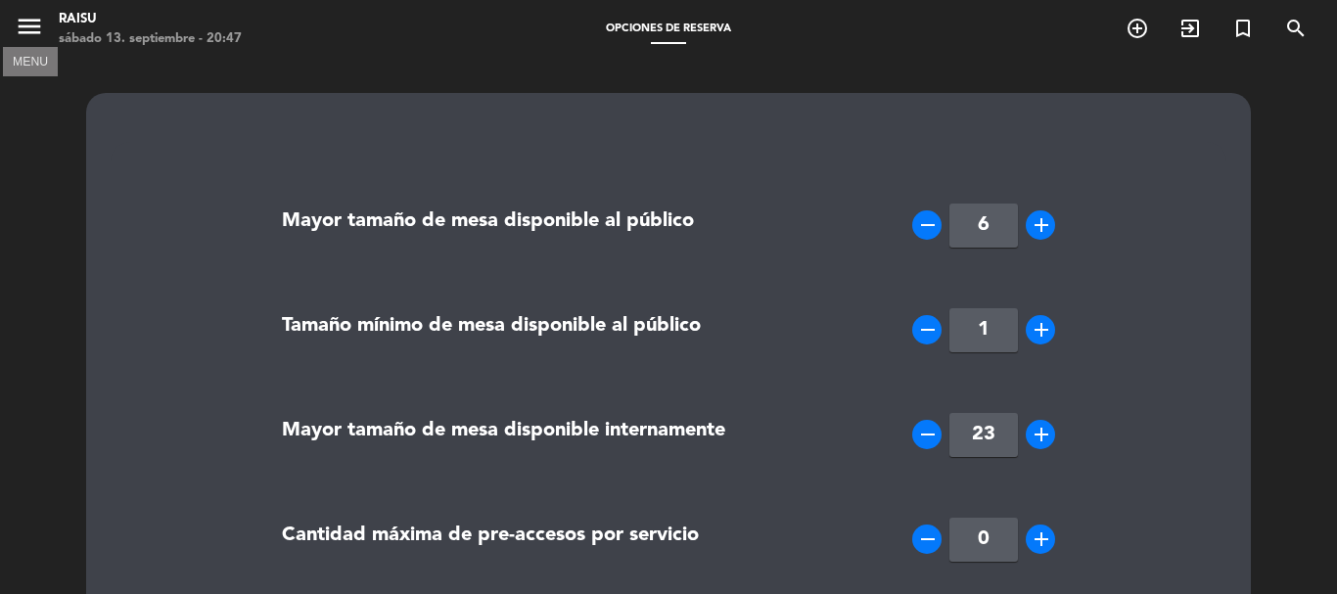
click at [26, 23] on icon "menu" at bounding box center [29, 26] width 29 height 29
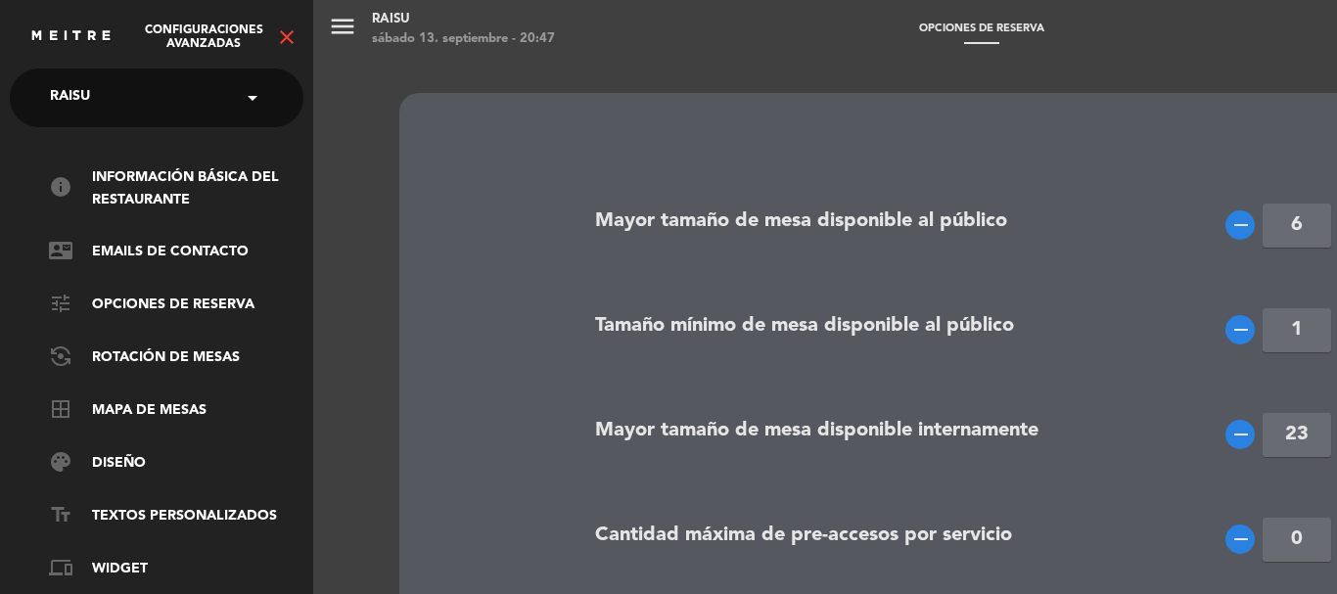
click at [281, 38] on icon "close" at bounding box center [286, 36] width 23 height 23
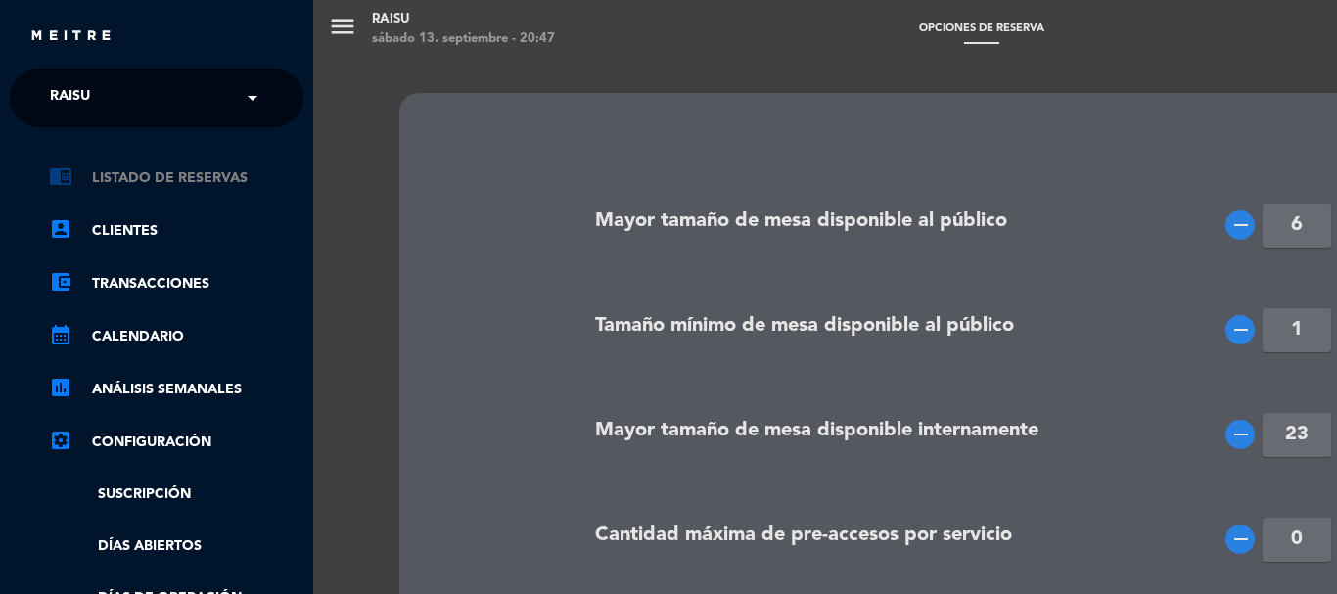
click at [242, 181] on link "chrome_reader_mode Listado de Reservas" at bounding box center [176, 177] width 255 height 23
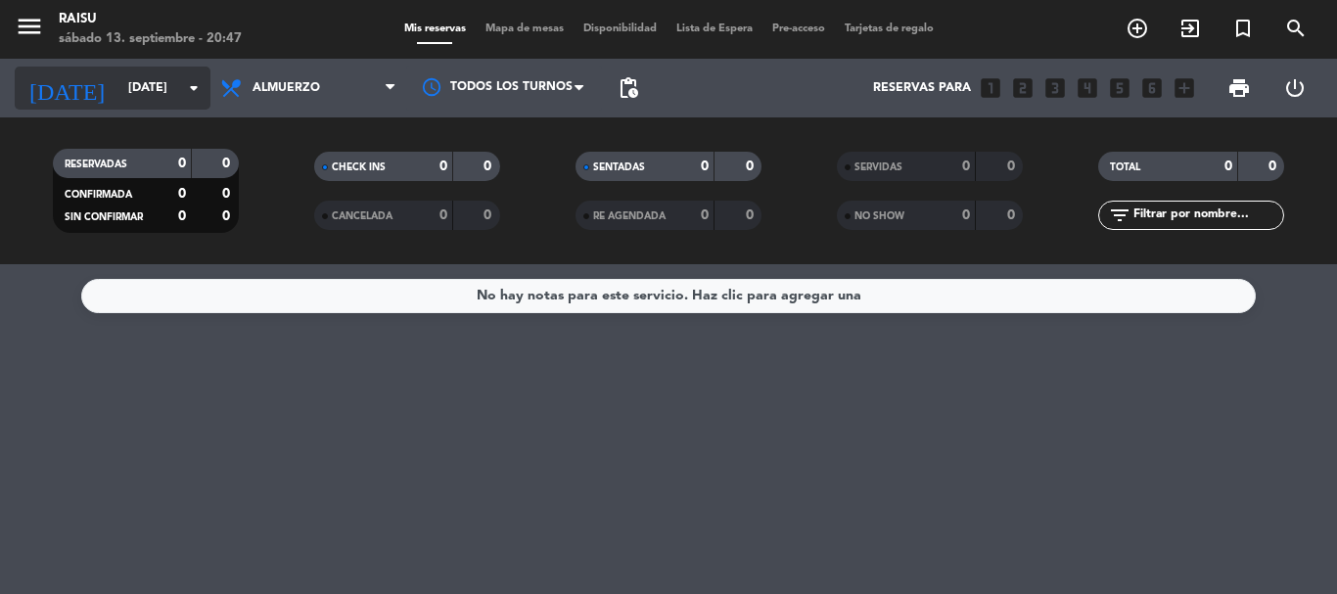
click at [189, 92] on icon "arrow_drop_down" at bounding box center [193, 87] width 23 height 23
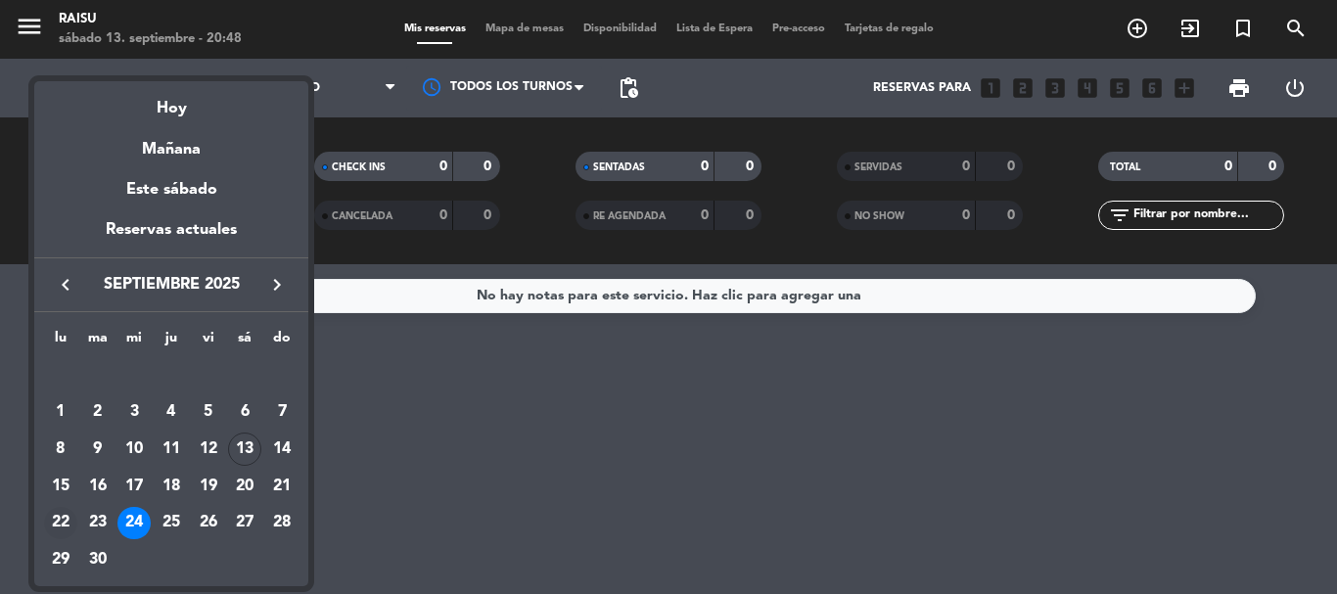
click at [44, 520] on div "22" at bounding box center [60, 523] width 33 height 33
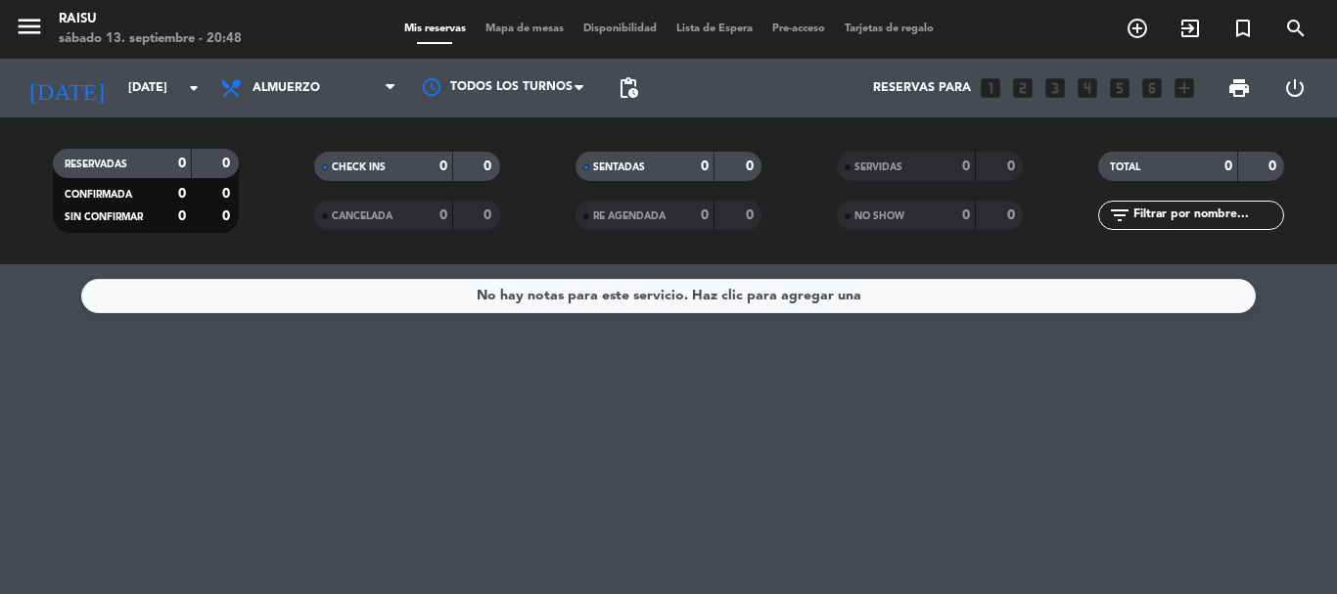
type input "[DATE]"
click at [41, 26] on icon "menu" at bounding box center [29, 26] width 29 height 29
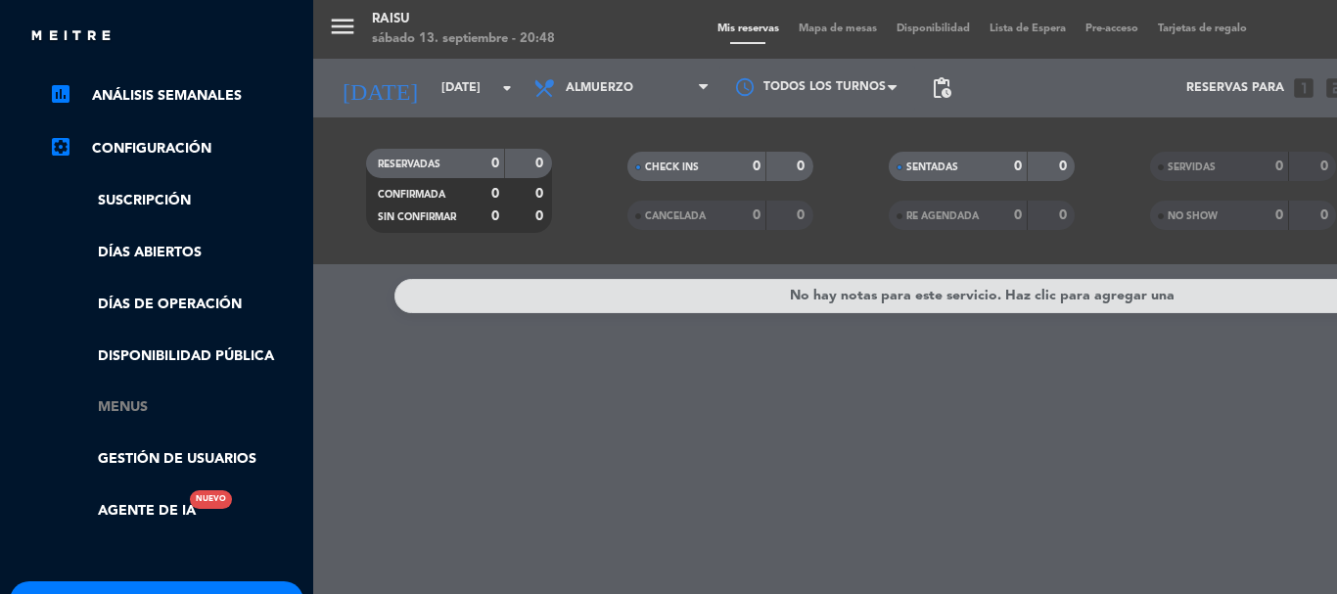
scroll to position [413, 0]
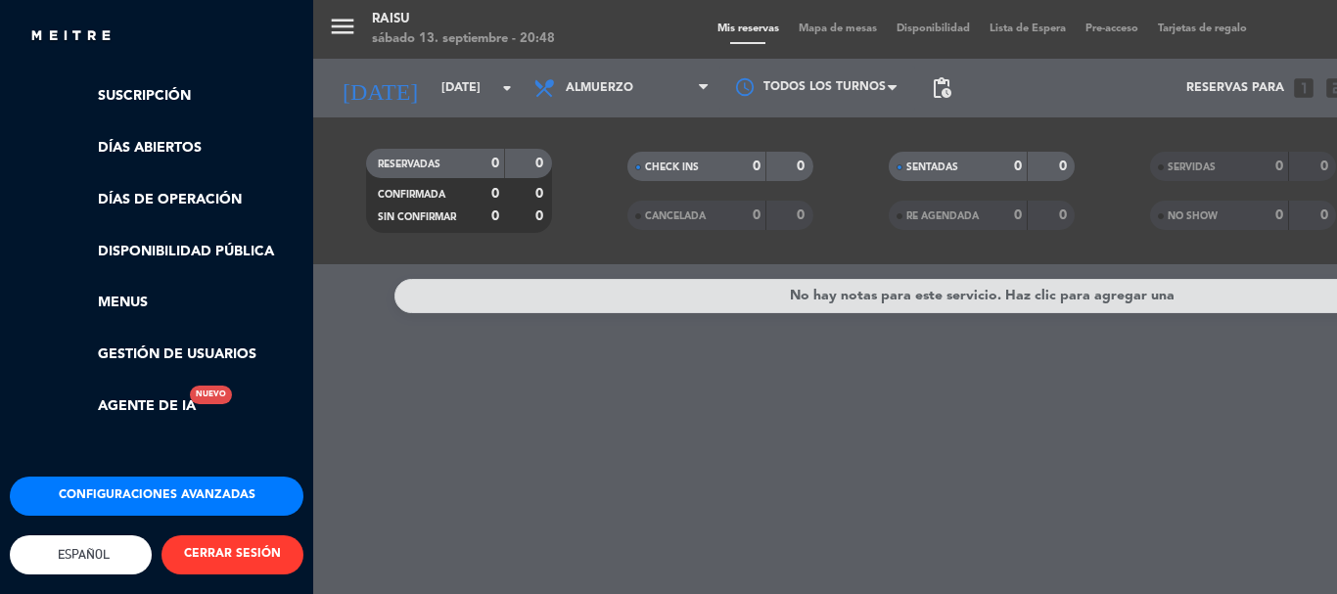
click at [213, 477] on button "Configuraciones avanzadas" at bounding box center [157, 496] width 294 height 39
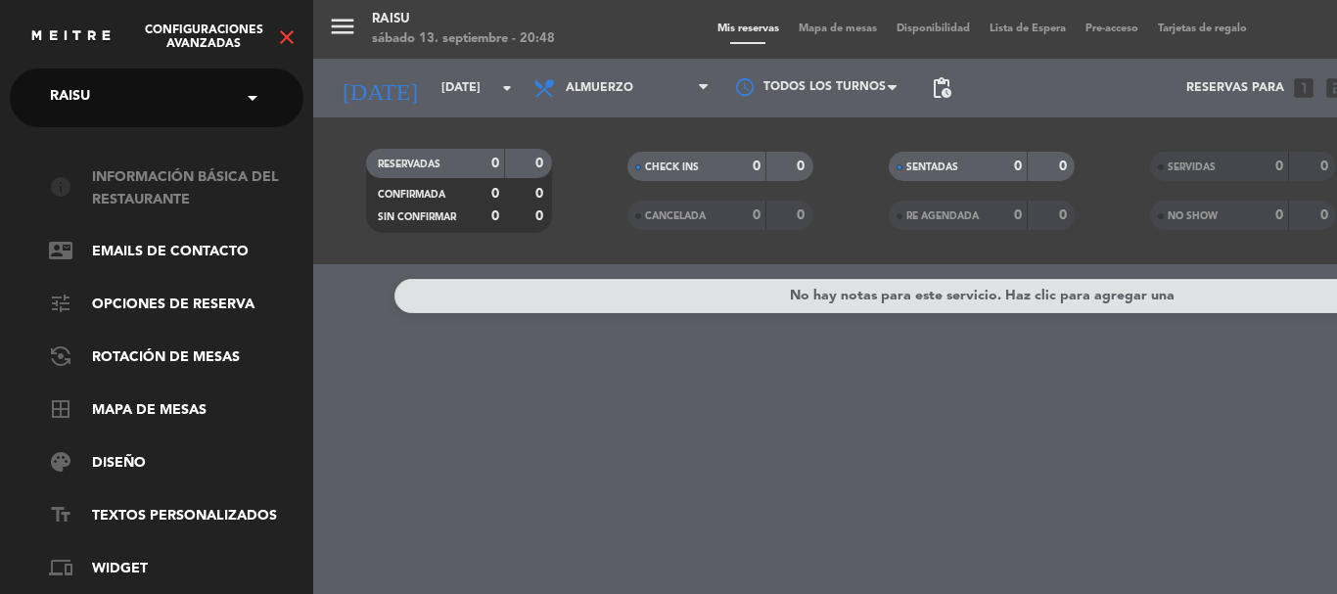
click at [231, 175] on link "info Información básica del restaurante" at bounding box center [176, 188] width 255 height 45
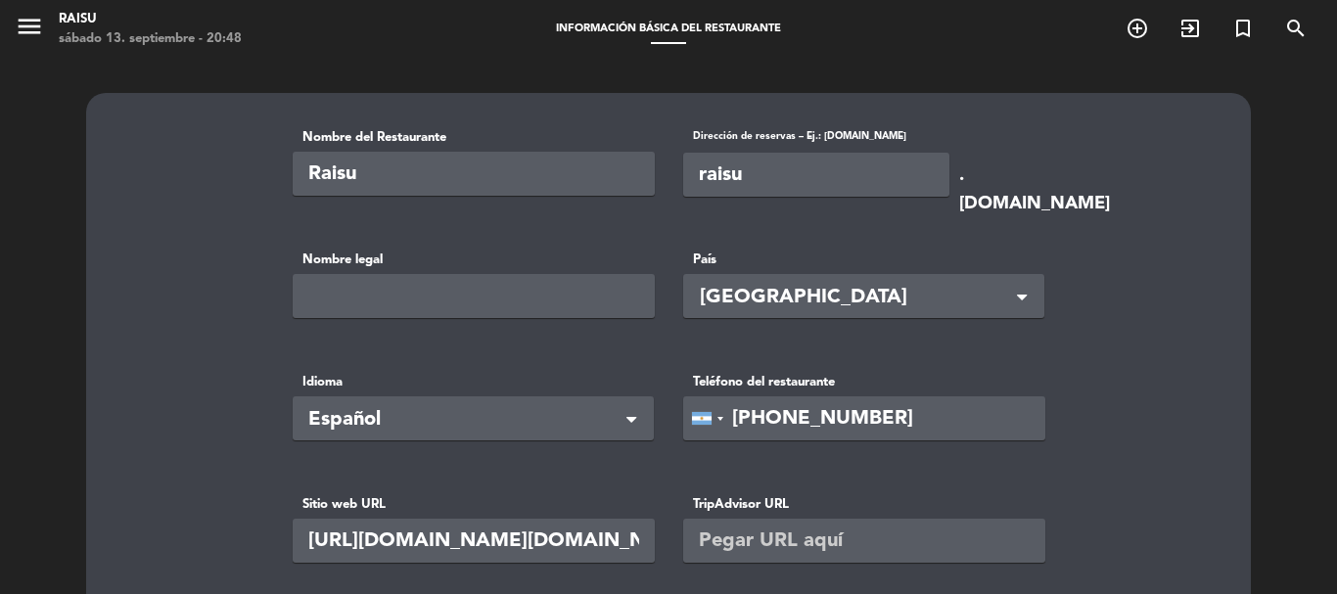
click at [44, 22] on span "menu" at bounding box center [37, 30] width 44 height 46
click at [33, 27] on icon "menu" at bounding box center [29, 26] width 29 height 29
click at [33, 27] on div "Configuraciones avanzadas close" at bounding box center [190, 36] width 323 height 24
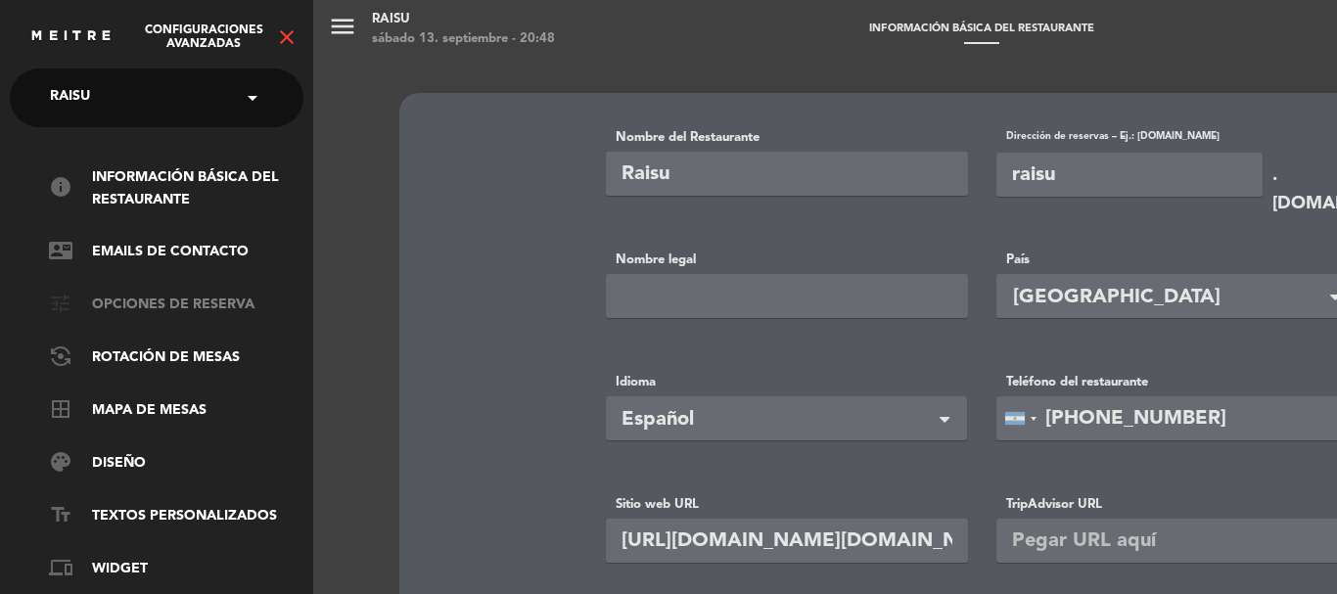
click at [186, 301] on link "tune Opciones de reserva" at bounding box center [176, 305] width 255 height 23
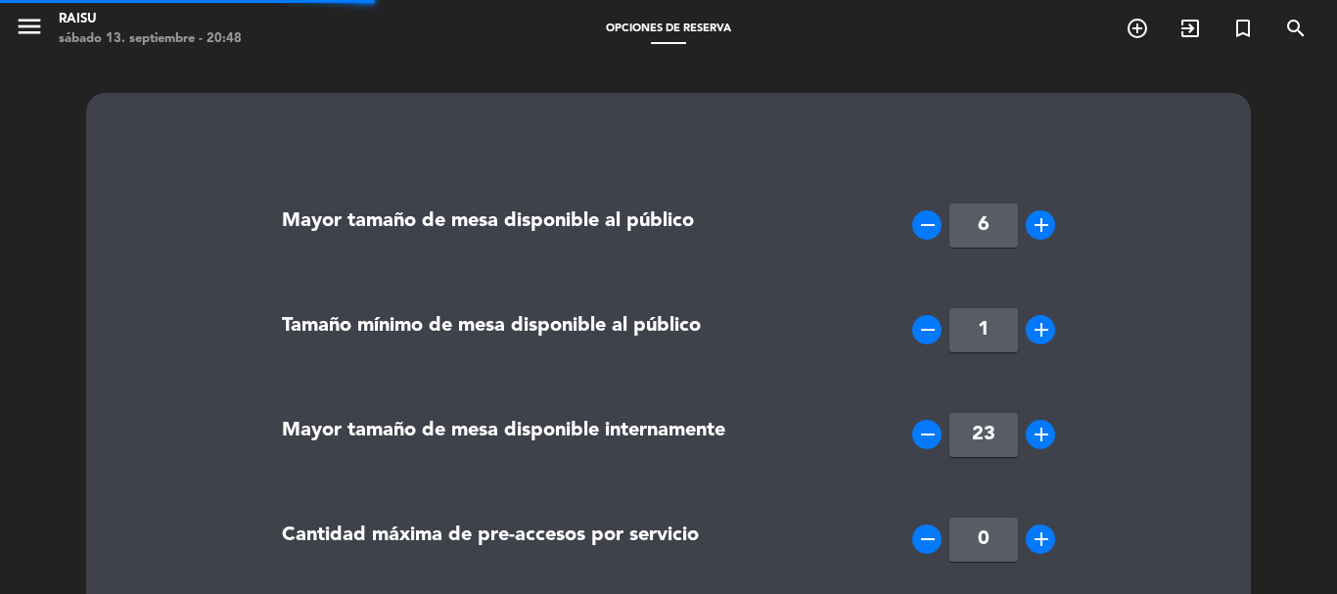
type textarea "<p><strong>Importante:</strong></p> <ul> <li>Debido a la demanda la tolerancia …"
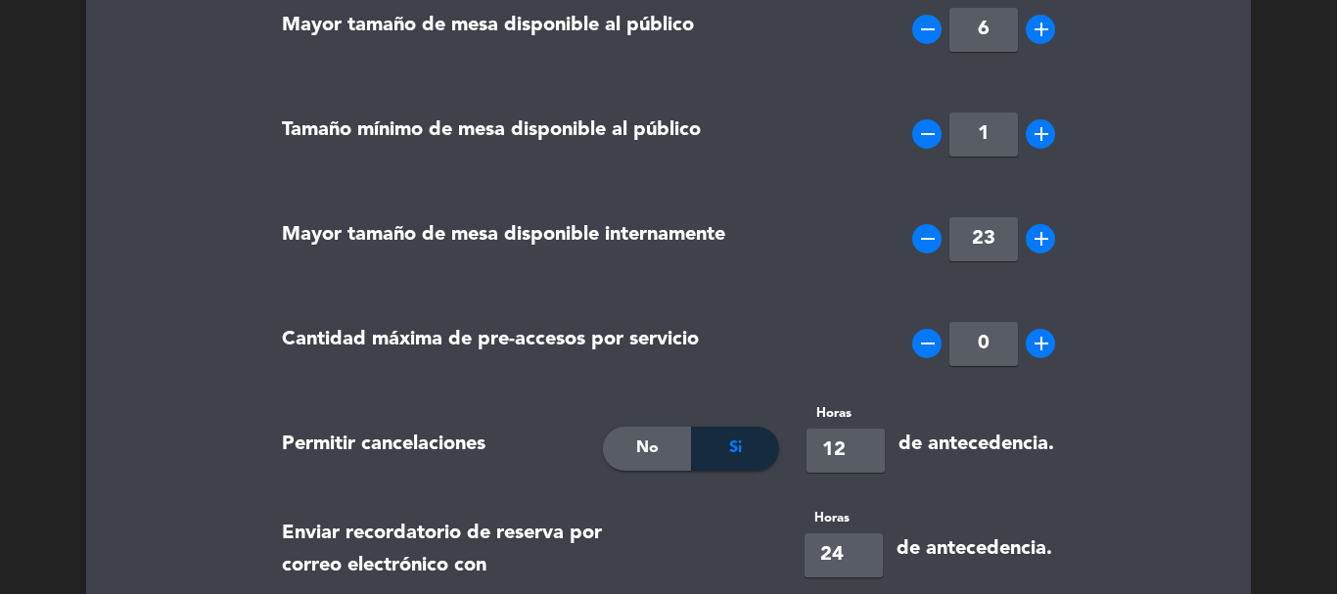
scroll to position [294, 0]
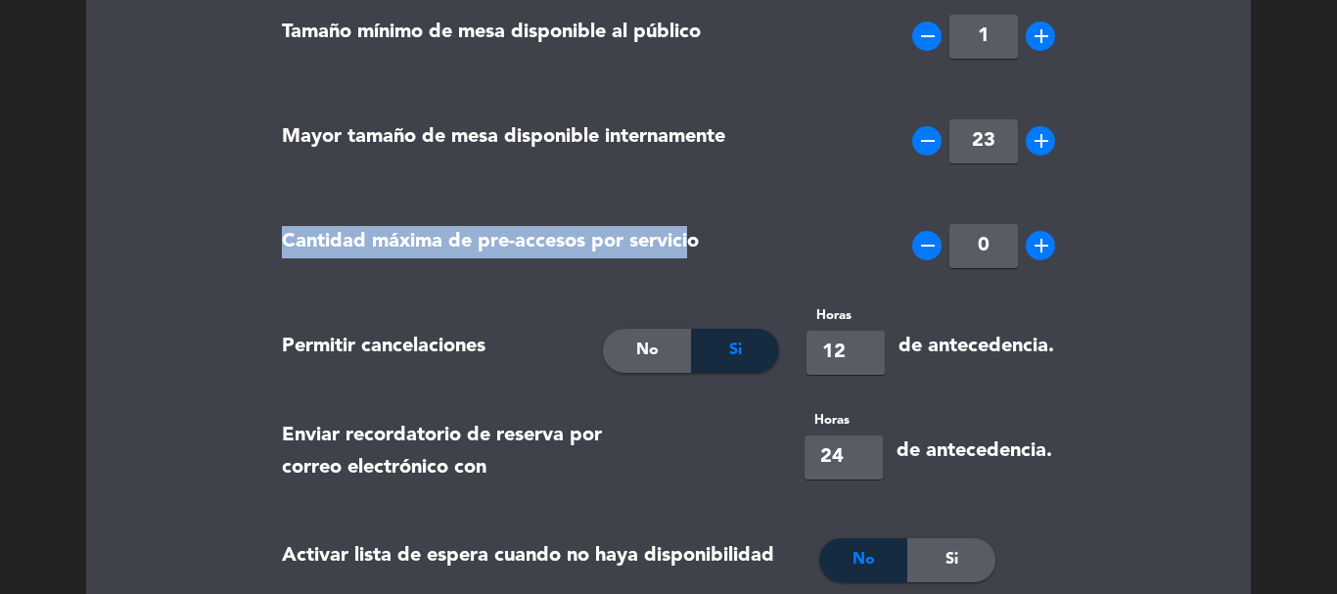
drag, startPoint x: 283, startPoint y: 242, endPoint x: 692, endPoint y: 242, distance: 409.3
click at [692, 242] on label "Cantidad máxima de pre-accesos por servicio" at bounding box center [490, 242] width 417 height 32
click at [586, 268] on div "Cantidad máxima de pre-accesos por servicio" at bounding box center [530, 246] width 526 height 98
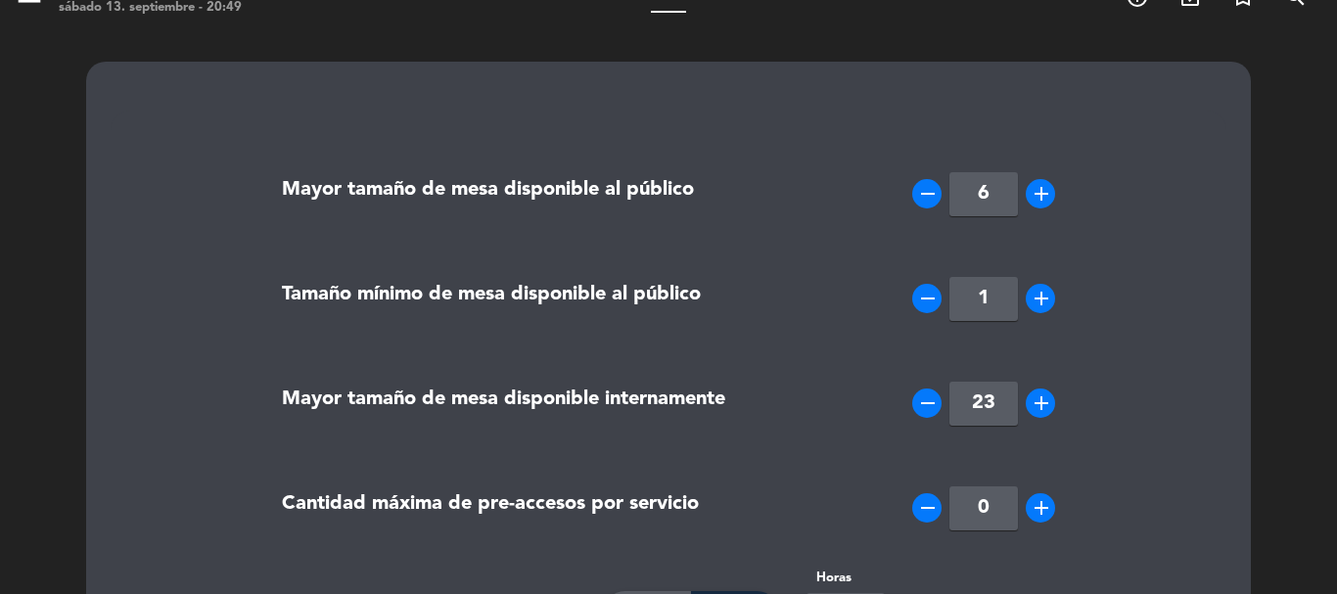
scroll to position [0, 0]
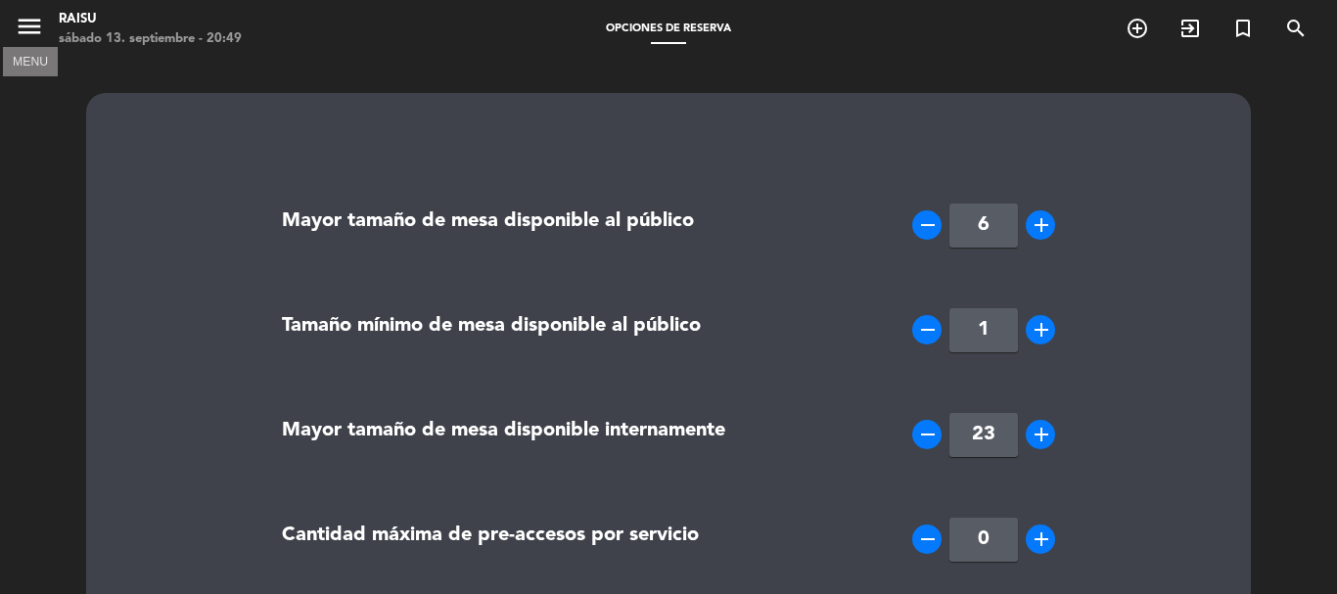
click at [34, 28] on icon "menu" at bounding box center [29, 26] width 29 height 29
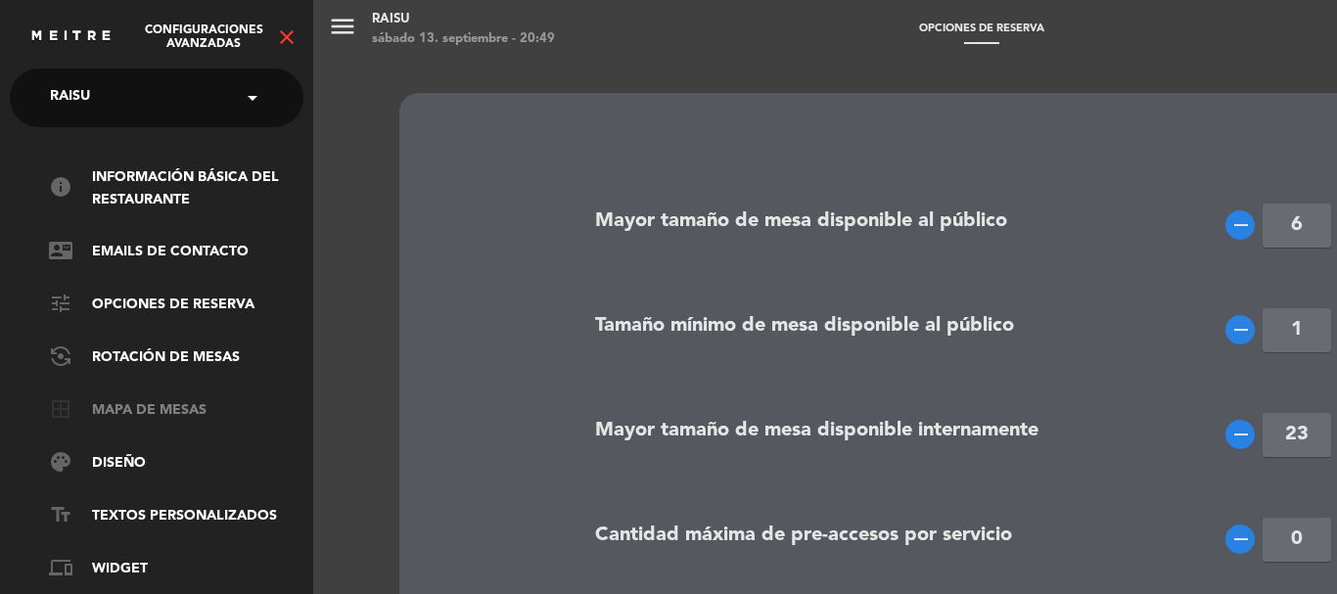
click at [195, 408] on link "border_all Mapa de mesas" at bounding box center [176, 410] width 255 height 23
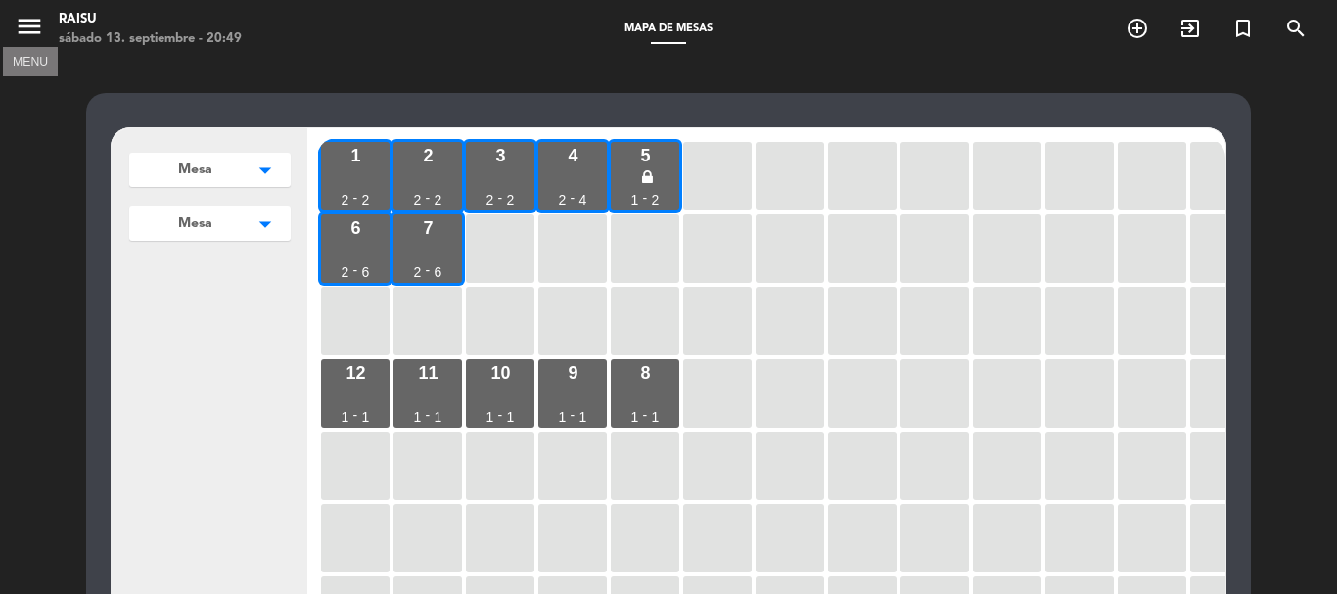
click at [32, 33] on icon "menu" at bounding box center [29, 26] width 29 height 29
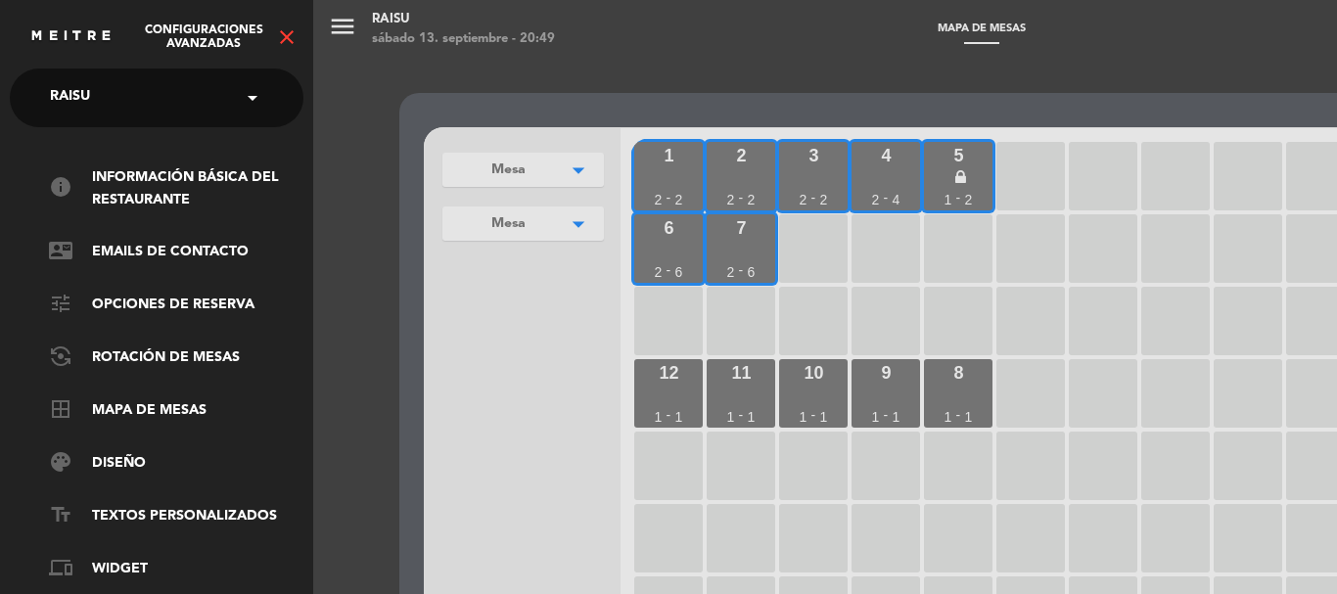
click at [285, 36] on icon "close" at bounding box center [286, 36] width 23 height 23
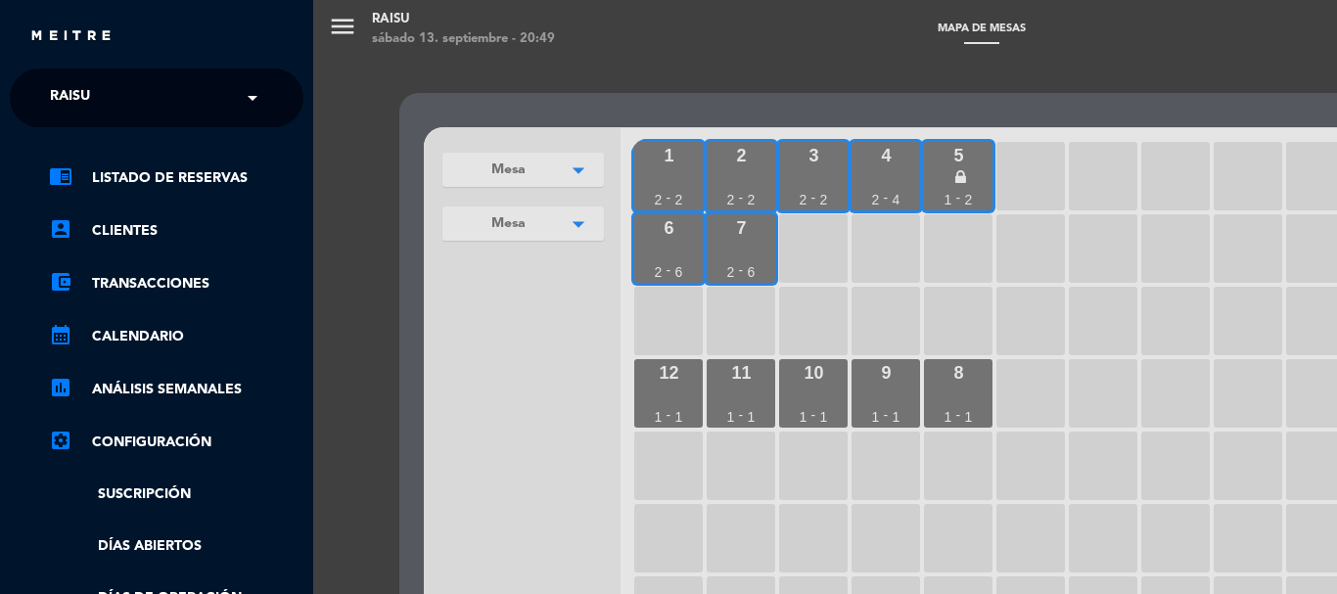
click at [635, 19] on div "menu Raisu [DATE] 13. septiembre - 20:49 Mapa de mesas add_circle_outline exit_…" at bounding box center [981, 297] width 1337 height 594
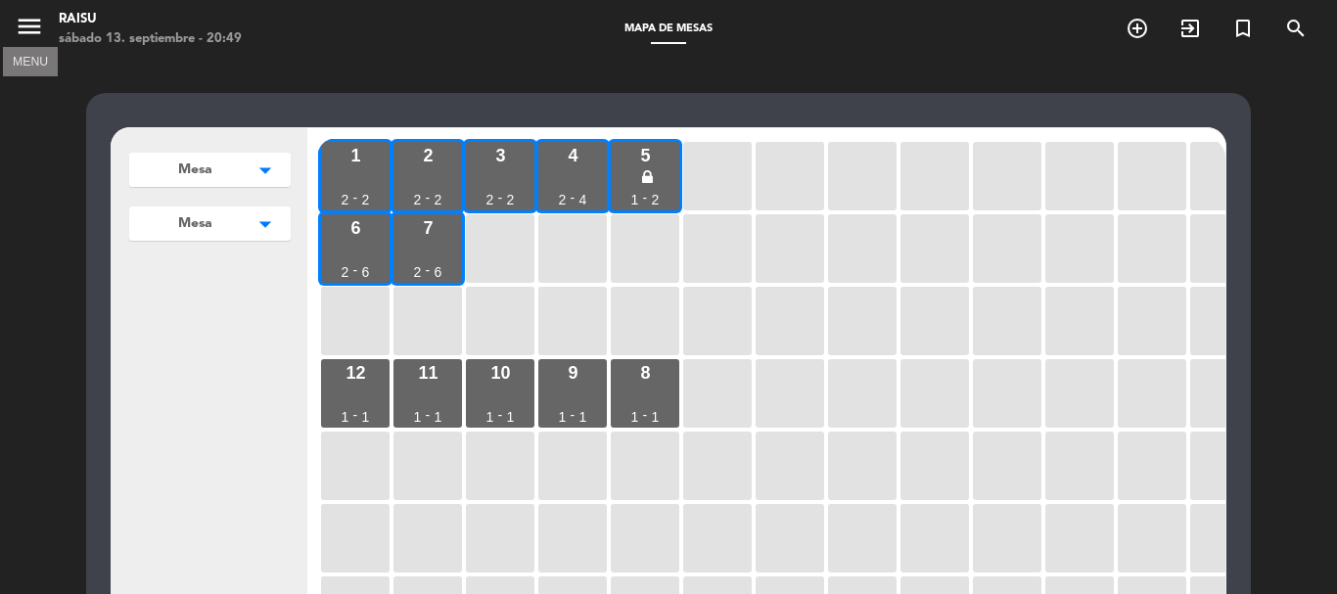
click at [33, 21] on icon "menu" at bounding box center [29, 26] width 29 height 29
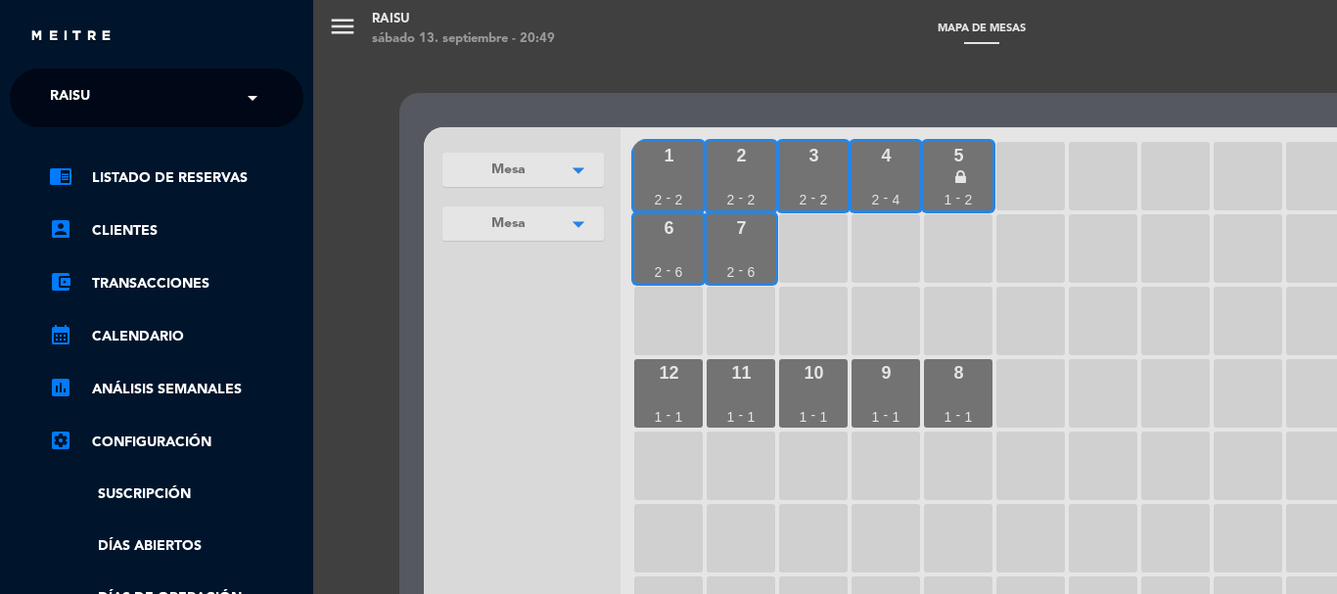
click at [250, 94] on span at bounding box center [257, 97] width 33 height 41
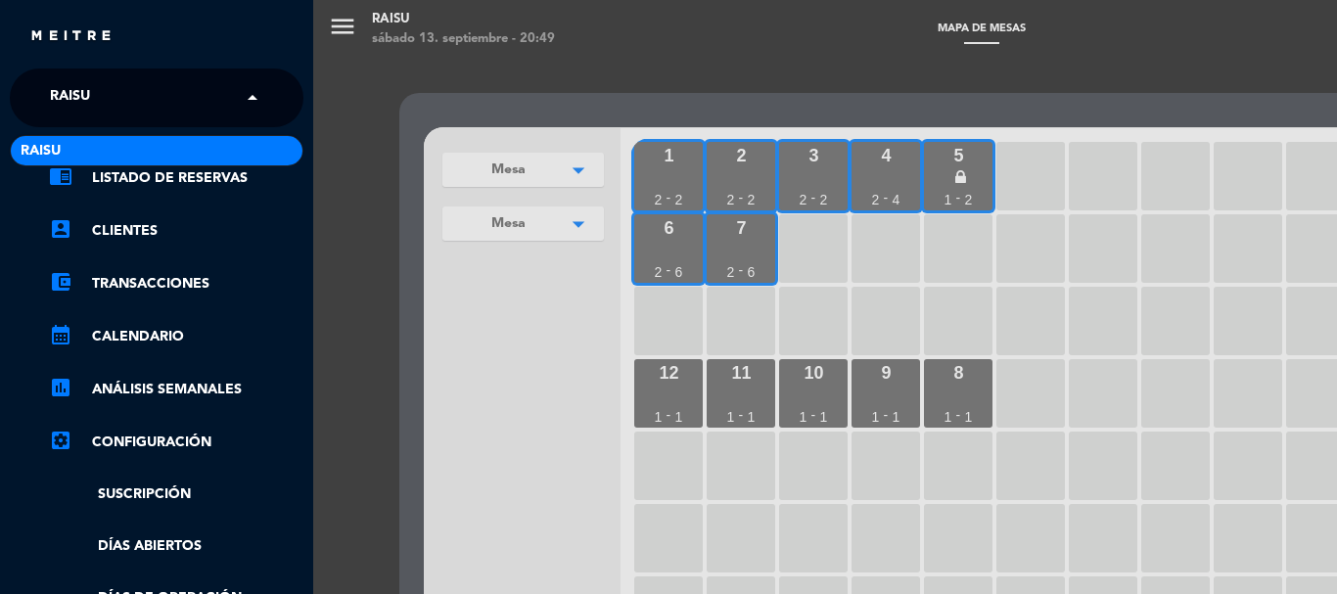
click at [250, 94] on span at bounding box center [257, 97] width 33 height 41
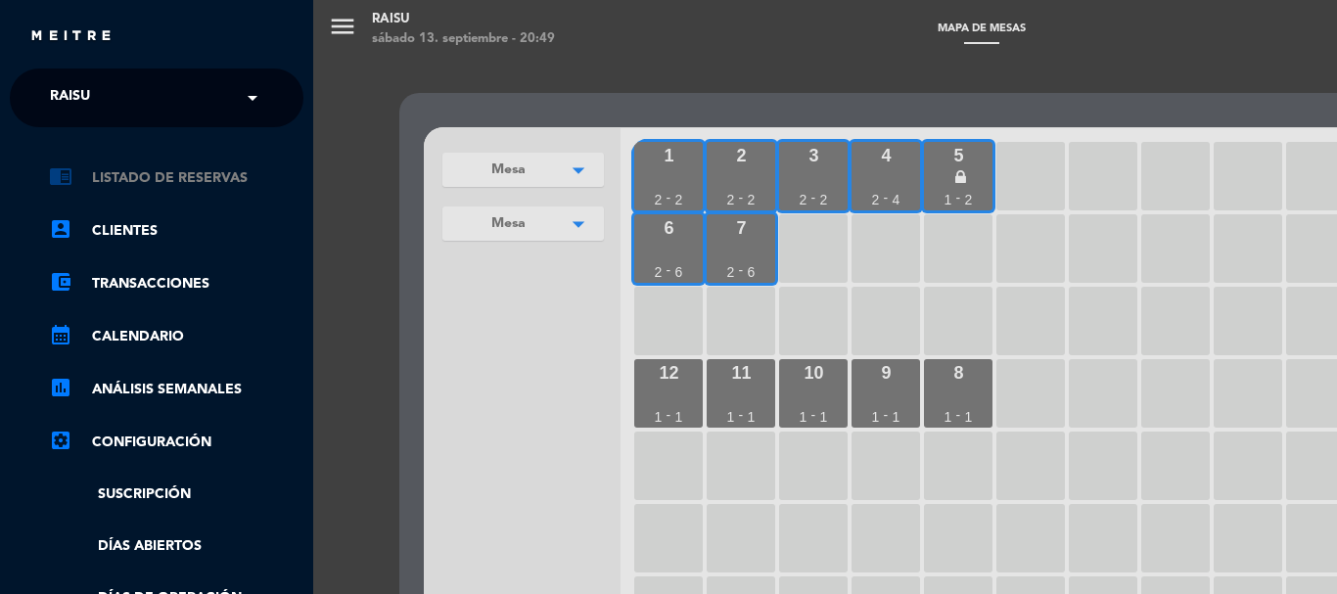
click at [148, 183] on link "chrome_reader_mode Listado de Reservas" at bounding box center [176, 177] width 255 height 23
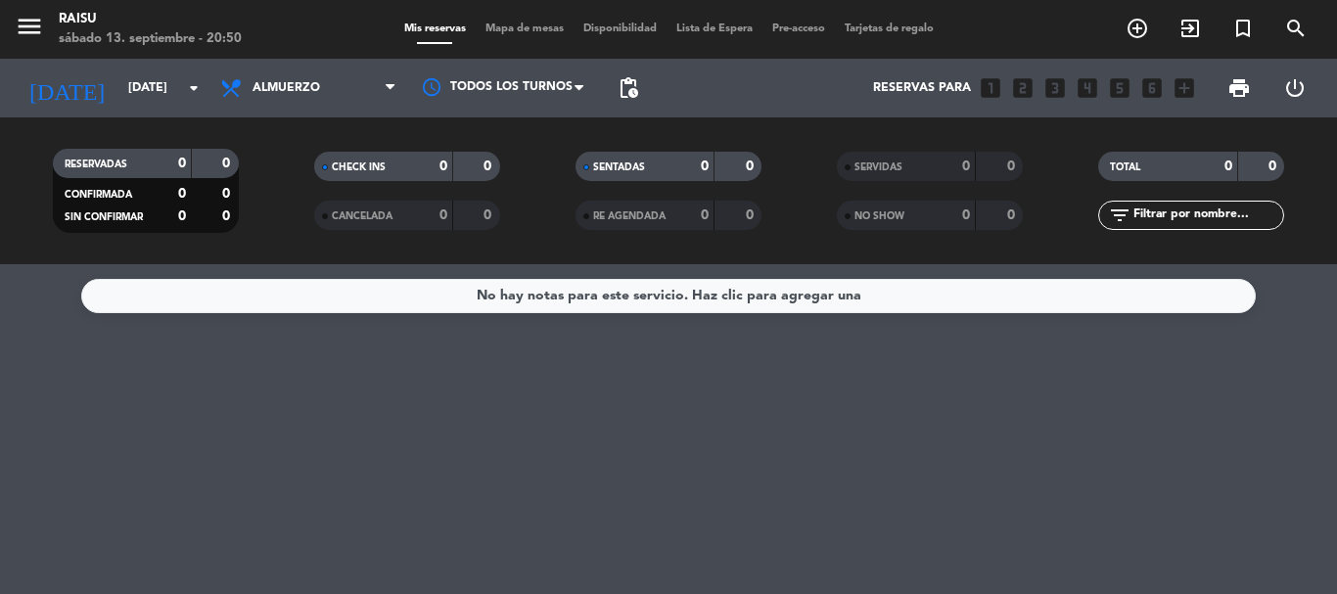
click at [812, 30] on span "Pre-acceso" at bounding box center [799, 28] width 72 height 11
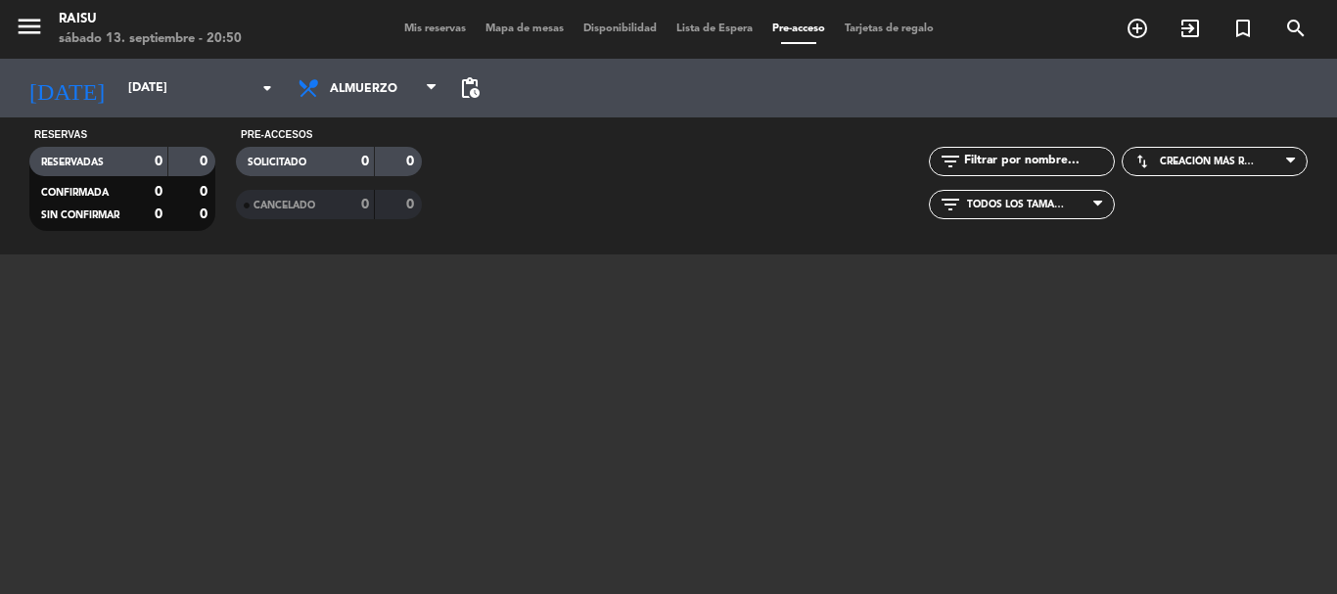
scroll to position [27, 0]
click at [458, 87] on span "pending_actions" at bounding box center [469, 87] width 23 height 23
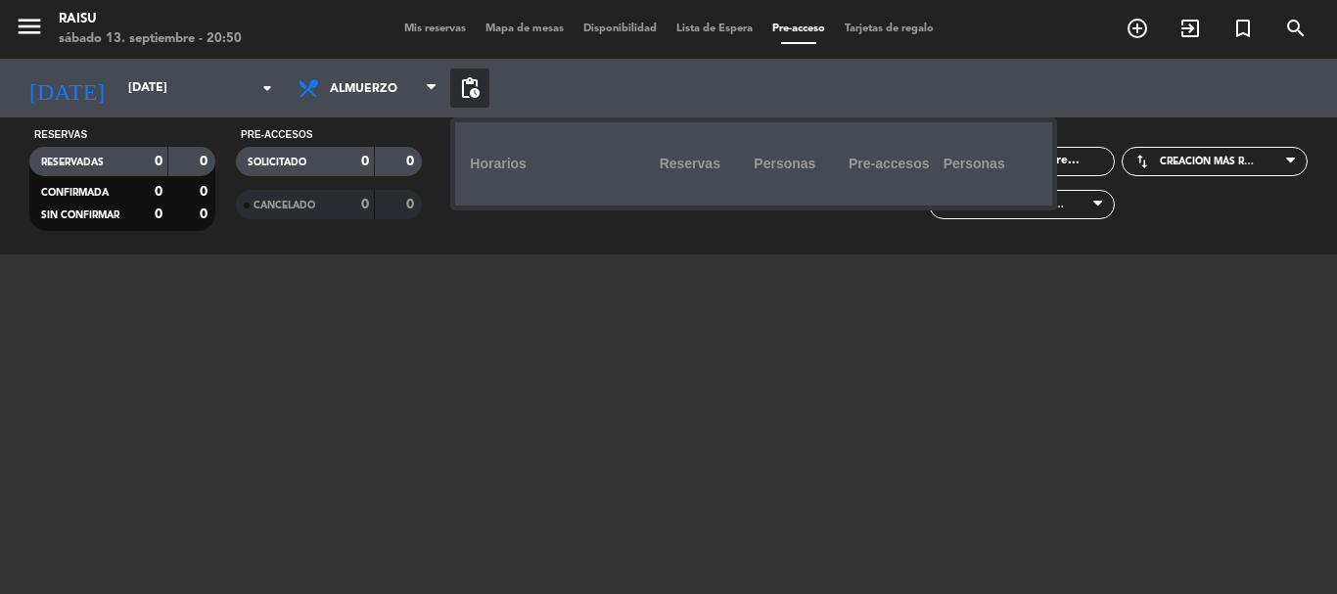
click at [458, 87] on span "pending_actions" at bounding box center [469, 87] width 23 height 23
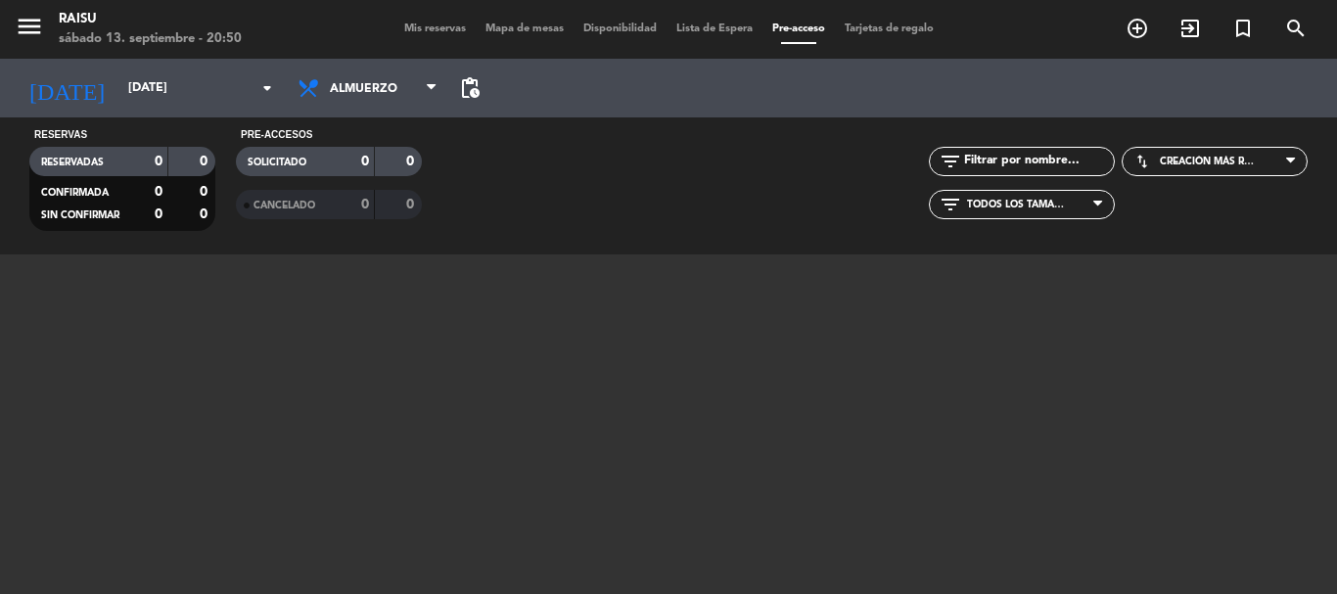
click at [458, 90] on span "pending_actions" at bounding box center [469, 87] width 23 height 23
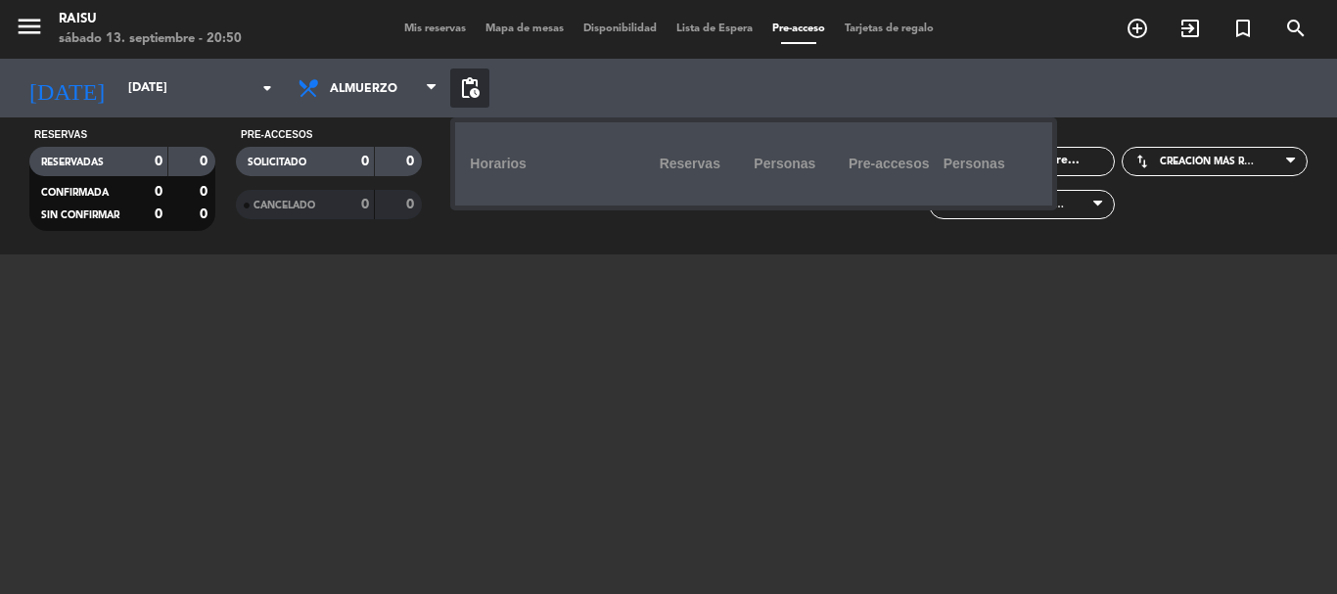
click at [470, 158] on div "Horarios" at bounding box center [564, 164] width 189 height 54
click at [450, 84] on span "pending_actions" at bounding box center [469, 88] width 39 height 39
click at [535, 88] on div "[DATE] [DATE] arrow_drop_down Todos los servicios Almuerzo Cena Almuerzo Todos …" at bounding box center [668, 88] width 1337 height 59
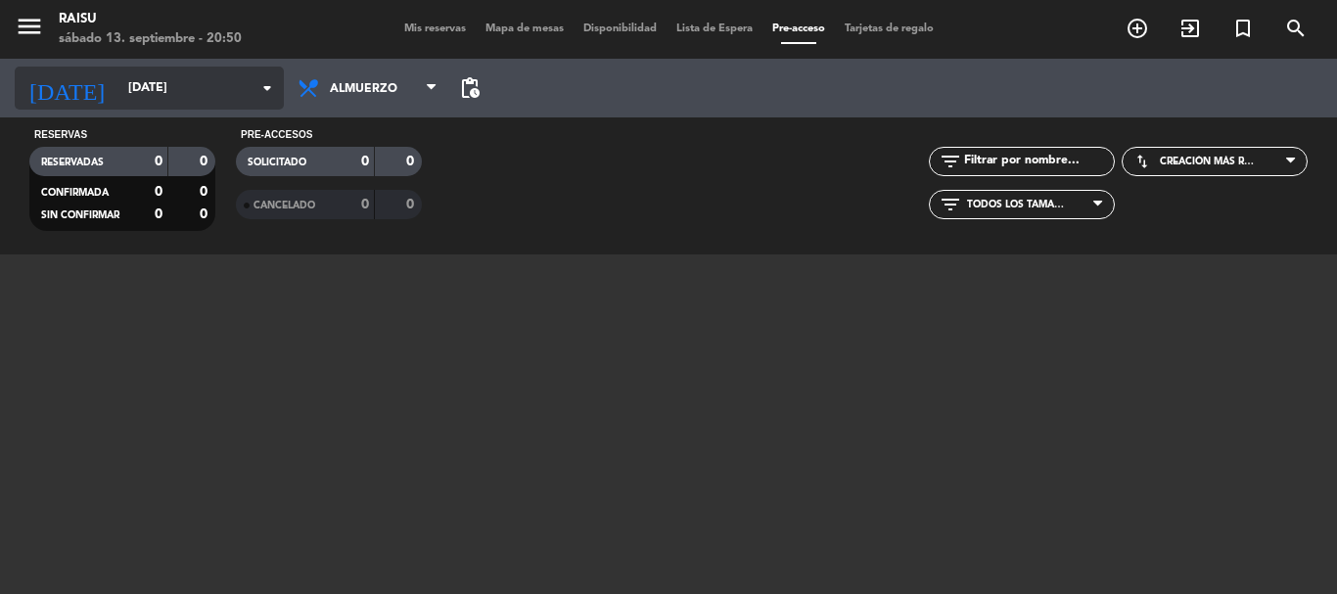
click at [256, 90] on icon "arrow_drop_down" at bounding box center [267, 87] width 23 height 23
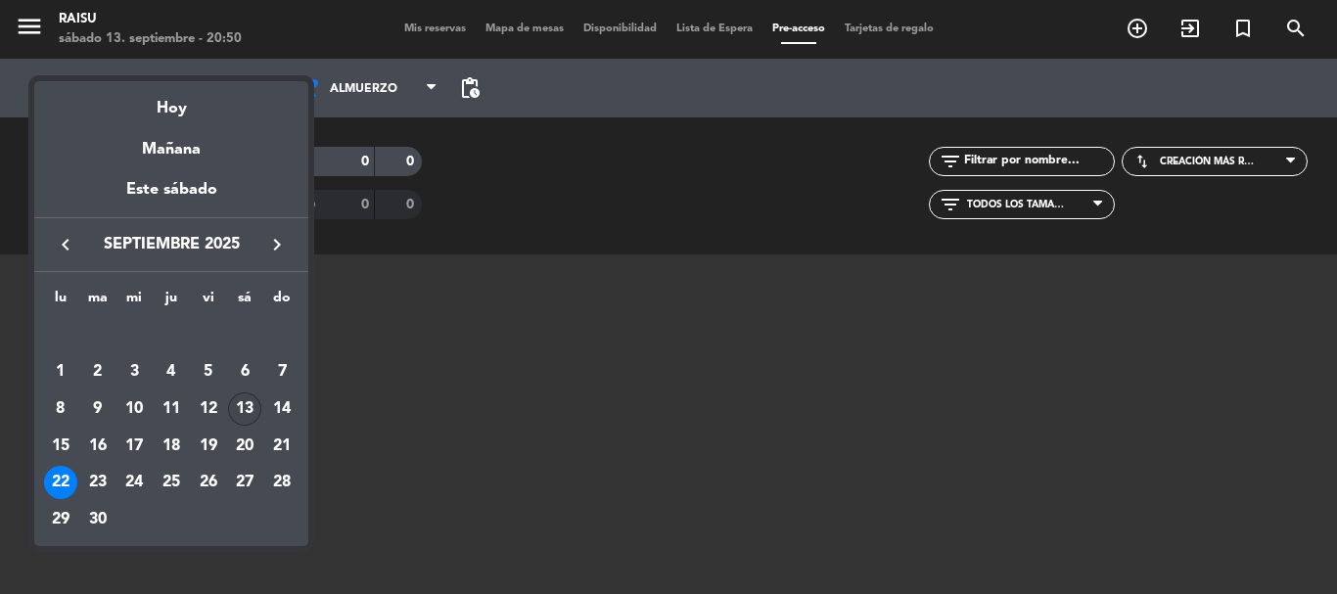
click at [236, 398] on div "13" at bounding box center [244, 409] width 33 height 33
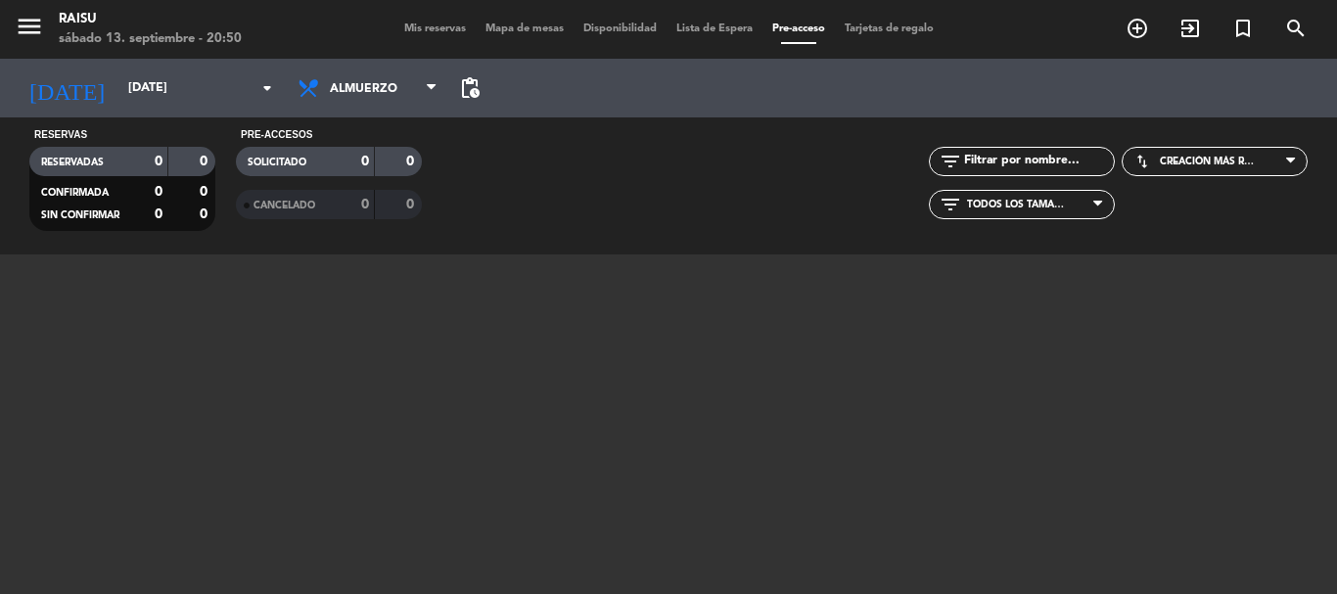
type input "[DATE]"
click at [36, 25] on icon "menu" at bounding box center [29, 26] width 29 height 29
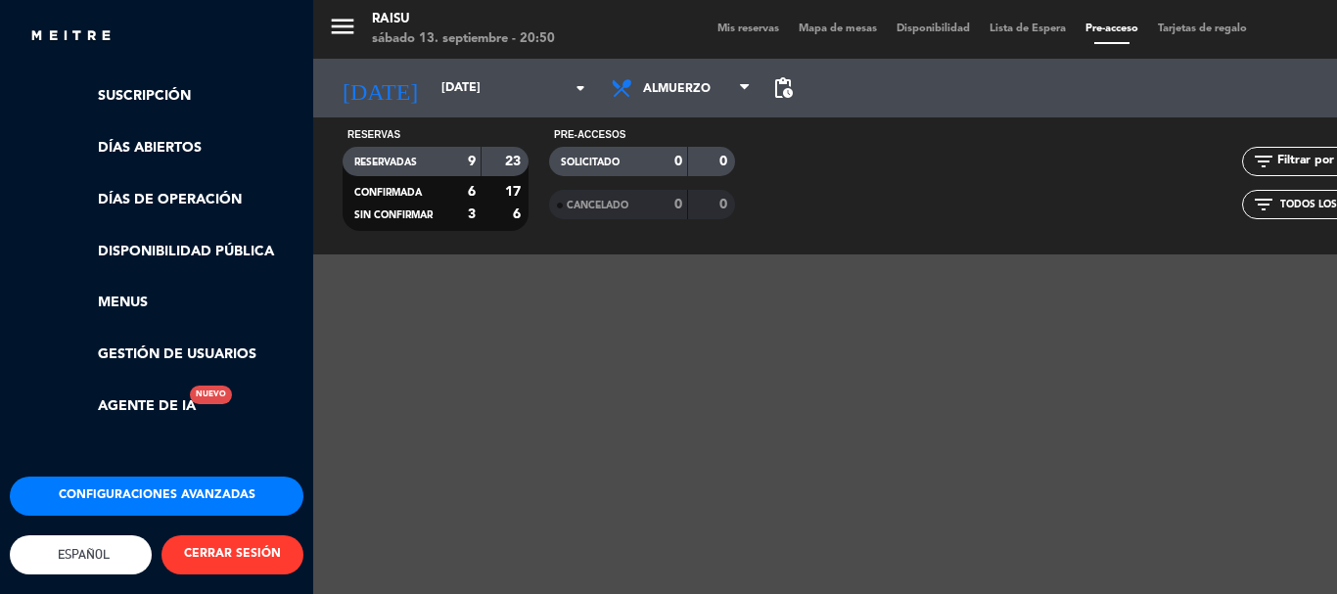
scroll to position [413, 0]
click at [197, 477] on button "Configuraciones avanzadas" at bounding box center [157, 496] width 294 height 39
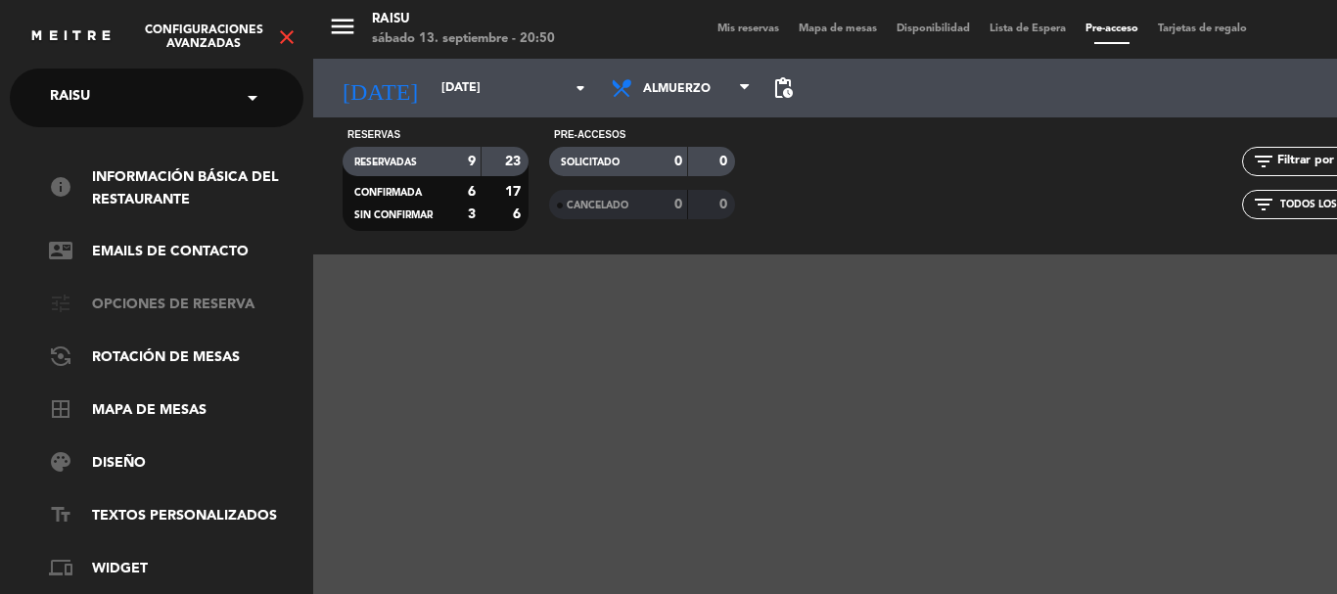
click at [223, 301] on link "tune Opciones de reserva" at bounding box center [176, 305] width 255 height 23
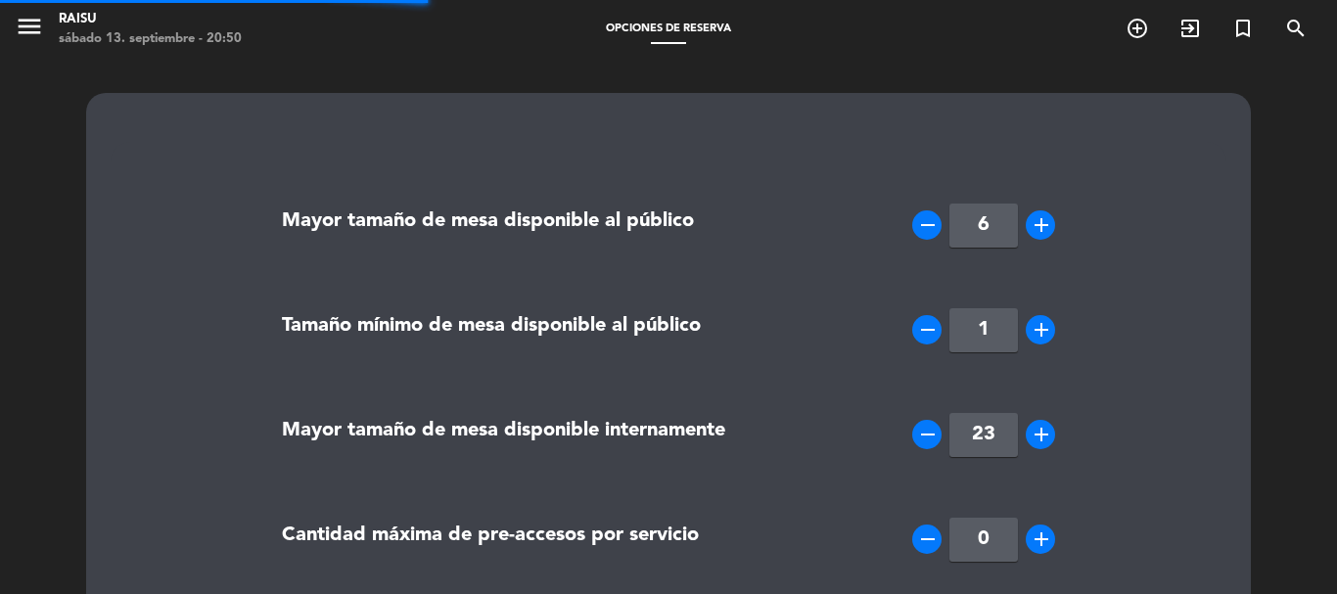
type textarea "<p><strong>Importante:</strong></p> <ul> <li>Debido a la demanda la tolerancia …"
click at [42, 34] on icon "menu" at bounding box center [29, 26] width 29 height 29
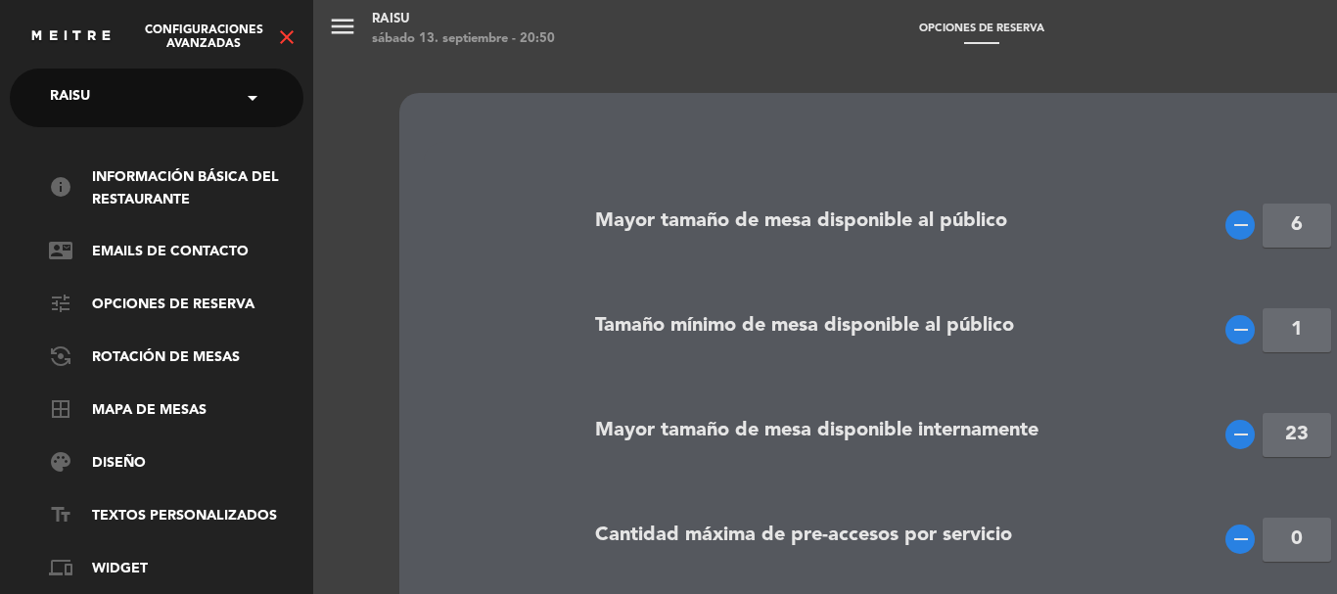
click at [280, 39] on icon "close" at bounding box center [286, 36] width 23 height 23
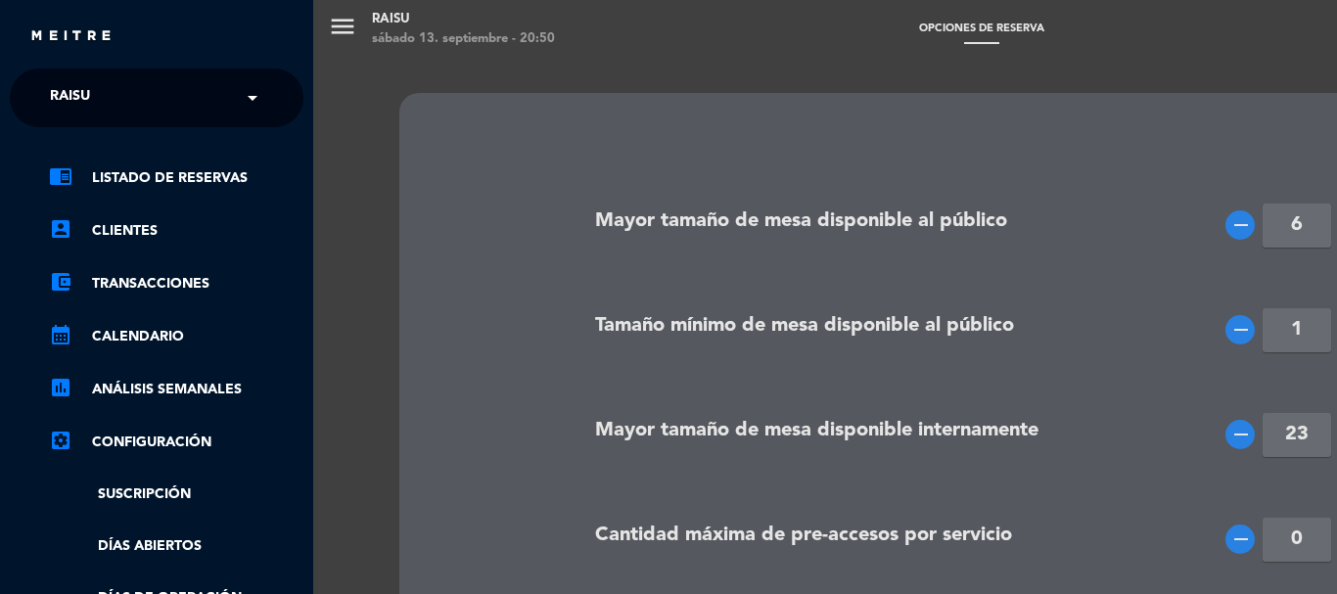
scroll to position [196, 0]
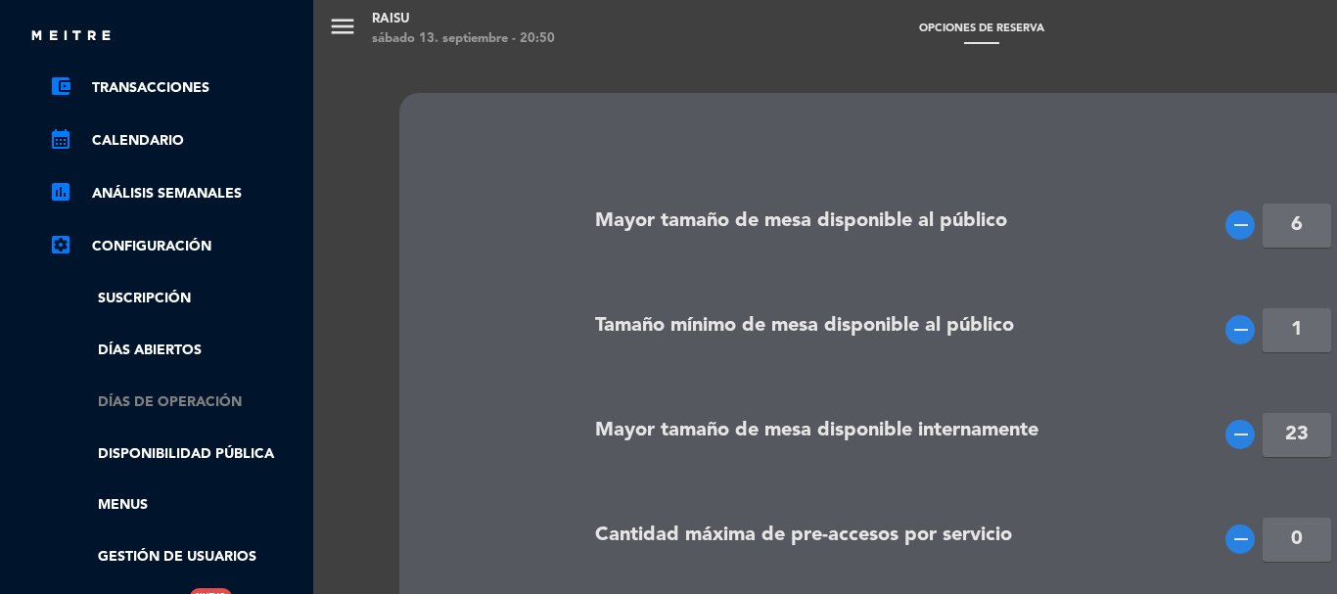
click at [188, 395] on link "Días de Operación" at bounding box center [176, 403] width 255 height 23
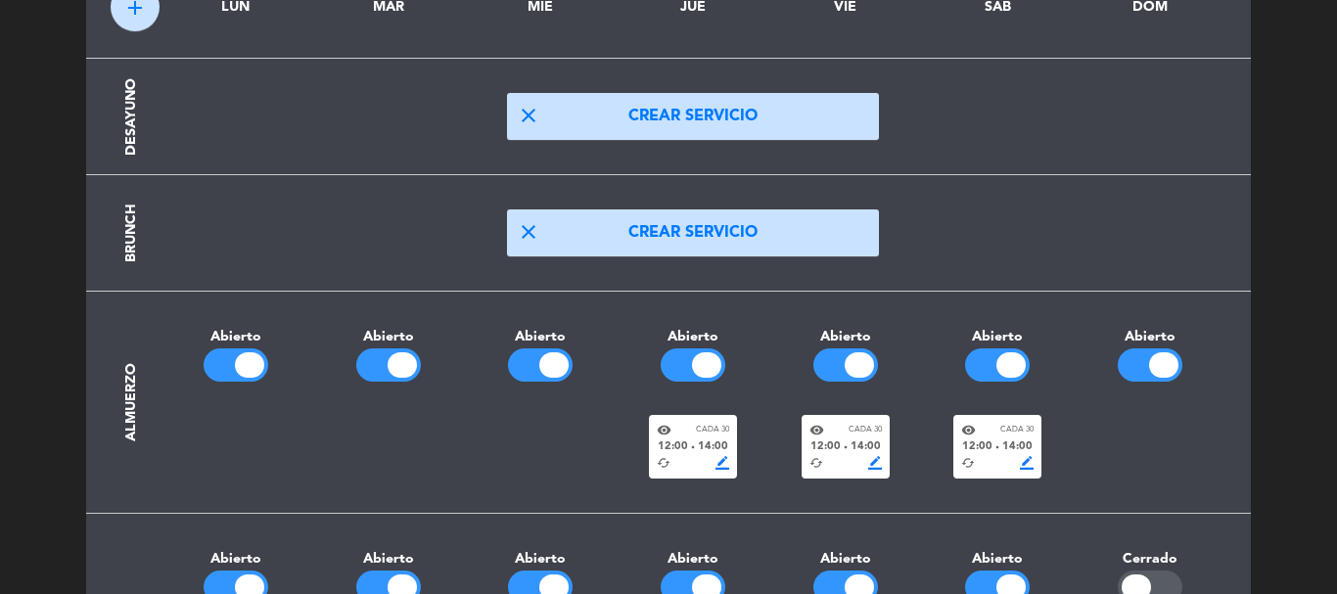
scroll to position [0, 0]
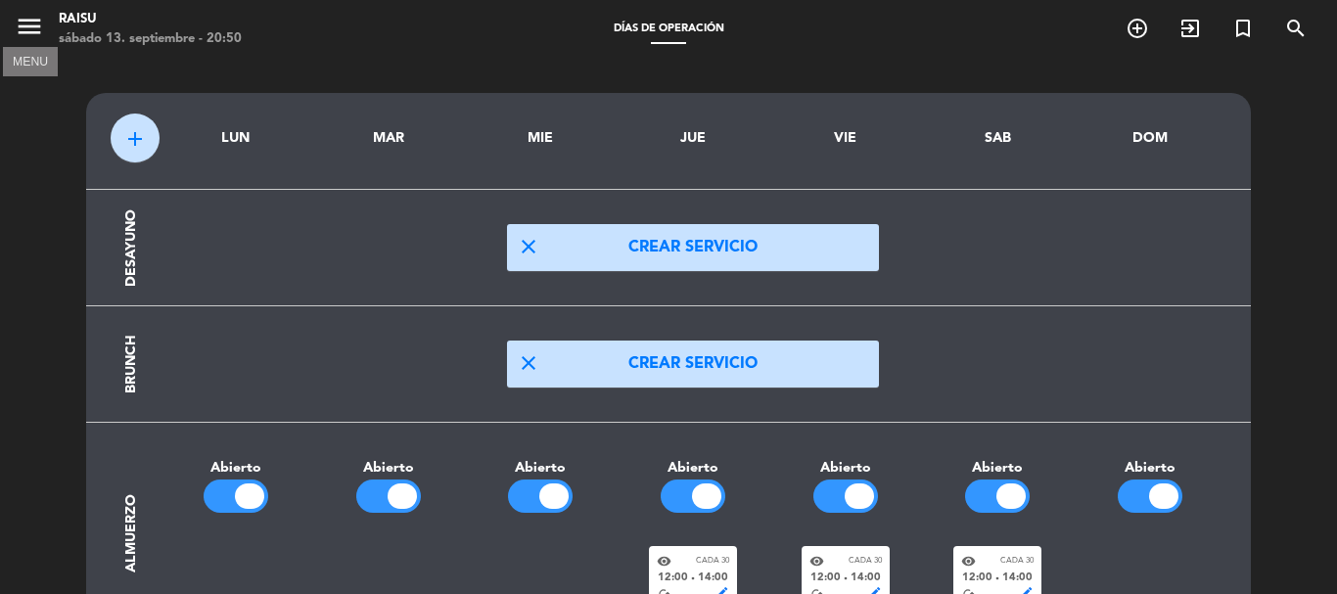
click at [27, 34] on icon "menu" at bounding box center [29, 26] width 29 height 29
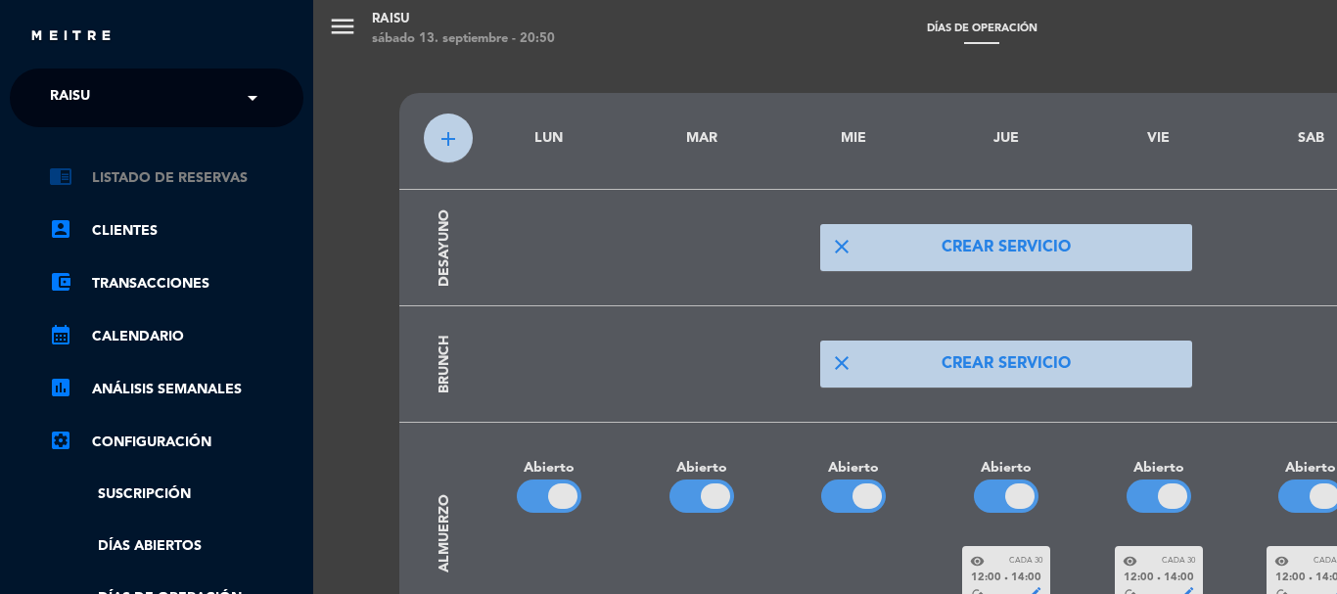
click at [102, 170] on link "chrome_reader_mode Listado de Reservas" at bounding box center [176, 177] width 255 height 23
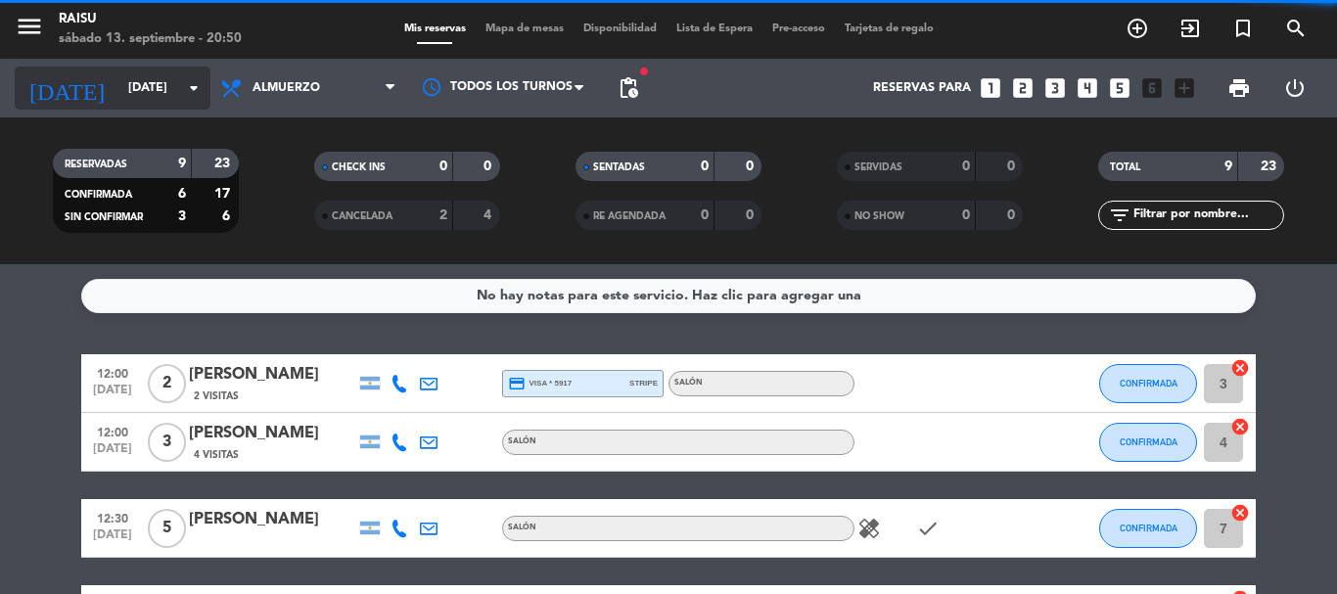
click at [183, 77] on icon "arrow_drop_down" at bounding box center [193, 87] width 23 height 23
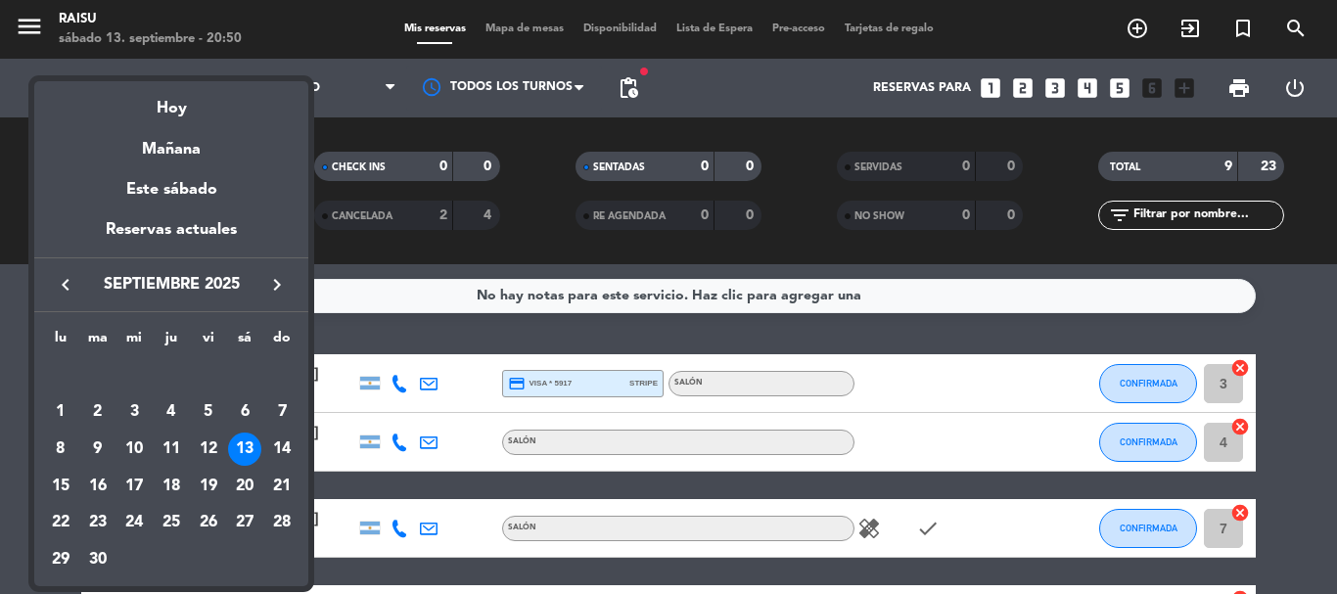
click at [827, 90] on div at bounding box center [668, 297] width 1337 height 594
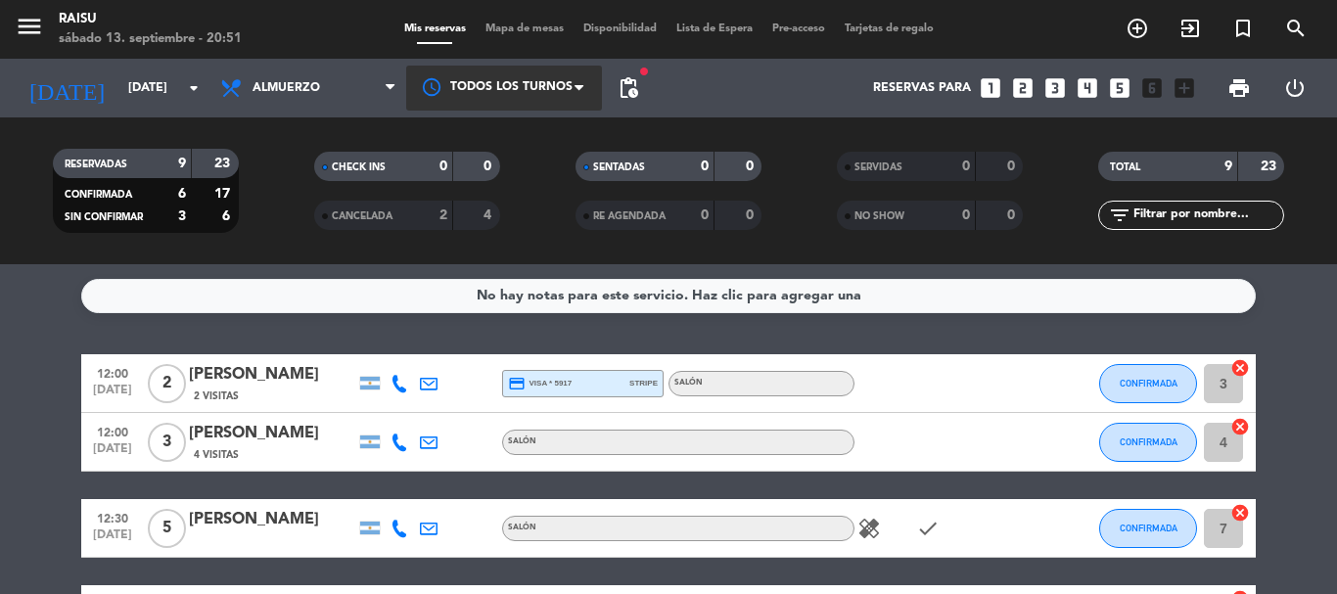
click at [410, 77] on div at bounding box center [504, 88] width 196 height 44
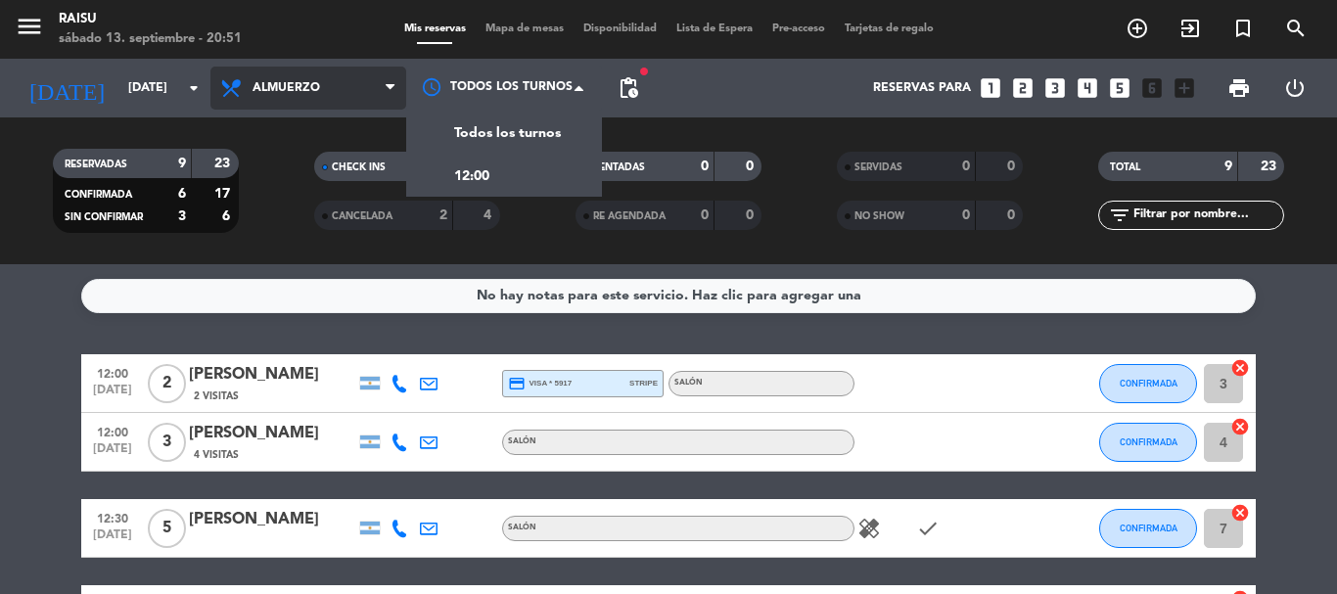
click at [395, 84] on icon at bounding box center [390, 88] width 9 height 16
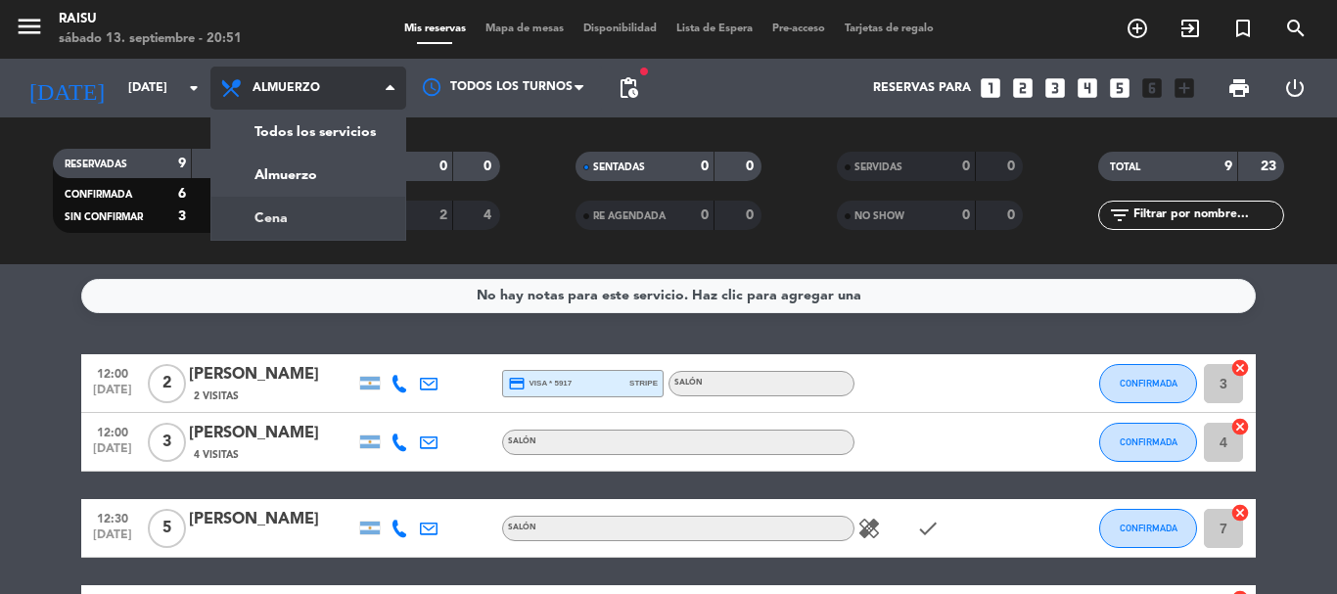
click at [341, 209] on div "menu Raisu [DATE] 13. septiembre - 20:51 Mis reservas Mapa de mesas Disponibili…" at bounding box center [668, 132] width 1337 height 264
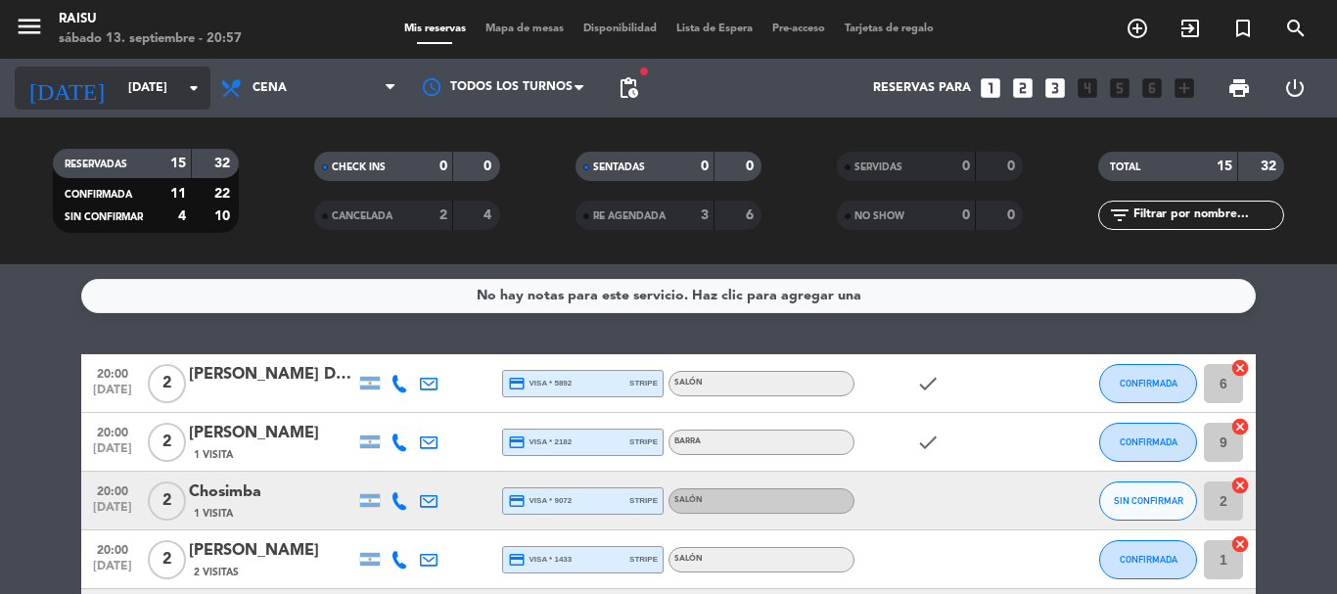
click at [163, 92] on input "[DATE]" at bounding box center [200, 87] width 165 height 33
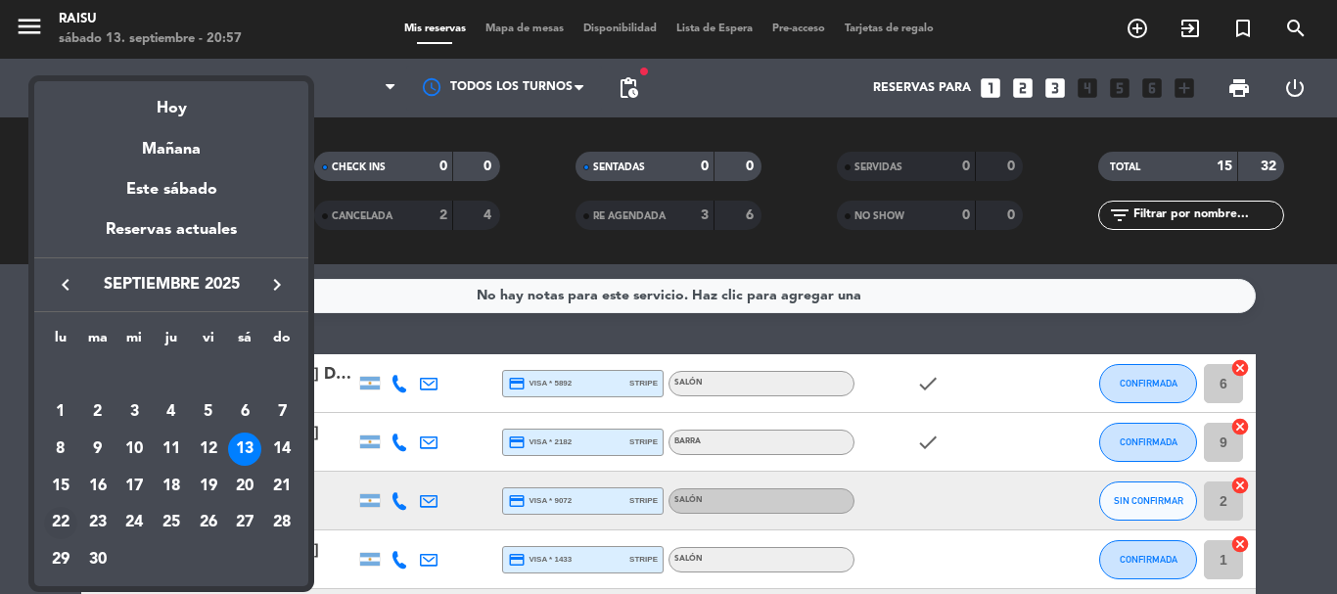
click at [62, 522] on div "22" at bounding box center [60, 523] width 33 height 33
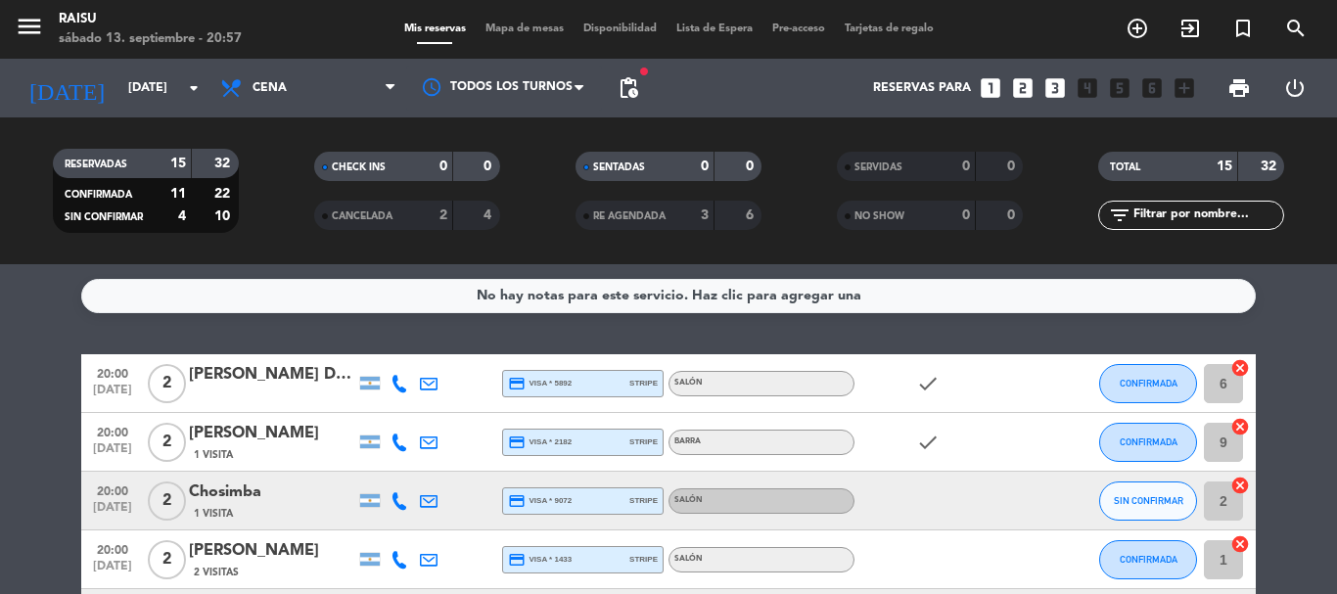
type input "[DATE]"
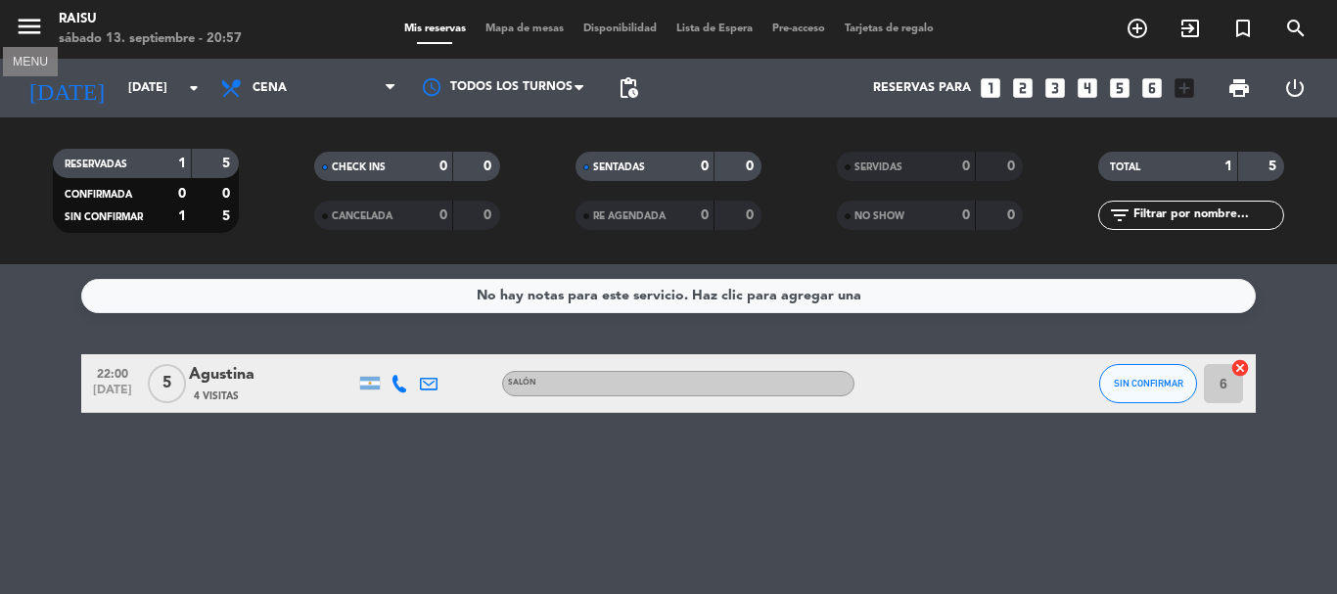
click at [29, 23] on icon "menu" at bounding box center [29, 26] width 29 height 29
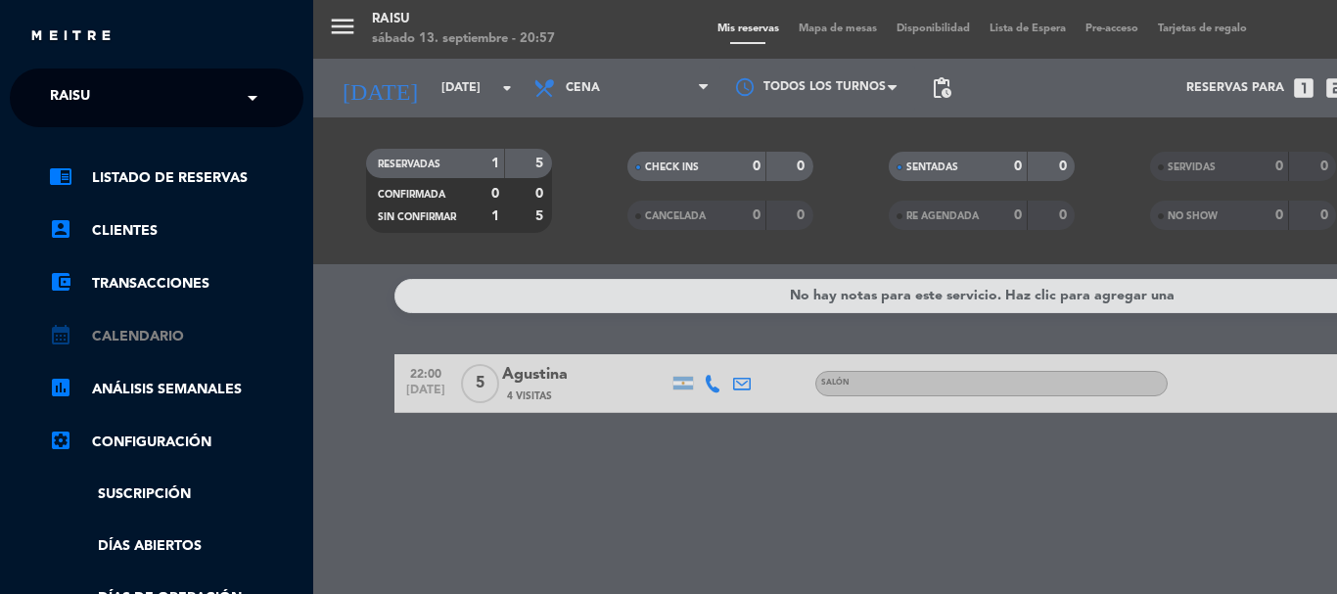
scroll to position [98, 0]
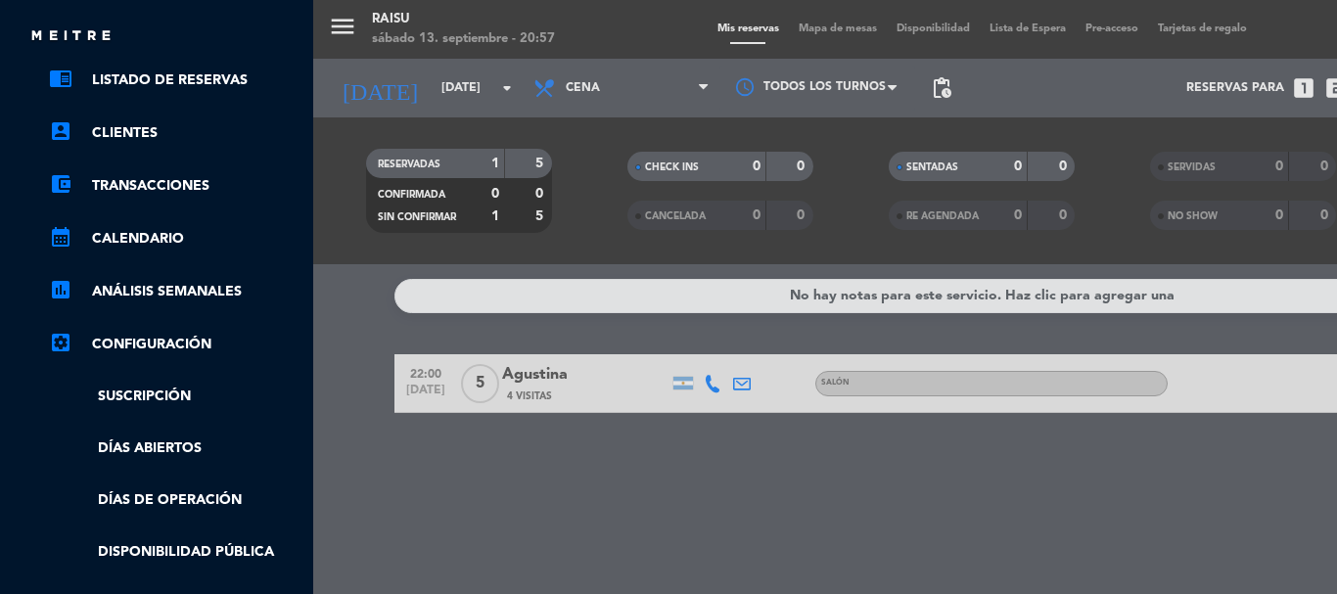
click at [59, 340] on icon "settings_applications" at bounding box center [60, 342] width 23 height 23
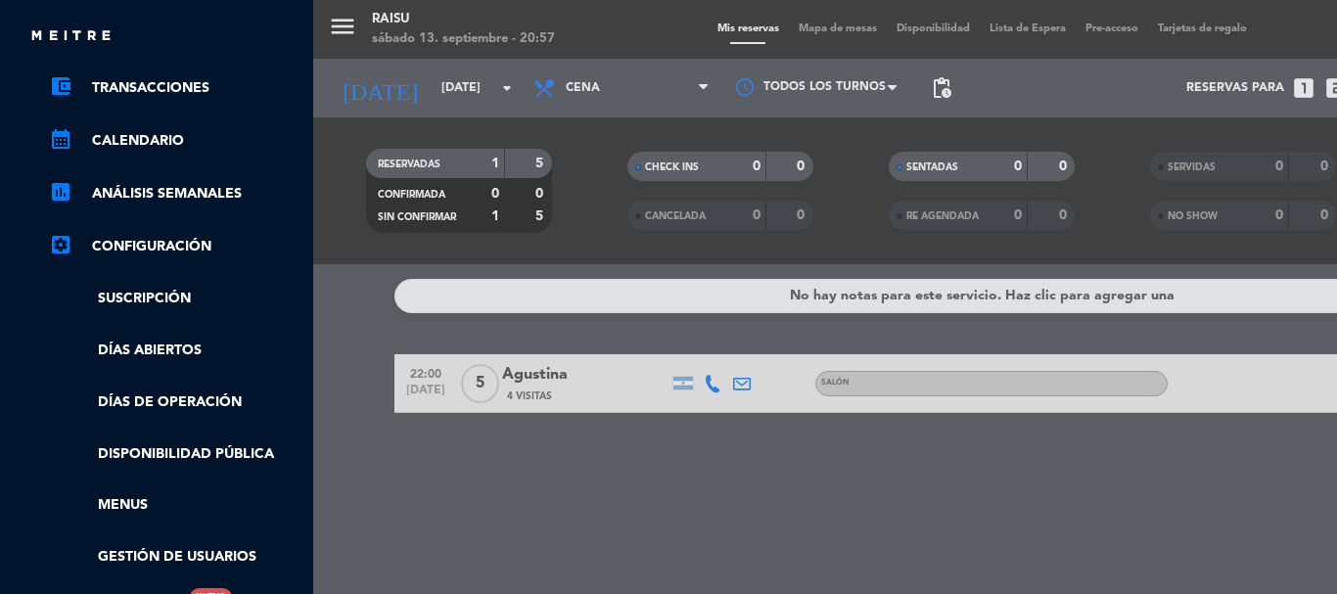
scroll to position [294, 0]
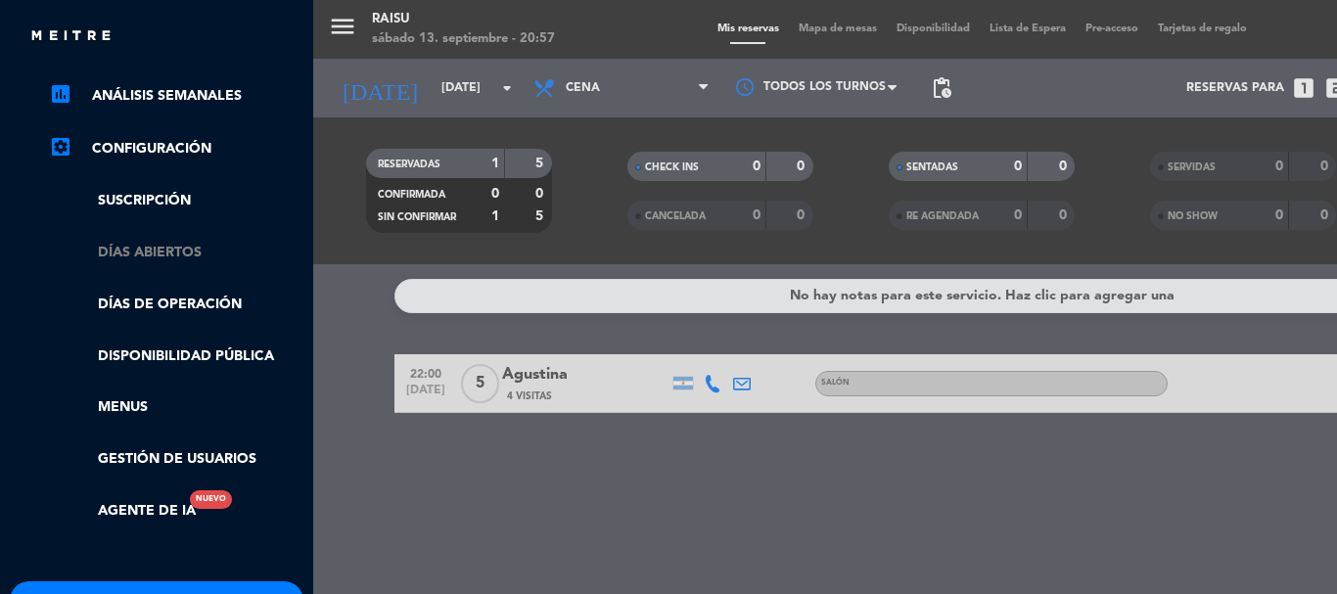
click at [149, 257] on link "Días abiertos" at bounding box center [176, 253] width 255 height 23
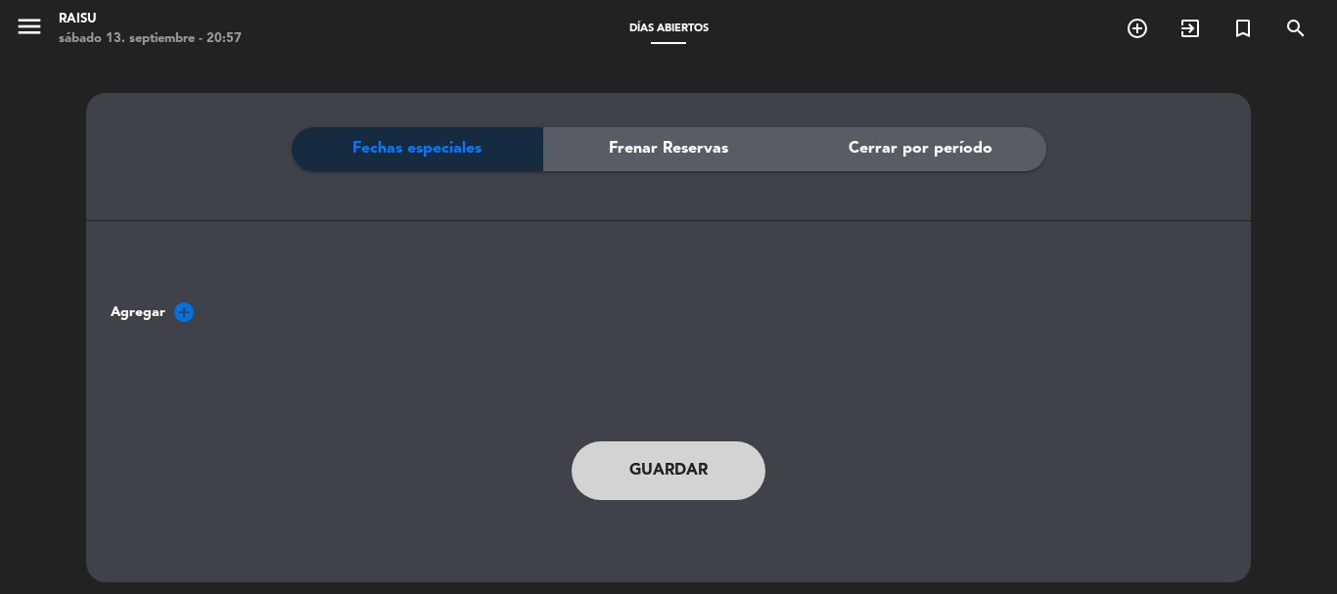
click at [398, 145] on span "Fechas especiales" at bounding box center [416, 148] width 129 height 25
click at [182, 311] on icon "add_circle" at bounding box center [183, 312] width 23 height 23
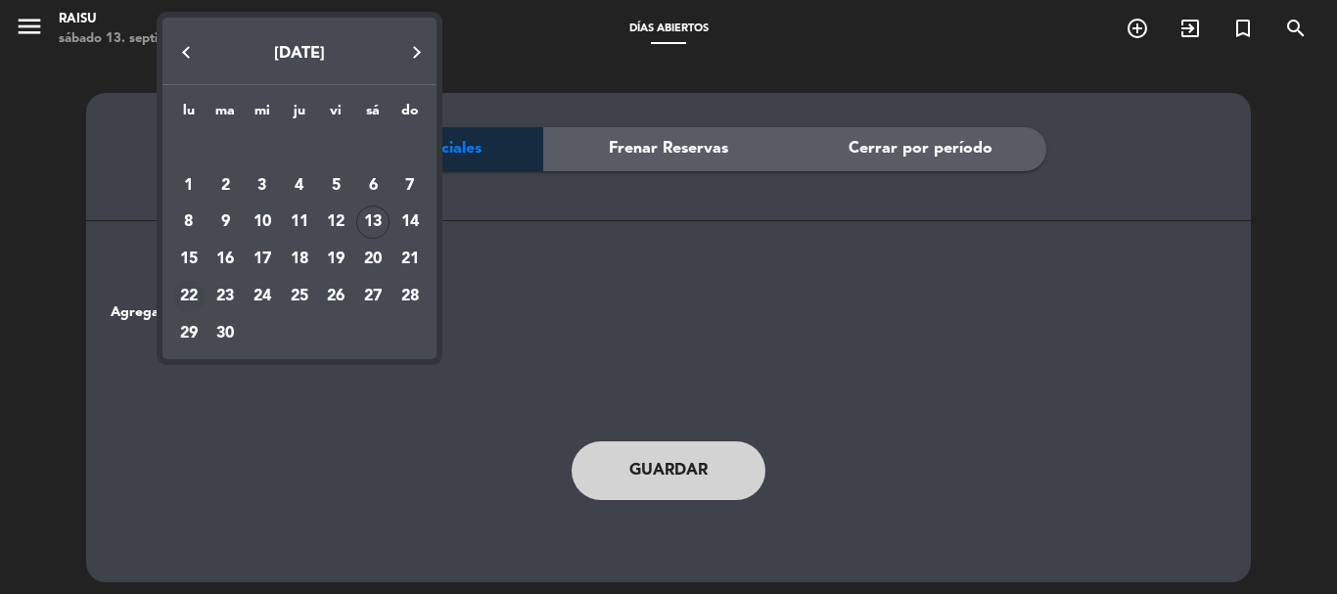
click at [184, 297] on div "22" at bounding box center [188, 296] width 33 height 33
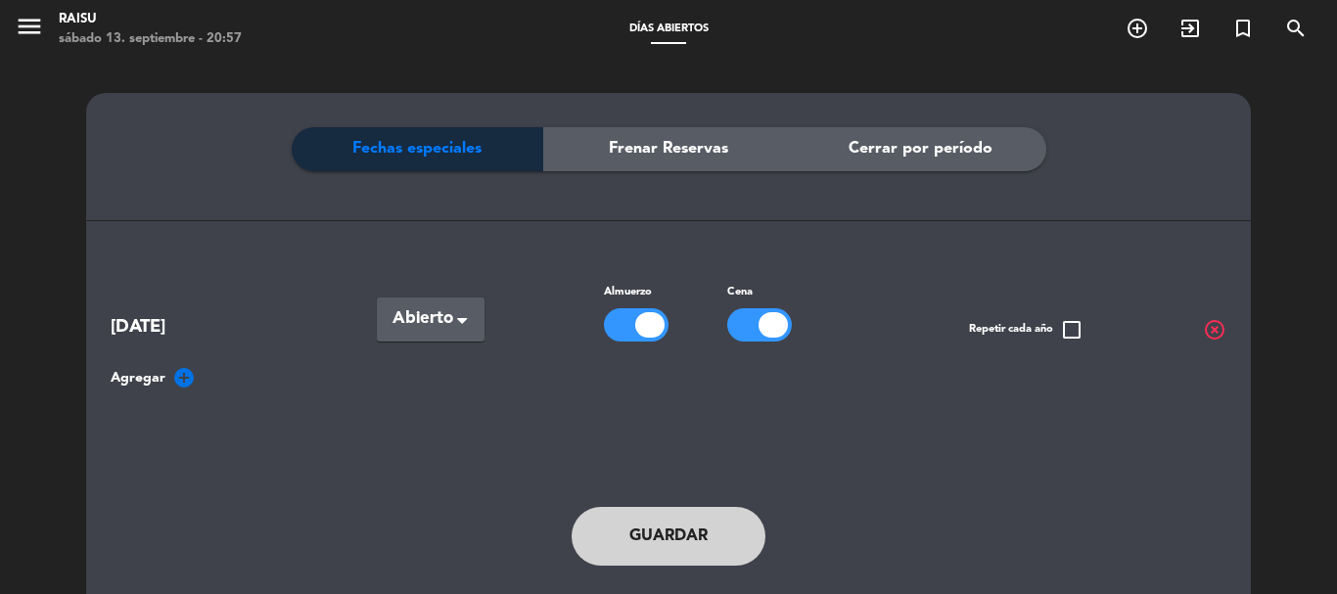
click at [183, 373] on icon "add_circle" at bounding box center [183, 377] width 23 height 23
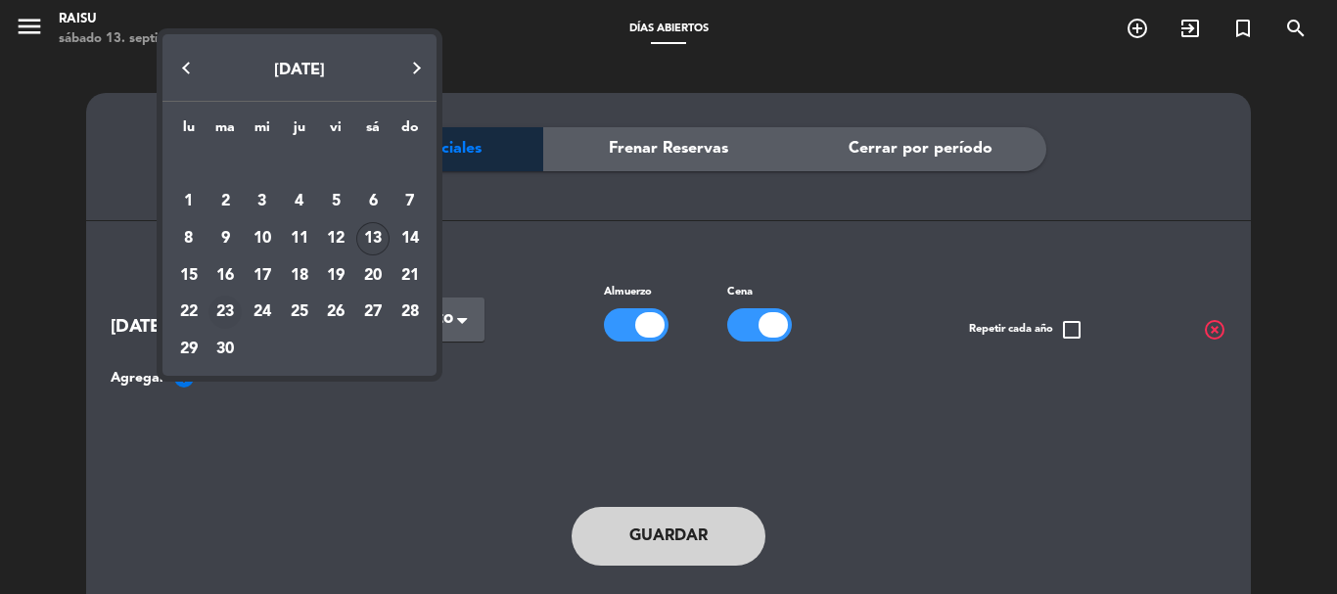
click at [228, 310] on div "23" at bounding box center [225, 312] width 33 height 33
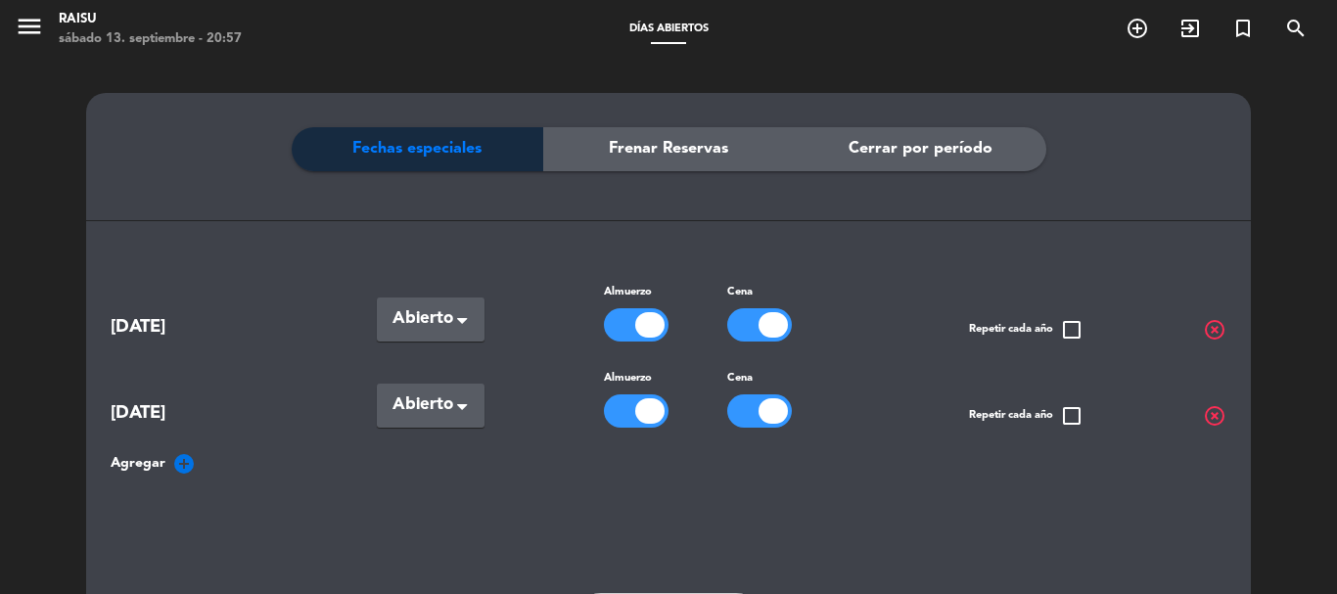
click at [182, 462] on icon "add_circle" at bounding box center [183, 463] width 23 height 23
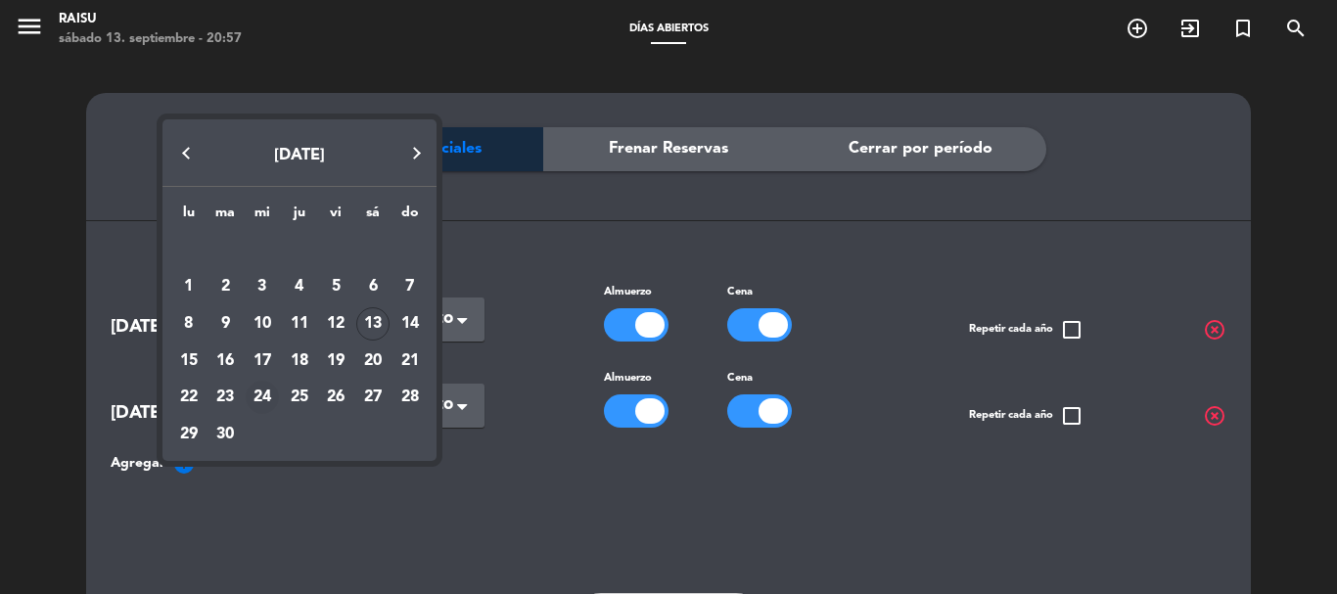
click at [263, 398] on div "24" at bounding box center [262, 397] width 33 height 33
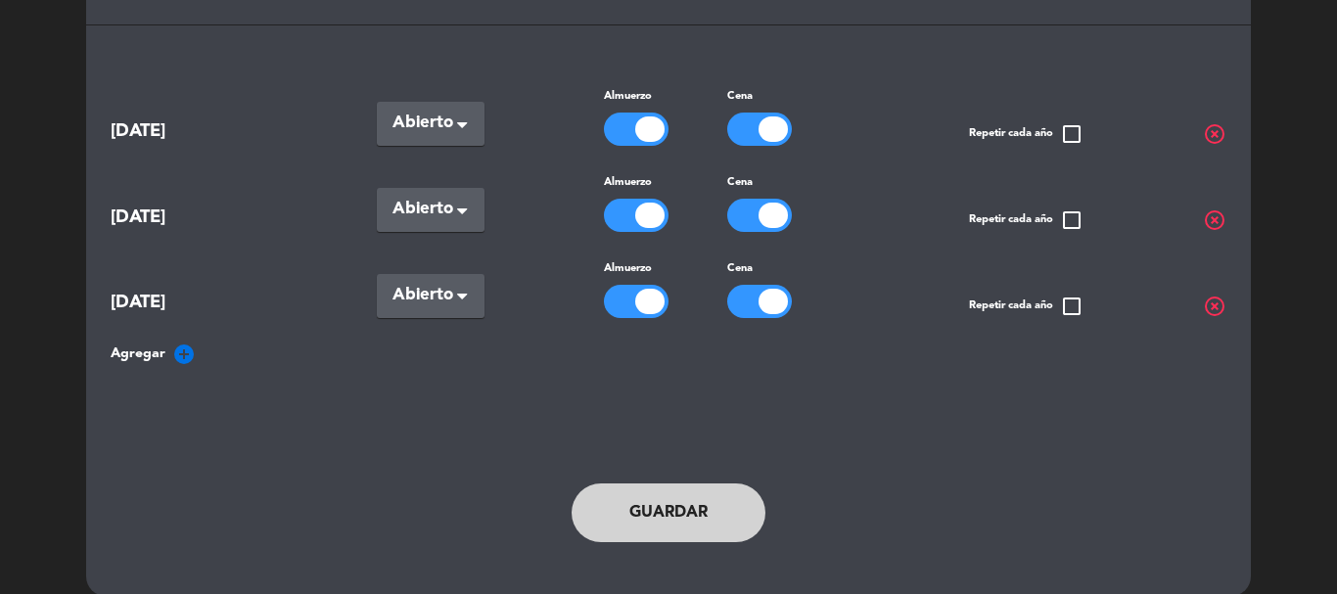
scroll to position [214, 0]
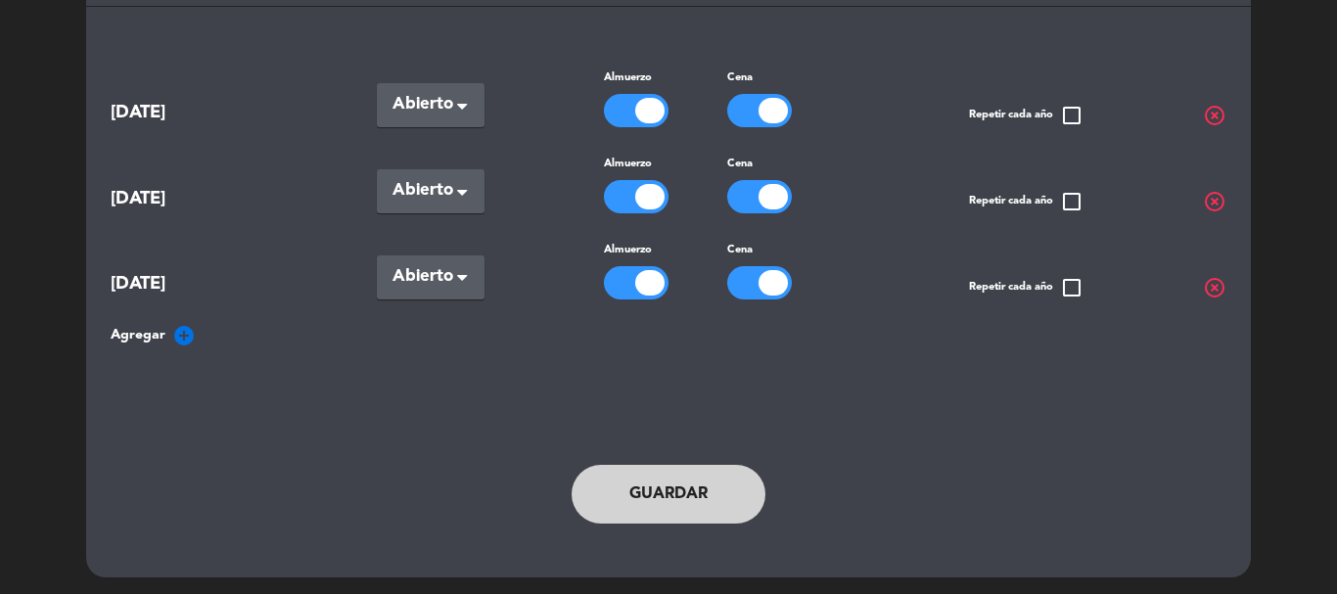
click at [661, 487] on button "Guardar" at bounding box center [669, 494] width 194 height 59
click at [671, 498] on button "Guardar" at bounding box center [669, 494] width 194 height 59
click at [627, 282] on div at bounding box center [636, 282] width 65 height 33
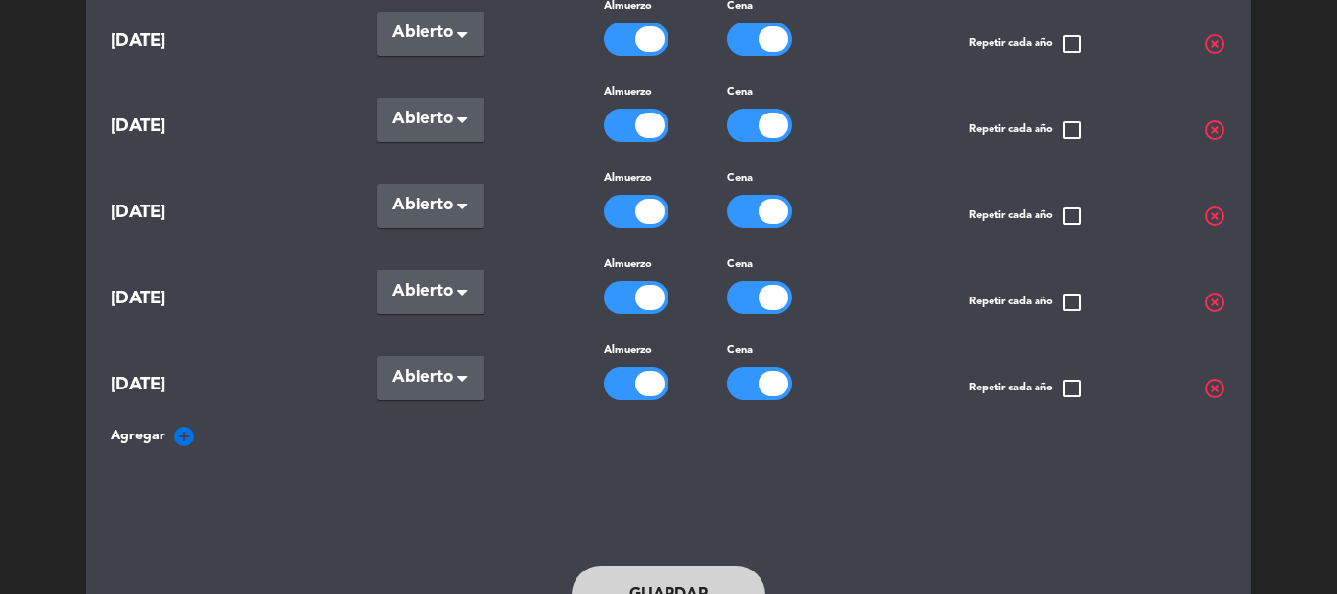
scroll to position [274, 0]
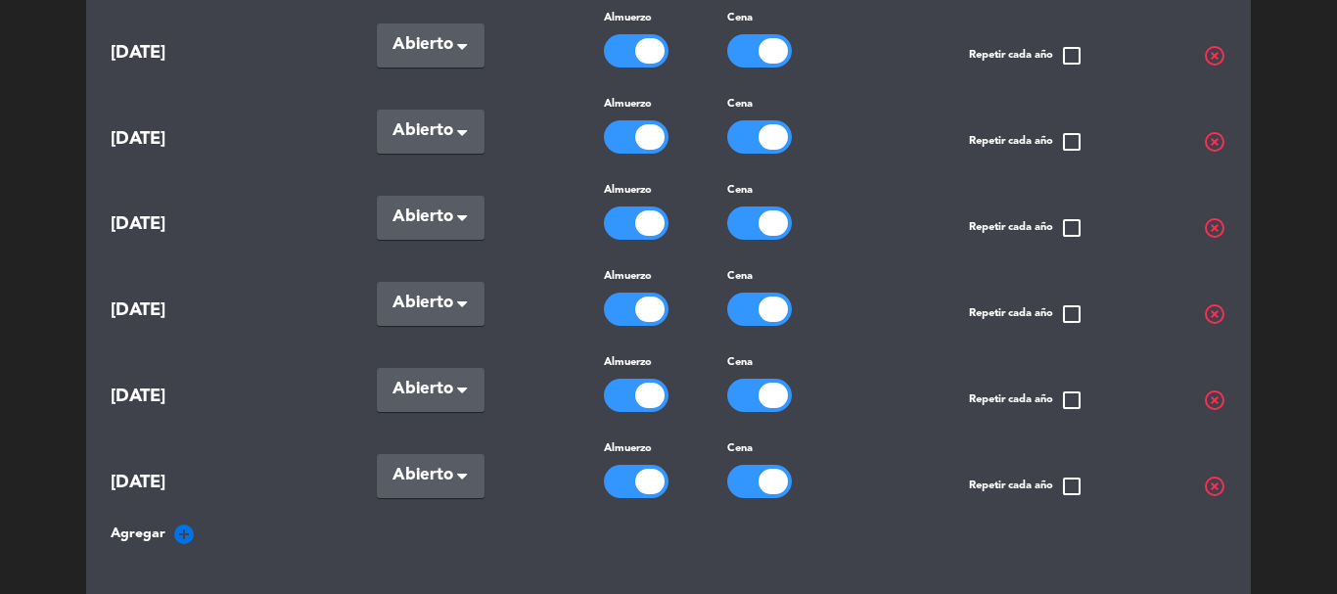
click at [187, 528] on icon "add_circle" at bounding box center [183, 534] width 23 height 23
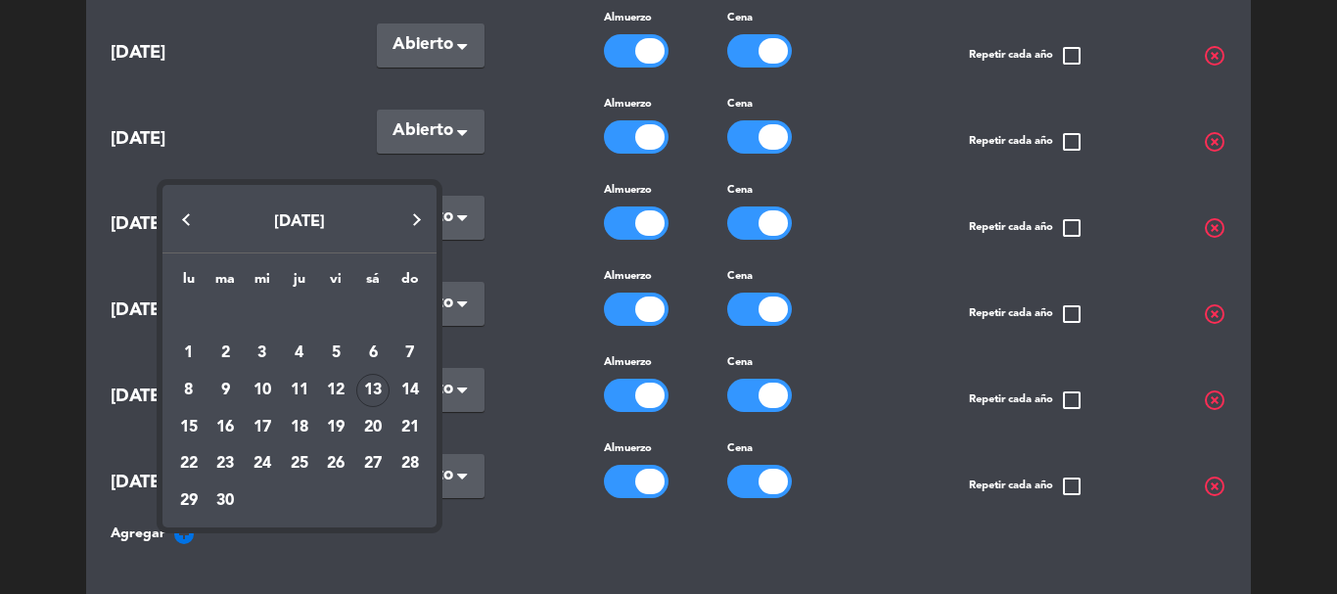
click at [523, 510] on div at bounding box center [668, 297] width 1337 height 594
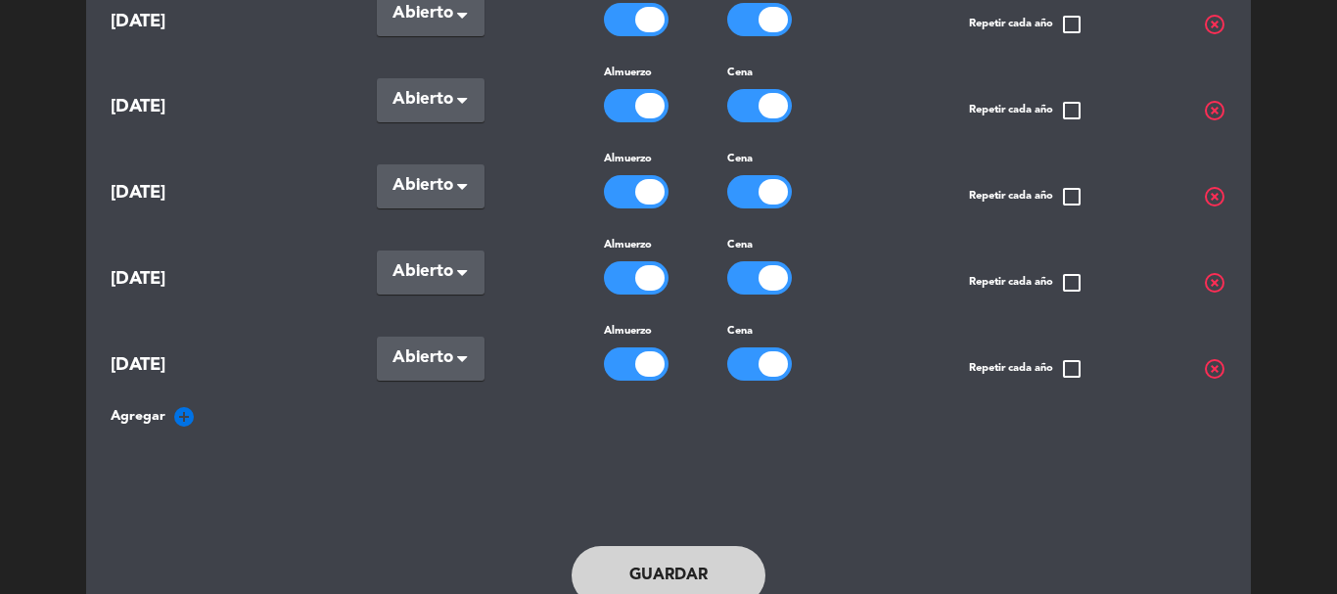
scroll to position [470, 0]
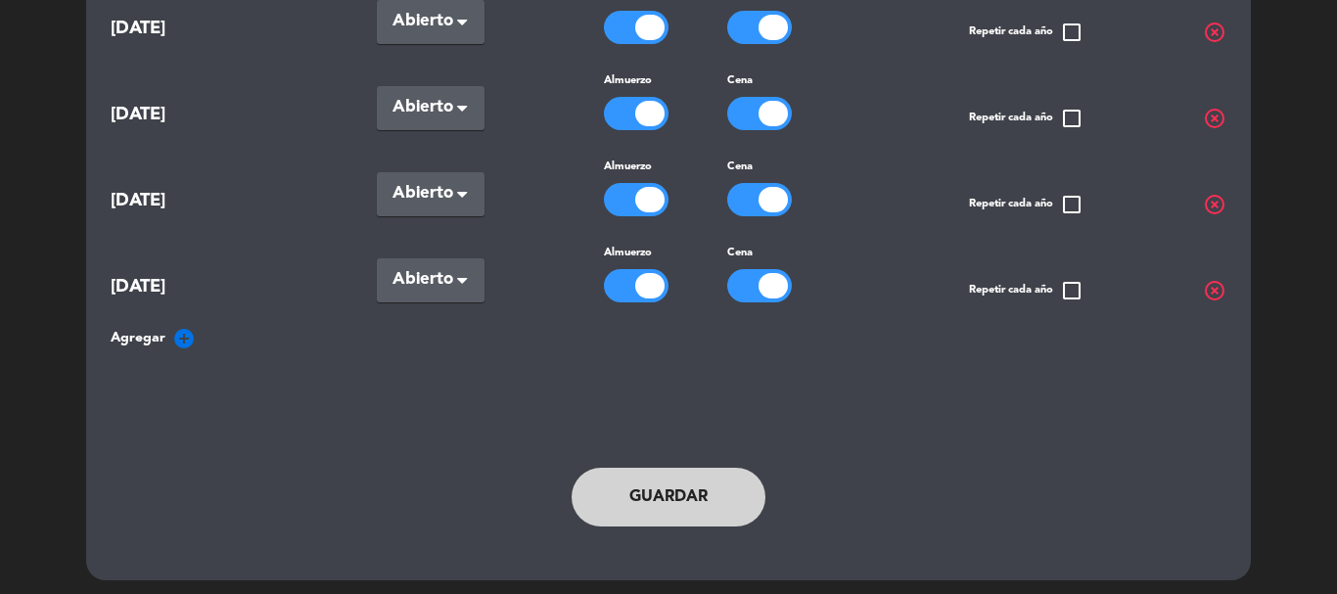
click at [678, 491] on button "Guardar" at bounding box center [669, 497] width 194 height 59
click at [663, 492] on button "Guardar" at bounding box center [669, 497] width 194 height 59
click at [56, 8] on div "Fechas especiales Frenar Reservas Cerrar por período [DATE] Seleccionar × Abier…" at bounding box center [668, 94] width 1337 height 1011
click at [76, 15] on div "Fechas especiales Frenar Reservas Cerrar por período [DATE] Seleccionar × Abier…" at bounding box center [668, 94] width 1337 height 1011
click at [31, 26] on div "Fechas especiales Frenar Reservas Cerrar por período [DATE] Seleccionar × Abier…" at bounding box center [668, 94] width 1337 height 1011
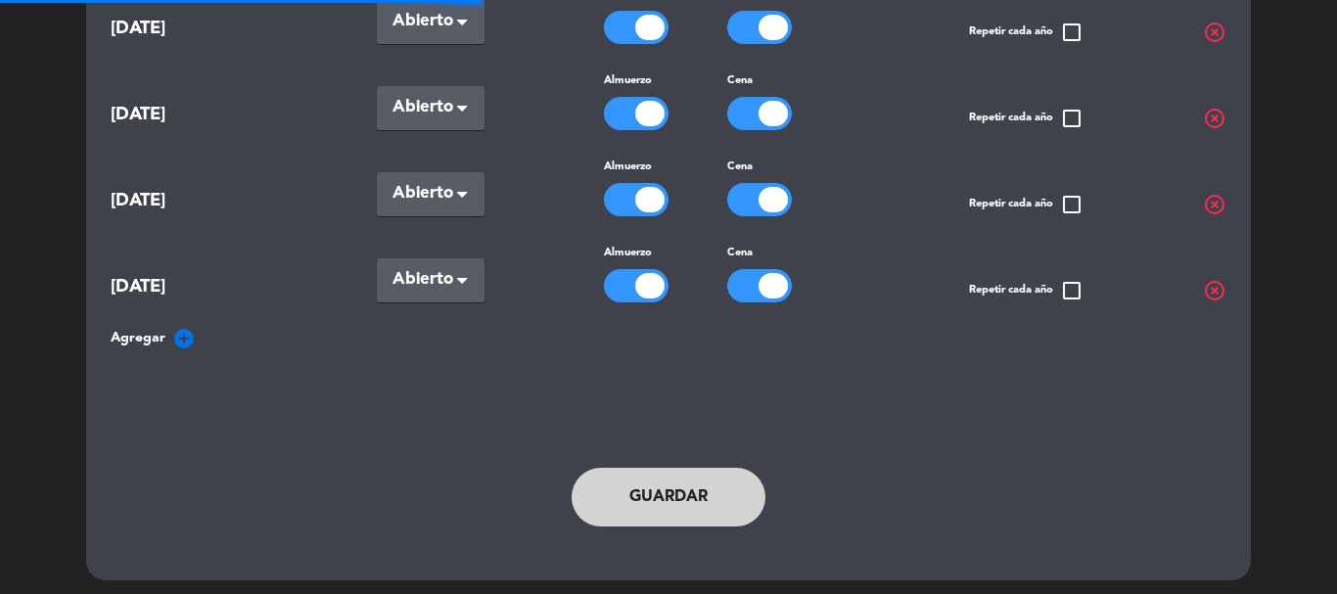
click at [708, 497] on button "Guardar" at bounding box center [669, 497] width 194 height 59
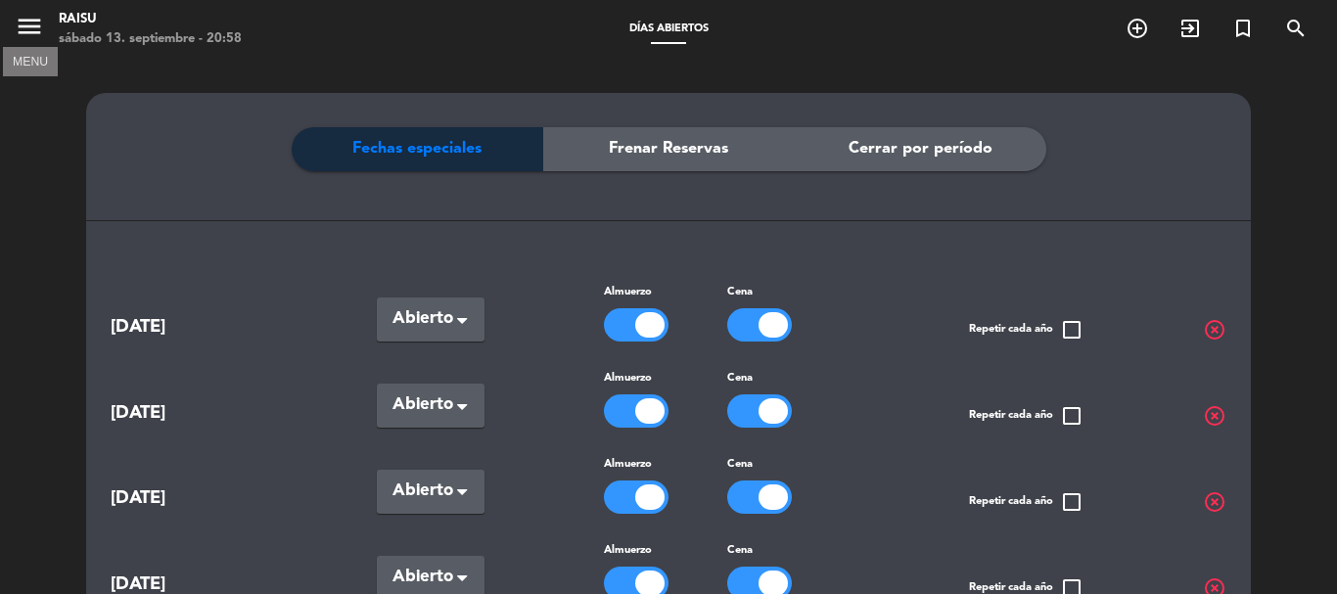
click at [15, 31] on icon "menu" at bounding box center [29, 26] width 29 height 29
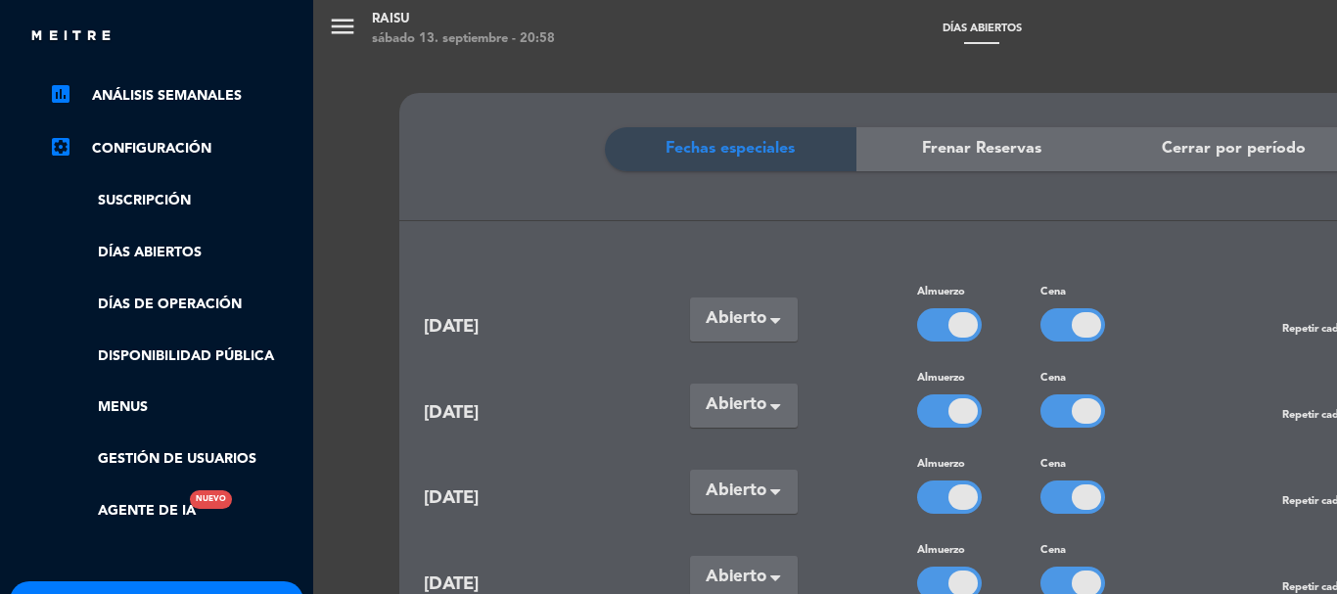
click at [93, 28] on div "close" at bounding box center [163, 36] width 269 height 24
click at [347, 24] on div "menu Raisu [DATE] 13. septiembre - 20:58 Días abiertos add_circle_outline exit_…" at bounding box center [981, 297] width 1337 height 594
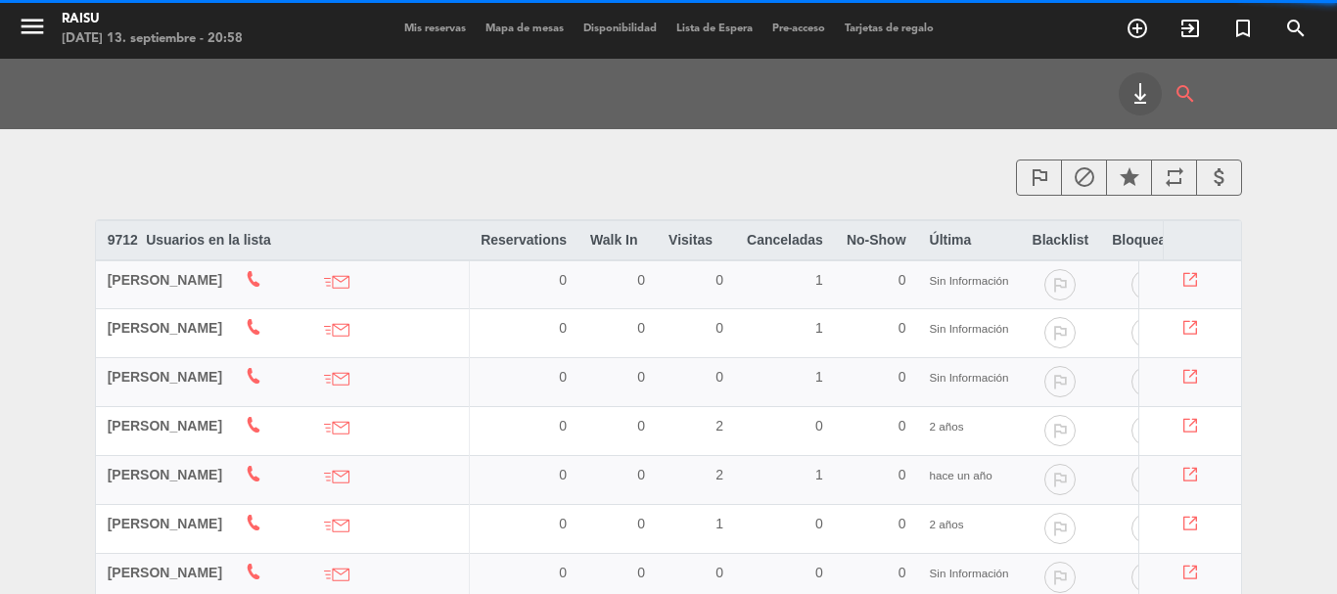
click at [416, 27] on span "Mis reservas" at bounding box center [435, 28] width 81 height 11
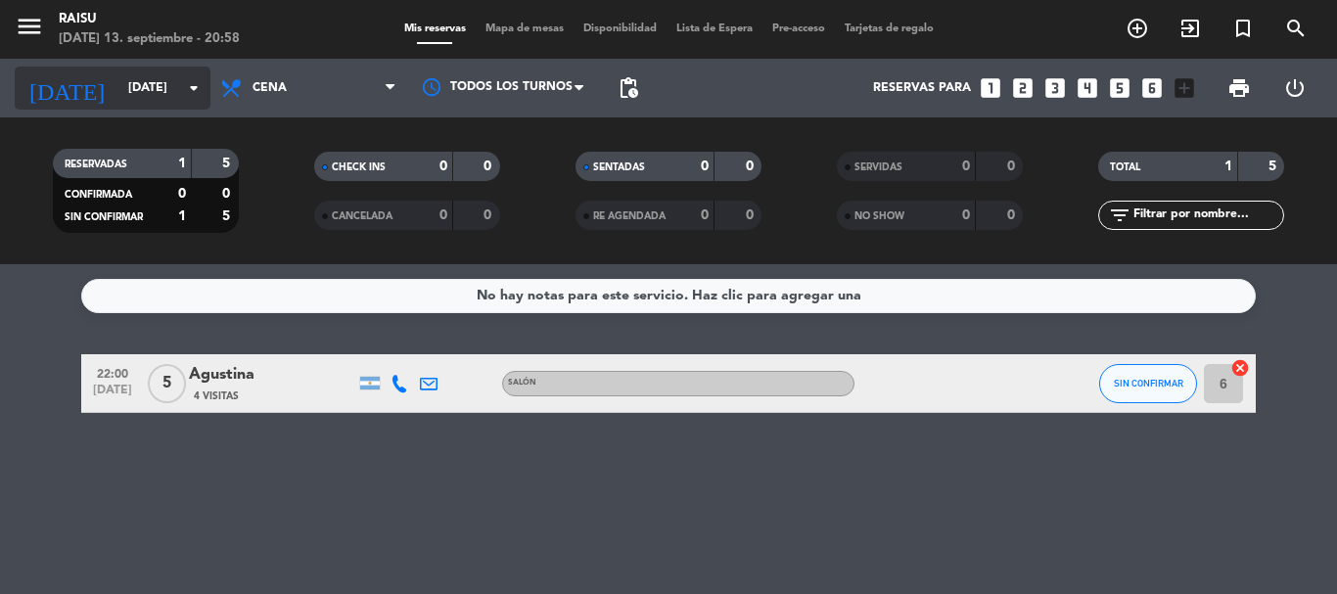
click at [190, 84] on icon "arrow_drop_down" at bounding box center [193, 87] width 23 height 23
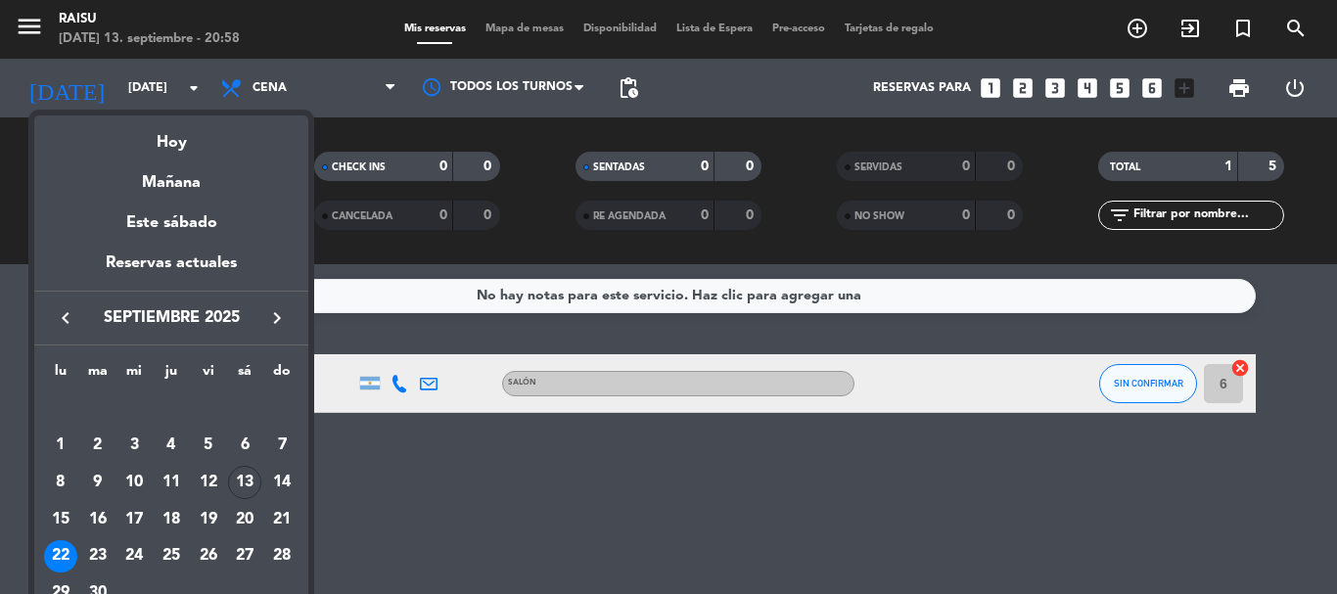
click at [304, 80] on div at bounding box center [668, 297] width 1337 height 594
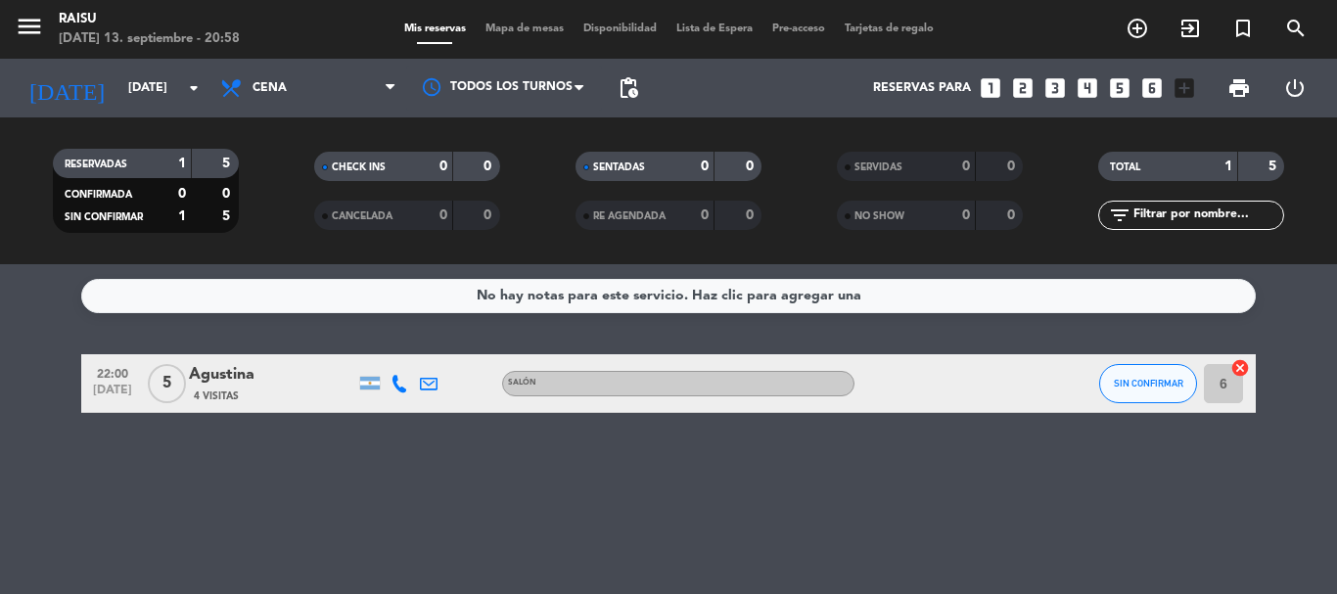
click at [304, 80] on span "Cena" at bounding box center [309, 88] width 196 height 43
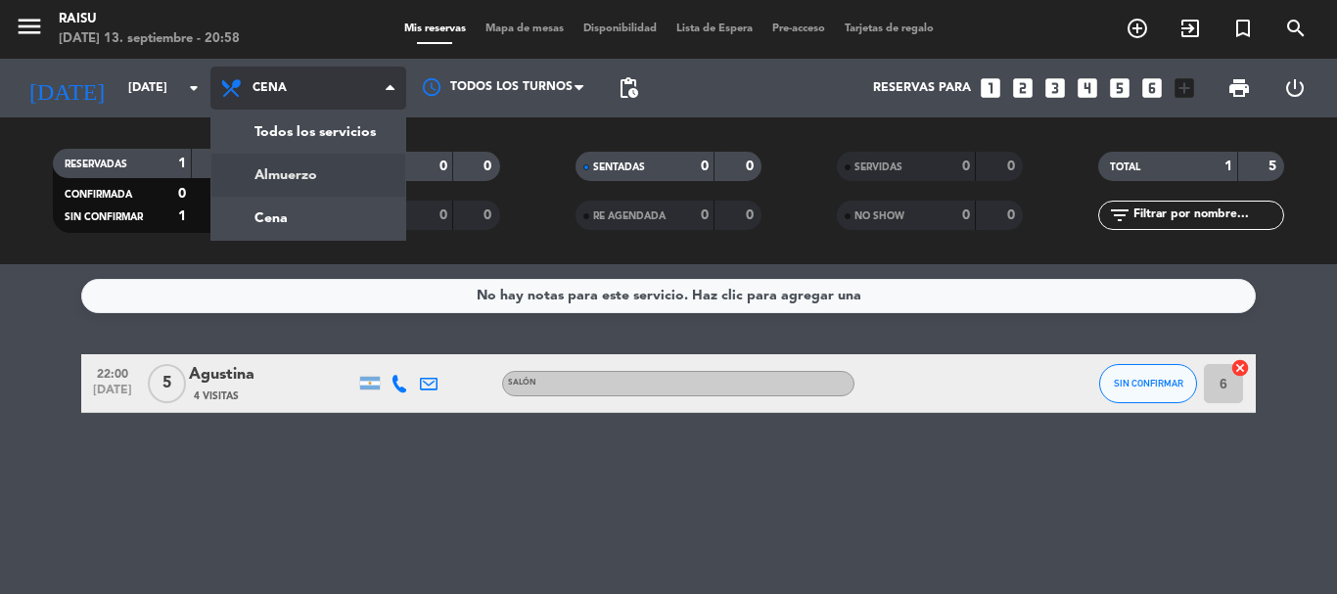
click at [302, 159] on div "menu Raisu sábado 13. septiembre - 20:58 Mis reservas Mapa de mesas Disponibili…" at bounding box center [668, 132] width 1337 height 264
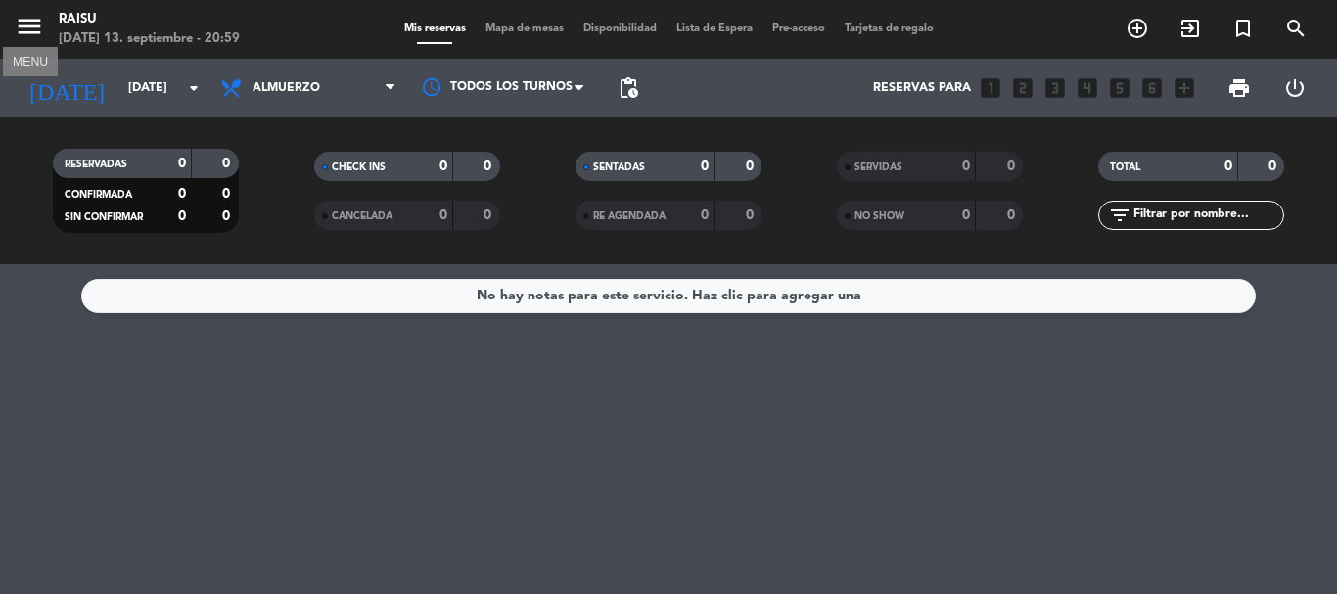
click at [29, 24] on icon "menu" at bounding box center [29, 26] width 29 height 29
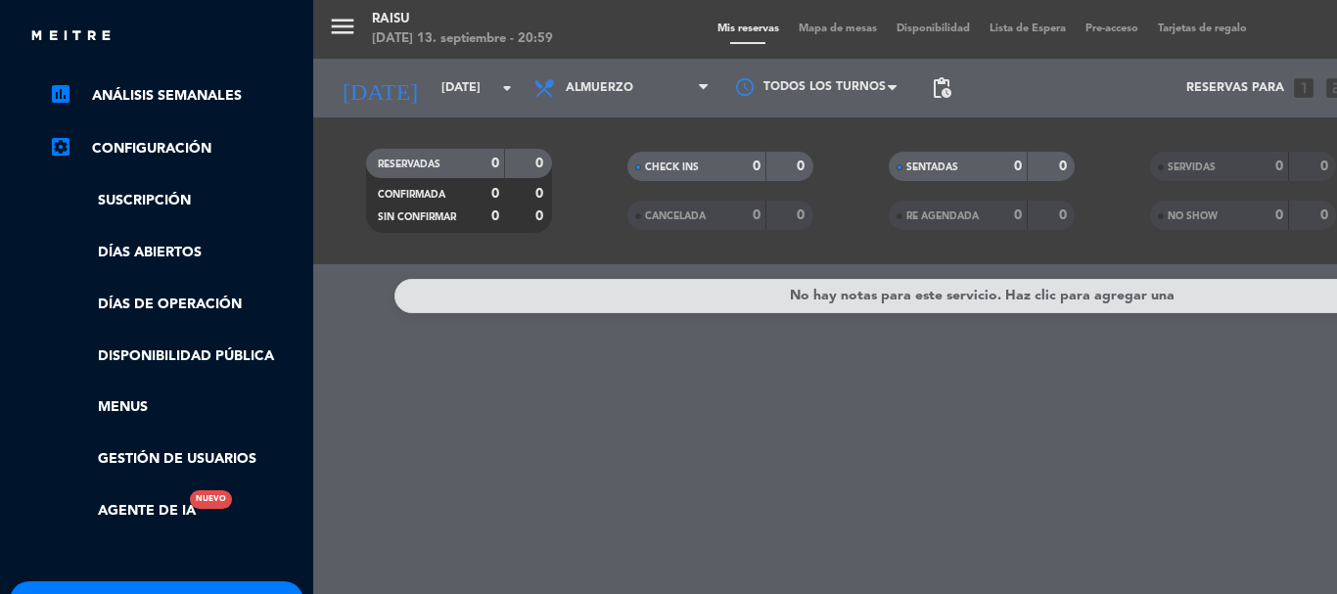
scroll to position [392, 0]
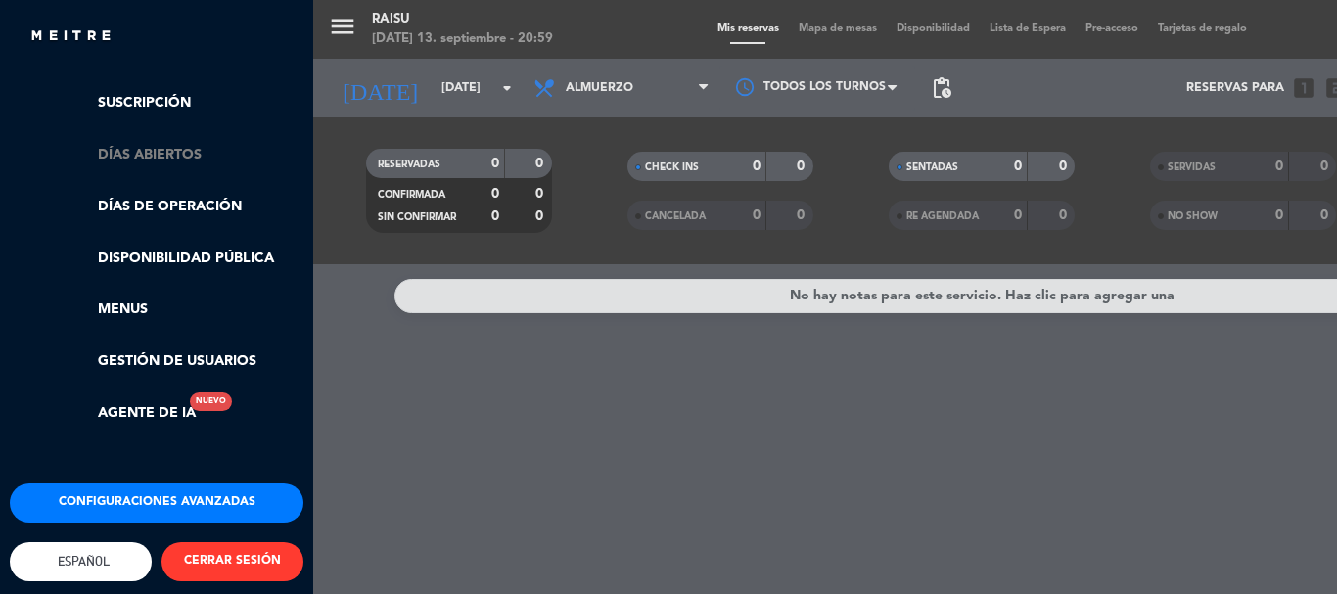
click at [130, 159] on link "Días abiertos" at bounding box center [176, 155] width 255 height 23
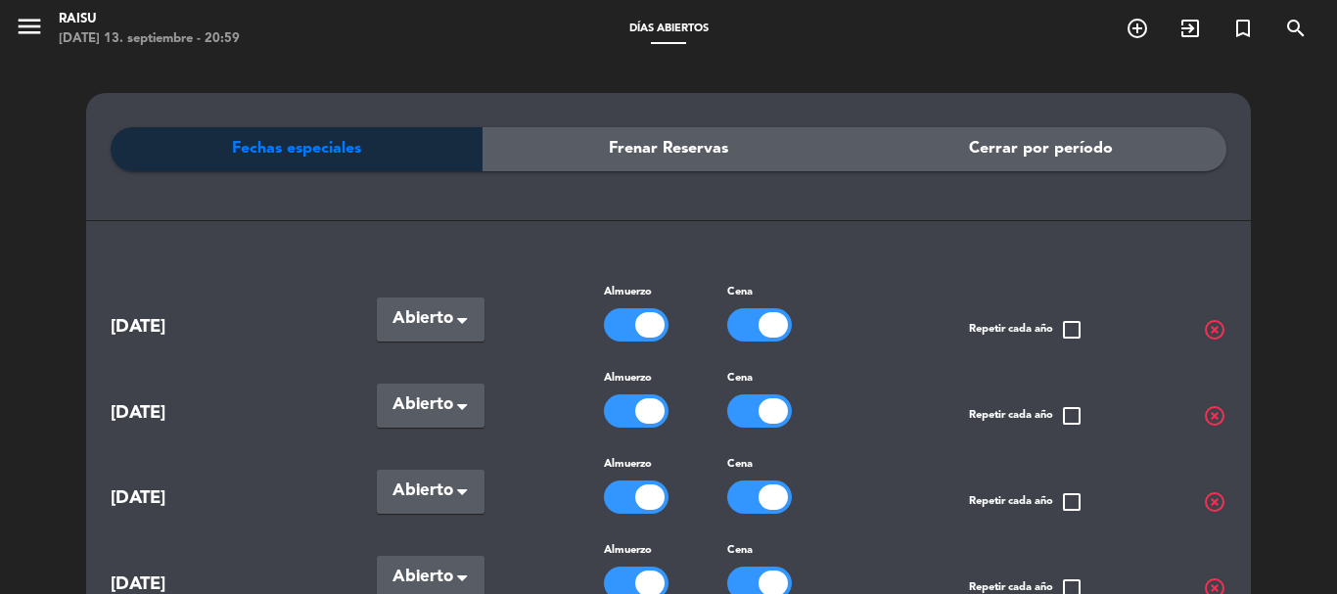
scroll to position [98, 0]
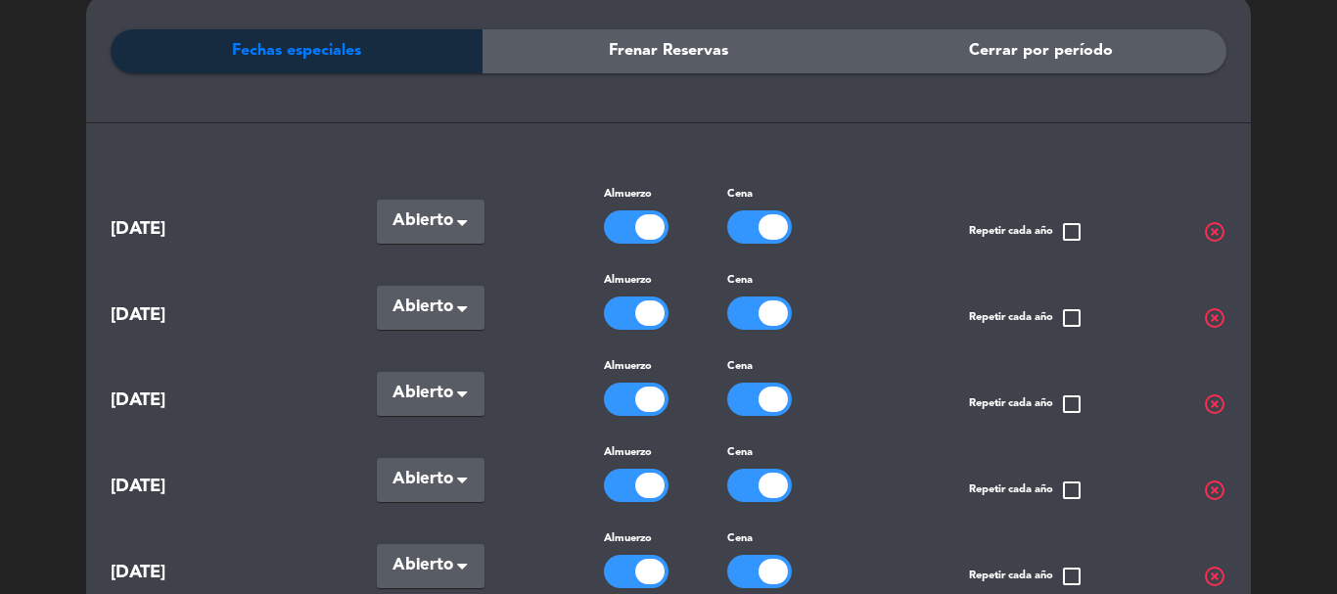
click at [449, 213] on span "Abierto" at bounding box center [423, 221] width 61 height 27
click at [618, 226] on div at bounding box center [636, 227] width 65 height 33
click at [657, 225] on div at bounding box center [636, 227] width 65 height 33
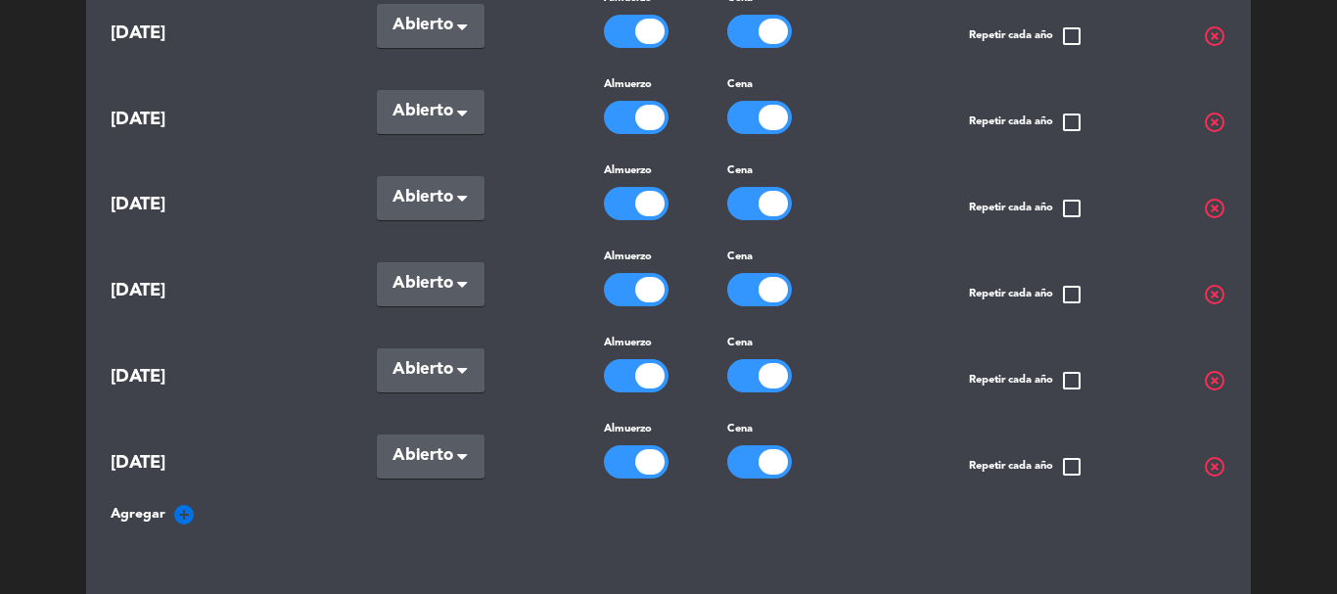
scroll to position [392, 0]
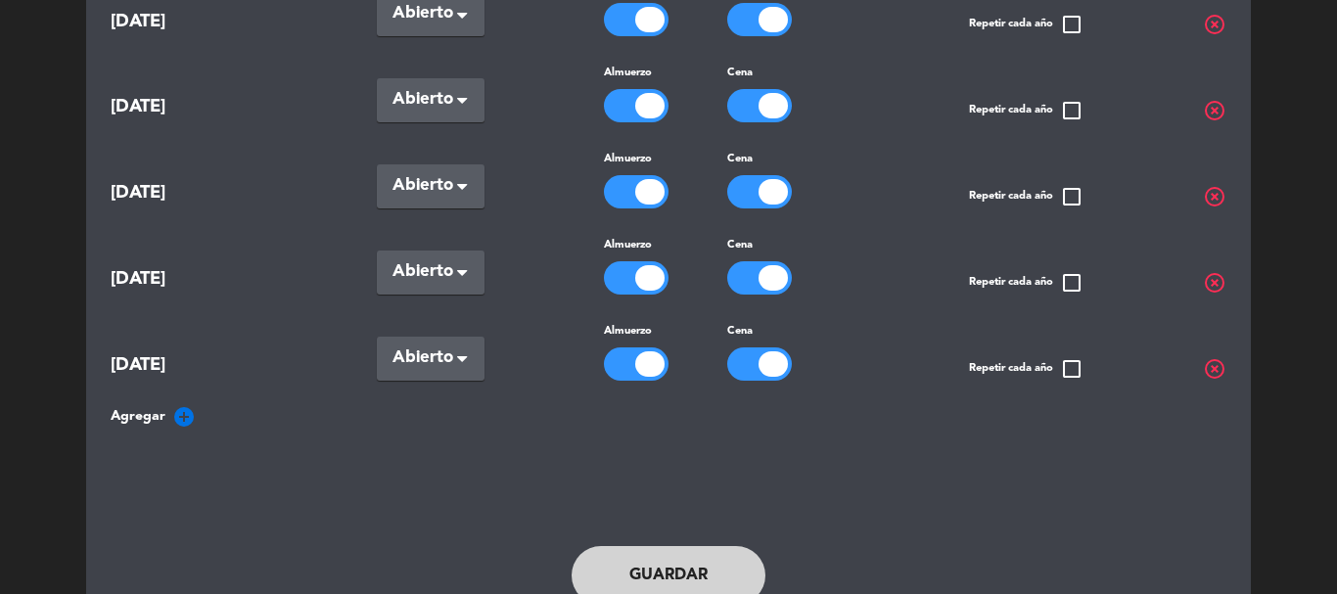
click at [625, 268] on div at bounding box center [636, 277] width 65 height 33
click at [638, 272] on div at bounding box center [636, 277] width 65 height 33
click at [687, 558] on button "Guardar" at bounding box center [669, 575] width 194 height 59
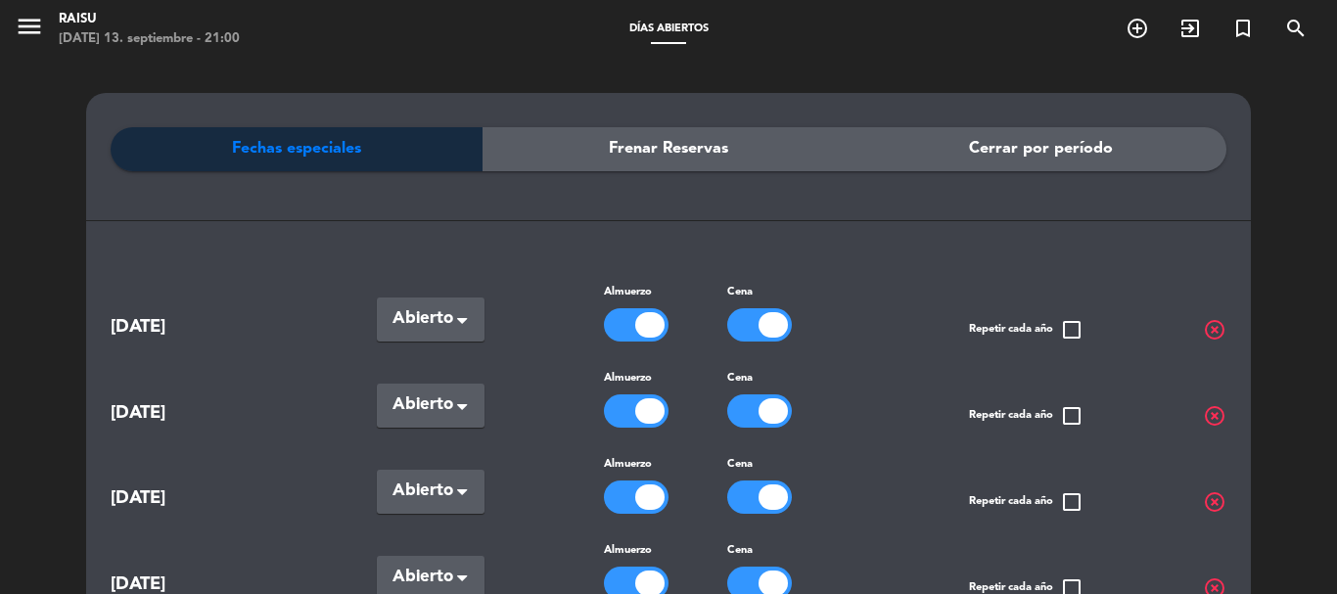
scroll to position [98, 0]
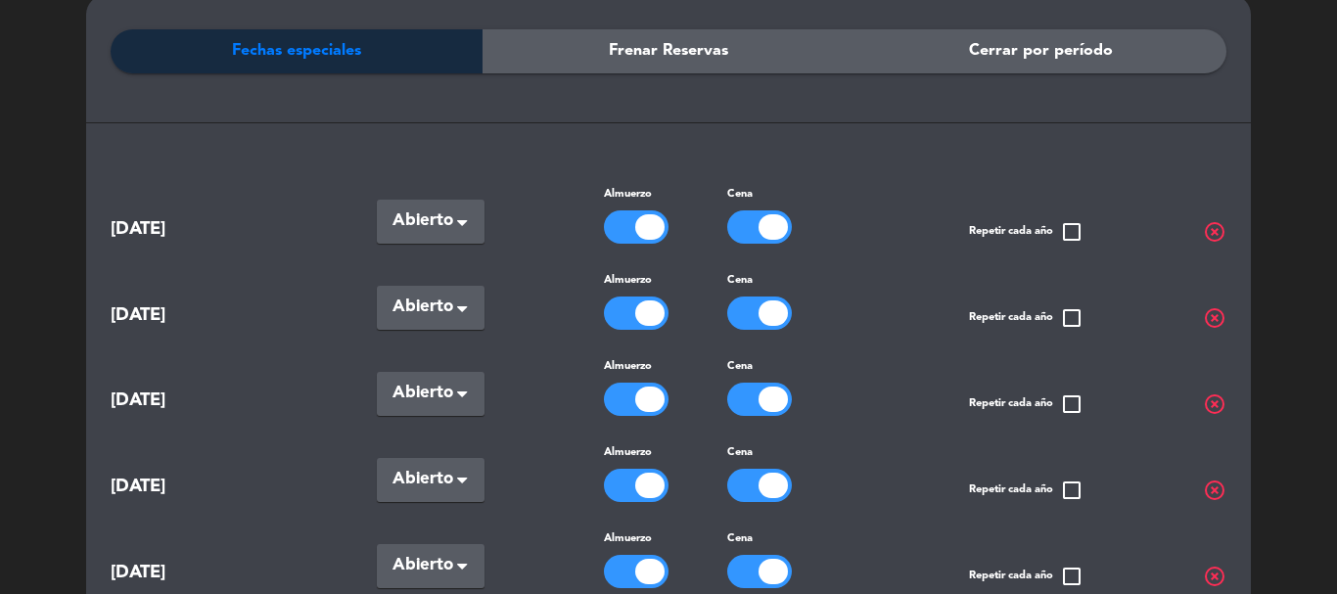
click at [1072, 232] on span "check_box_outline_blank" at bounding box center [1071, 231] width 23 height 23
click at [1086, 325] on div "22 sep. 2025 Seleccionar × Abierto × Almuerzo Cena Repetir cada año check_box_o…" at bounding box center [669, 299] width 1116 height 62
click at [1071, 317] on span "check_box_outline_blank" at bounding box center [1071, 317] width 23 height 23
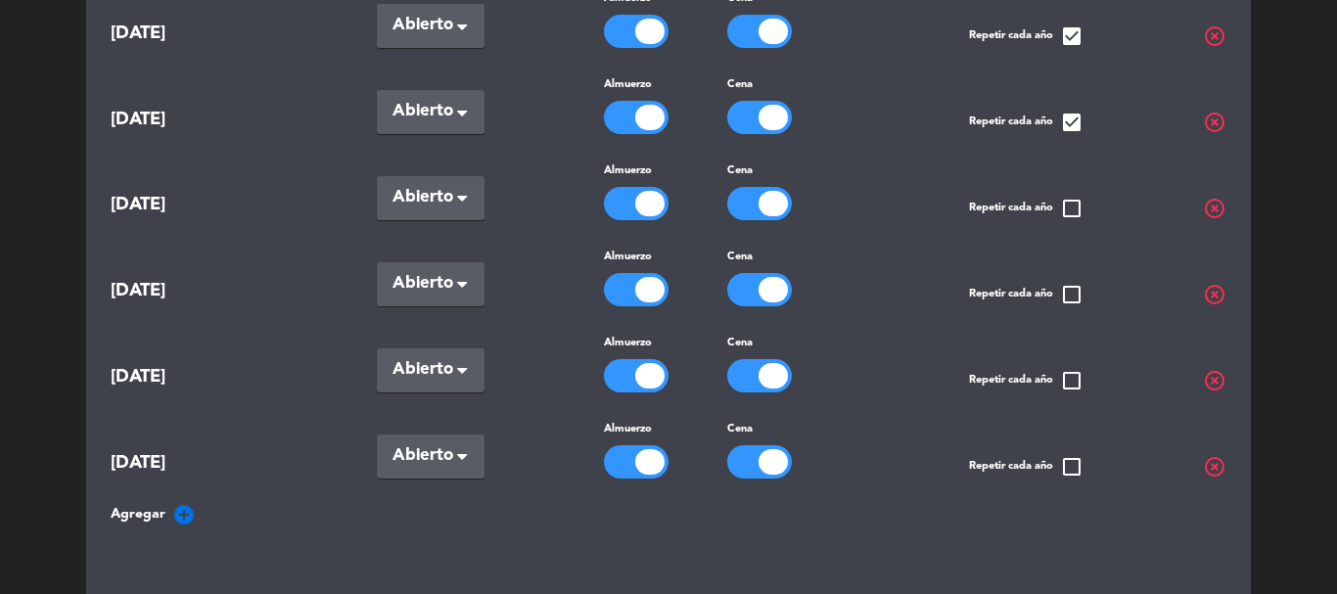
scroll to position [196, 0]
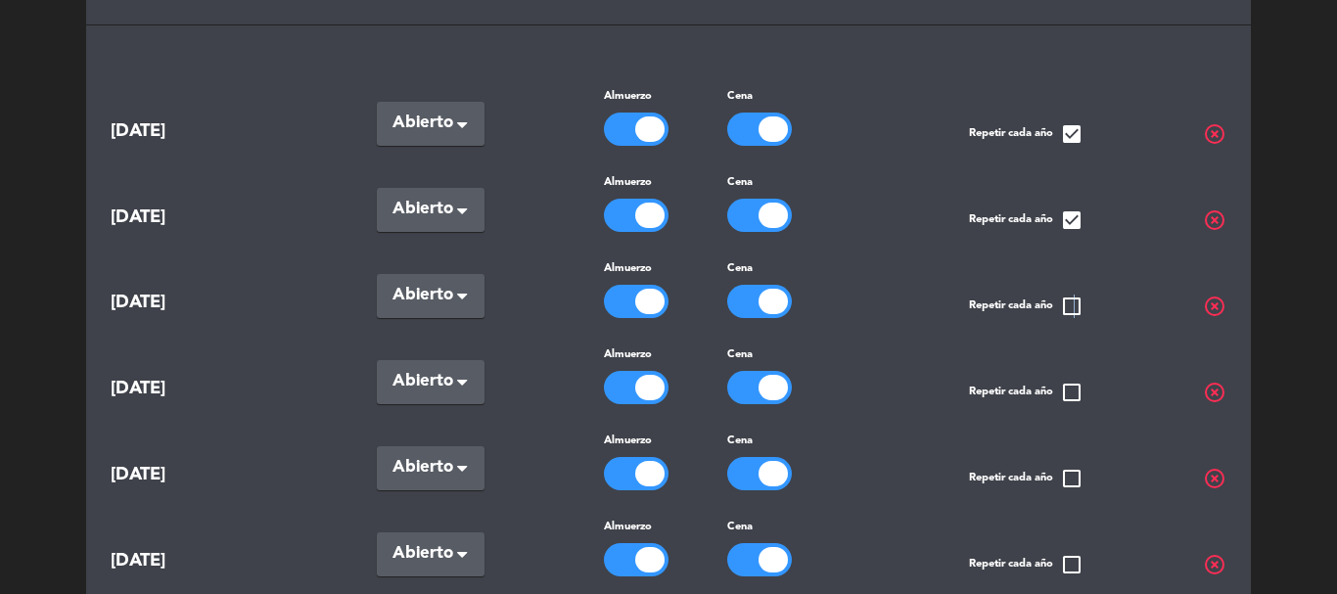
click at [1073, 300] on span "check_box_outline_blank" at bounding box center [1071, 306] width 23 height 23
click at [1069, 391] on span "check_box_outline_blank" at bounding box center [1071, 392] width 23 height 23
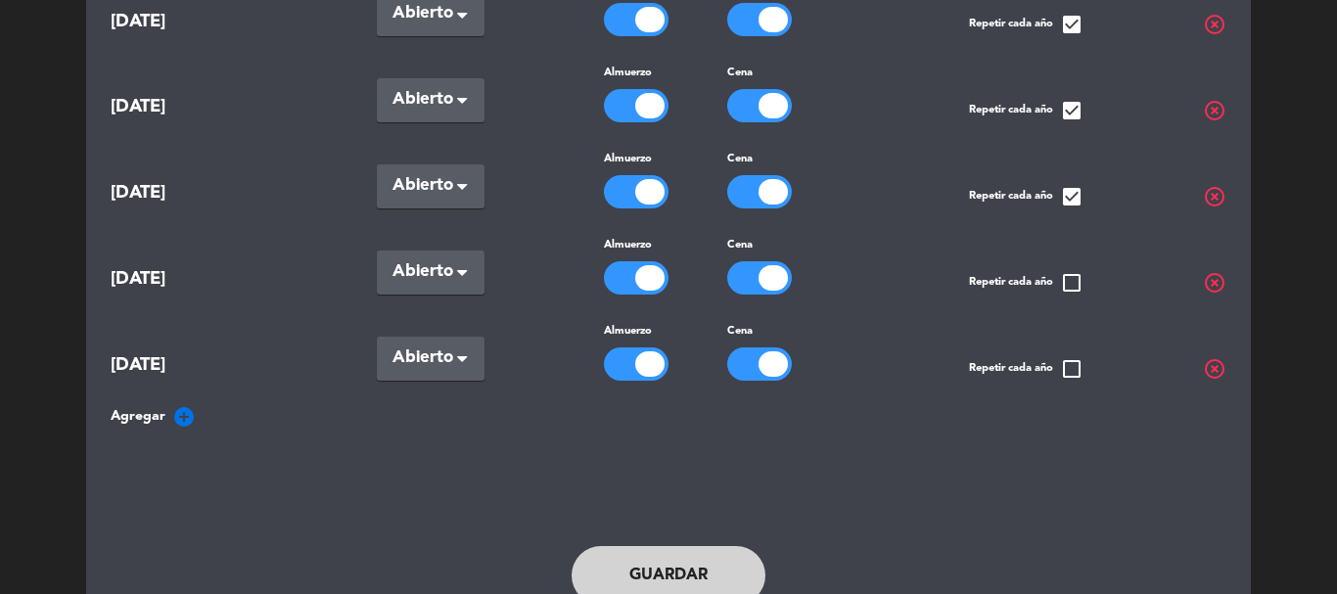
click at [1064, 279] on span "check_box_outline_blank" at bounding box center [1071, 282] width 23 height 23
click at [1073, 357] on span "check_box_outline_blank" at bounding box center [1071, 368] width 23 height 23
click at [672, 562] on button "Guardar" at bounding box center [669, 575] width 194 height 59
click at [706, 492] on div "Fechas especiales Frenar Reservas Cerrar por período 22 sep. Seleccionar × Abie…" at bounding box center [669, 180] width 1116 height 889
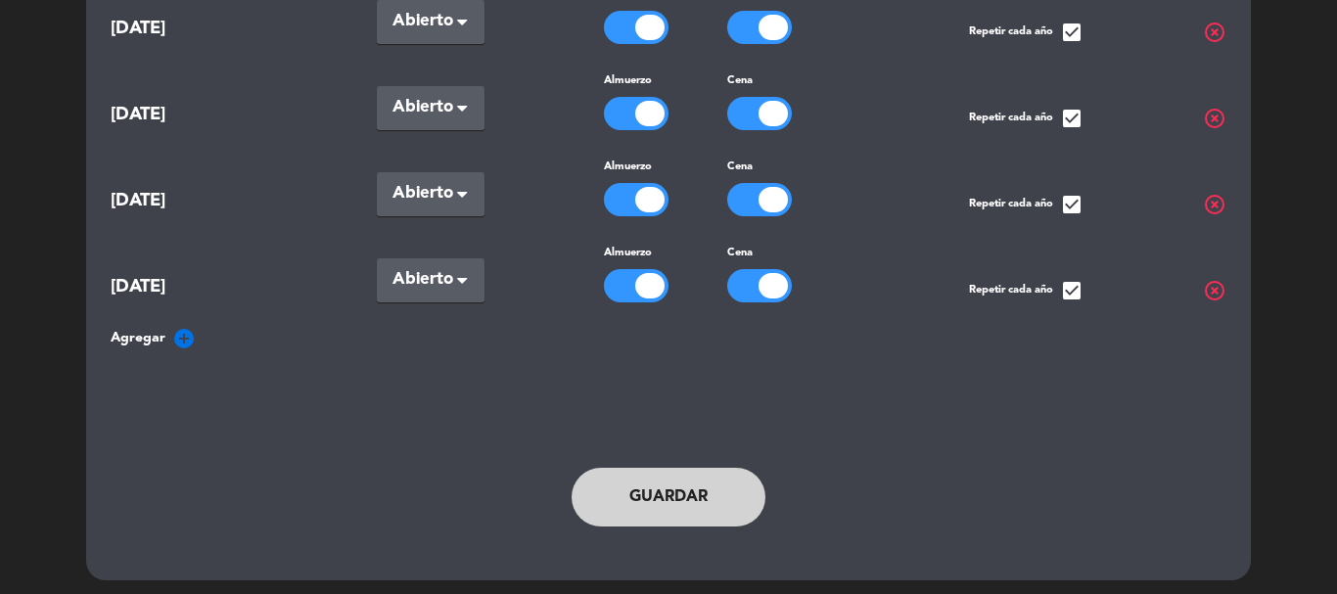
click at [633, 495] on button "Guardar" at bounding box center [669, 497] width 194 height 59
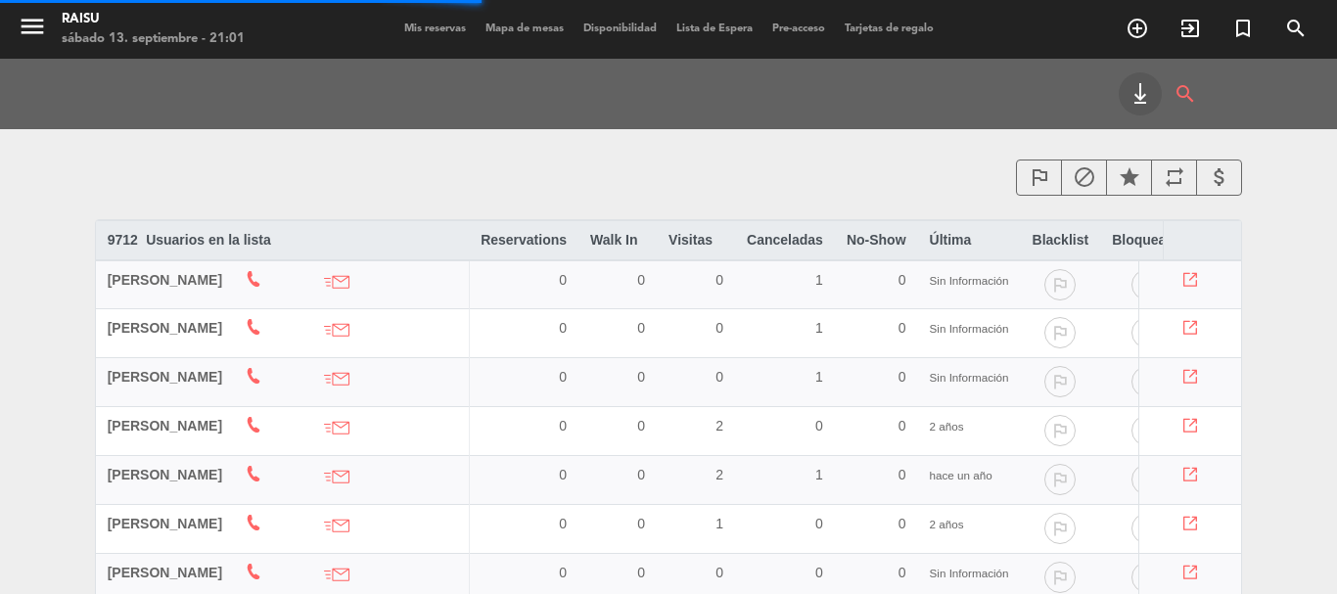
click at [453, 28] on span "Mis reservas" at bounding box center [435, 28] width 81 height 11
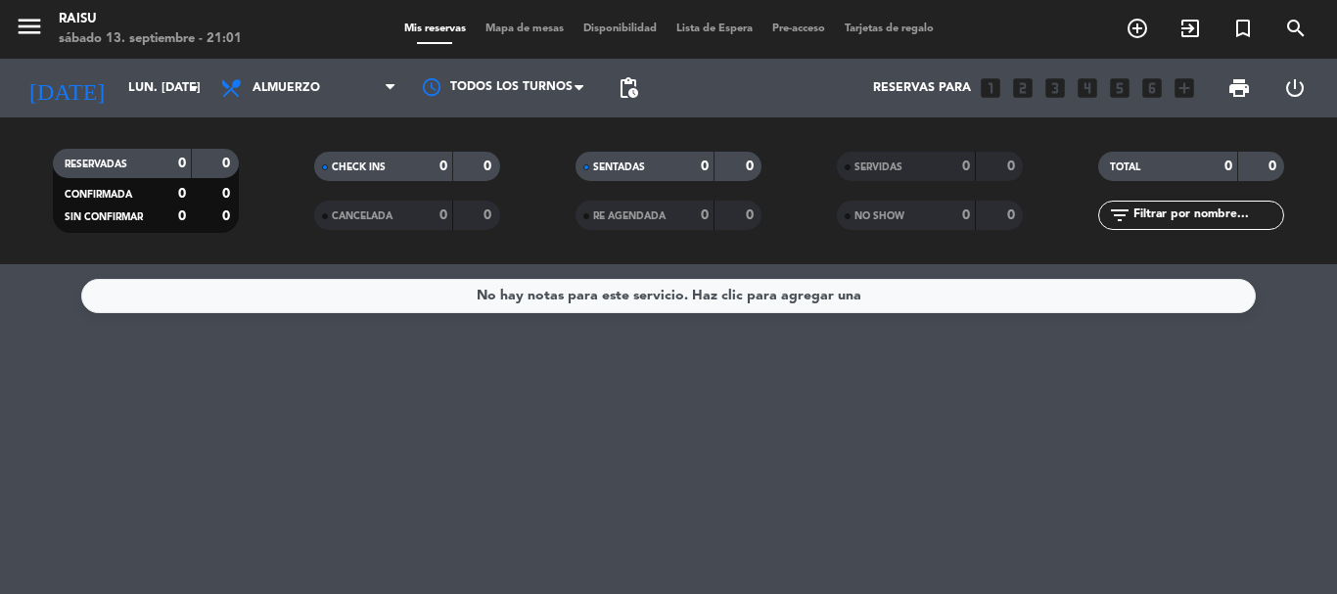
click at [595, 27] on span "Disponibilidad" at bounding box center [620, 28] width 93 height 11
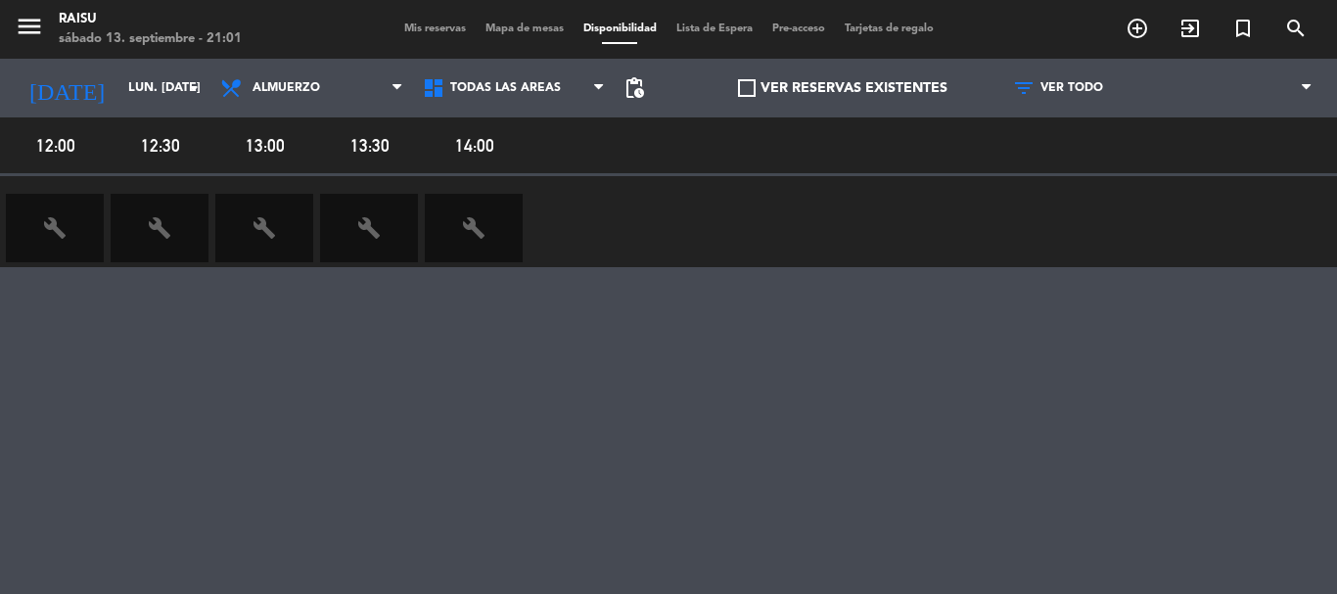
click at [161, 224] on icon "build" at bounding box center [159, 227] width 23 height 23
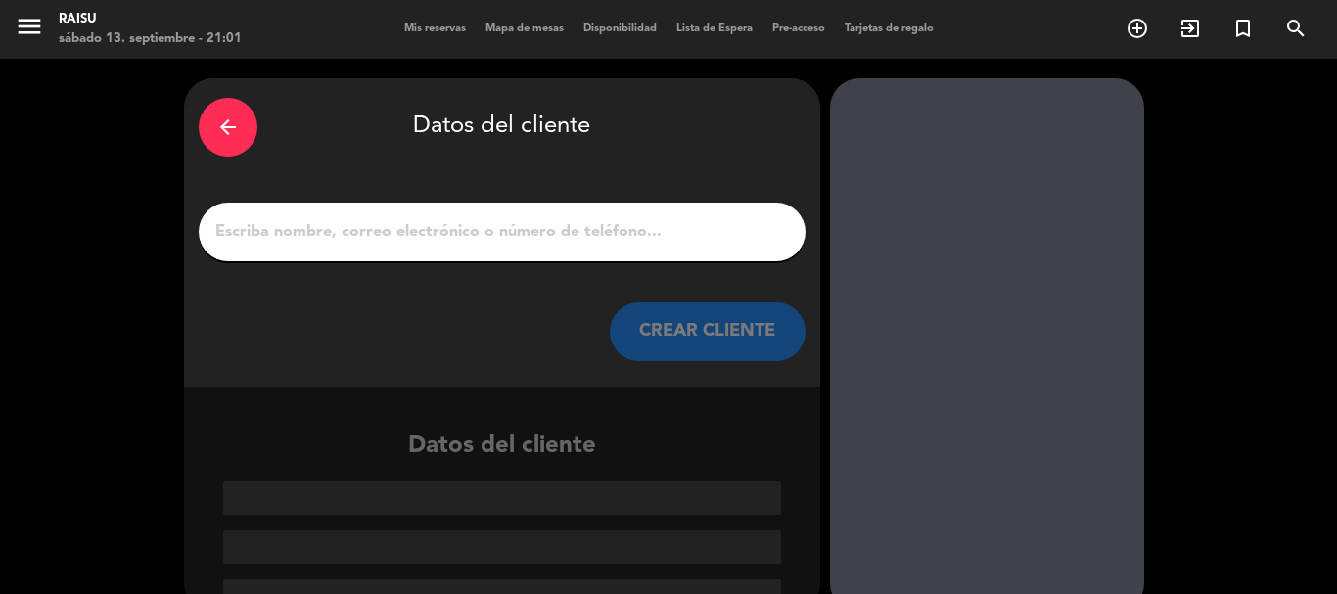
click at [238, 114] on div "arrow_back" at bounding box center [228, 127] width 59 height 59
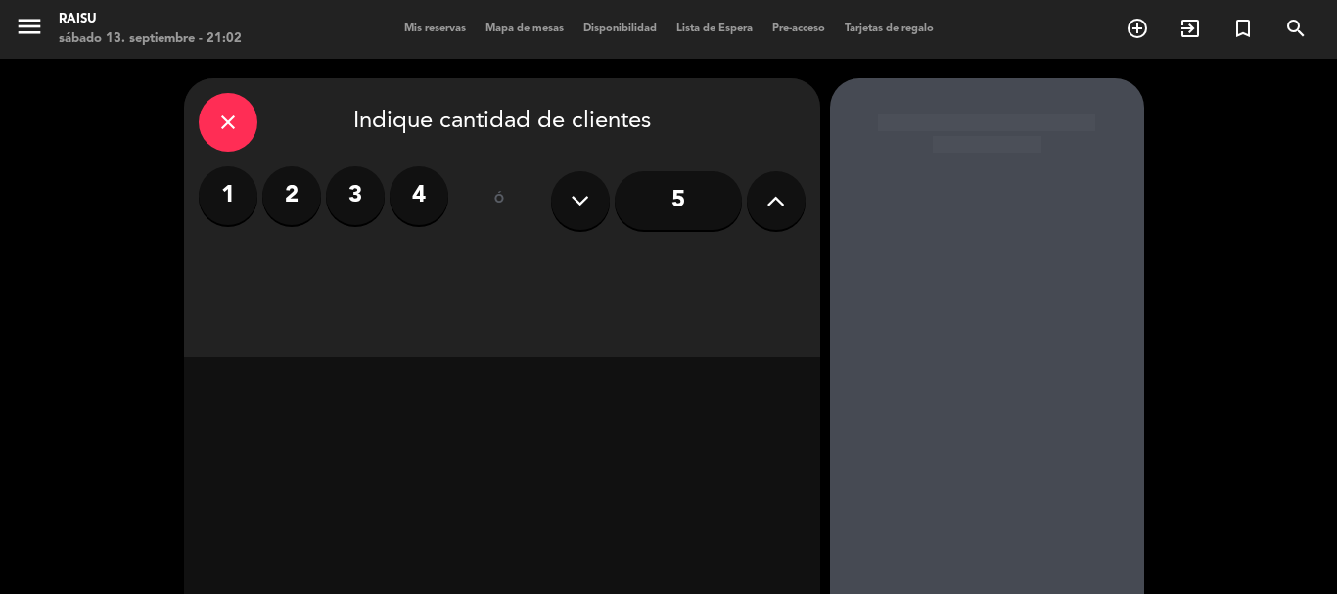
click at [425, 207] on label "4" at bounding box center [419, 195] width 59 height 59
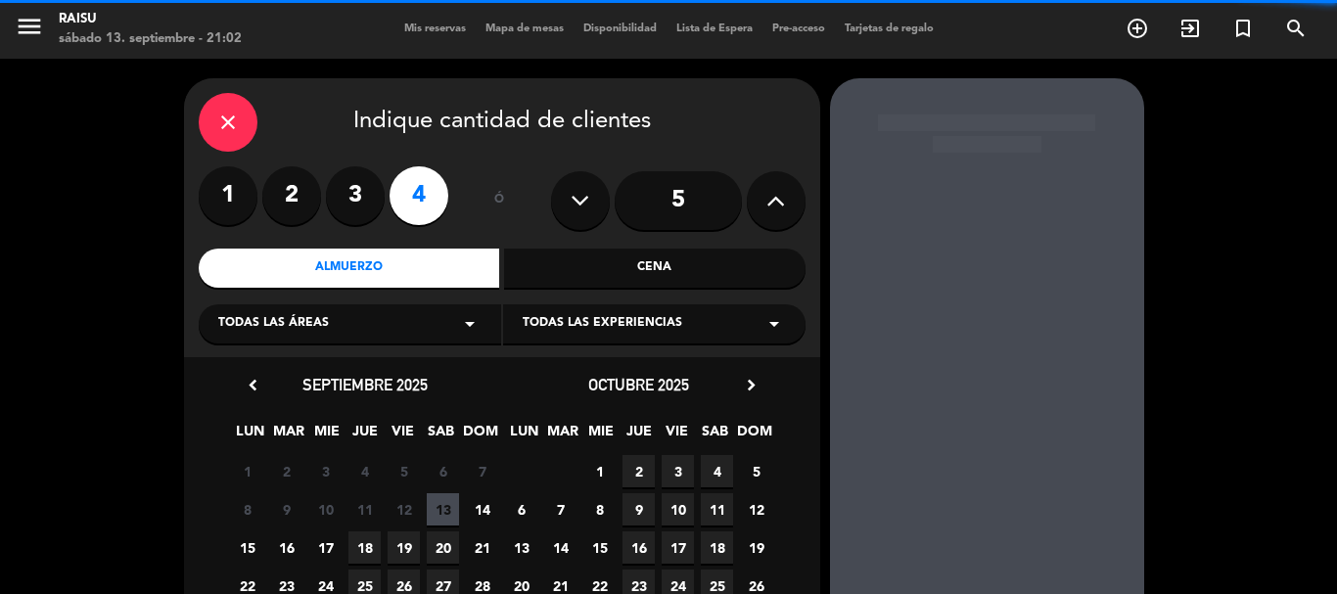
click at [421, 265] on div "Almuerzo" at bounding box center [350, 268] width 302 height 39
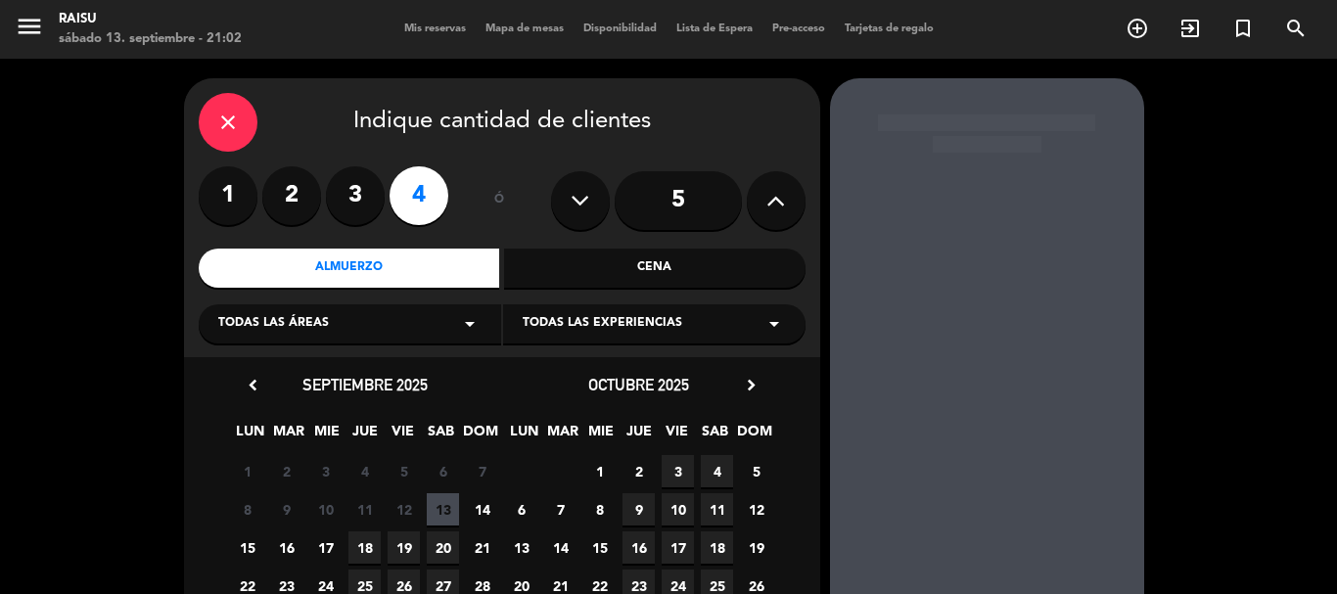
scroll to position [166, 0]
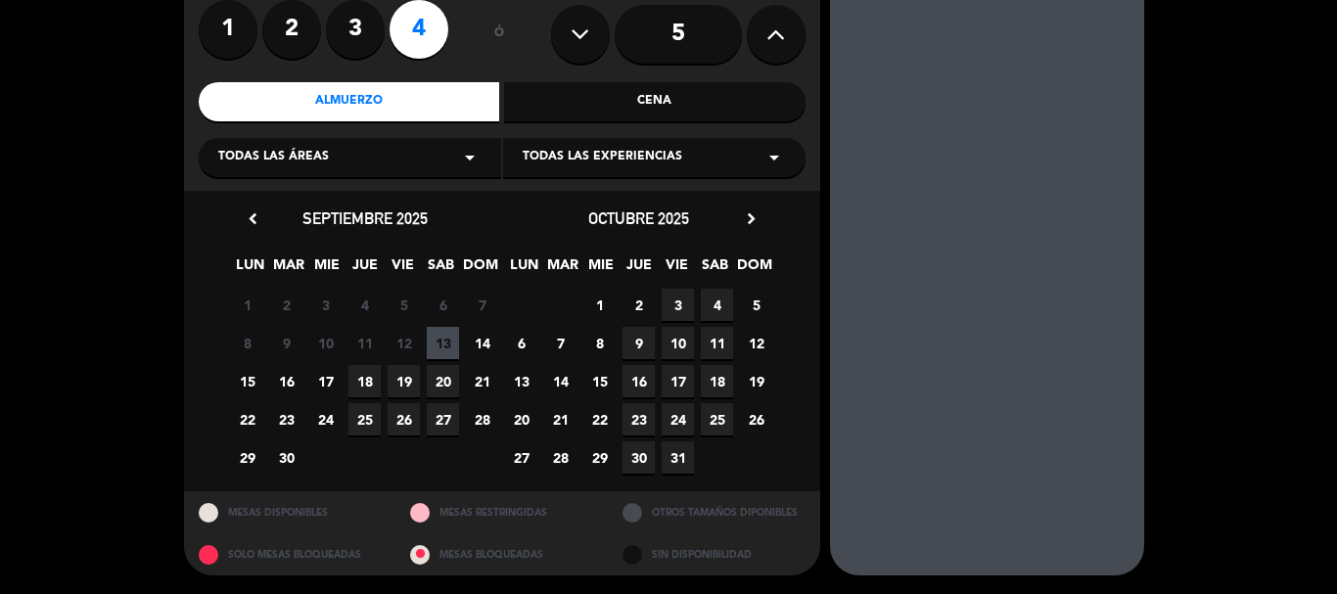
click at [292, 416] on span "23" at bounding box center [286, 419] width 32 height 32
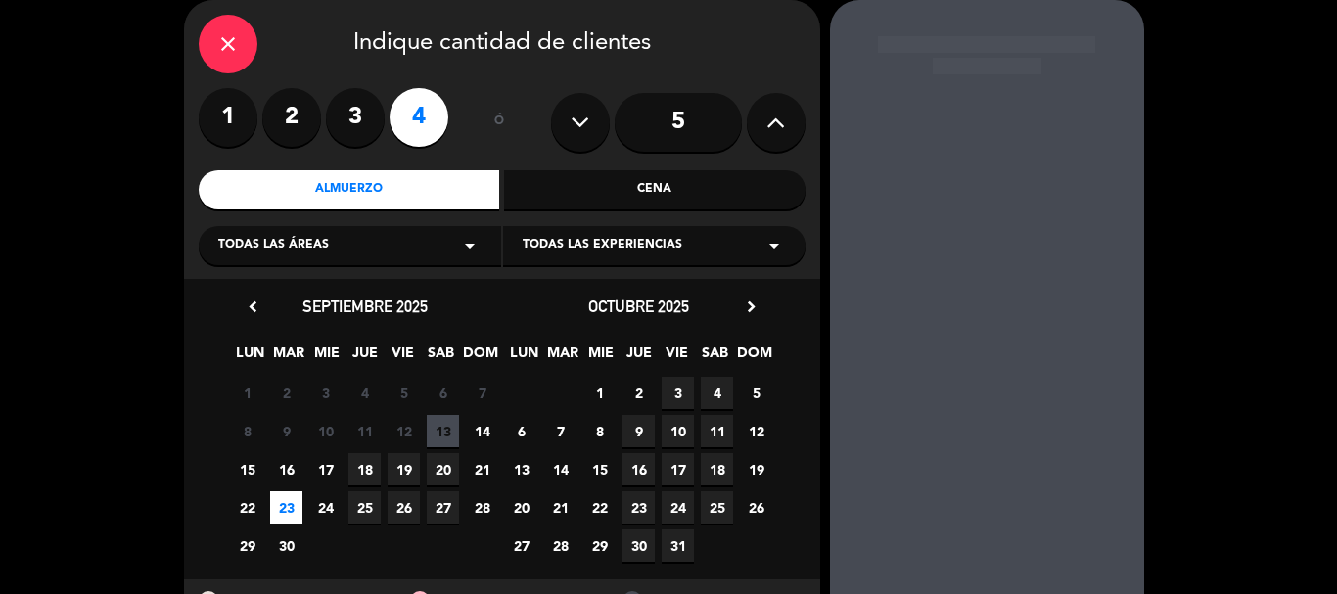
click at [240, 499] on span "22" at bounding box center [247, 507] width 32 height 32
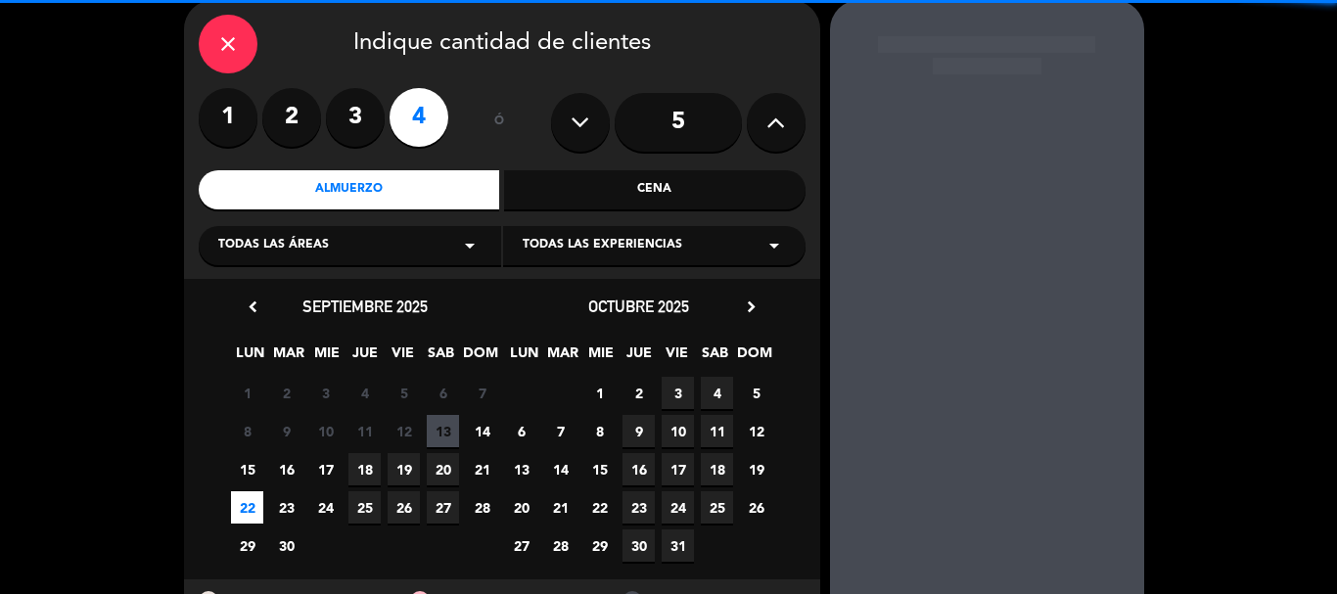
click at [322, 503] on span "24" at bounding box center [325, 507] width 32 height 32
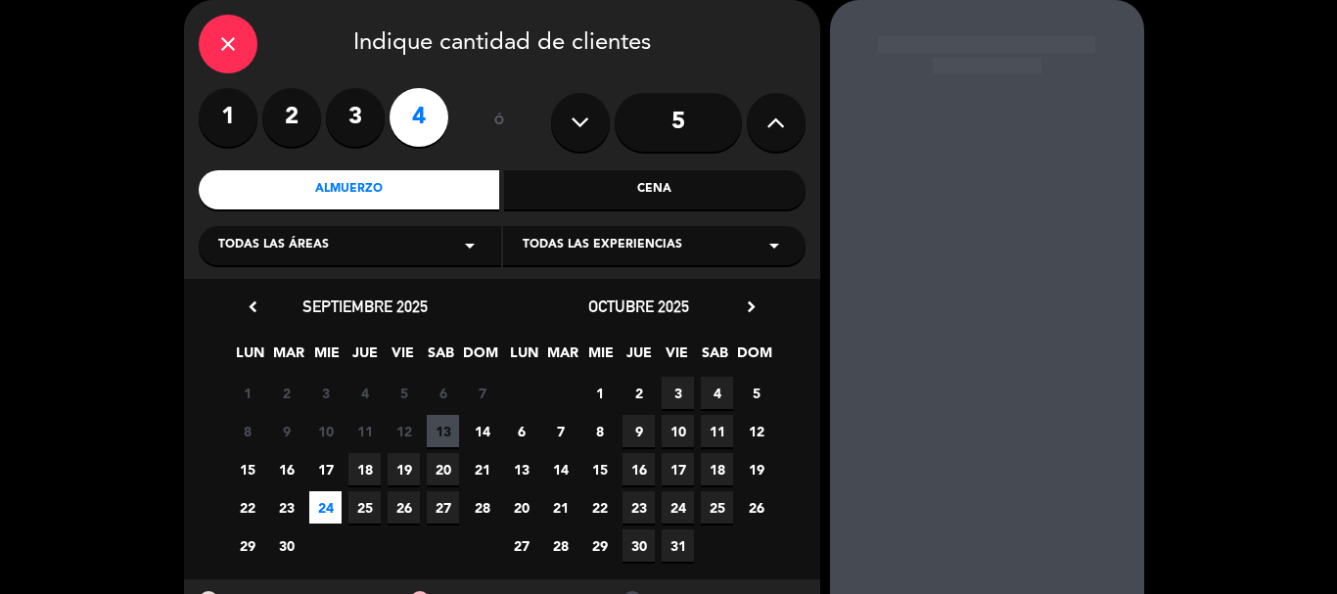
click at [249, 503] on span "22" at bounding box center [247, 507] width 32 height 32
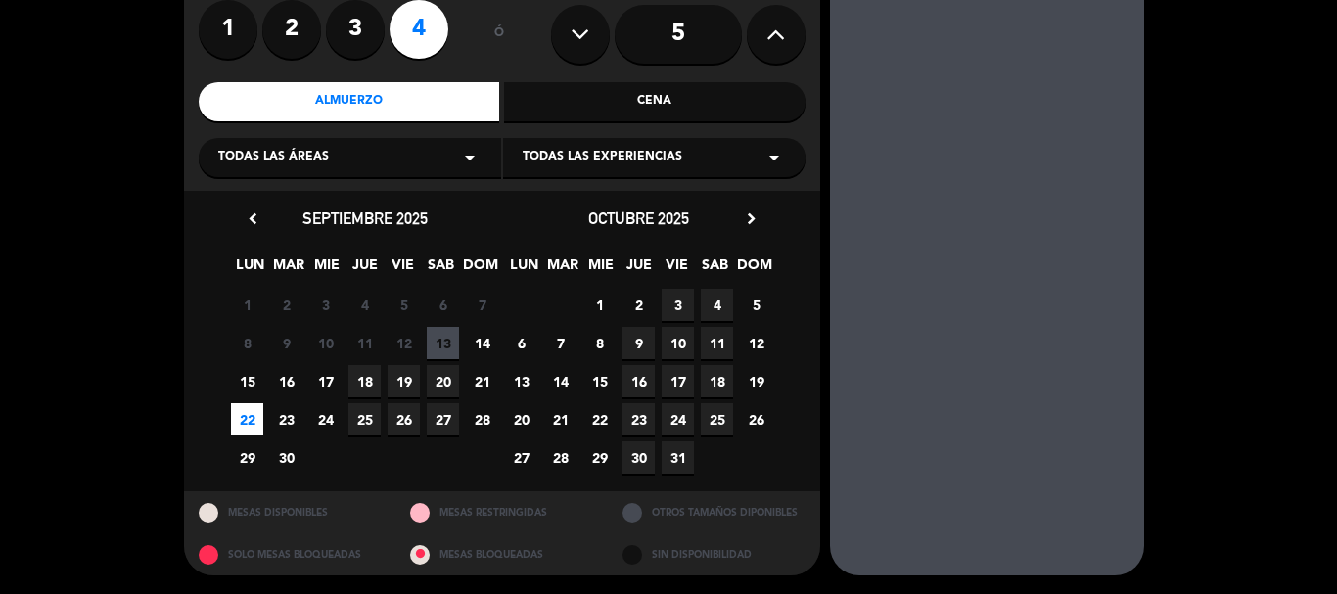
click at [633, 550] on div at bounding box center [633, 555] width 20 height 20
click at [425, 504] on div at bounding box center [420, 513] width 20 height 20
click at [199, 504] on div "MESAS DISPONIBLES" at bounding box center [290, 512] width 212 height 42
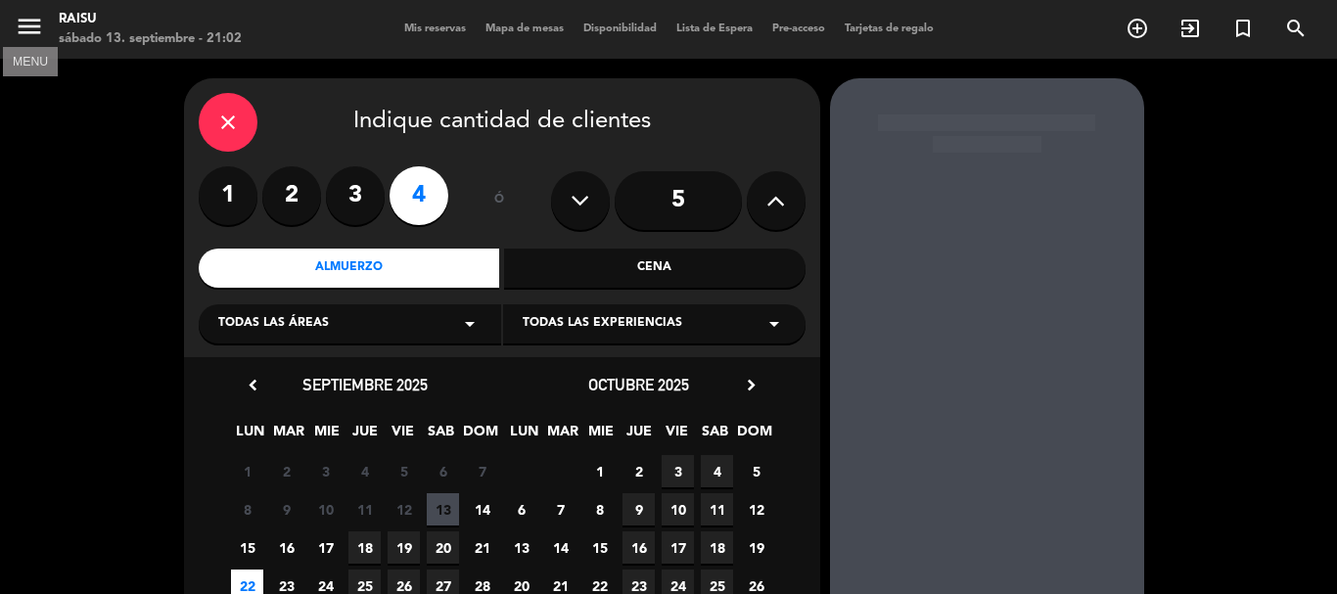
click at [23, 18] on icon "menu" at bounding box center [29, 26] width 29 height 29
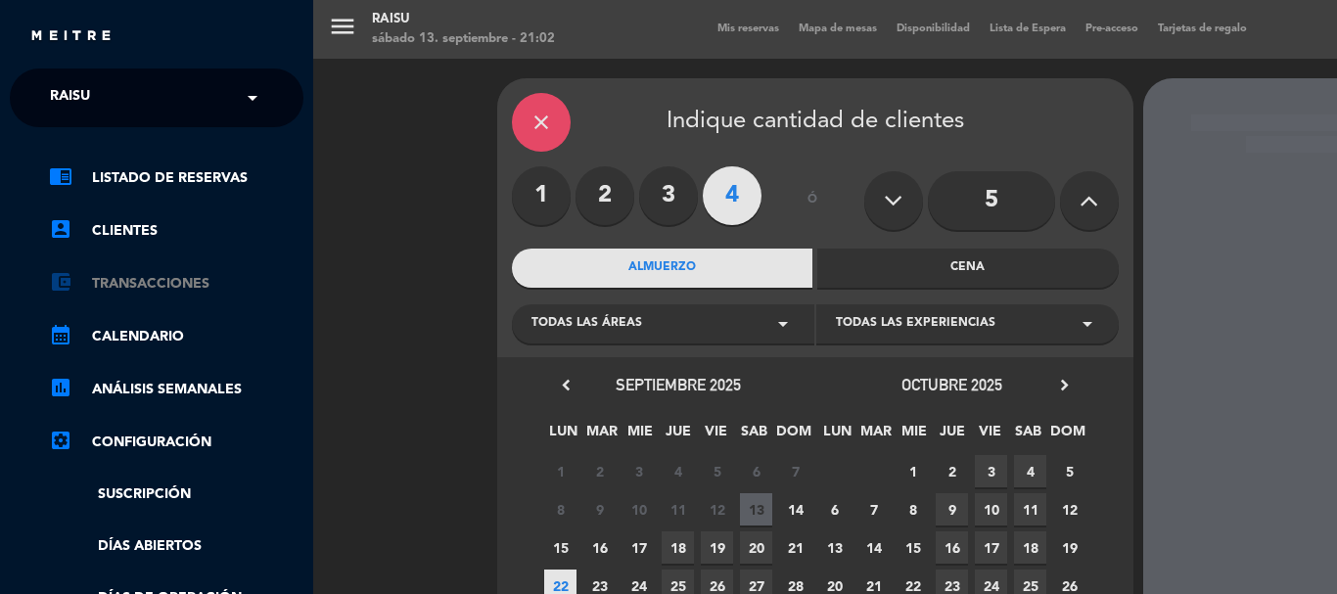
scroll to position [98, 0]
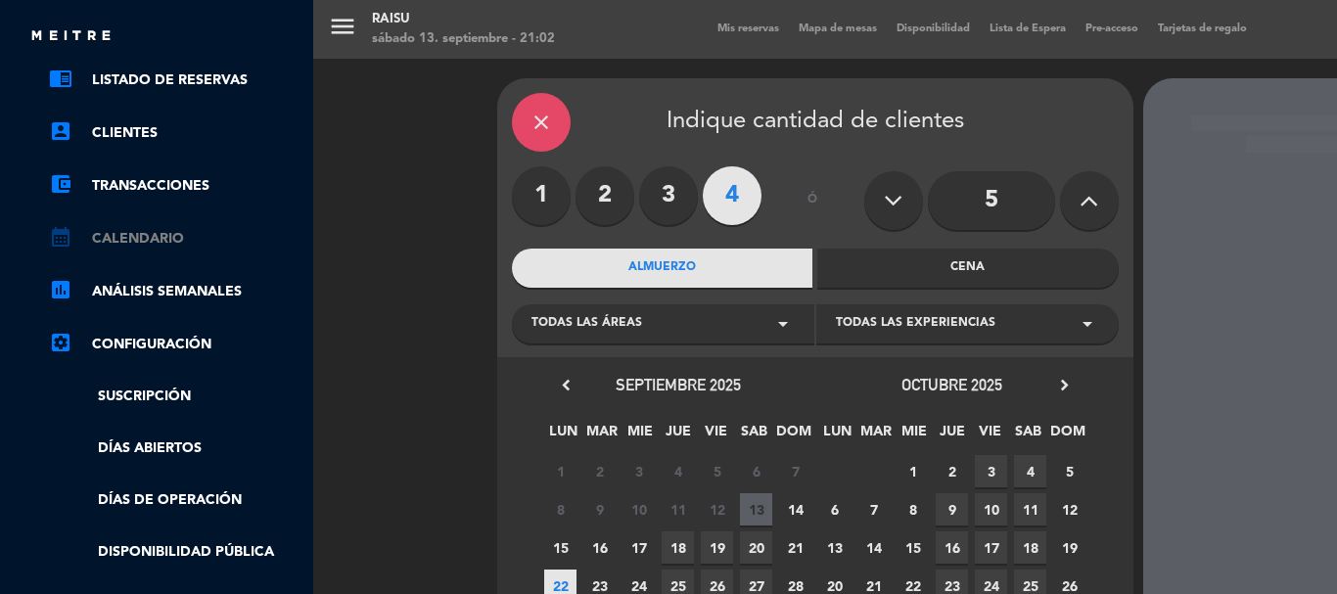
click at [183, 239] on link "calendar_month Calendario" at bounding box center [176, 238] width 255 height 23
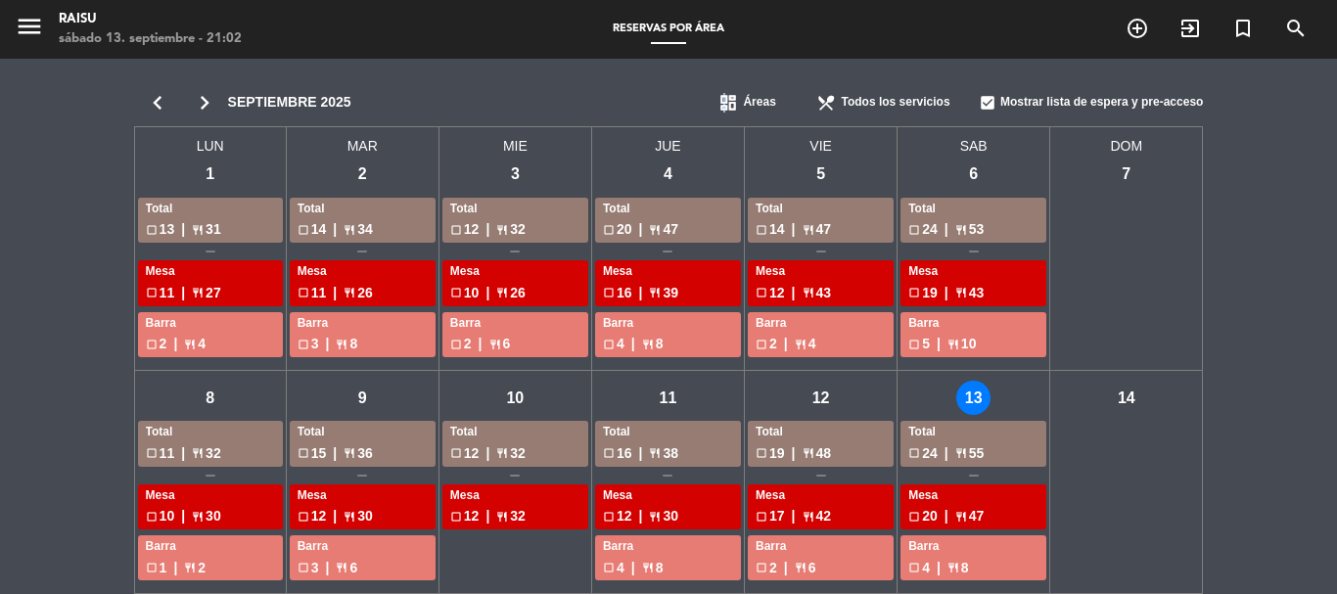
click at [725, 102] on span "dashboard" at bounding box center [729, 103] width 20 height 20
click at [824, 103] on span "restaurant_menu" at bounding box center [827, 103] width 20 height 20
click at [839, 164] on span "Almuerzo" at bounding box center [848, 167] width 54 height 20
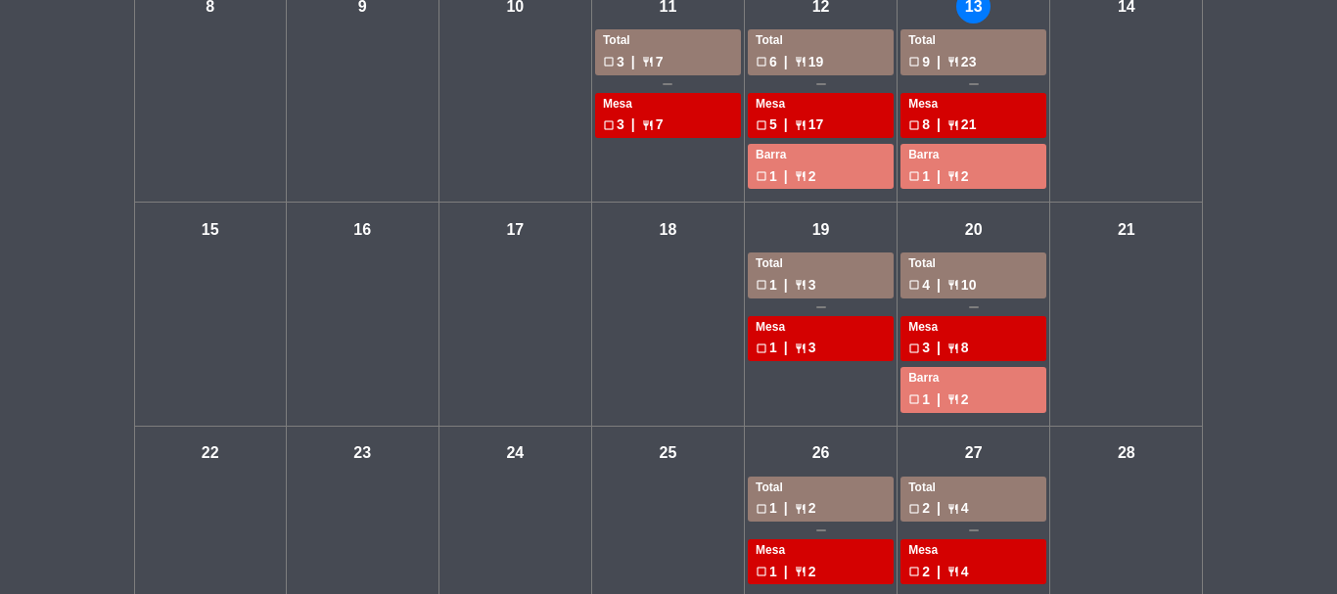
scroll to position [490, 0]
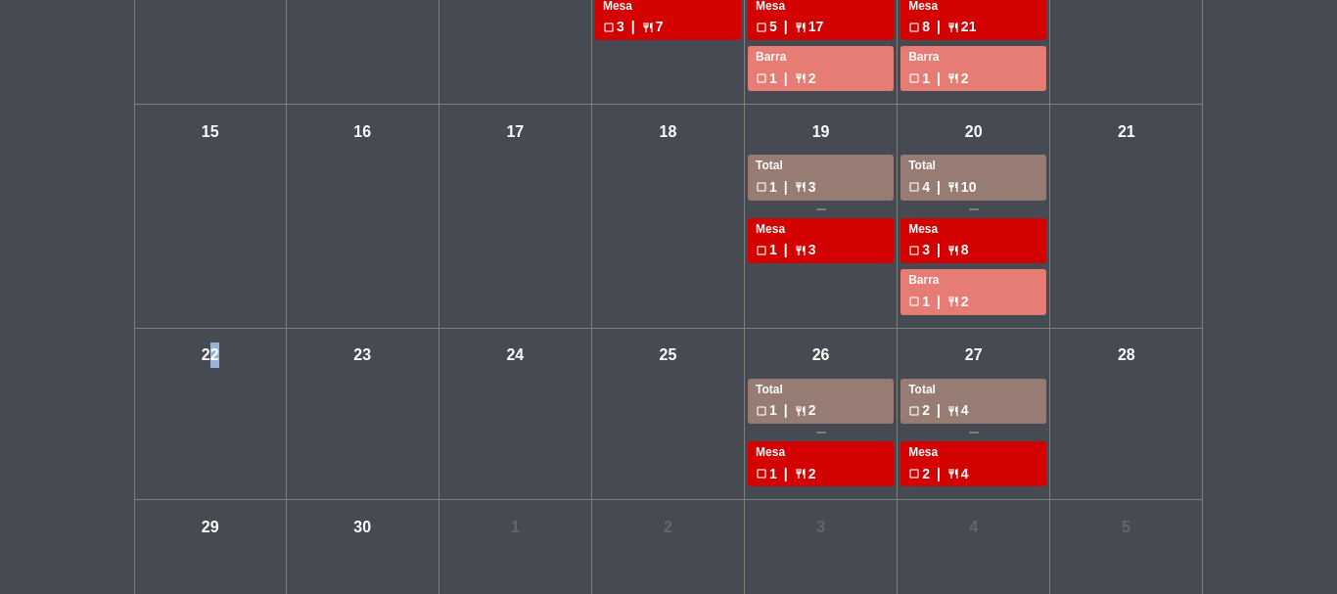
click at [208, 374] on div "lun - 22" at bounding box center [210, 415] width 153 height 172
click at [218, 369] on div "lun - 22" at bounding box center [210, 356] width 34 height 34
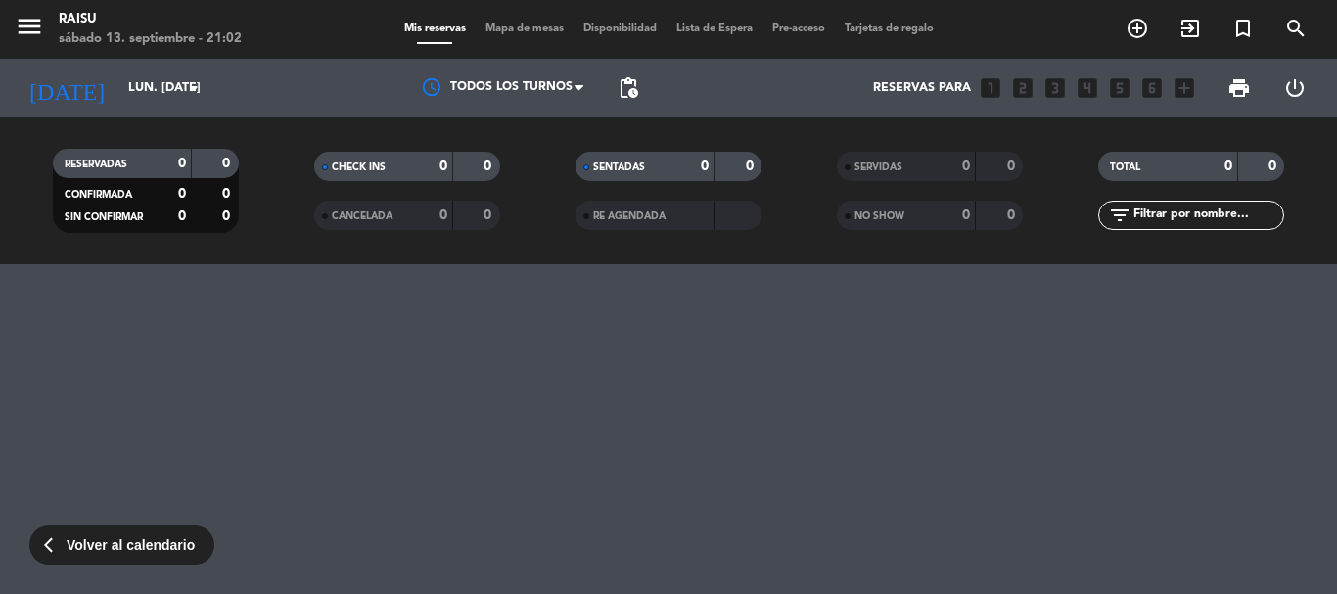
click at [218, 369] on div "menu Raisu sábado 13. septiembre - 21:02 Mis reservas Mapa de mesas Disponibili…" at bounding box center [668, 297] width 1337 height 594
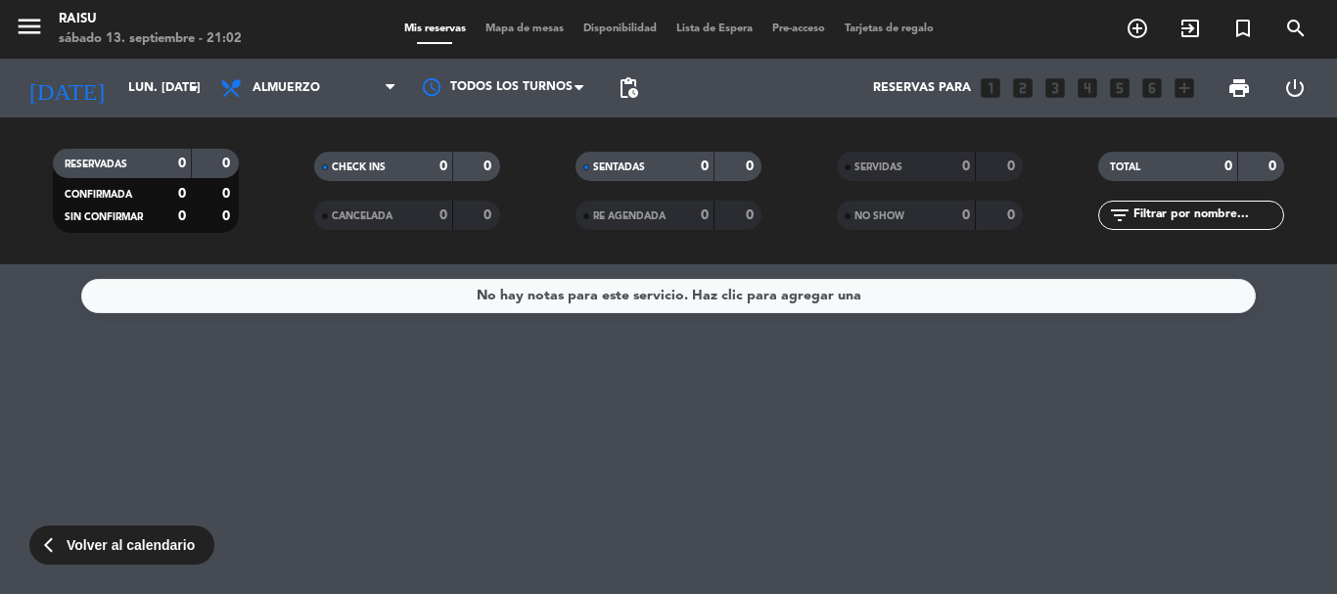
click at [640, 296] on div "No hay notas para este servicio. Haz clic para agregar una" at bounding box center [669, 296] width 385 height 23
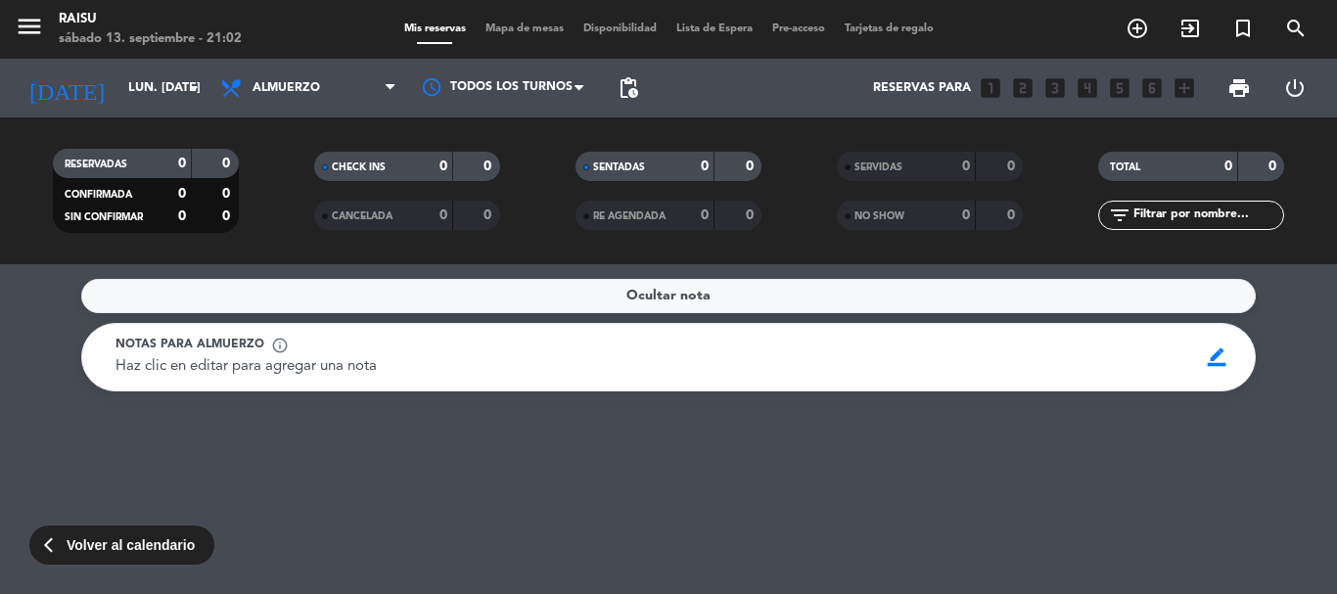
click at [681, 296] on span "Ocultar nota" at bounding box center [669, 296] width 84 height 23
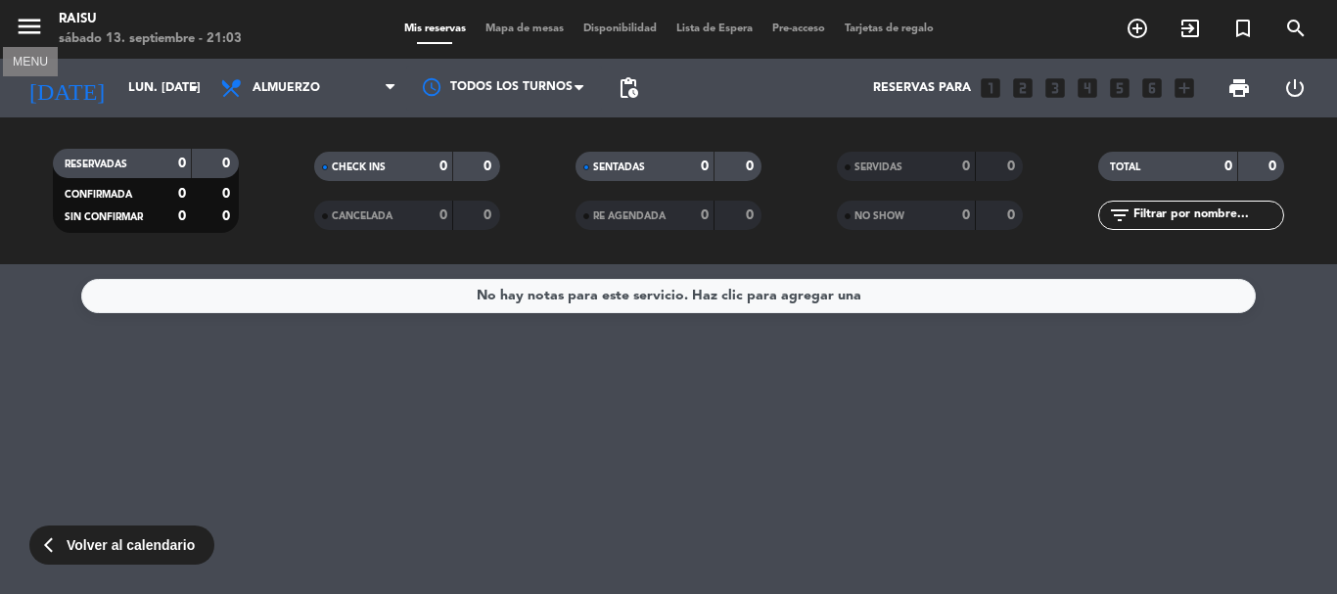
click at [23, 19] on icon "menu" at bounding box center [29, 26] width 29 height 29
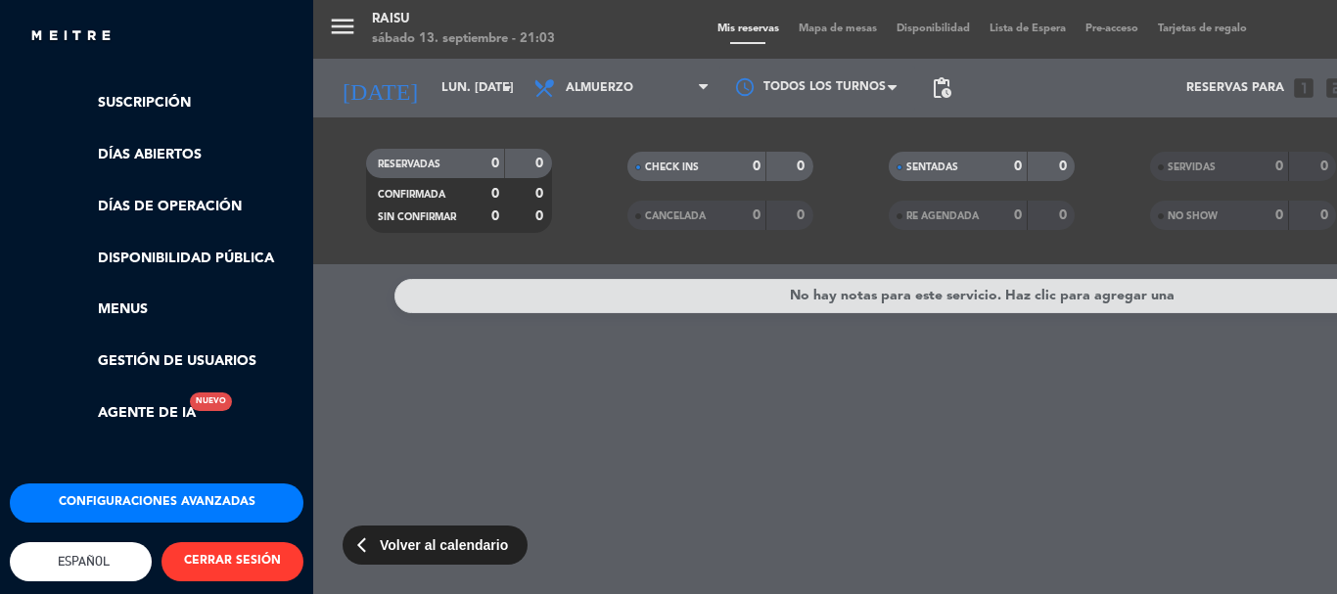
scroll to position [413, 0]
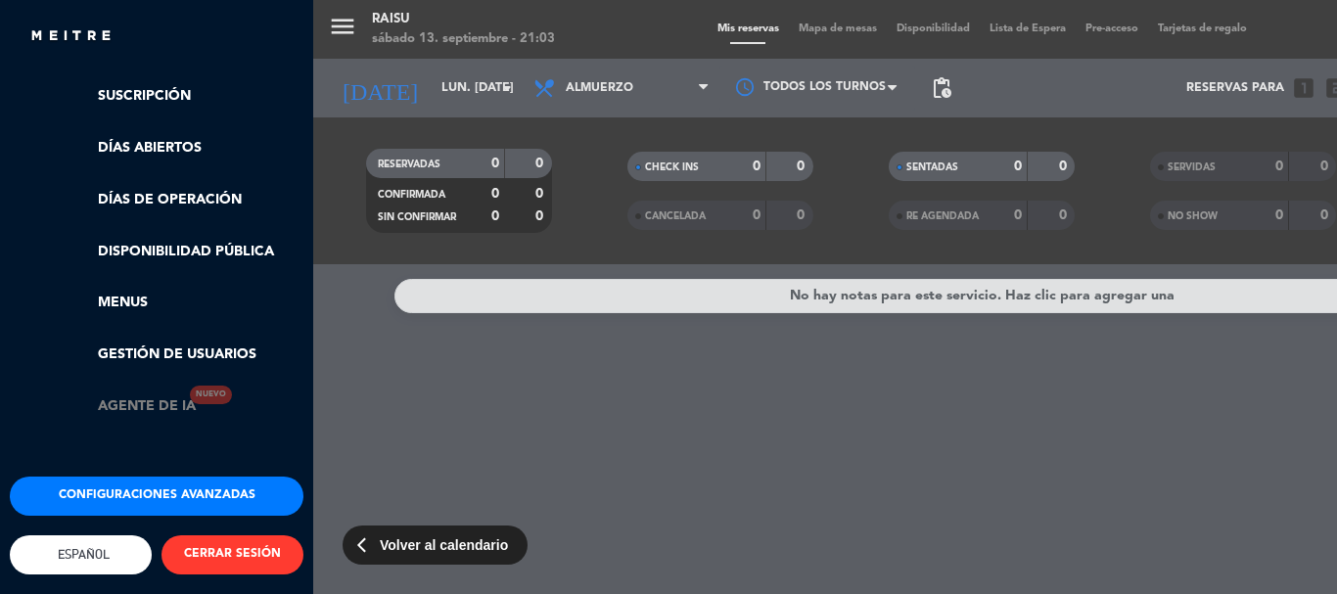
click at [156, 396] on link "Agente de IA Nuevo" at bounding box center [122, 407] width 147 height 23
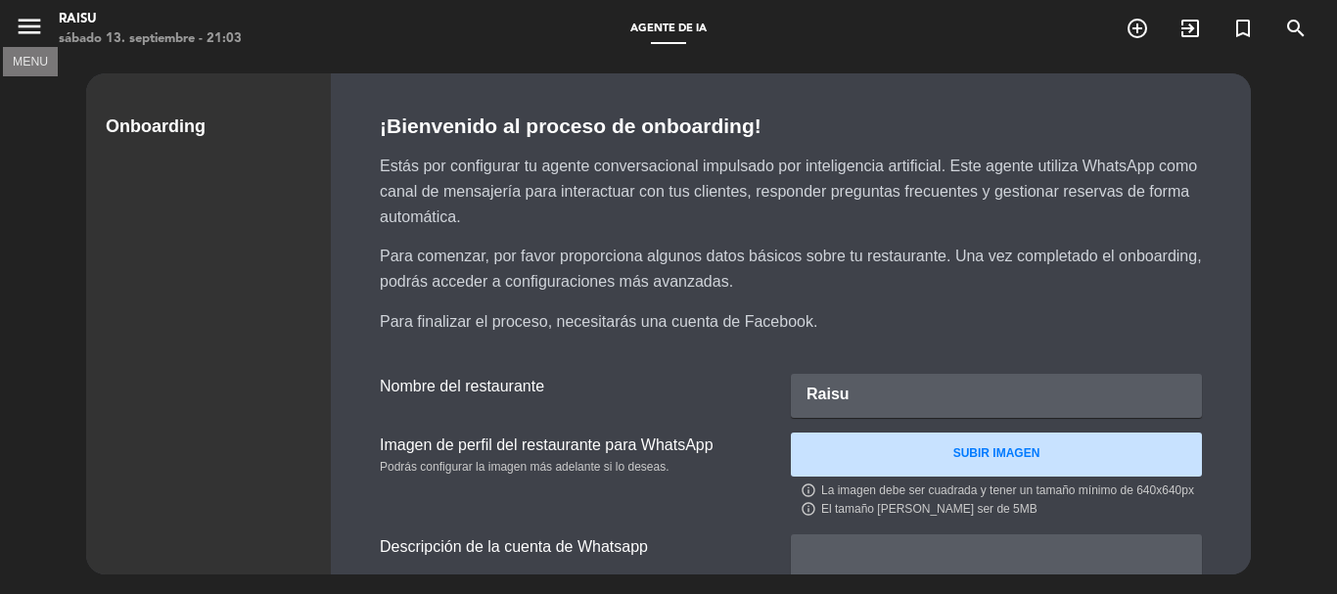
click at [20, 23] on icon "menu" at bounding box center [29, 26] width 29 height 29
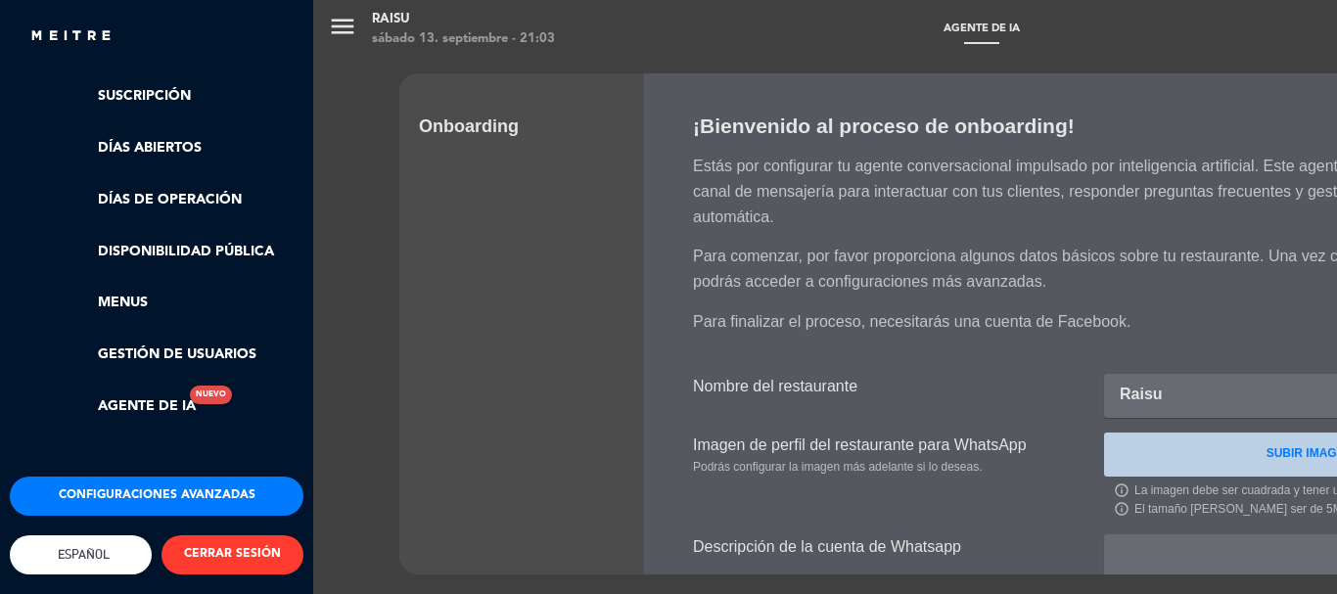
scroll to position [413, 0]
click at [185, 477] on button "Configuraciones avanzadas" at bounding box center [157, 496] width 294 height 39
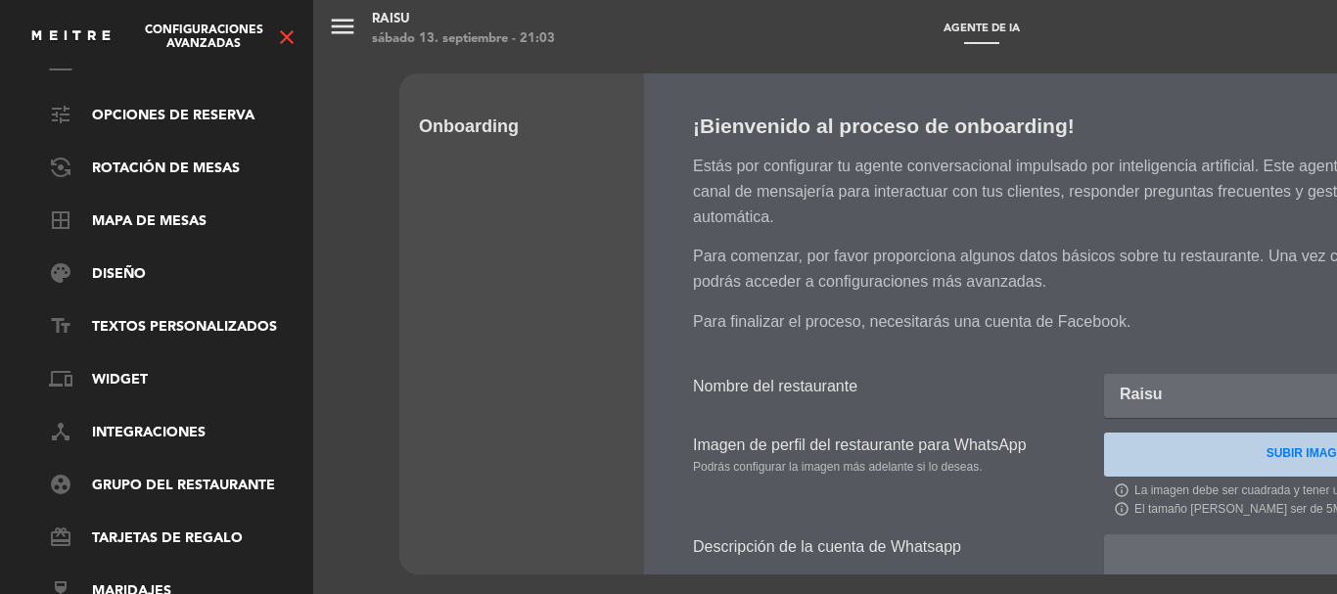
scroll to position [0, 0]
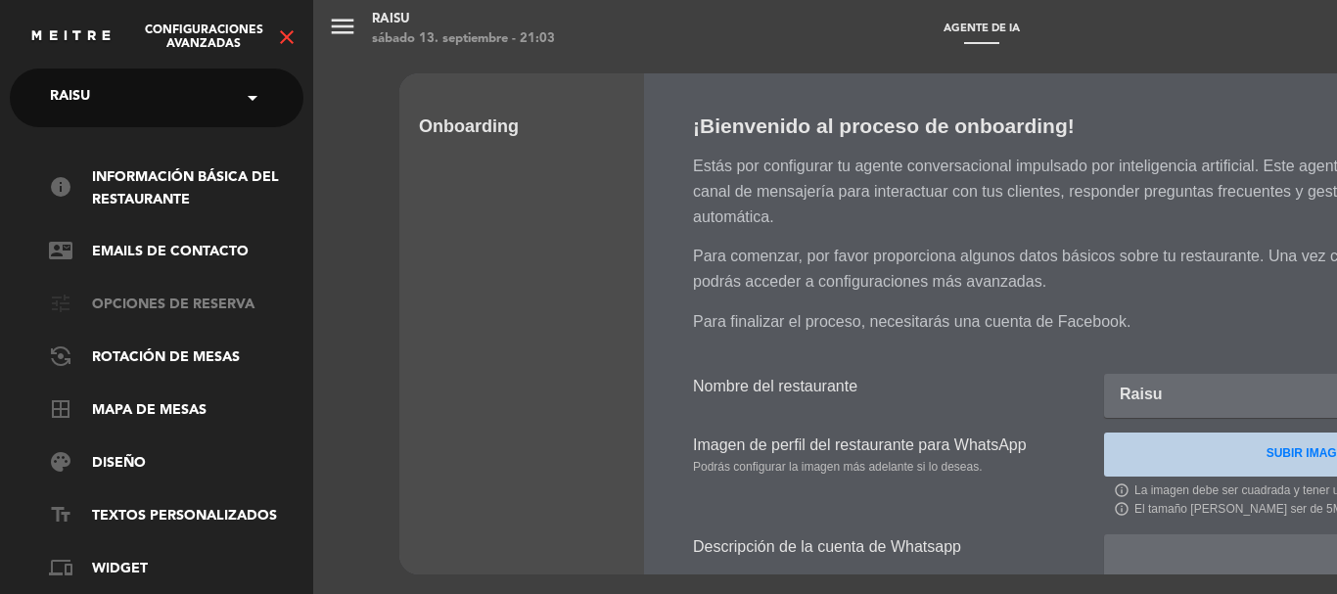
click at [227, 306] on link "tune Opciones de reserva" at bounding box center [176, 305] width 255 height 23
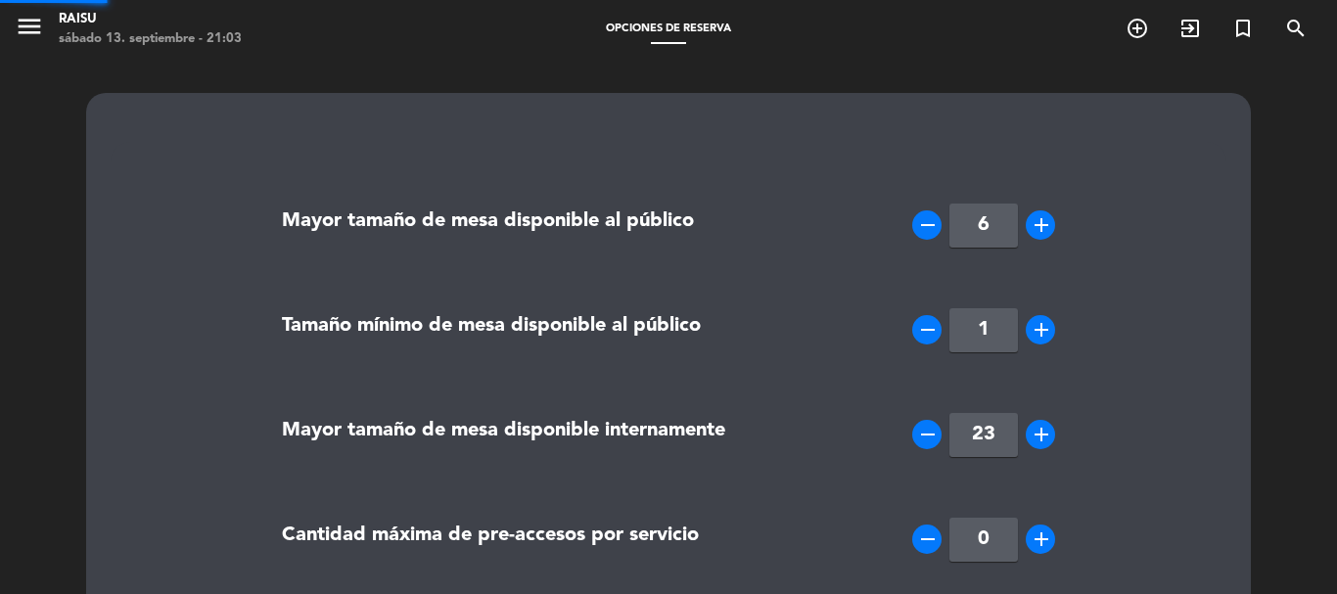
type input "[PHONE_NUMBER]"
type textarea "<p><strong>Importante:</strong></p> <ul> <li>Debido a la demanda la tolerancia …"
click at [32, 32] on icon "menu" at bounding box center [29, 26] width 29 height 29
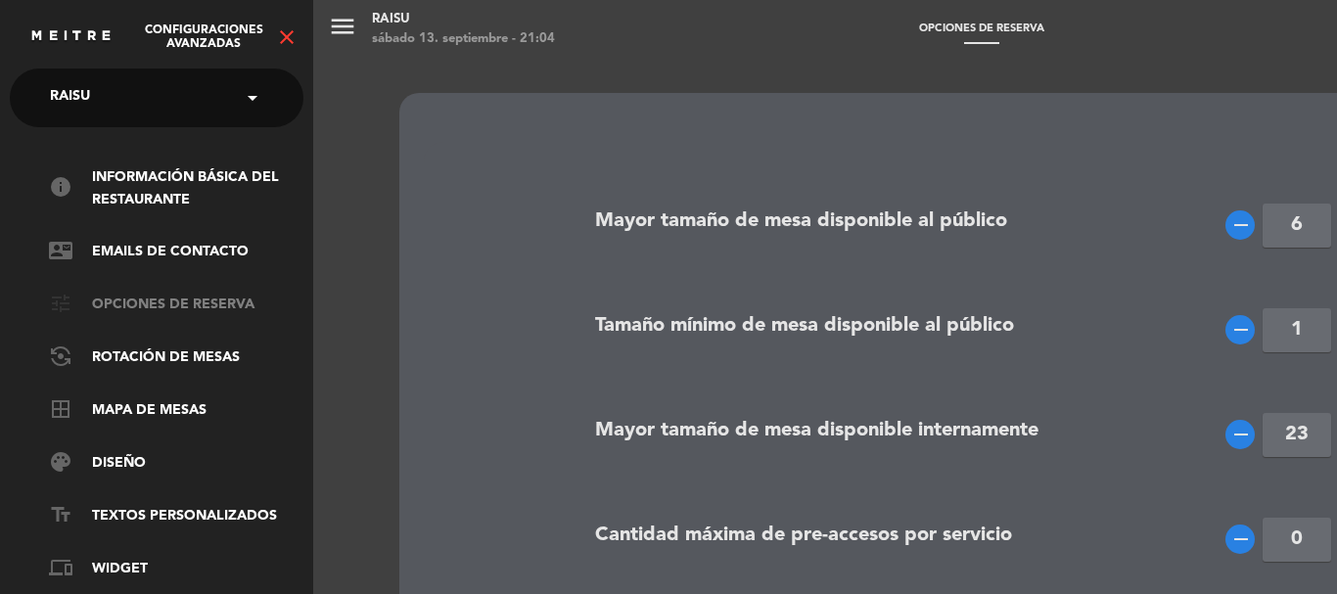
click at [129, 304] on link "tune Opciones de reserva" at bounding box center [176, 305] width 255 height 23
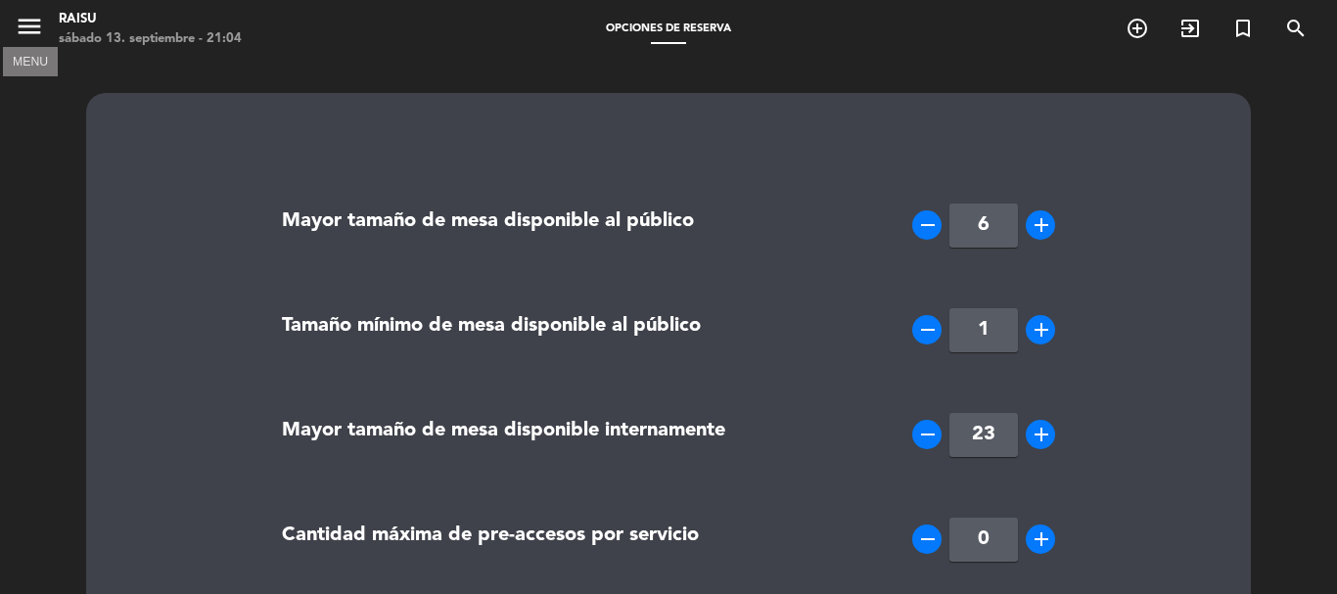
click at [21, 27] on icon "menu" at bounding box center [29, 26] width 29 height 29
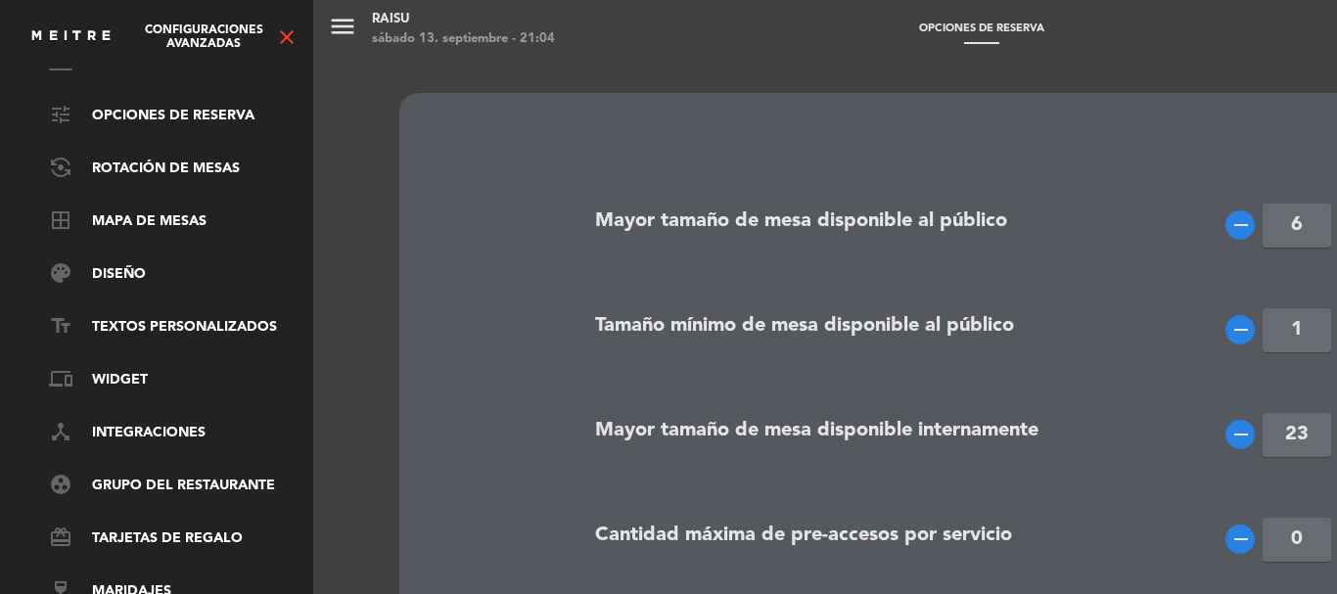
scroll to position [204, 0]
click at [156, 168] on ul "info Información básica del restaurante contact_mail Emails de Contacto tune Op…" at bounding box center [157, 290] width 294 height 627
click at [159, 158] on link "flip_camera_android Rotación de Mesas" at bounding box center [176, 169] width 255 height 23
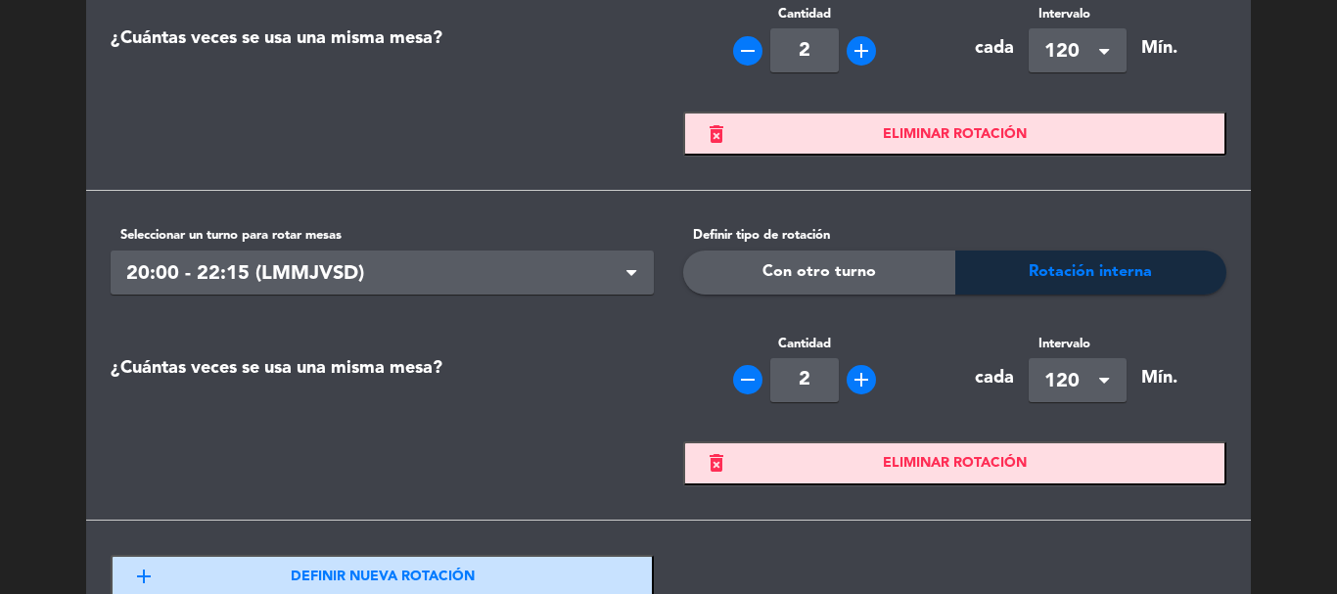
scroll to position [0, 0]
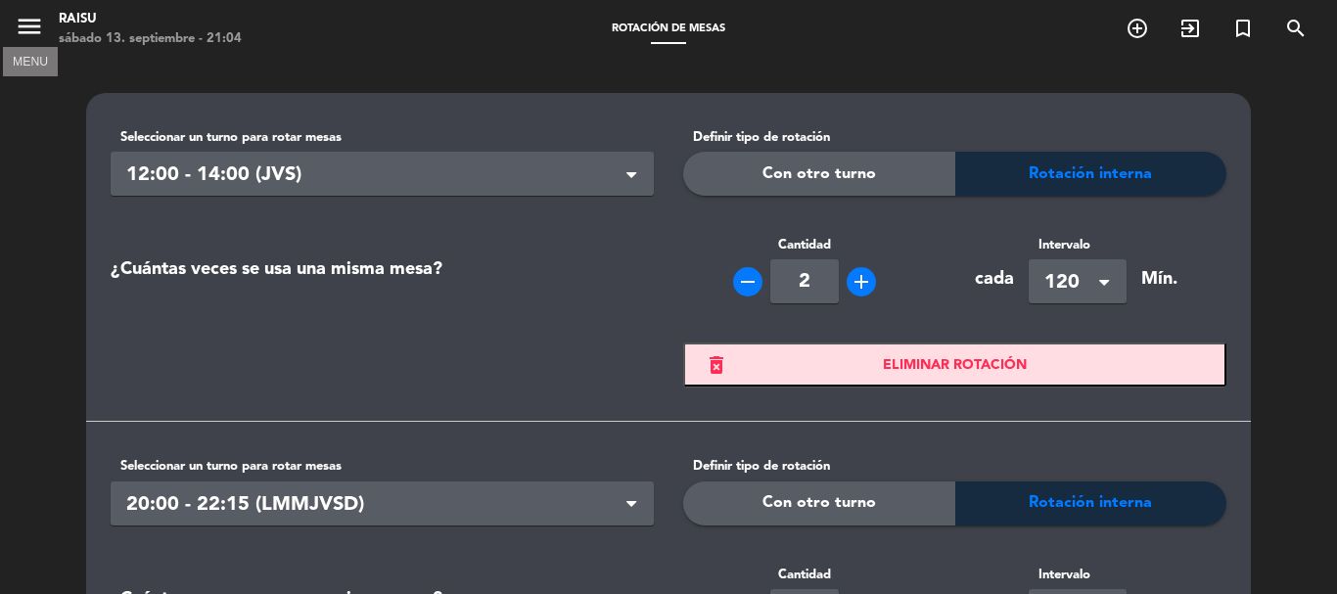
click at [20, 17] on icon "menu" at bounding box center [29, 26] width 29 height 29
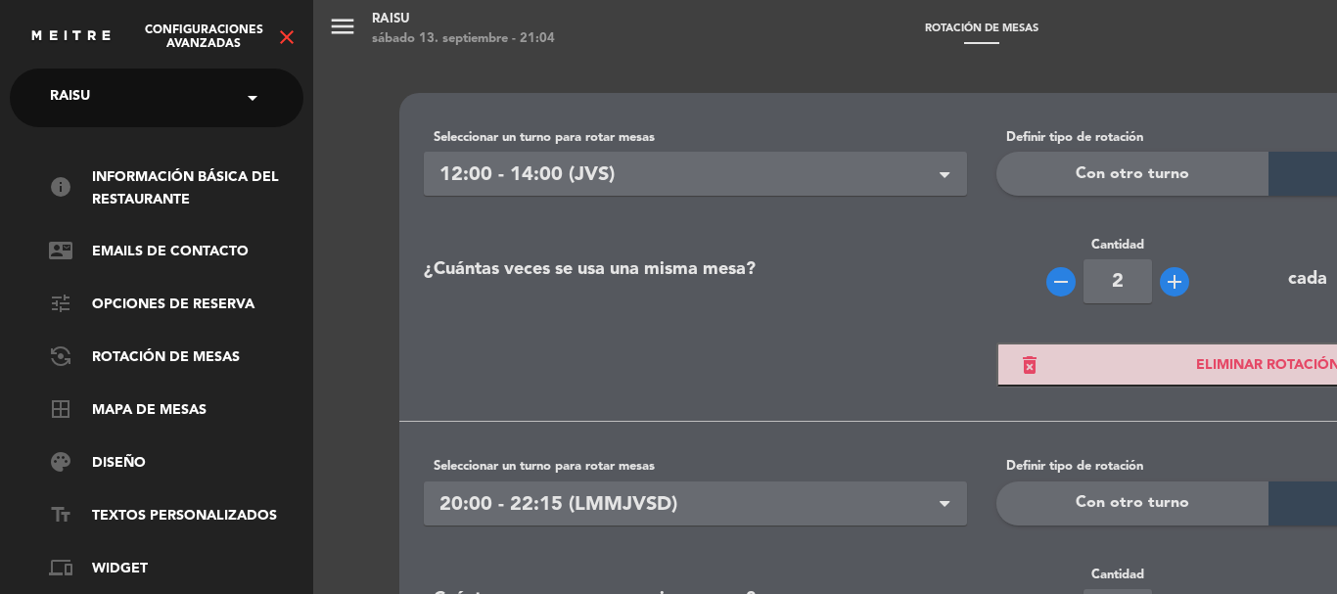
click at [229, 87] on input "text" at bounding box center [158, 98] width 239 height 43
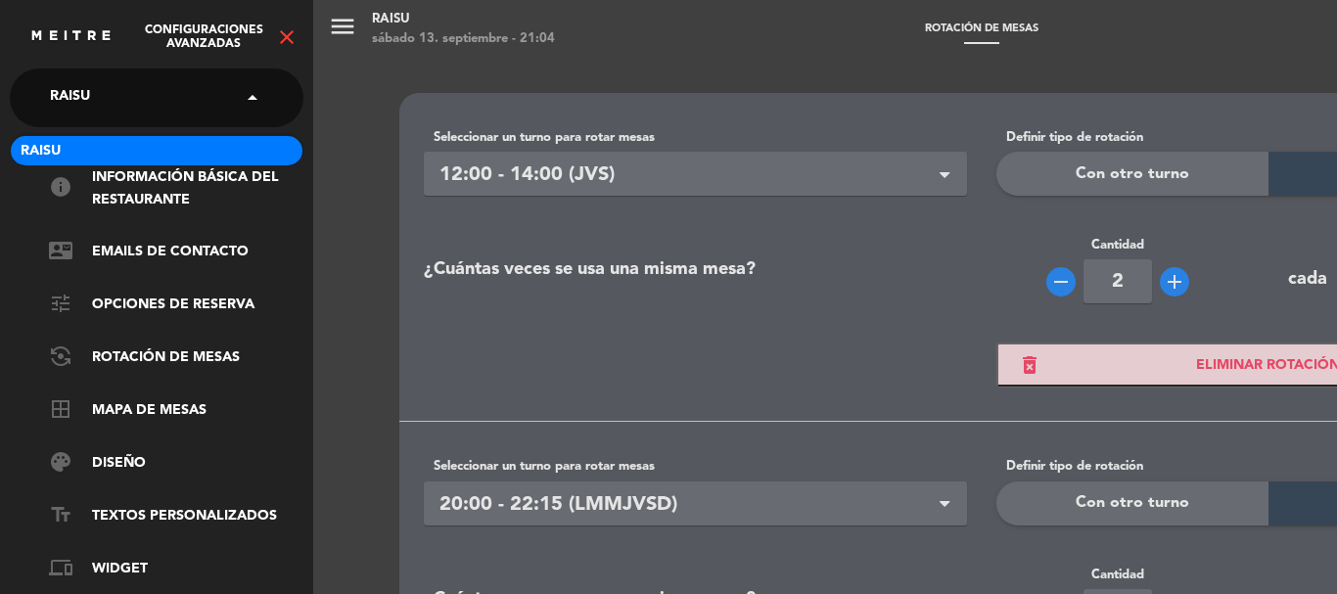
click at [252, 100] on span at bounding box center [257, 97] width 33 height 41
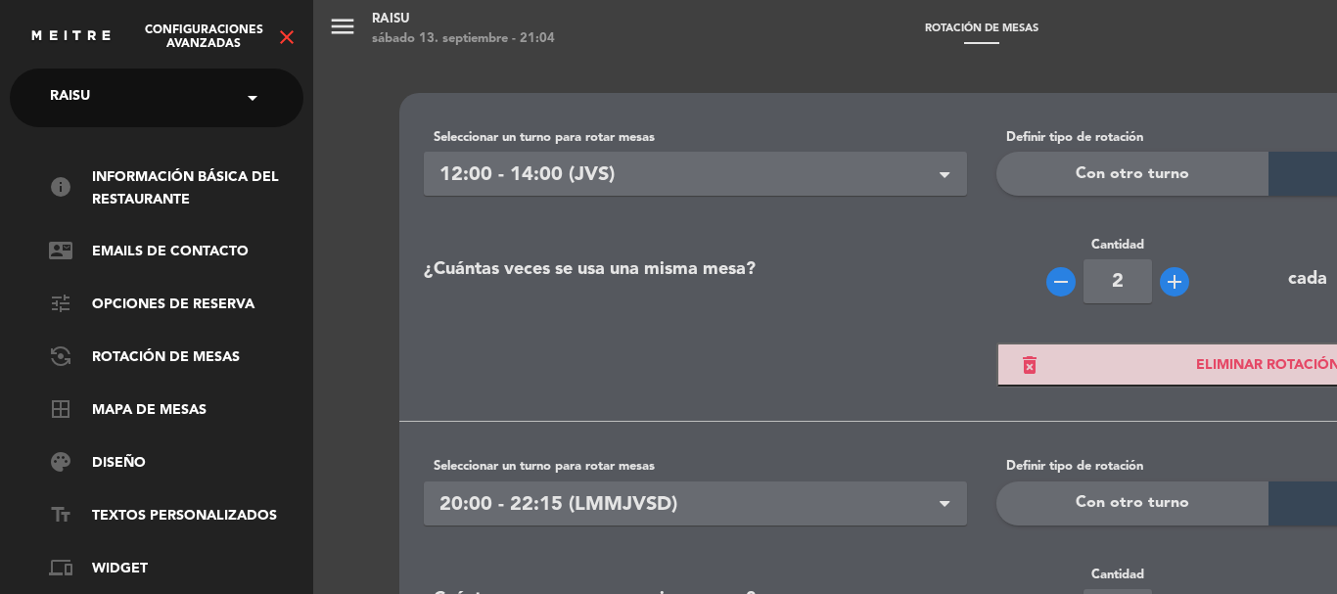
click at [283, 39] on icon "close" at bounding box center [286, 36] width 23 height 23
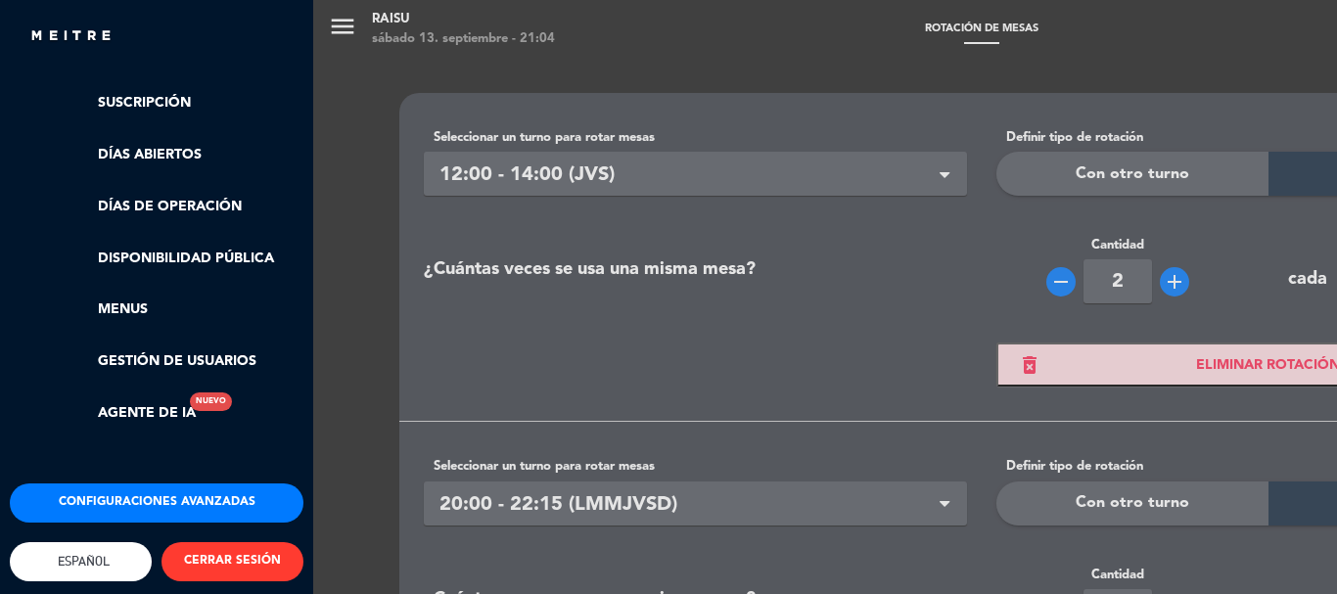
scroll to position [294, 0]
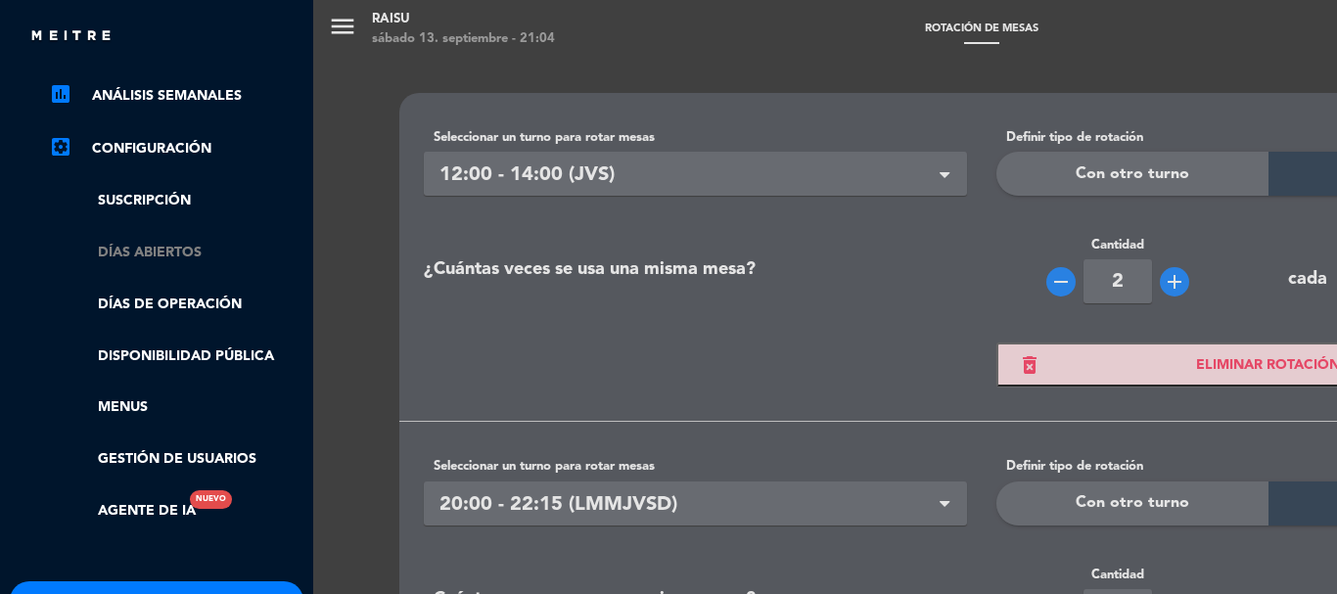
click at [164, 243] on link "Días abiertos" at bounding box center [176, 253] width 255 height 23
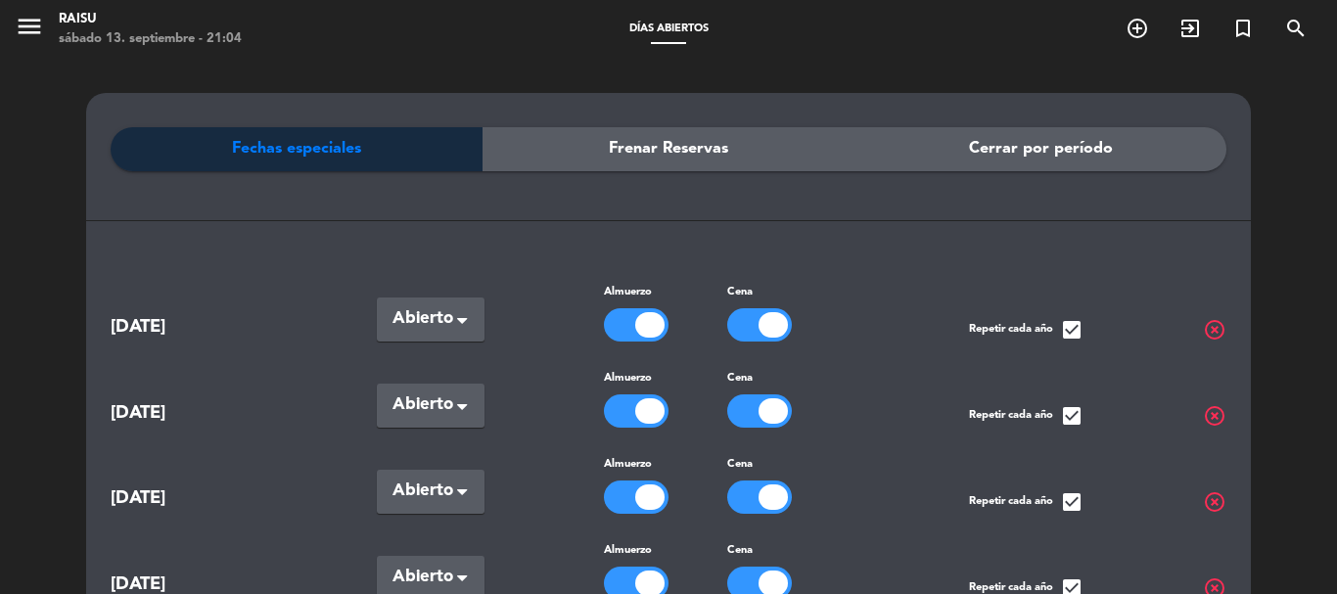
click at [383, 161] on div "Fechas especiales" at bounding box center [297, 149] width 372 height 44
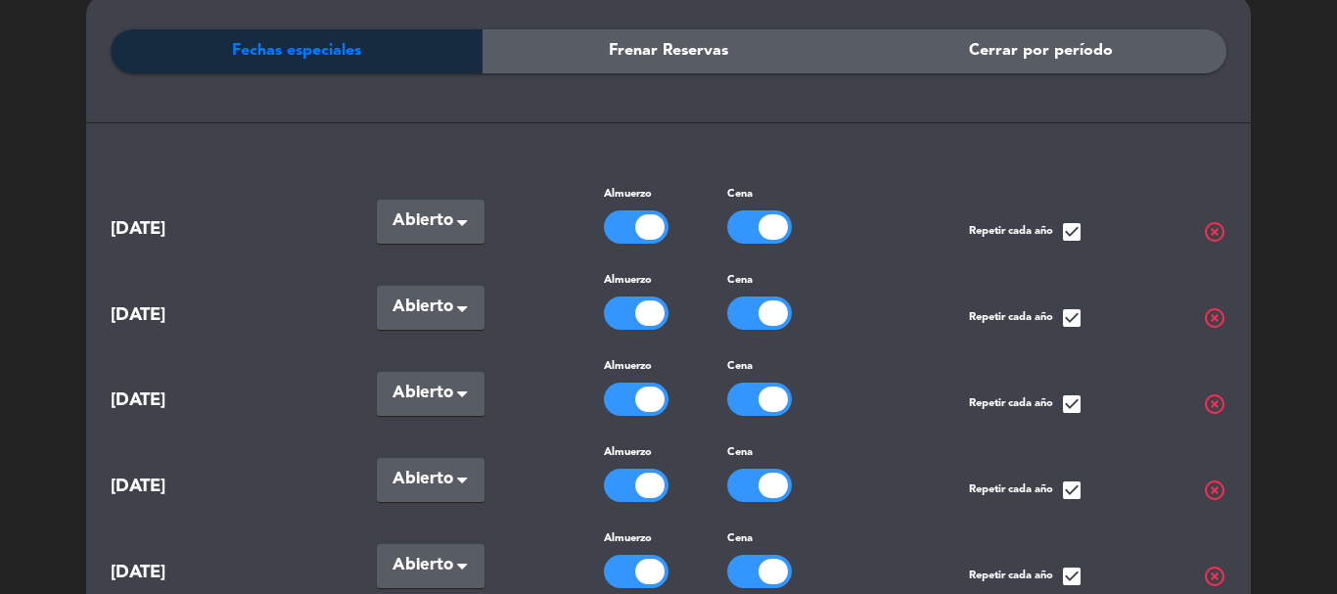
scroll to position [0, 0]
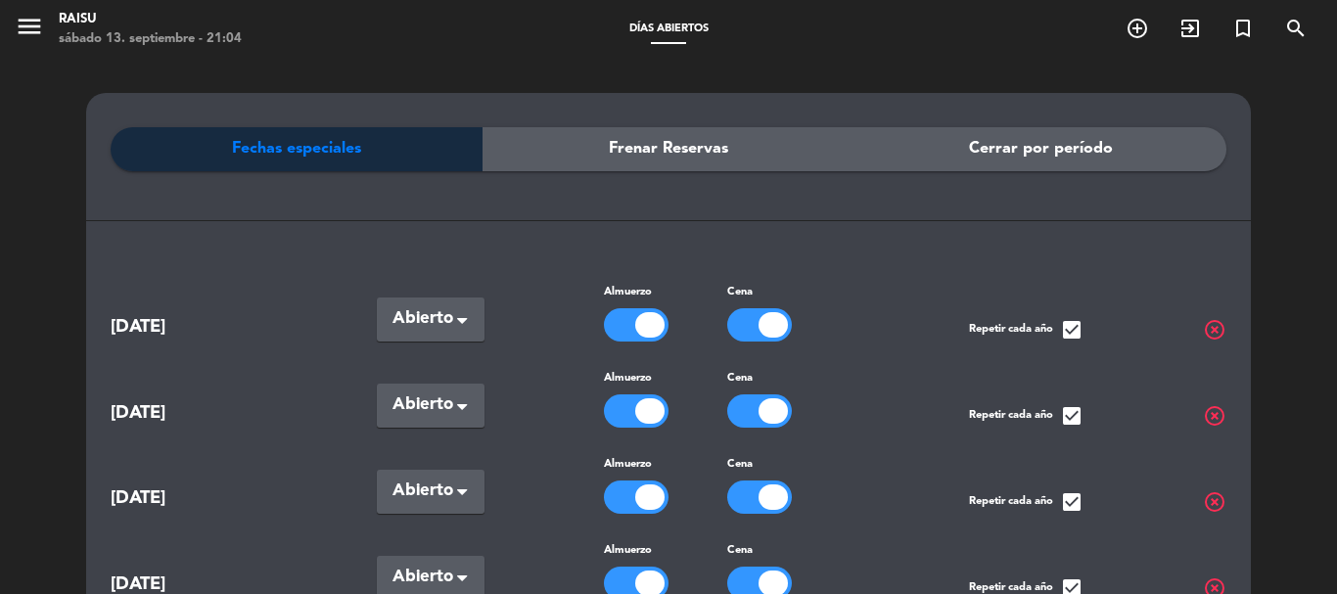
click at [645, 313] on div at bounding box center [649, 324] width 29 height 25
drag, startPoint x: 628, startPoint y: 400, endPoint x: 619, endPoint y: 425, distance: 26.0
click at [627, 401] on div at bounding box center [636, 411] width 65 height 33
click at [623, 494] on div at bounding box center [636, 497] width 65 height 33
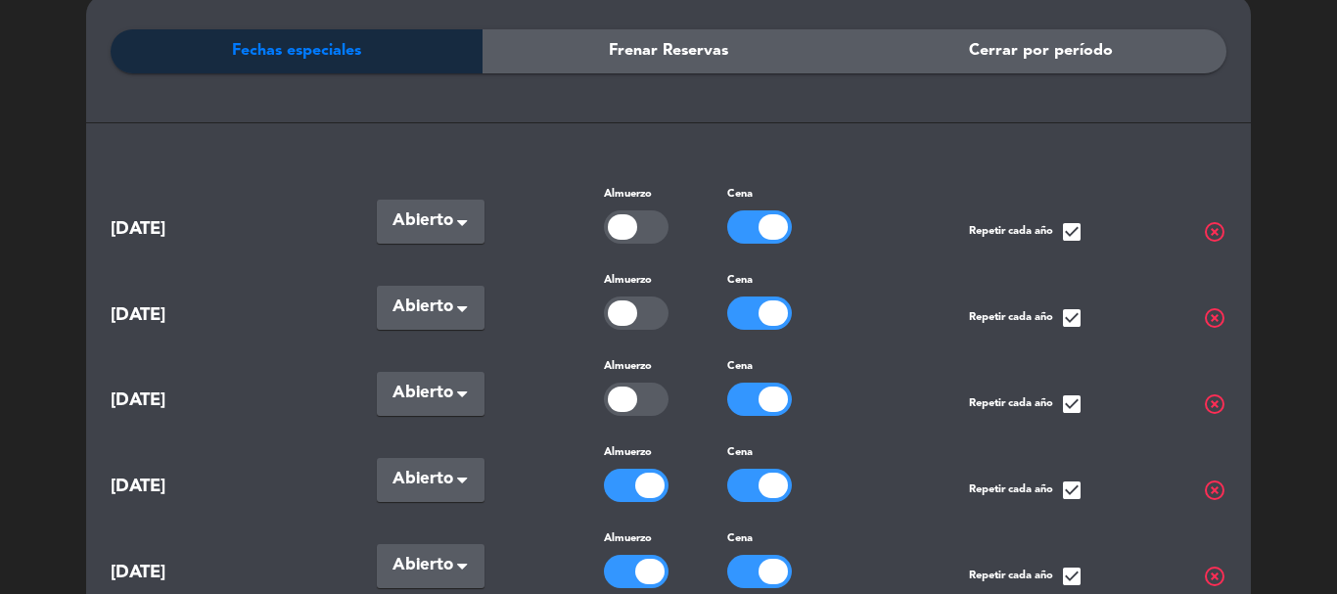
click at [631, 469] on div at bounding box center [636, 485] width 65 height 33
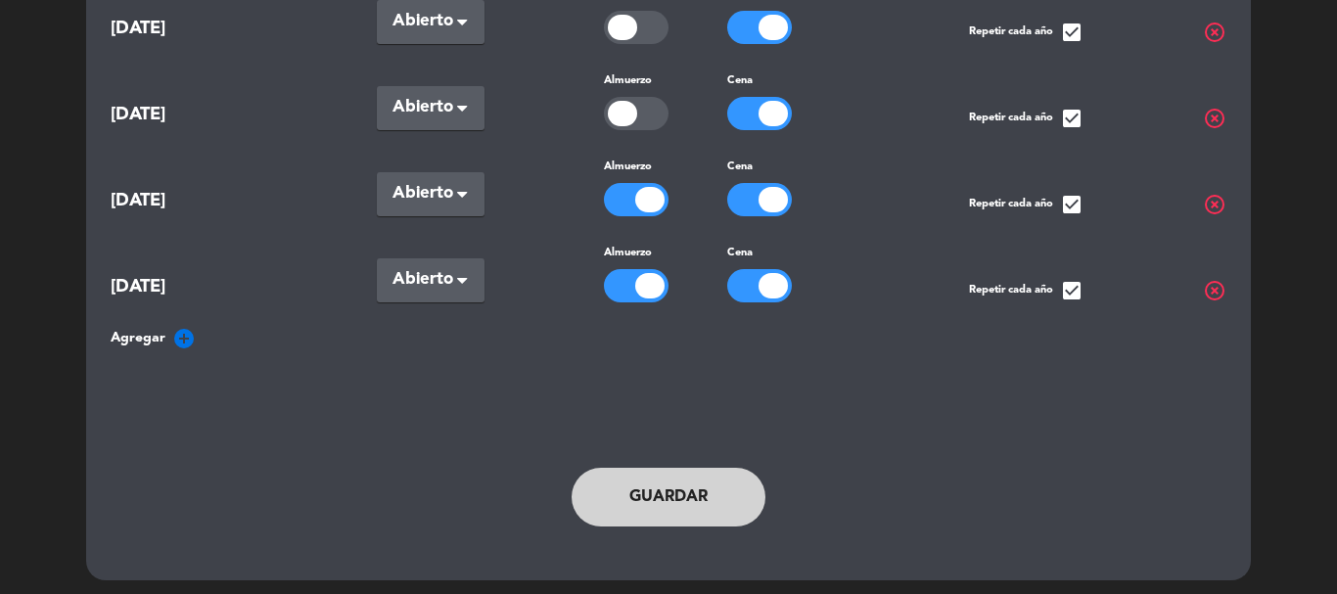
drag, startPoint x: 621, startPoint y: 284, endPoint x: 637, endPoint y: 258, distance: 30.4
click at [622, 281] on div at bounding box center [636, 285] width 65 height 33
click at [624, 183] on div at bounding box center [636, 199] width 65 height 33
click at [691, 472] on button "Guardar" at bounding box center [669, 497] width 194 height 59
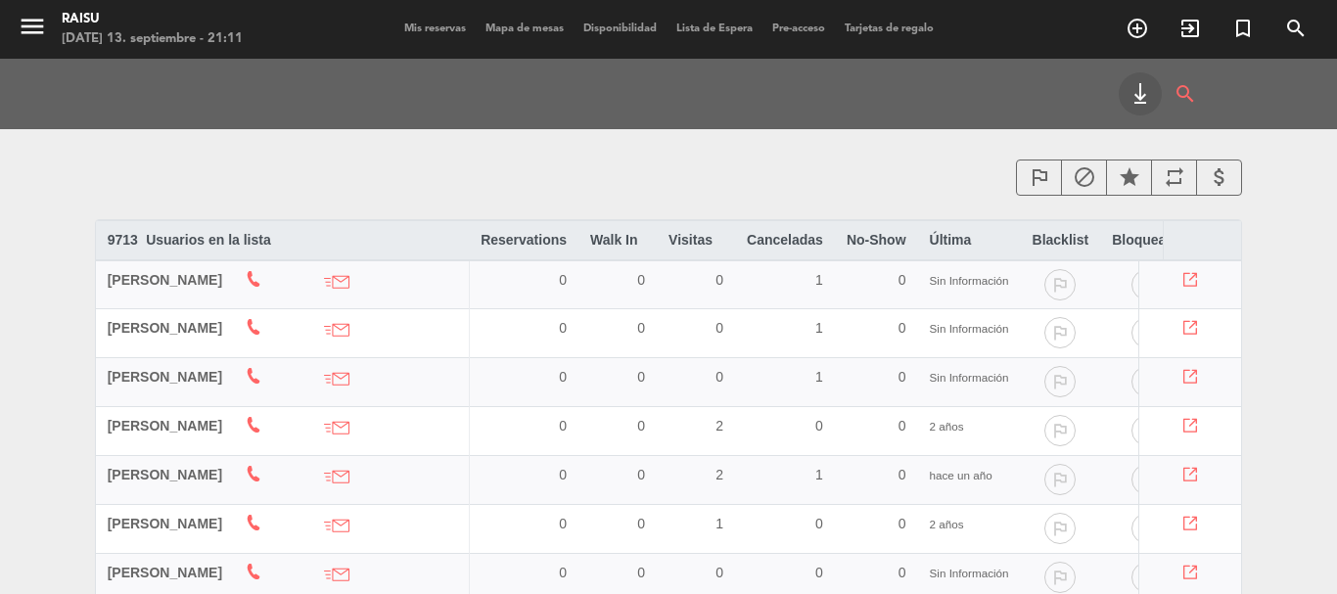
click at [430, 33] on span "Mis reservas" at bounding box center [435, 28] width 81 height 11
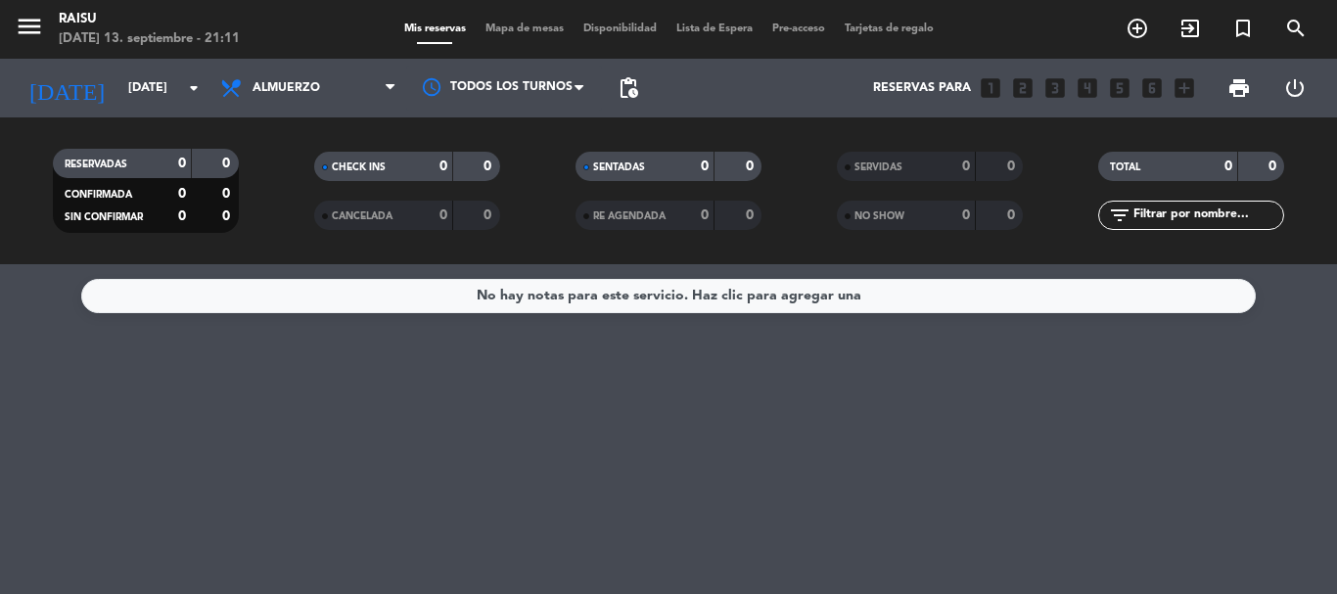
click at [996, 83] on icon "looks_one" at bounding box center [990, 87] width 25 height 25
click at [996, 86] on icon "looks_one" at bounding box center [990, 87] width 25 height 25
click at [24, 23] on icon "menu" at bounding box center [29, 26] width 29 height 29
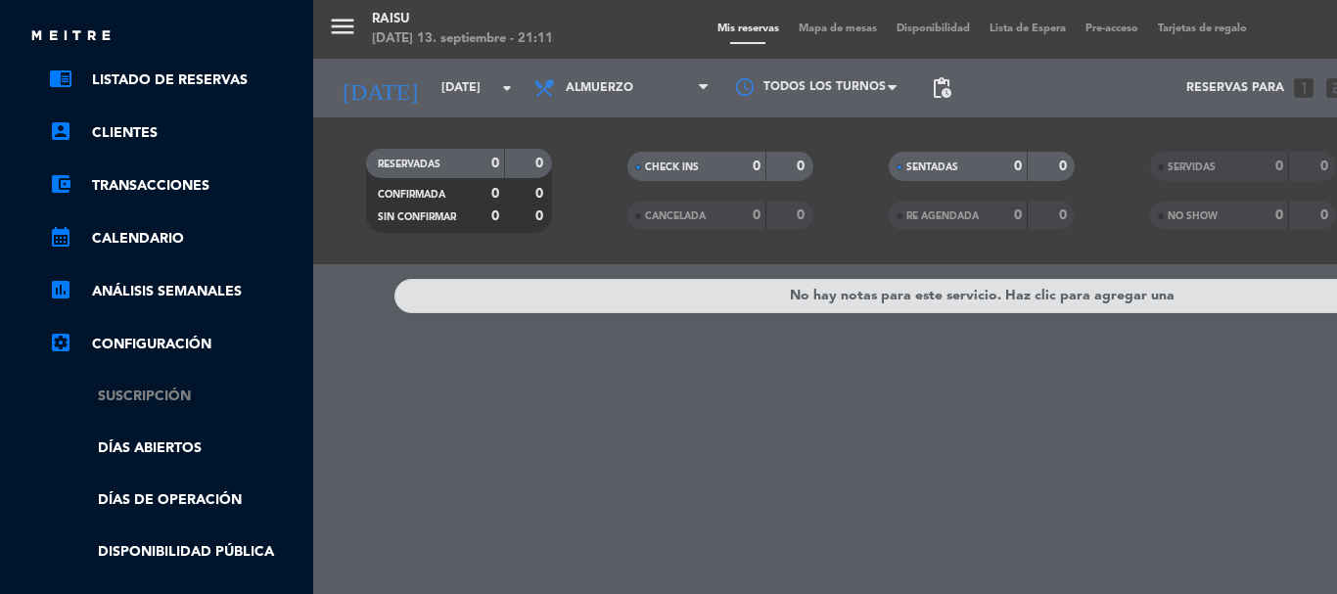
scroll to position [196, 0]
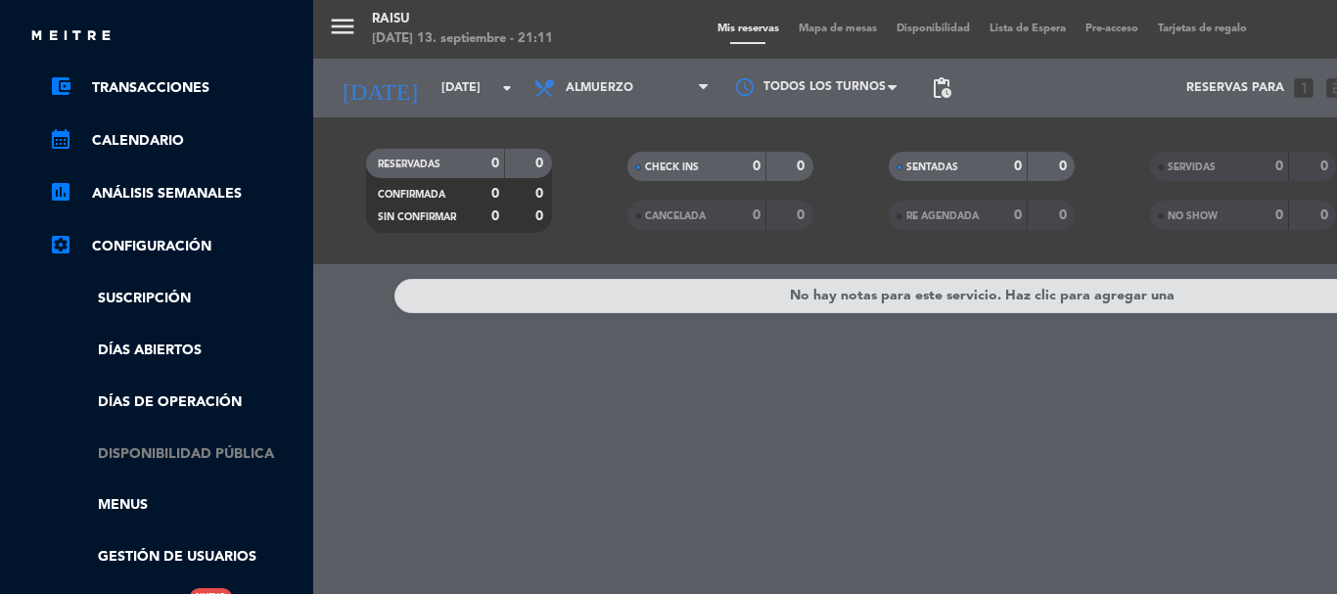
click at [230, 449] on link "Disponibilidad pública" at bounding box center [176, 455] width 255 height 23
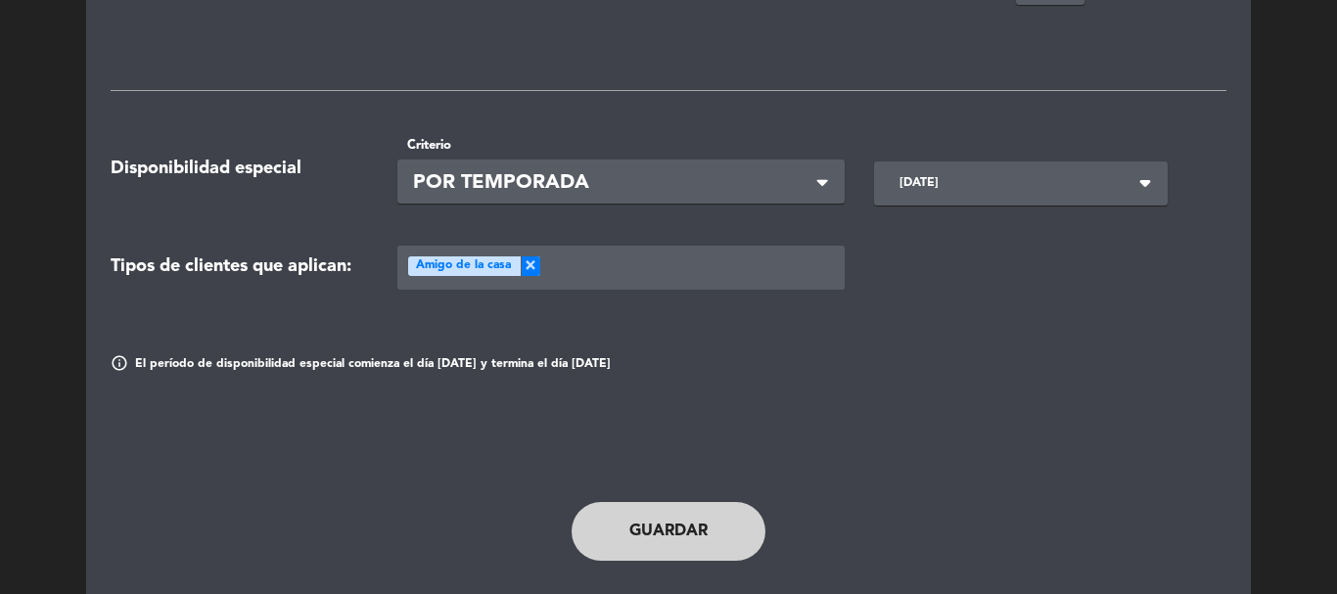
scroll to position [1019, 0]
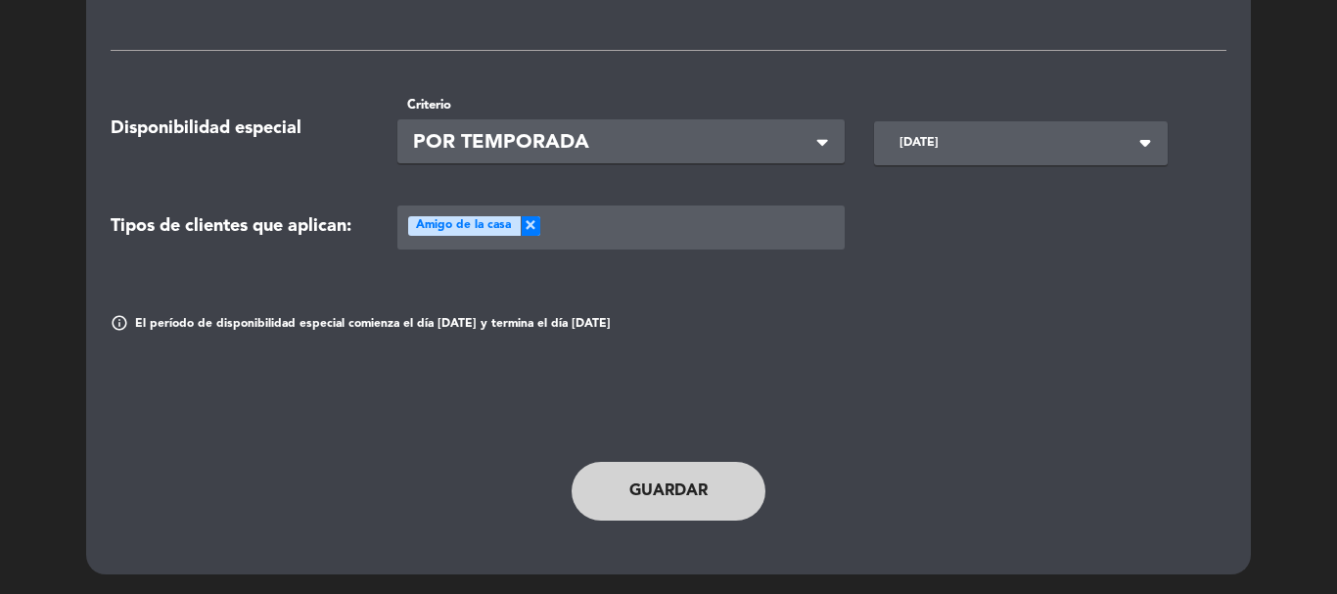
click at [738, 302] on div "info El período de disponibilidad especial comienza el día 12-12-2025 y termina…" at bounding box center [669, 325] width 1146 height 98
click at [532, 227] on span "×" at bounding box center [531, 226] width 20 height 20
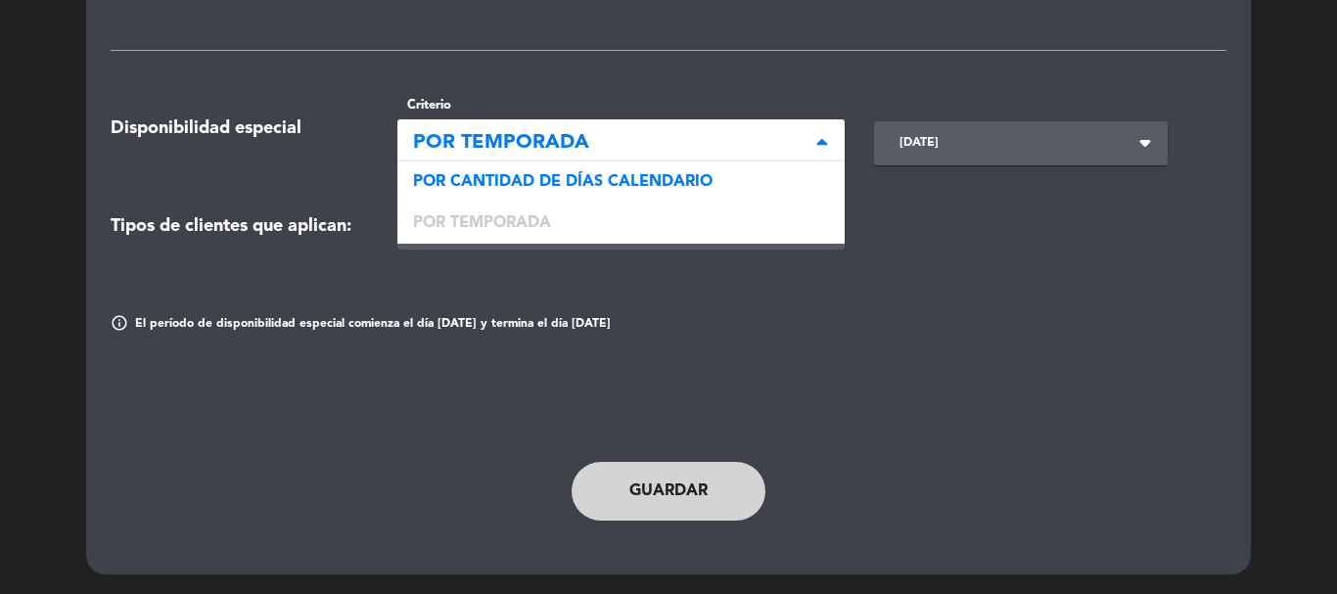
click at [704, 136] on span "POR TEMPORADA" at bounding box center [613, 143] width 401 height 32
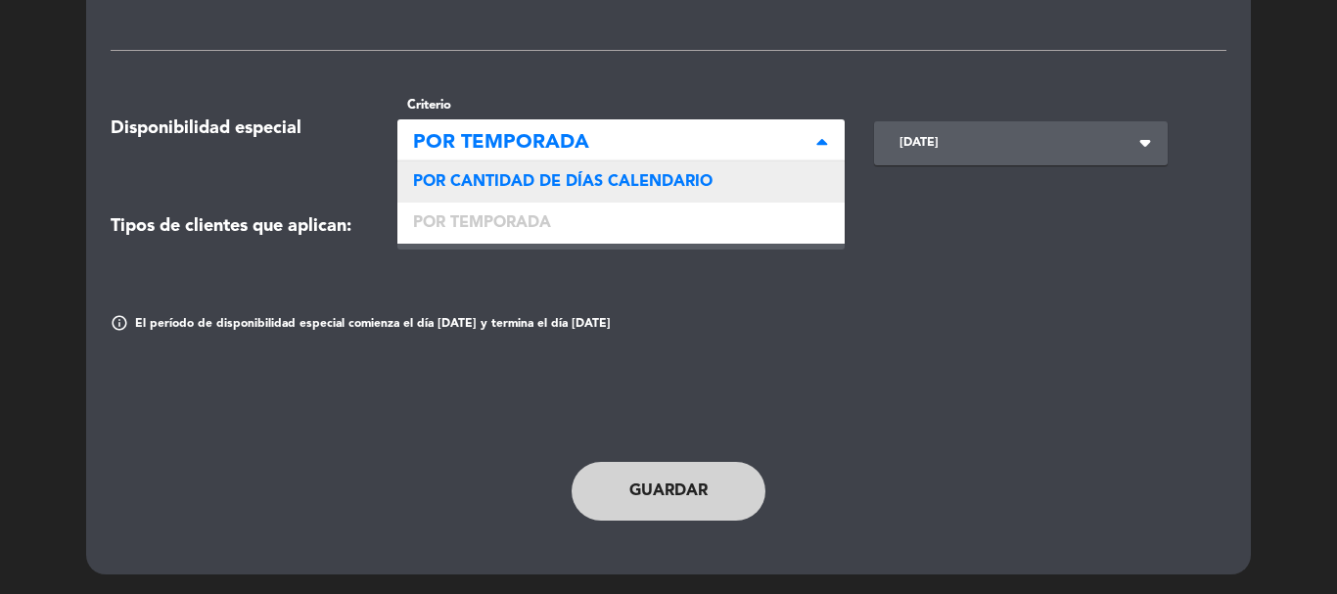
click at [681, 174] on span "POR CANTIDAD DE DÍAS CALENDARIO" at bounding box center [563, 182] width 300 height 16
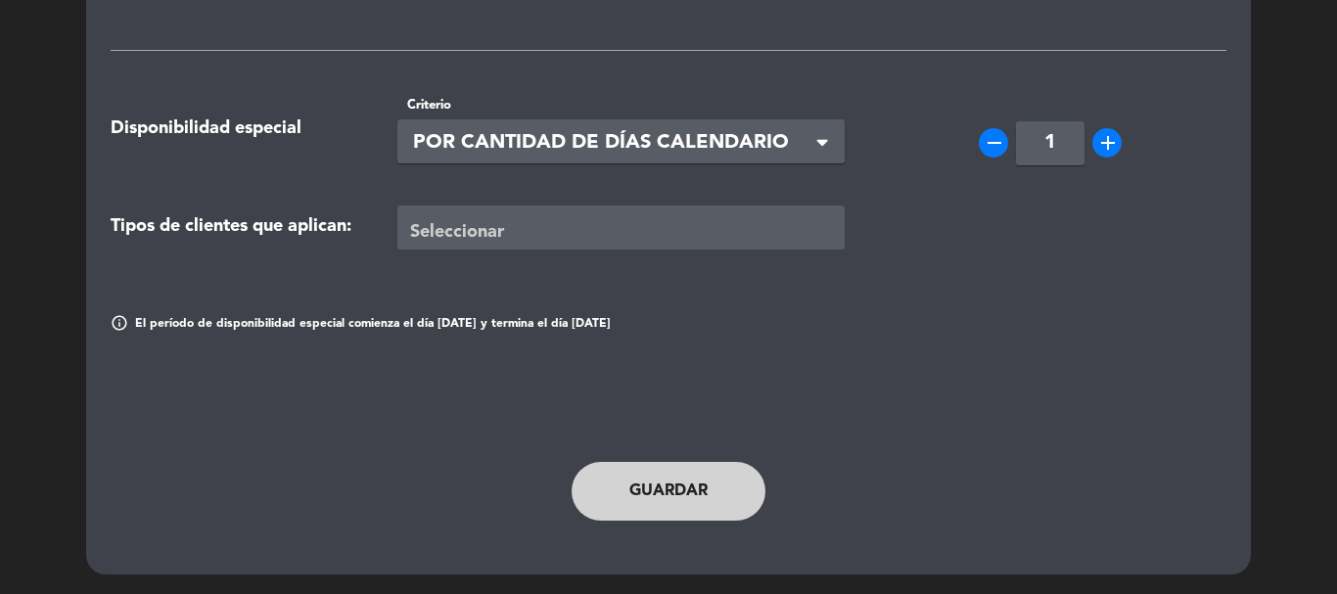
click at [815, 140] on div "Seleccionar × POR CANTIDAD DE DÍAS CALENDARIO" at bounding box center [622, 141] width 448 height 44
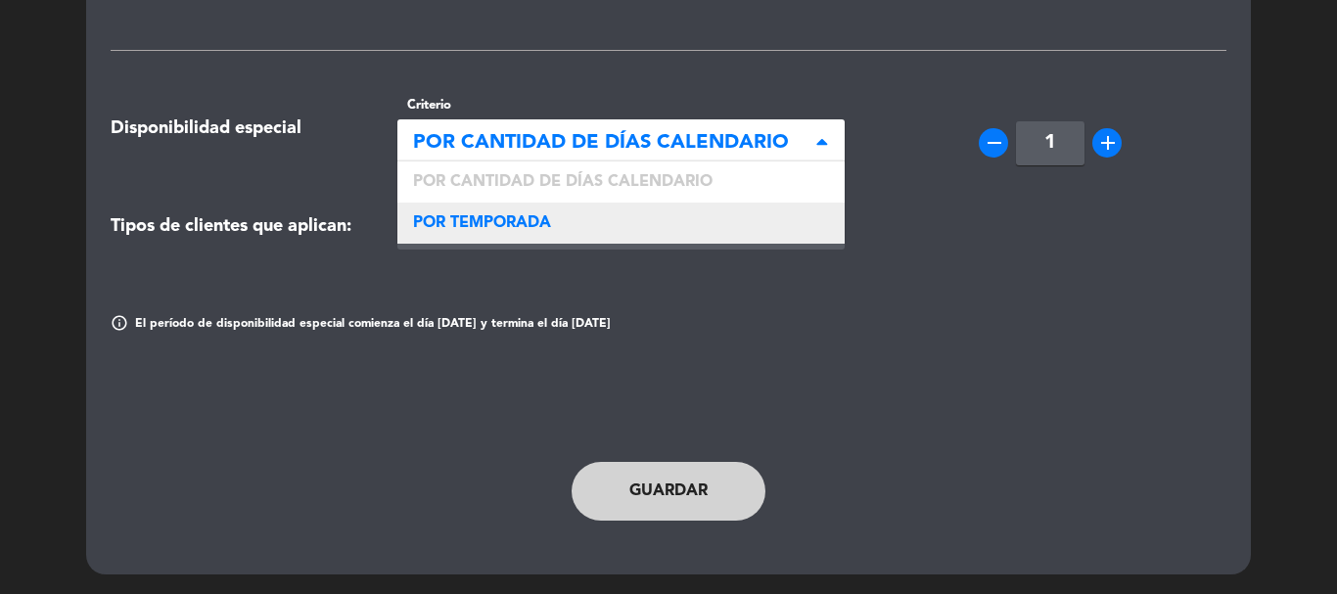
click at [607, 223] on div "POR TEMPORADA" at bounding box center [622, 223] width 448 height 41
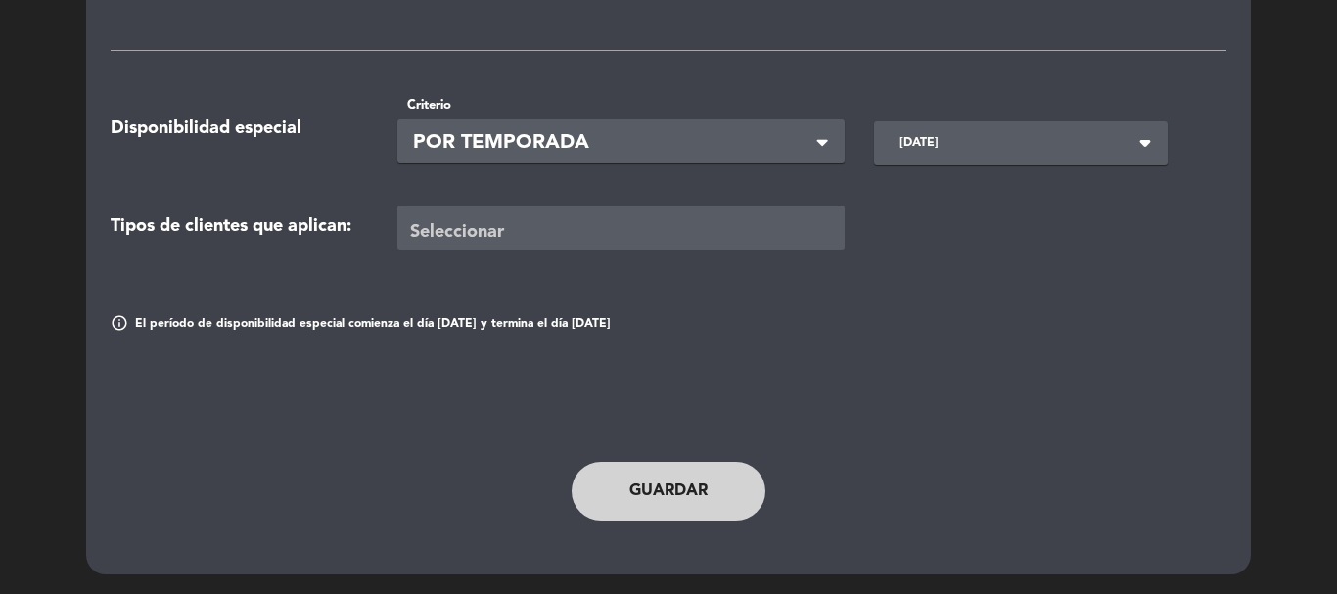
click at [678, 494] on button "Guardar" at bounding box center [669, 491] width 194 height 59
